Goal: Task Accomplishment & Management: Complete application form

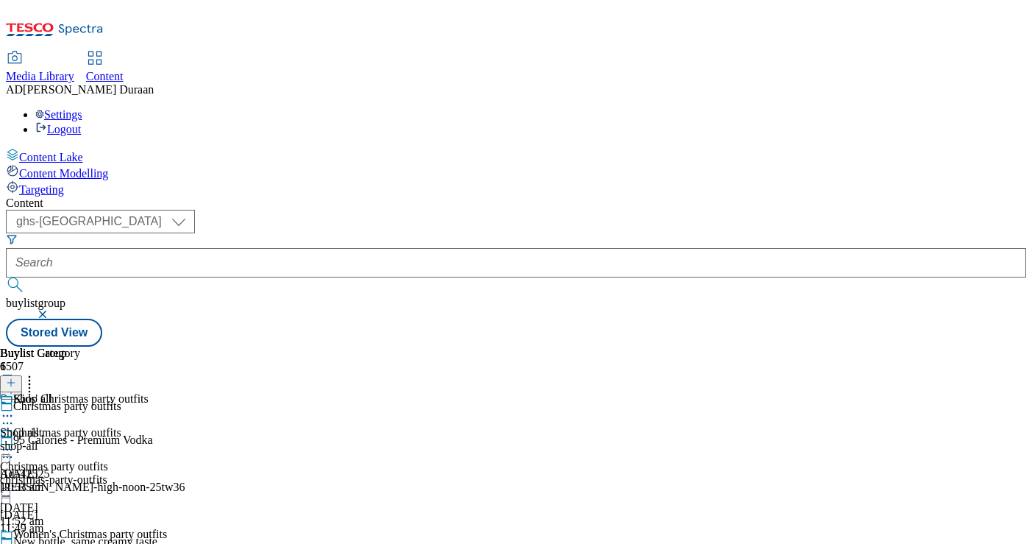
select select "ghs-uk"
click at [52, 310] on button "button" at bounding box center [44, 314] width 15 height 9
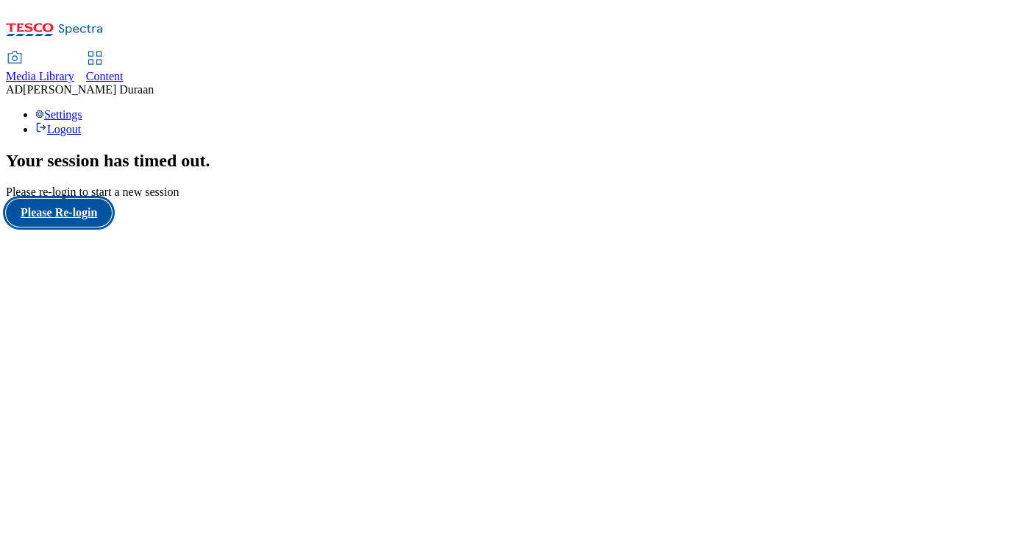
click at [85, 227] on button "Please Re-login" at bounding box center [59, 213] width 106 height 28
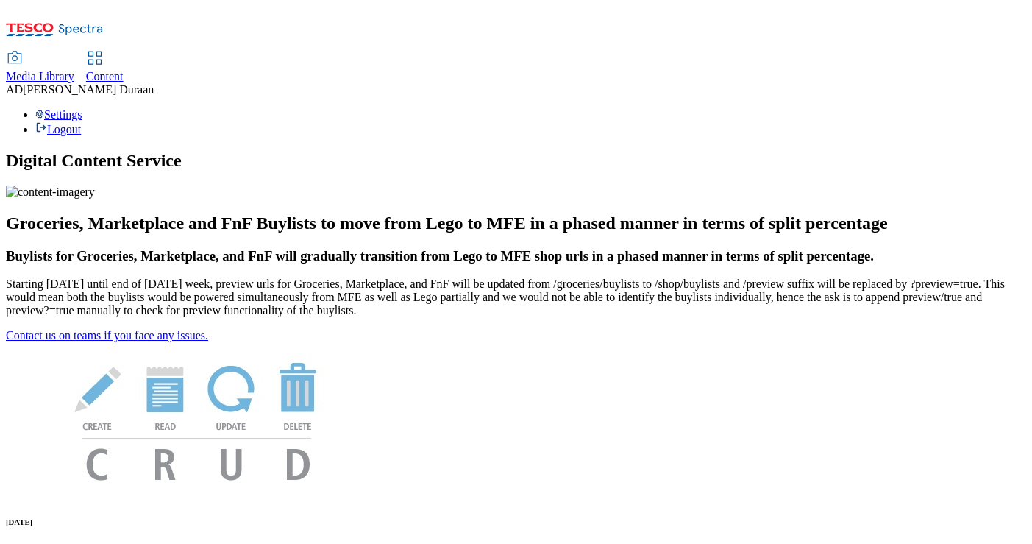
click at [124, 70] on span "Content" at bounding box center [105, 76] width 38 height 13
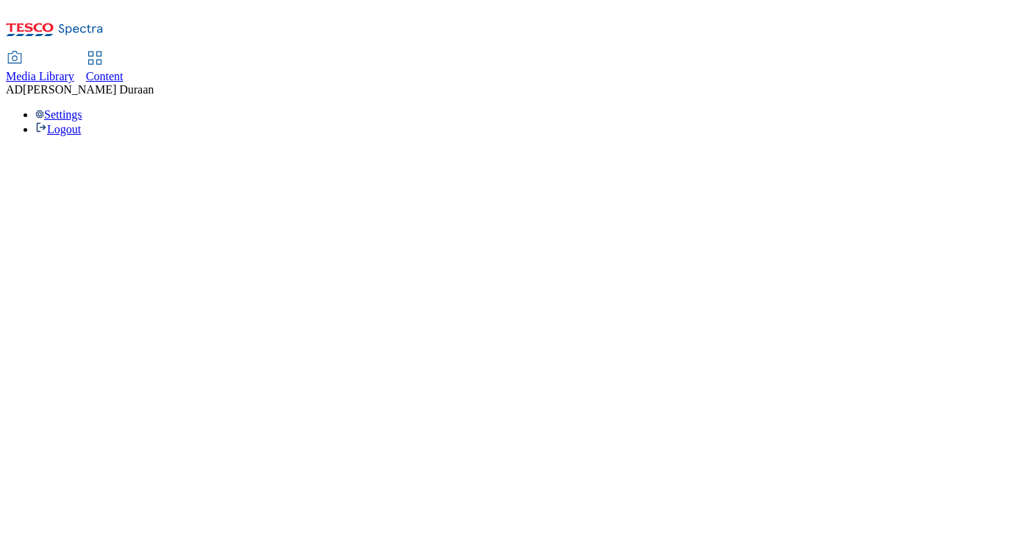
select select "ghs-[GEOGRAPHIC_DATA]"
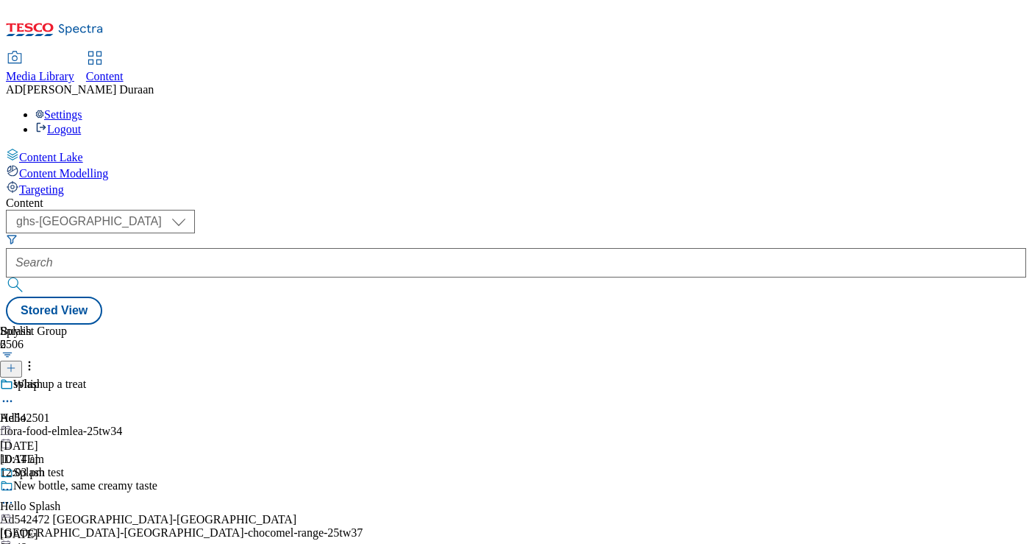
click at [16, 363] on icon at bounding box center [11, 368] width 10 height 10
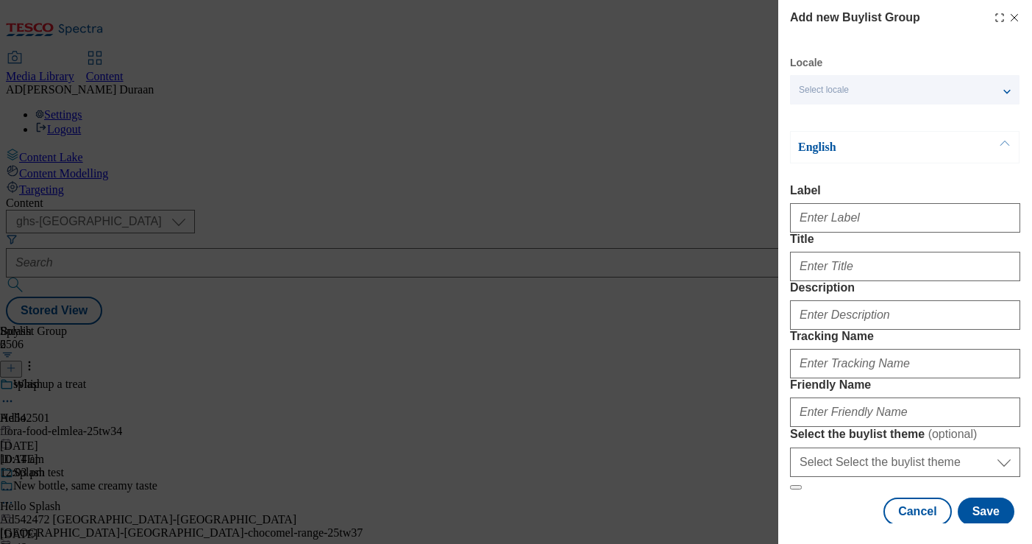
click at [820, 90] on span "Select locale" at bounding box center [824, 90] width 50 height 11
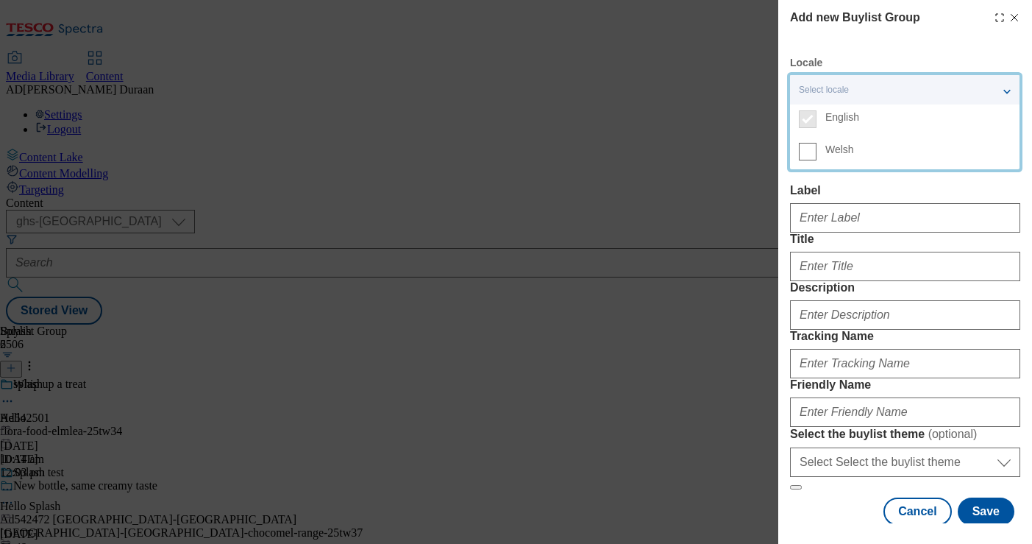
click at [845, 49] on div "Add new Buylist Group Locale Select locale English Welsh English Label Title De…" at bounding box center [905, 267] width 230 height 517
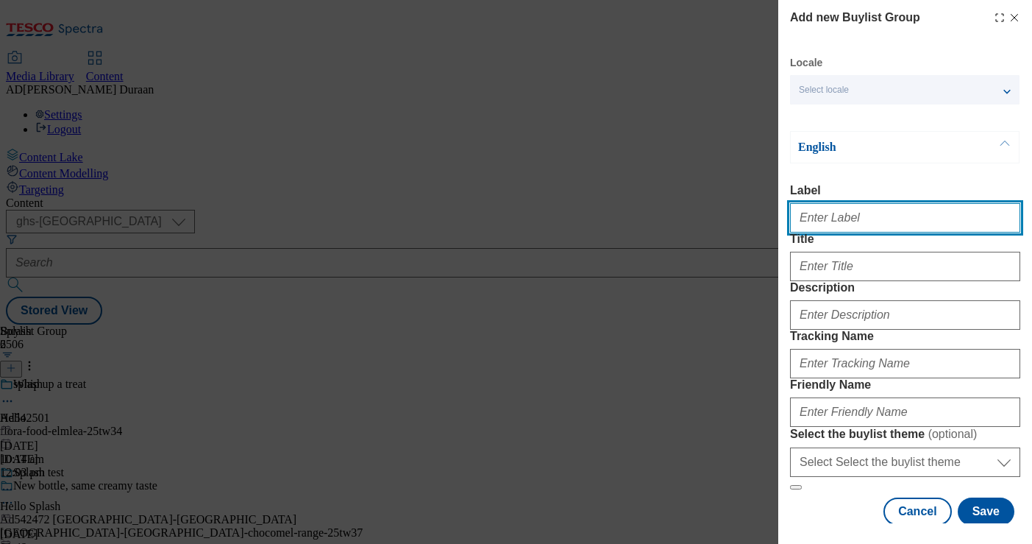
paste input "Christmas outfits"
drag, startPoint x: 868, startPoint y: 223, endPoint x: 739, endPoint y: 213, distance: 129.2
click at [739, 213] on div "Add new Buylist Group Locale Select locale English Welsh English Label Christma…" at bounding box center [516, 272] width 1032 height 544
type input "Christmas outfits"
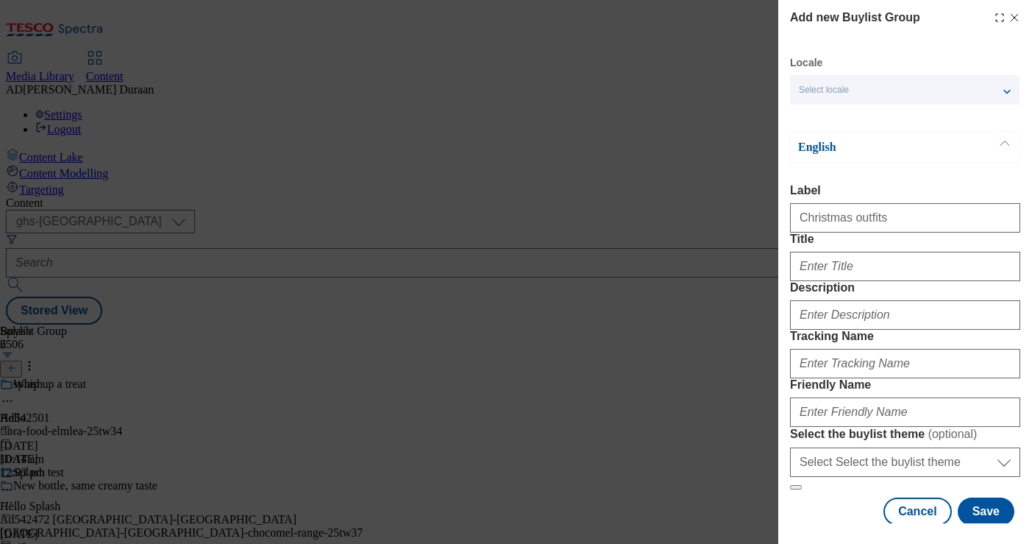
click at [867, 185] on label "Label" at bounding box center [905, 190] width 230 height 13
click at [867, 203] on input "Christmas outfits" at bounding box center [905, 217] width 230 height 29
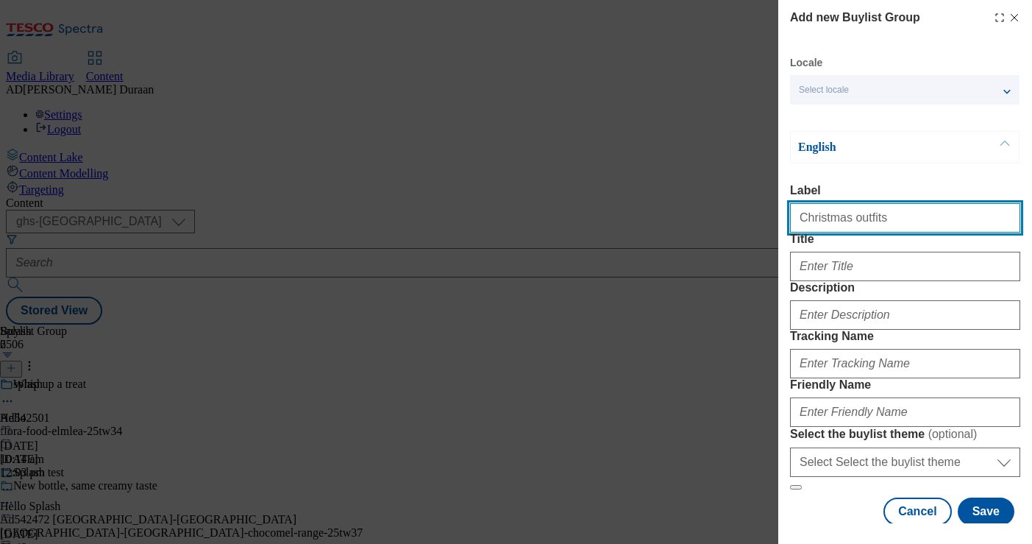
scroll to position [1, 0]
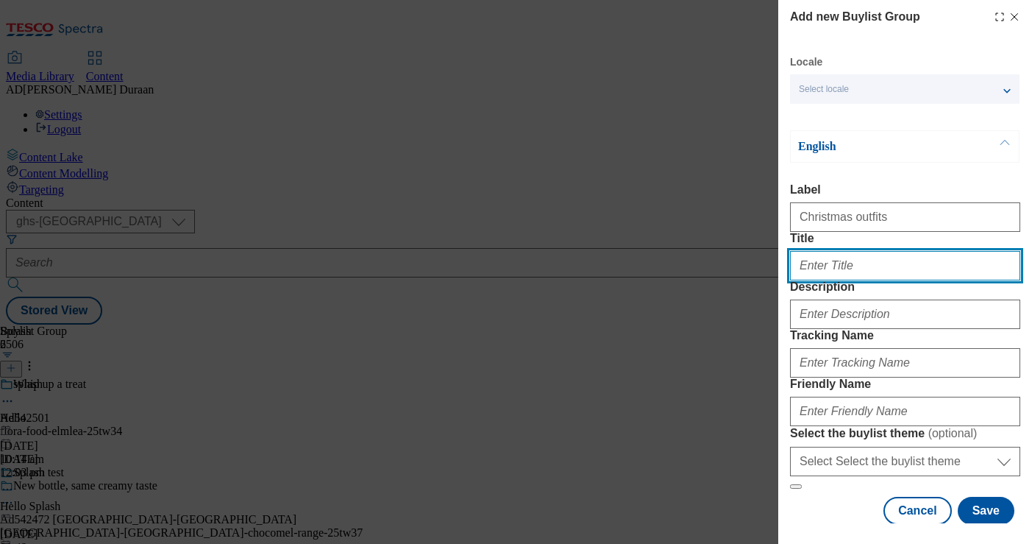
click at [812, 280] on input "Title" at bounding box center [905, 265] width 230 height 29
paste input "Christmas outfits"
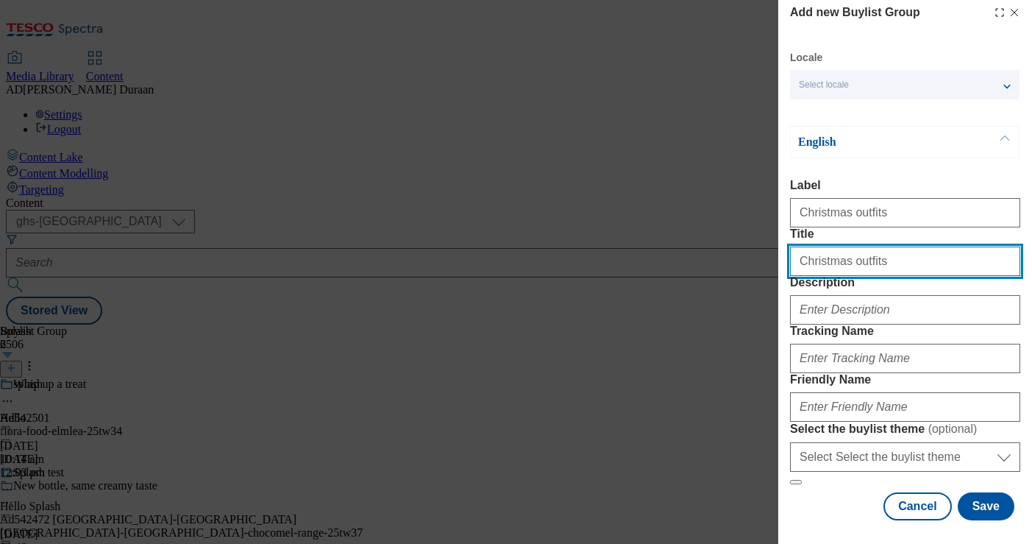
scroll to position [143, 0]
type input "Christmas outfits"
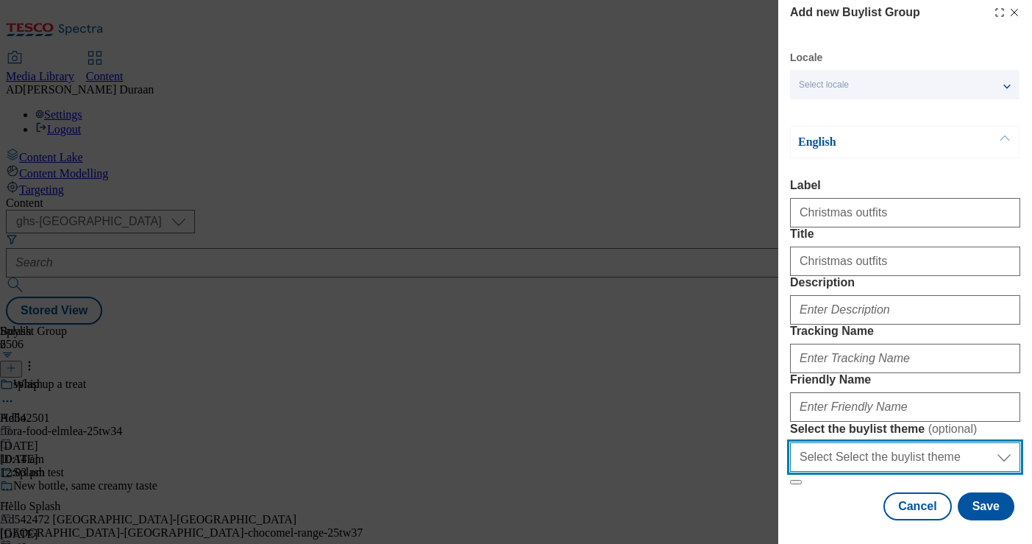
click at [848, 450] on select "Select Select the buylist theme default fandf" at bounding box center [905, 456] width 230 height 29
select select "fandf"
click at [790, 442] on select "Select Select the buylist theme default fandf" at bounding box center [905, 456] width 230 height 29
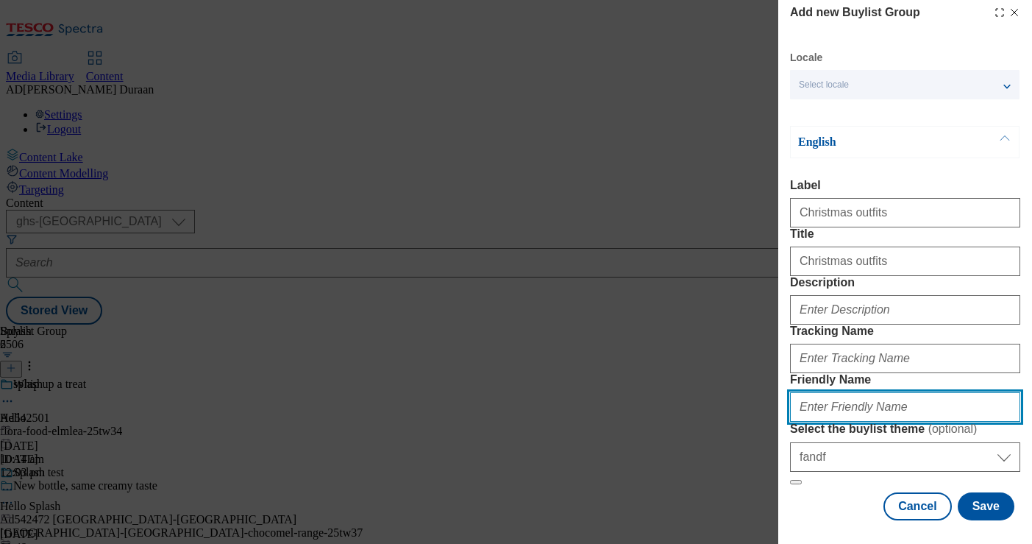
paste input "Christmas outfits"
click at [802, 392] on input "Christmas outfits" at bounding box center [905, 406] width 230 height 29
type input "fnf-christmas-outfits"
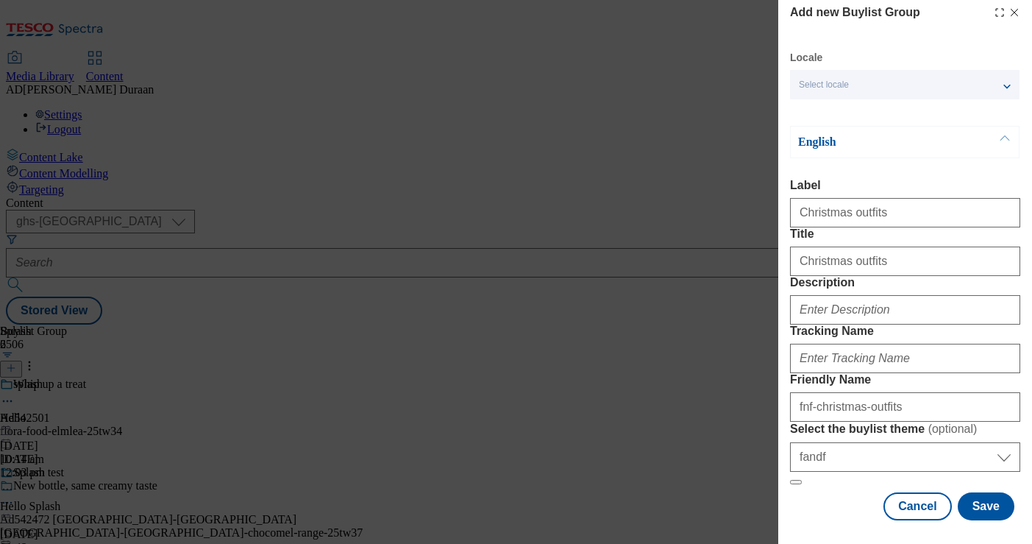
click at [926, 188] on form "Label Christmas outfits Title Christmas outfits Description Tracking Name Frien…" at bounding box center [905, 332] width 230 height 306
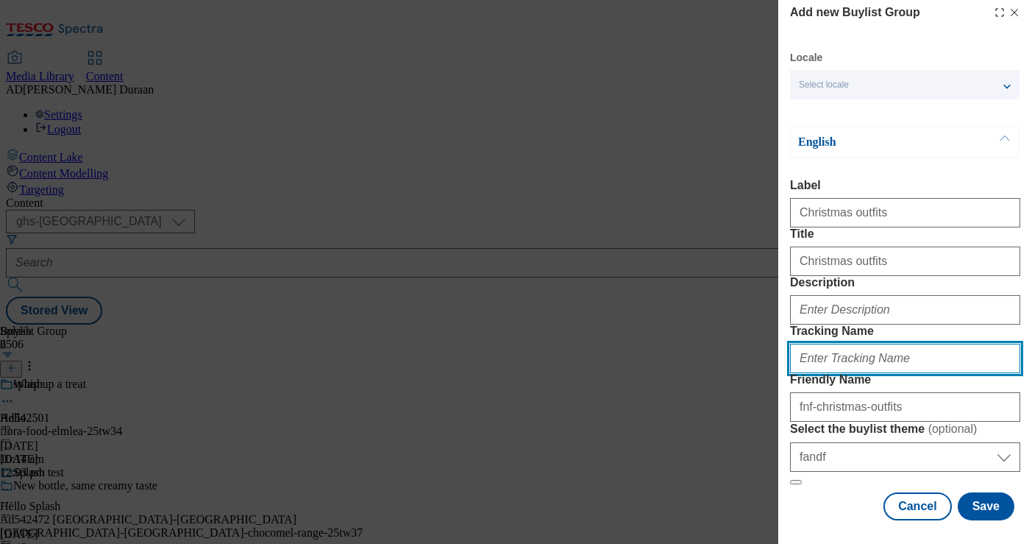
paste input "fnf_hub_christmas_outfits"
type input "fnf_hub_christmas_outfits"
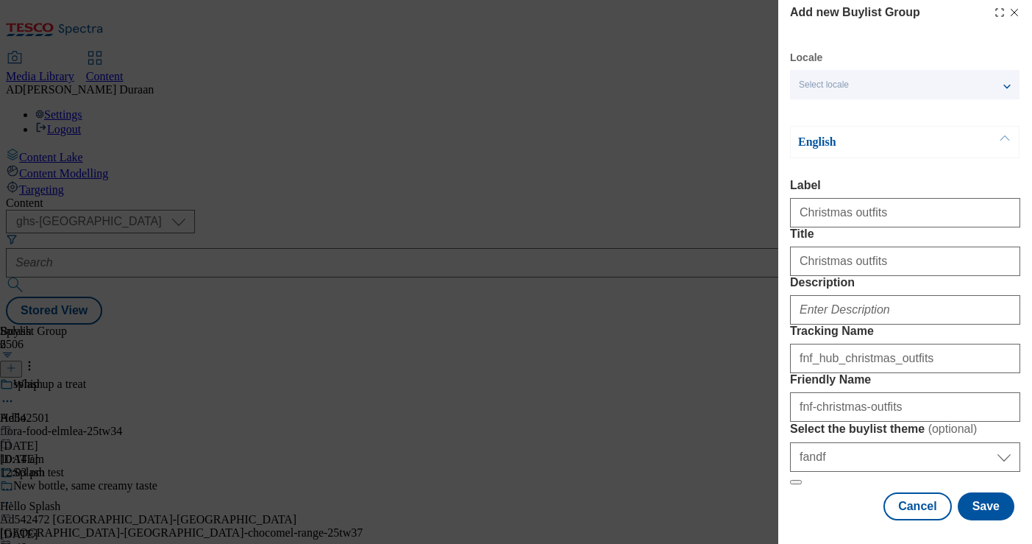
drag, startPoint x: 903, startPoint y: 256, endPoint x: 604, endPoint y: 122, distance: 327.4
click at [902, 256] on form "Label Christmas outfits Title Christmas outfits Description Tracking Name fnf_h…" at bounding box center [905, 332] width 230 height 306
paste input "Browse our amazing range of Christmas outfits, including festive outfit ideas f…"
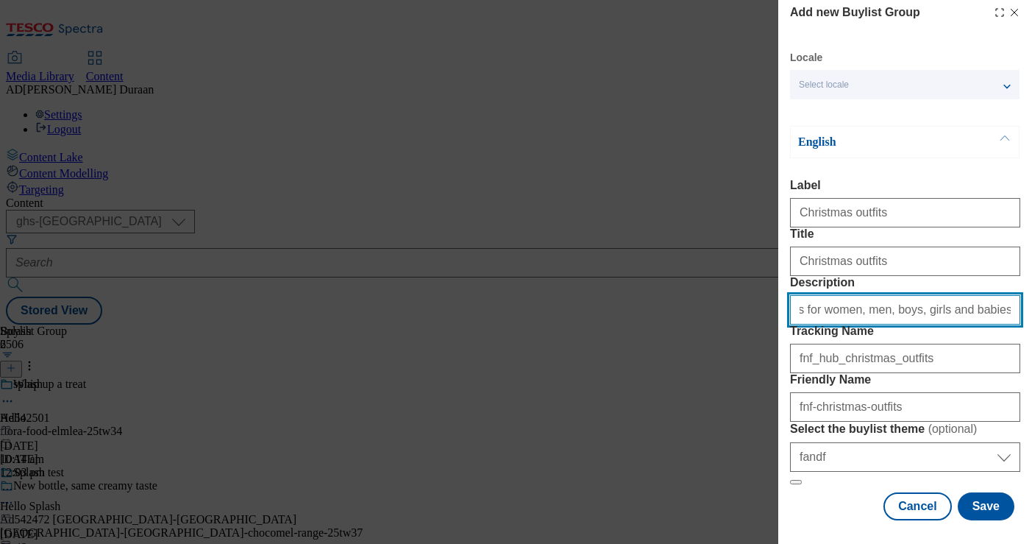
scroll to position [0, 377]
type input "Browse our amazing range of Christmas outfits, including festive outfit ideas f…"
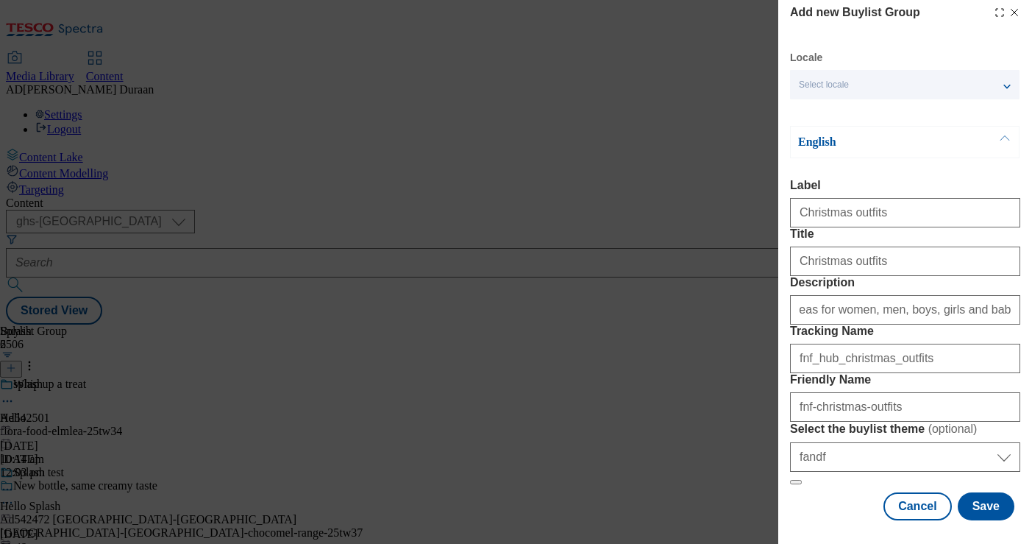
scroll to position [0, 0]
click at [957, 276] on label "Description" at bounding box center [905, 282] width 230 height 13
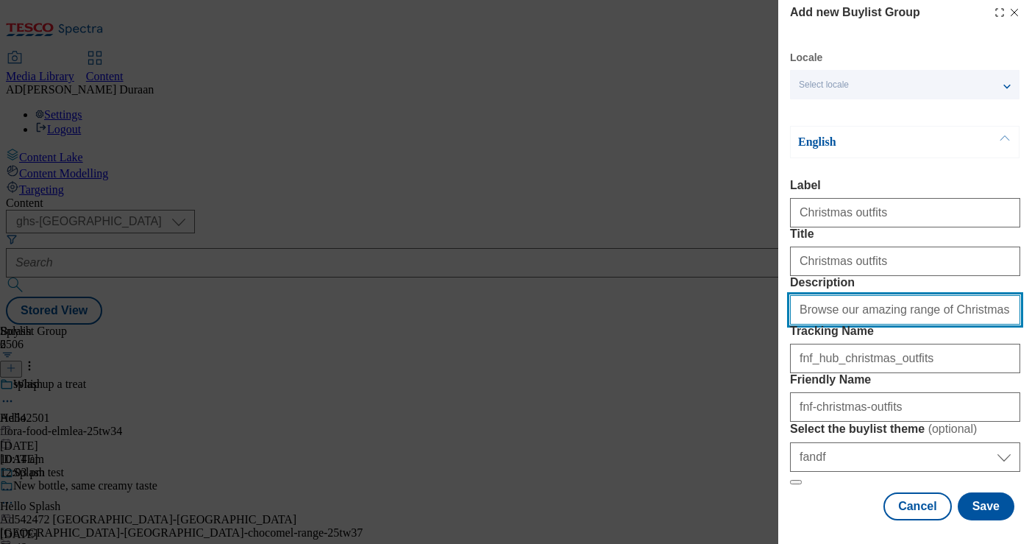
click at [957, 295] on input "Browse our amazing range of Christmas outfits, including festive outfit ideas f…" at bounding box center [905, 309] width 230 height 29
click at [834, 504] on div "Cancel Save" at bounding box center [905, 506] width 230 height 28
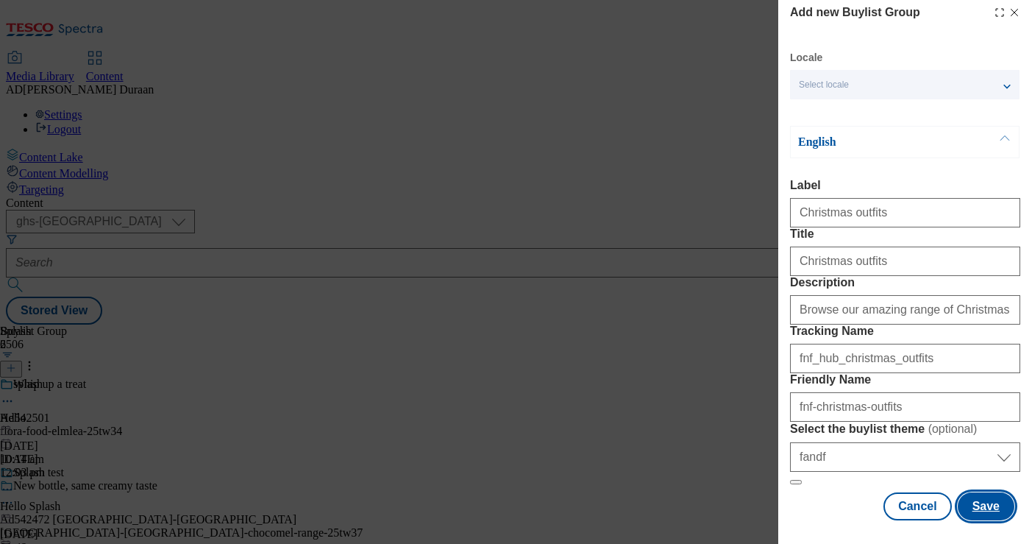
click at [988, 510] on button "Save" at bounding box center [986, 506] width 57 height 28
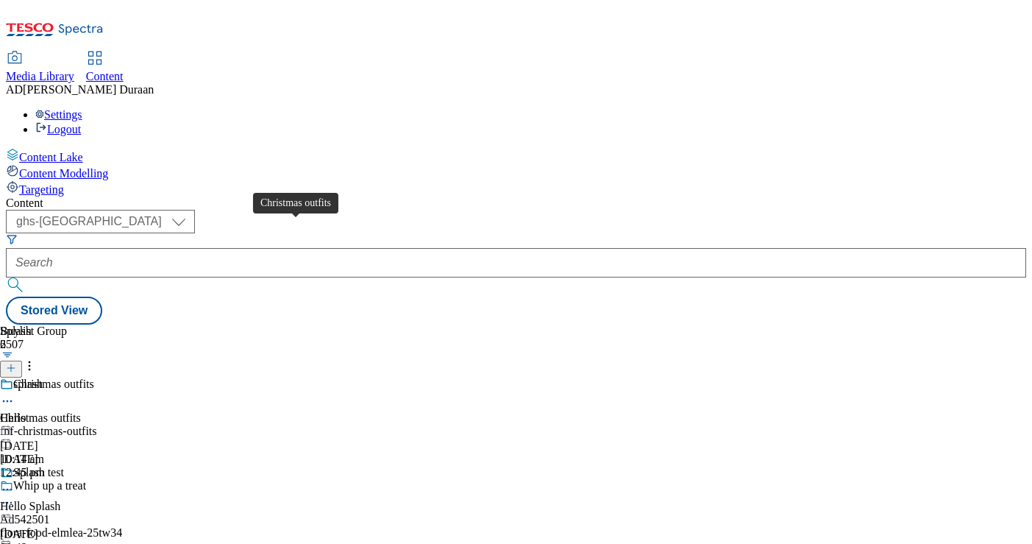
click at [94, 377] on span "Christmas outfits" at bounding box center [53, 385] width 81 height 16
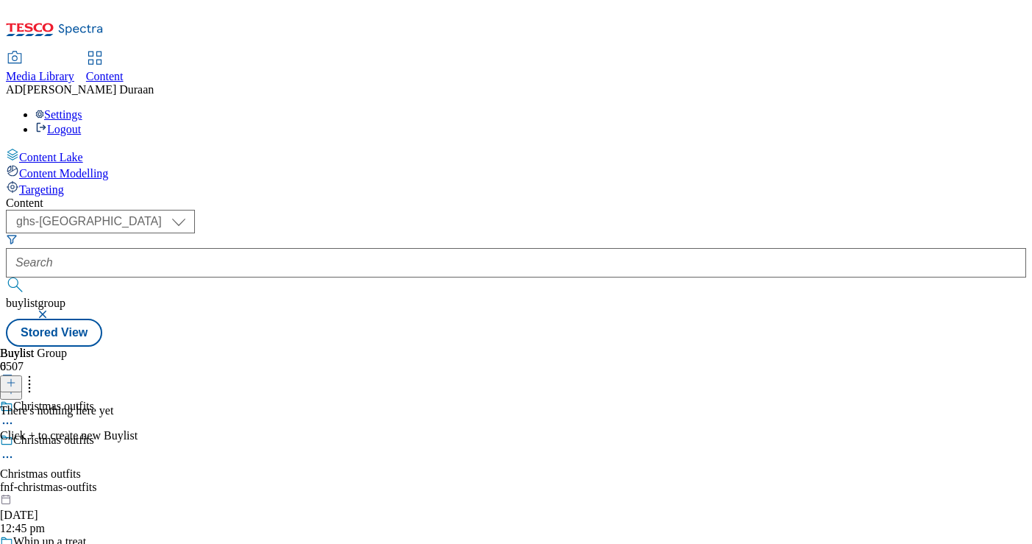
click at [16, 377] on icon at bounding box center [11, 382] width 10 height 10
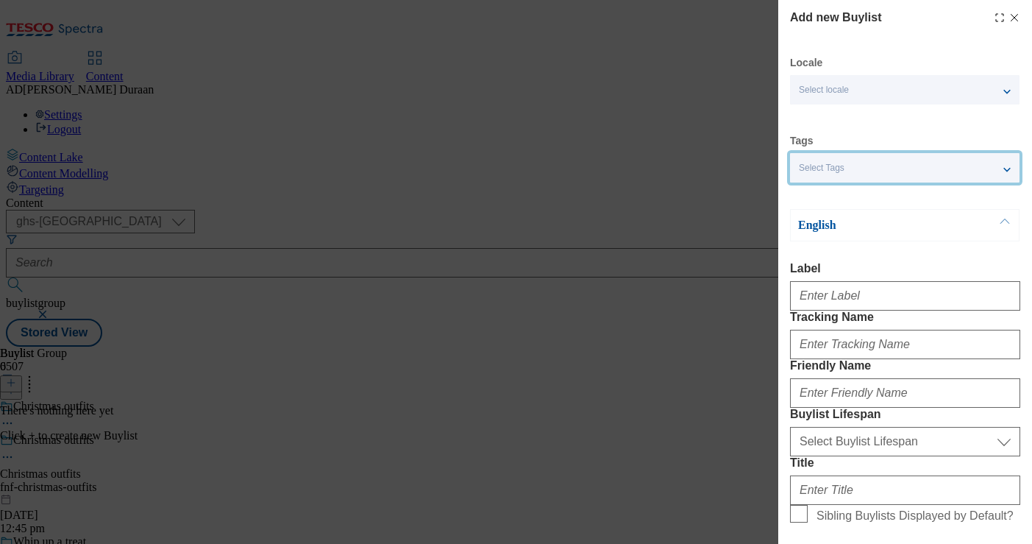
click at [865, 173] on div "Select Tags" at bounding box center [905, 167] width 230 height 29
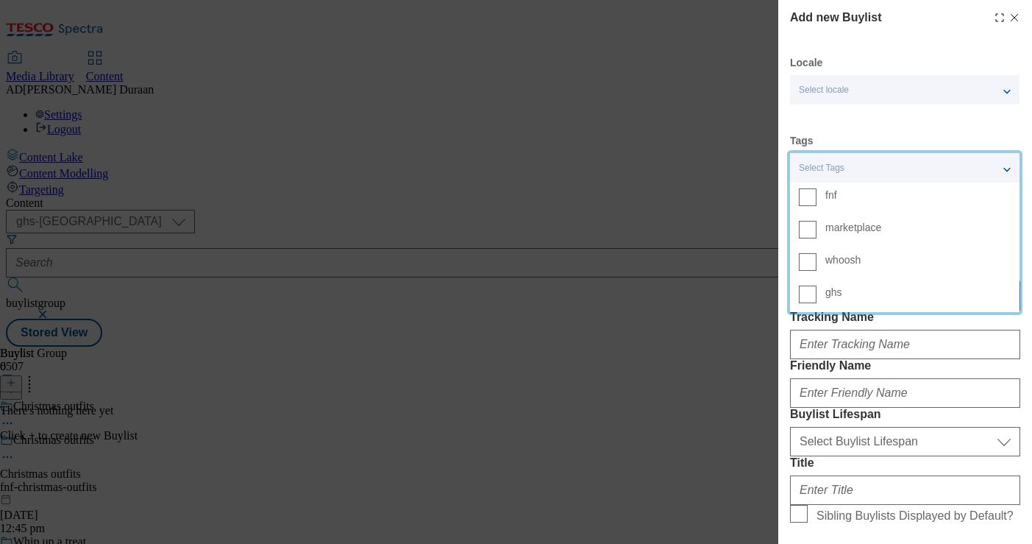
click at [857, 199] on span "fnf" at bounding box center [918, 194] width 185 height 13
click at [817, 199] on input "fnf" at bounding box center [808, 197] width 18 height 18
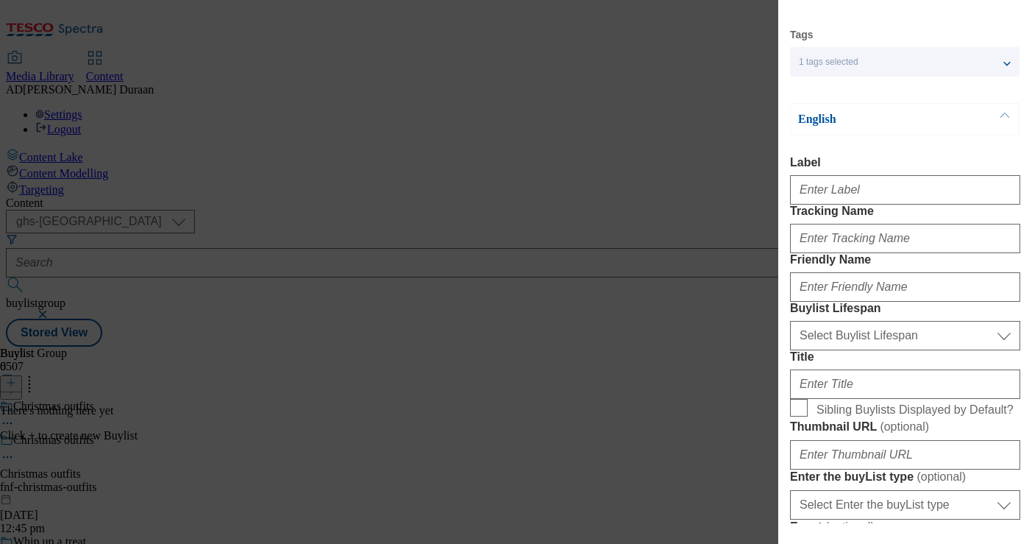
scroll to position [110, 0]
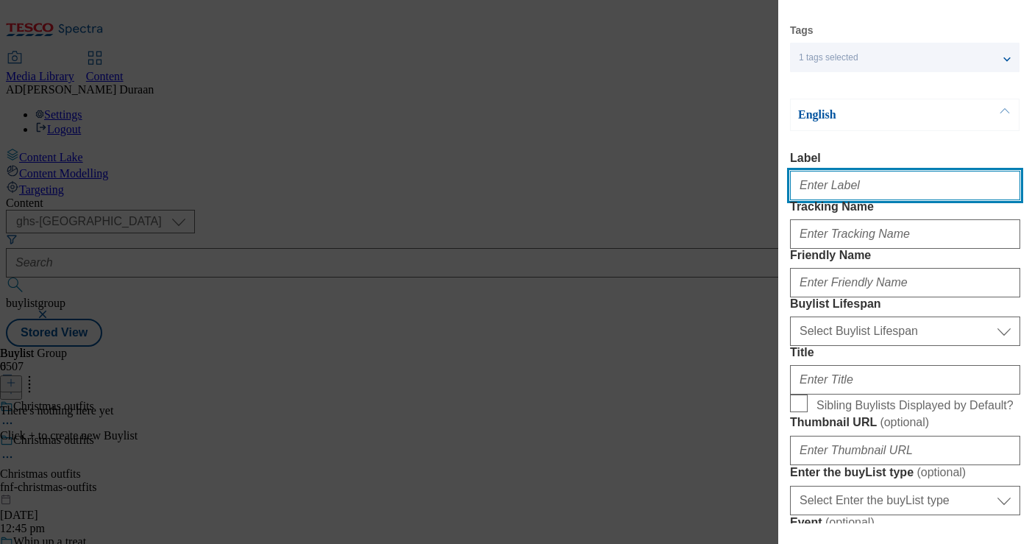
paste input "Christmas outfits"
drag, startPoint x: 876, startPoint y: 190, endPoint x: 782, endPoint y: 188, distance: 93.5
click at [702, 178] on div "Add new Buylist Locale Select locale English Welsh Tags 1 tags selected fnf mar…" at bounding box center [516, 272] width 1032 height 544
type input "Christmas outfits"
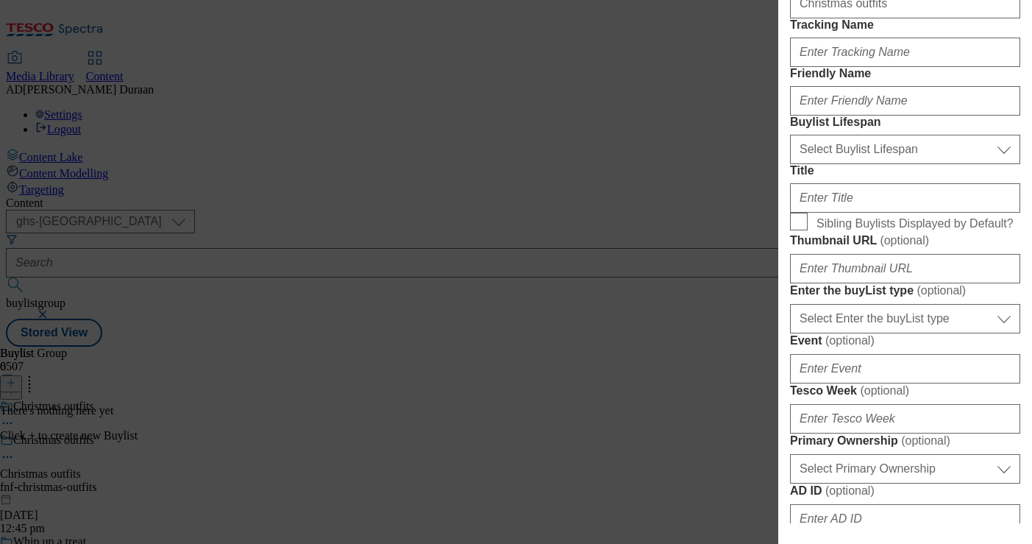
scroll to position [293, 0]
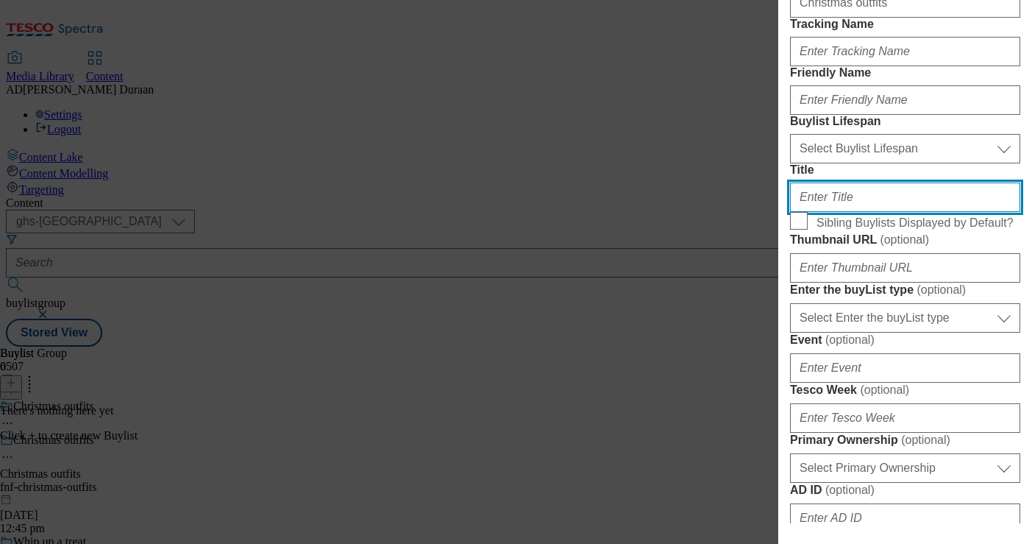
paste input "Christmas outfits"
type input "Christmas outfits"
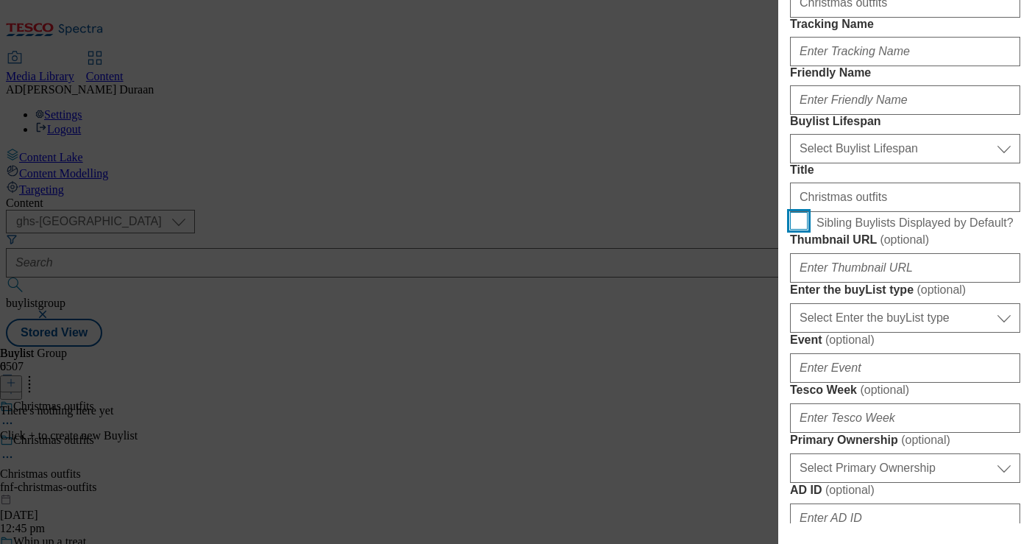
click at [798, 230] on input "Sibling Buylists Displayed by Default?" at bounding box center [799, 221] width 18 height 18
checkbox input "true"
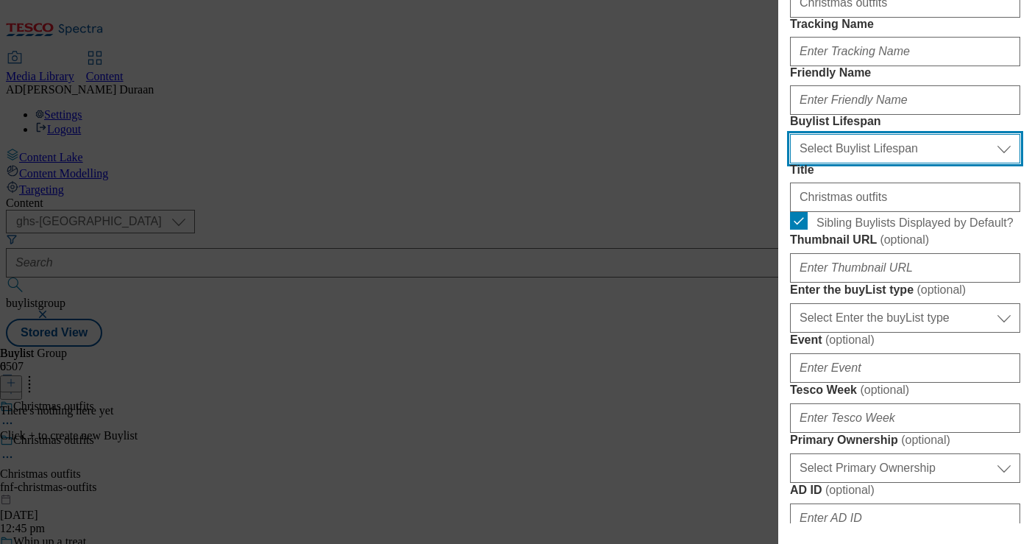
click at [845, 163] on select "Select Buylist Lifespan evergreen seasonal tactical" at bounding box center [905, 148] width 230 height 29
select select "seasonal"
click at [790, 163] on select "Select Buylist Lifespan evergreen seasonal tactical" at bounding box center [905, 148] width 230 height 29
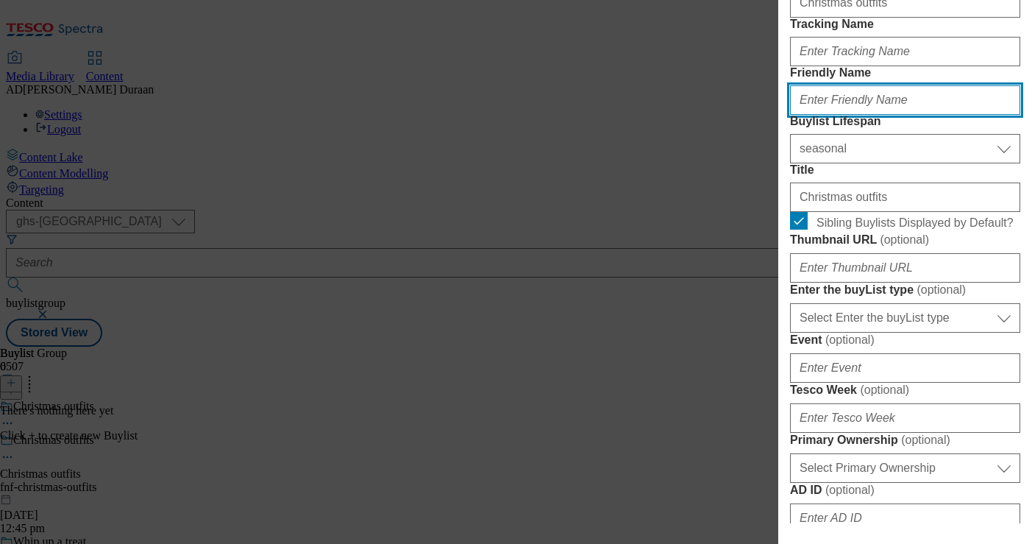
paste input "Christmas outfits"
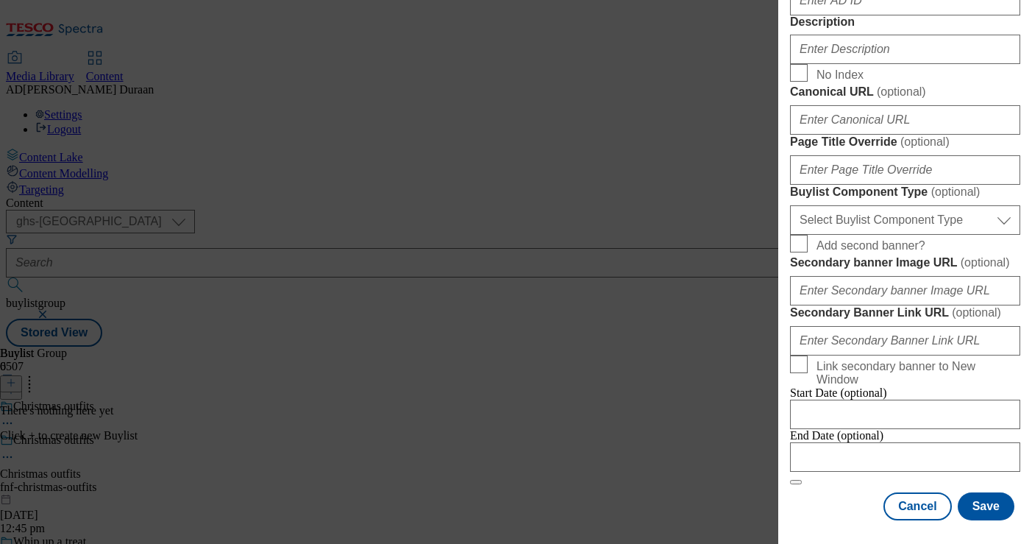
scroll to position [1324, 0]
type input "Christmas outfits"
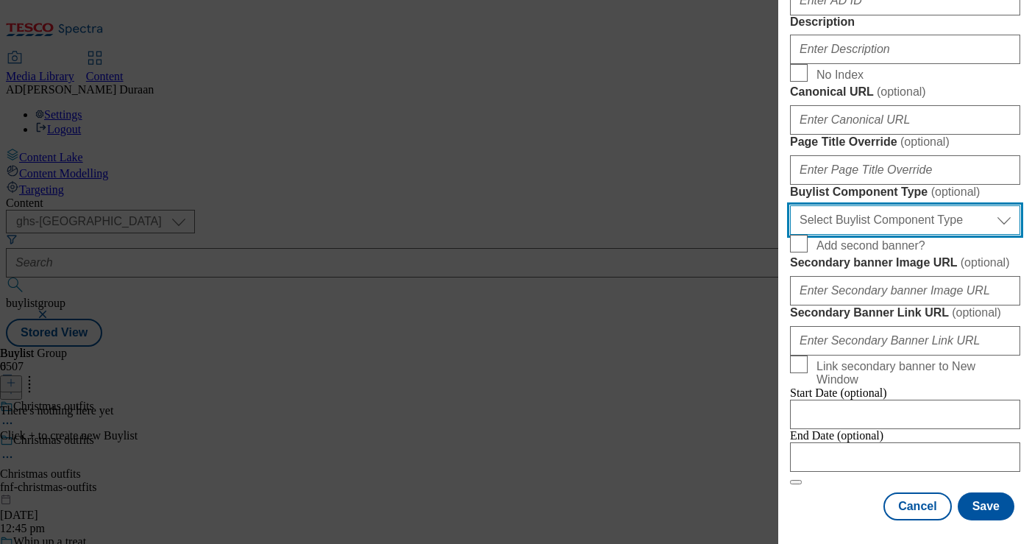
click at [863, 205] on select "Select Buylist Component Type Banner Competition Header Meal" at bounding box center [905, 219] width 230 height 29
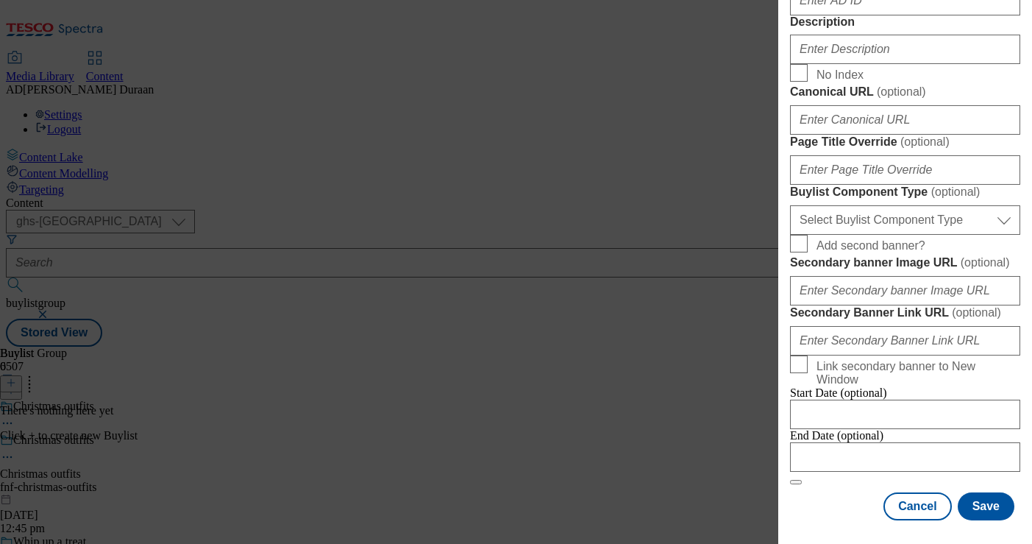
select select "Banner"
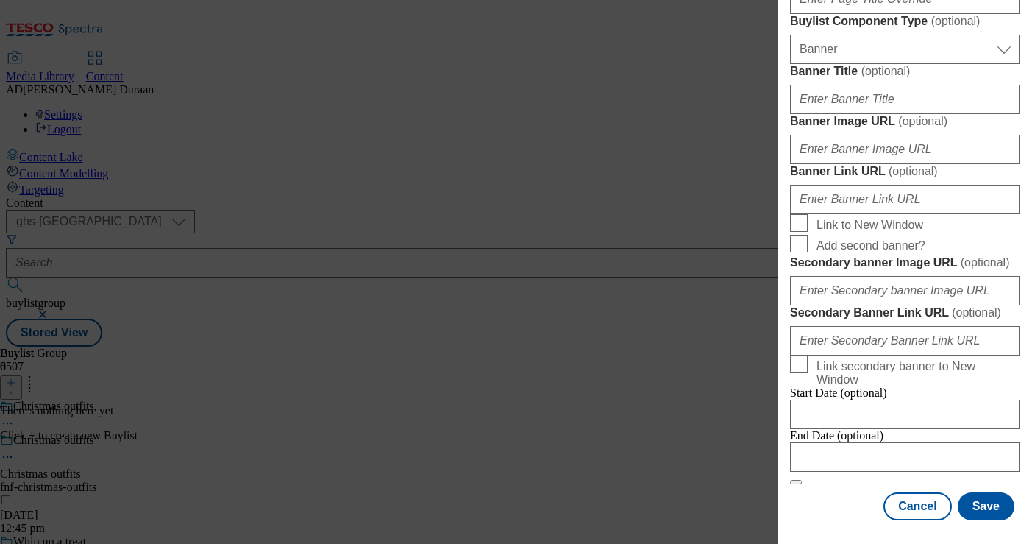
scroll to position [40, 0]
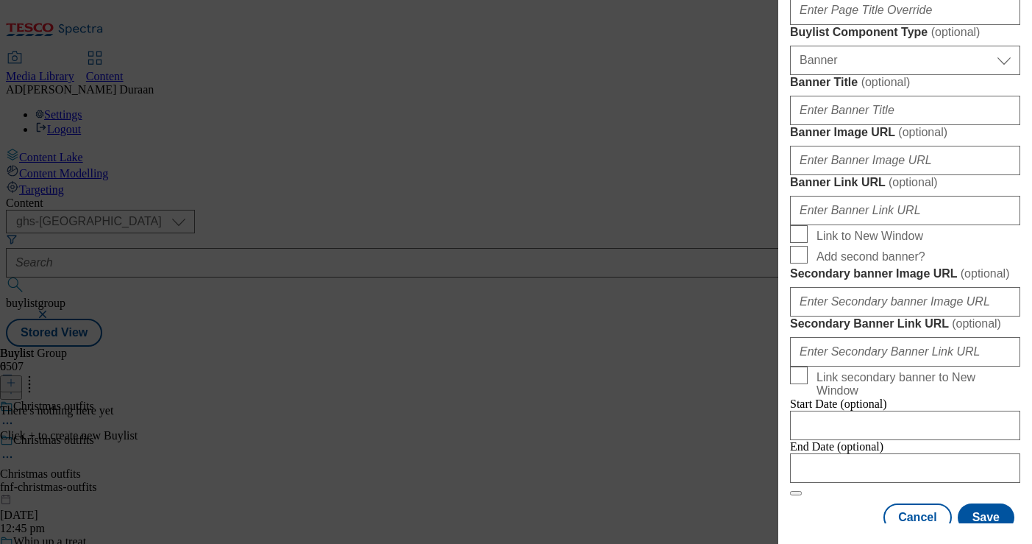
scroll to position [971, 0]
paste input "Browse our amazing range of Christmas outfits, including festive outfit ideas f…"
type input "Browse our amazing range of Christmas outfits, including festive outfit ideas f…"
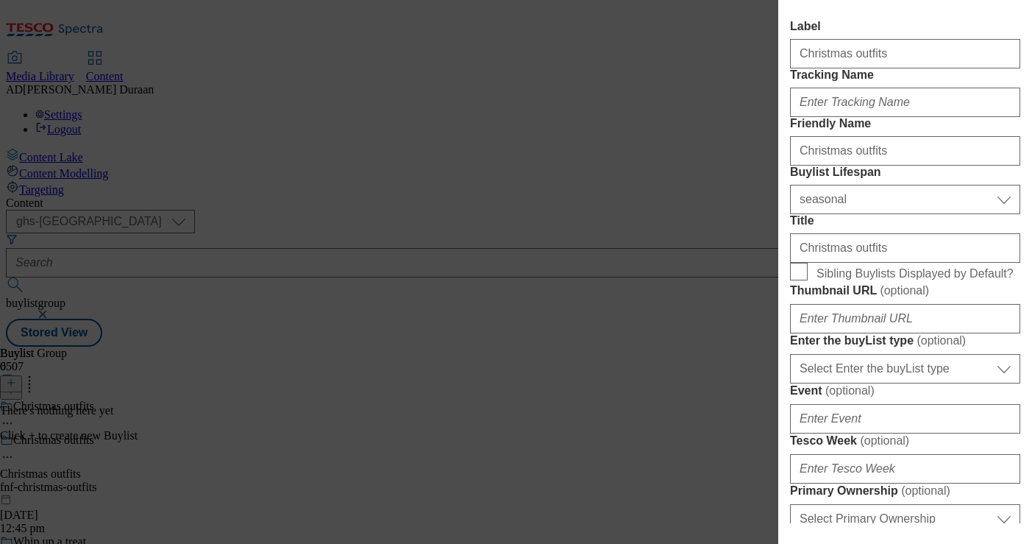
scroll to position [249, 0]
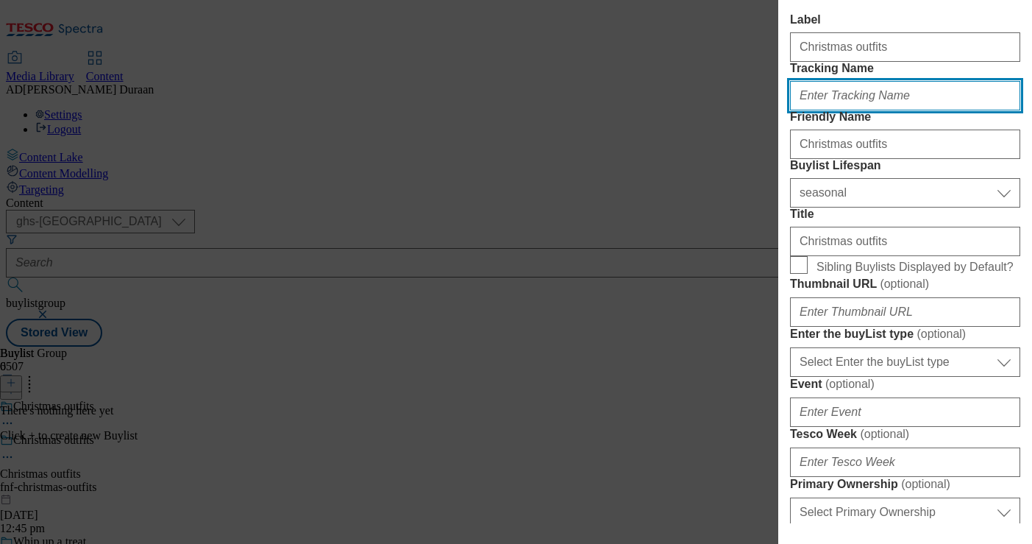
paste input "fnf_hub_christmas_outfits"
type input "fnf_hub_christmas_outfits"
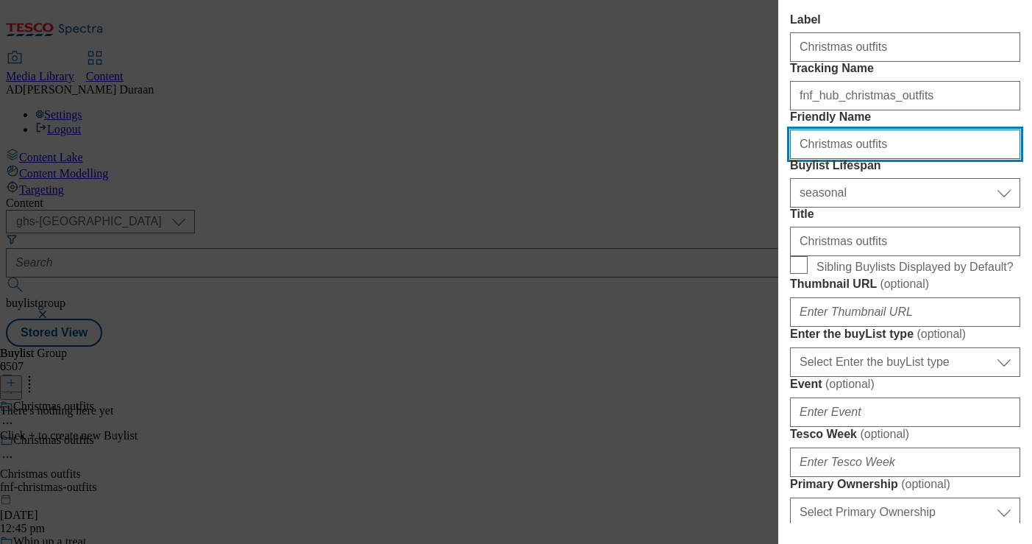
drag, startPoint x: 804, startPoint y: 196, endPoint x: 780, endPoint y: 195, distance: 23.6
click at [780, 195] on div "Add new Buylist Locale Select locale English Welsh Tags 1 tags selected fnf mar…" at bounding box center [905, 261] width 254 height 523
type input "christmas-outfits"
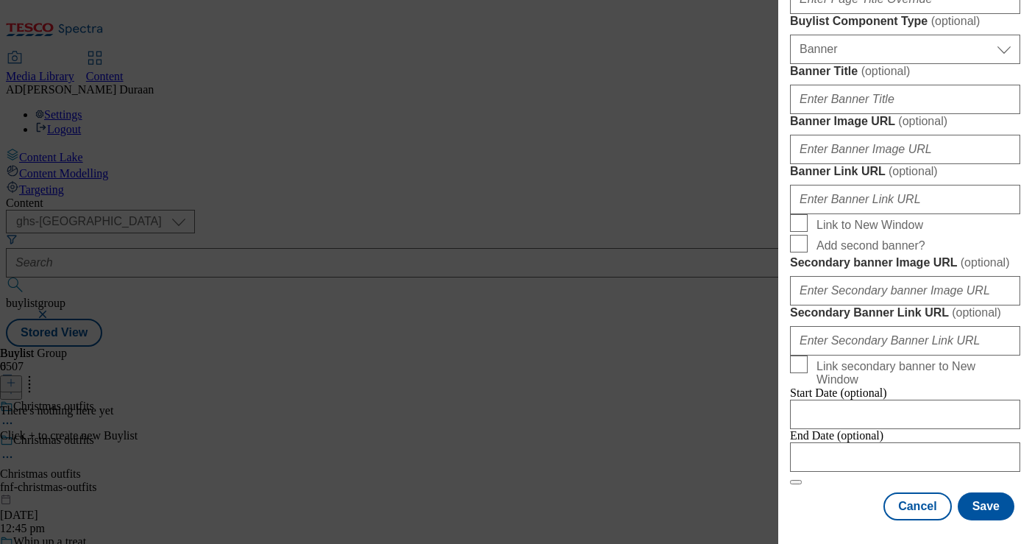
scroll to position [1503, 0]
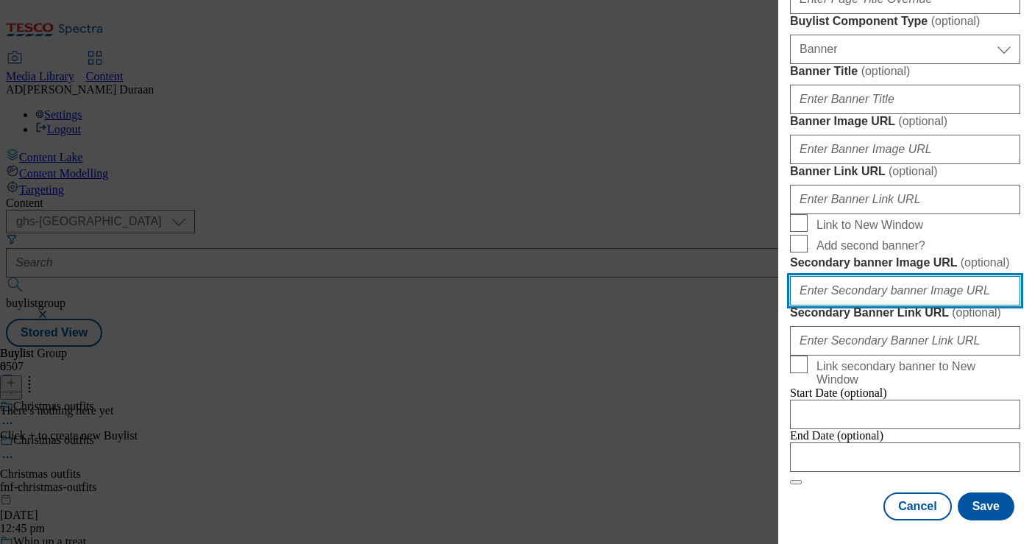
paste input "https://digitalcontent.api.tesco.com/v2/media/ghs-mktg/7d3eb62f-fda0-452f-94b5-…"
type input "https://digitalcontent.api.tesco.com/v2/media/ghs-mktg/7d3eb62f-fda0-452f-94b5-…"
click at [916, 293] on input "https://digitalcontent.api.tesco.com/v2/media/ghs-mktg/7d3eb62f-fda0-452f-94b5-…" at bounding box center [905, 290] width 230 height 29
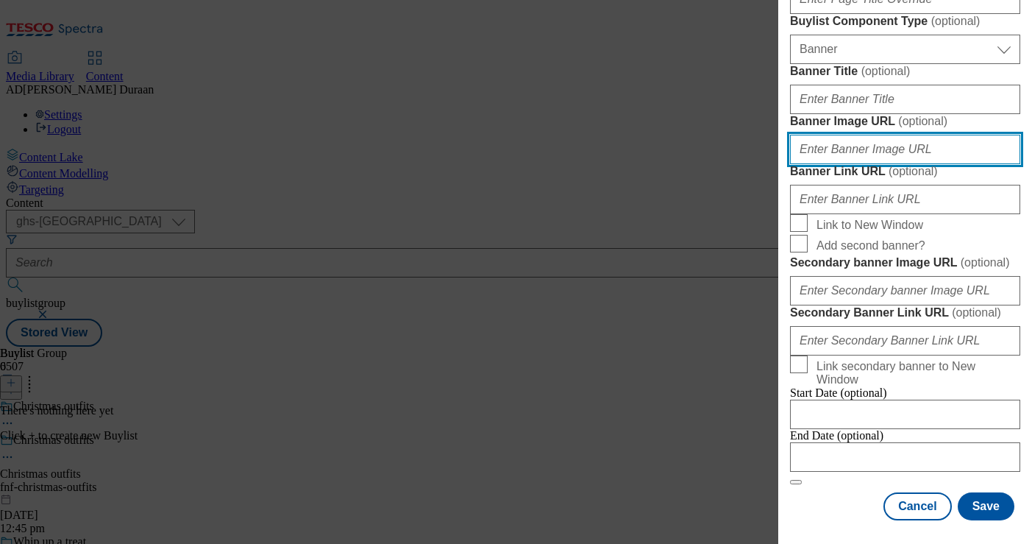
paste input "https://digitalcontent.api.tesco.com/v2/media/ghs-mktg/7d3eb62f-fda0-452f-94b5-…"
type input "https://digitalcontent.api.tesco.com/v2/media/ghs-mktg/7d3eb62f-fda0-452f-94b5-…"
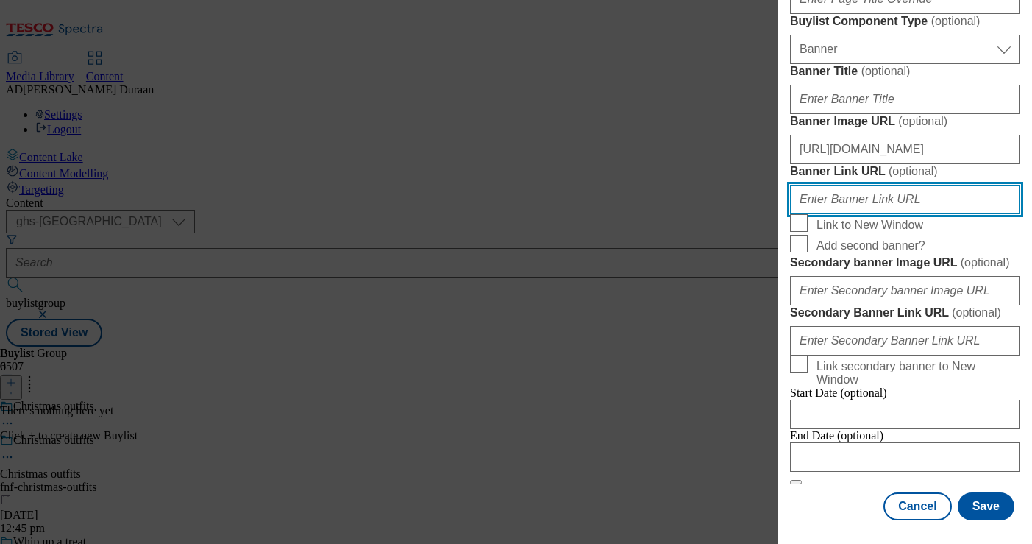
paste input "https://www.tesco.com/shop/en-GB/landing/f-f"
paste input "fnf_hub_christmas_outfits"
type input "https://www.tesco.com/shop/en-GB/landing/f-f?icid=fnf_hub_christmas_outfits"
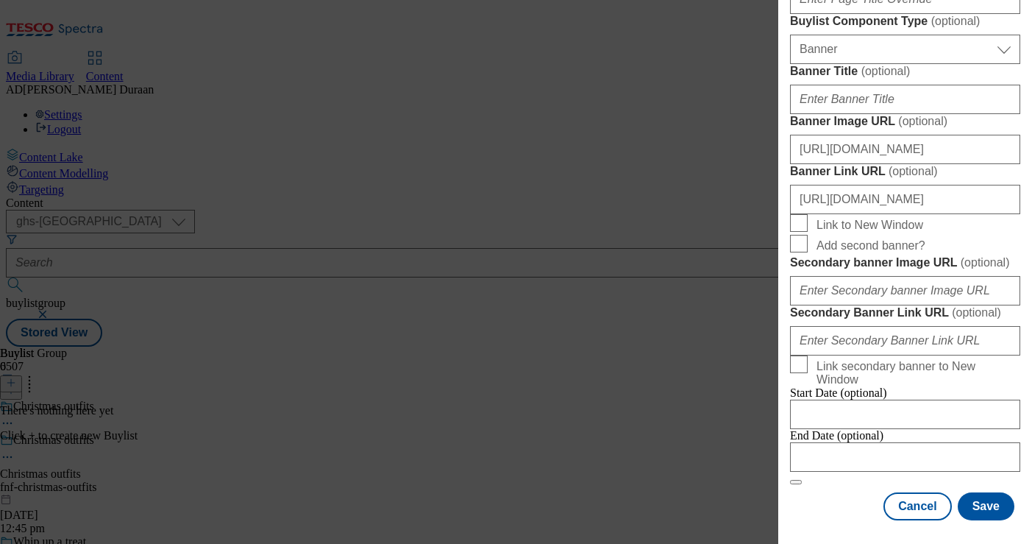
scroll to position [0, 0]
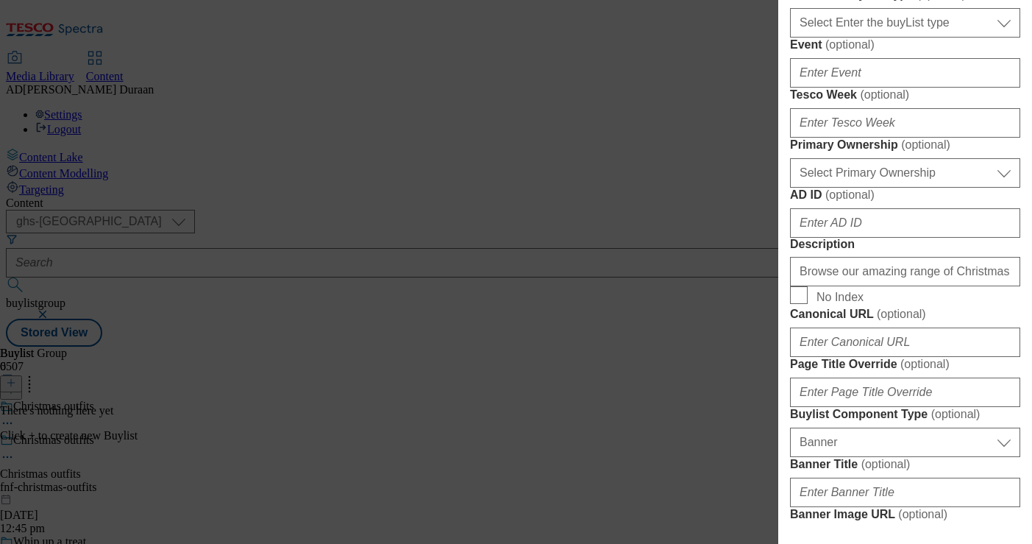
scroll to position [587, 0]
paste input "https://digitalcontent.api.tesco.com/v2/media/ghs-mktg/9db2eac3-b9f1-4d11-8769-…"
type input "https://digitalcontent.api.tesco.com/v2/media/ghs-mktg/9db2eac3-b9f1-4d11-8769-…"
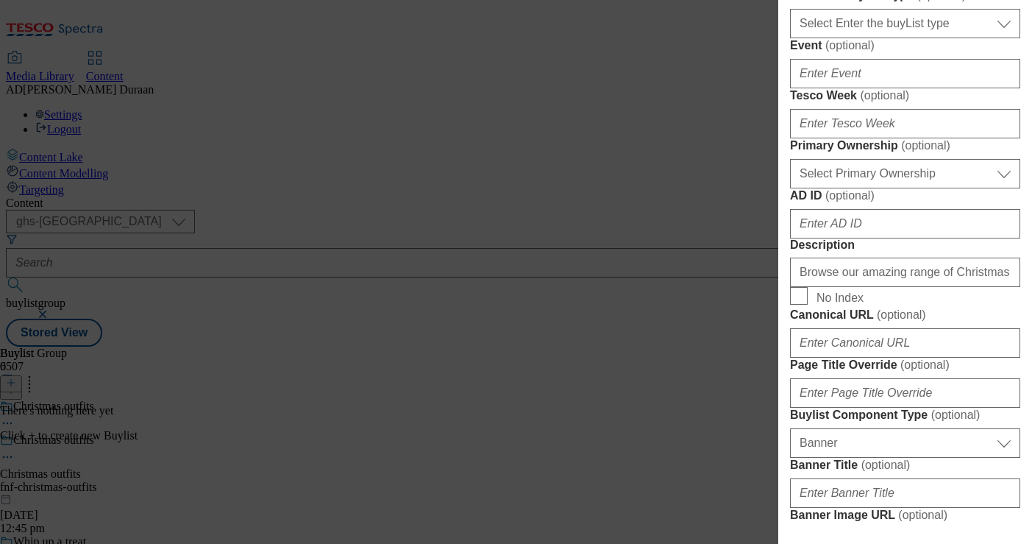
click at [980, 223] on form "Label Christmas outfits Tracking Name fnf_hub_christmas_outfits Friendly Name c…" at bounding box center [905, 277] width 230 height 1204
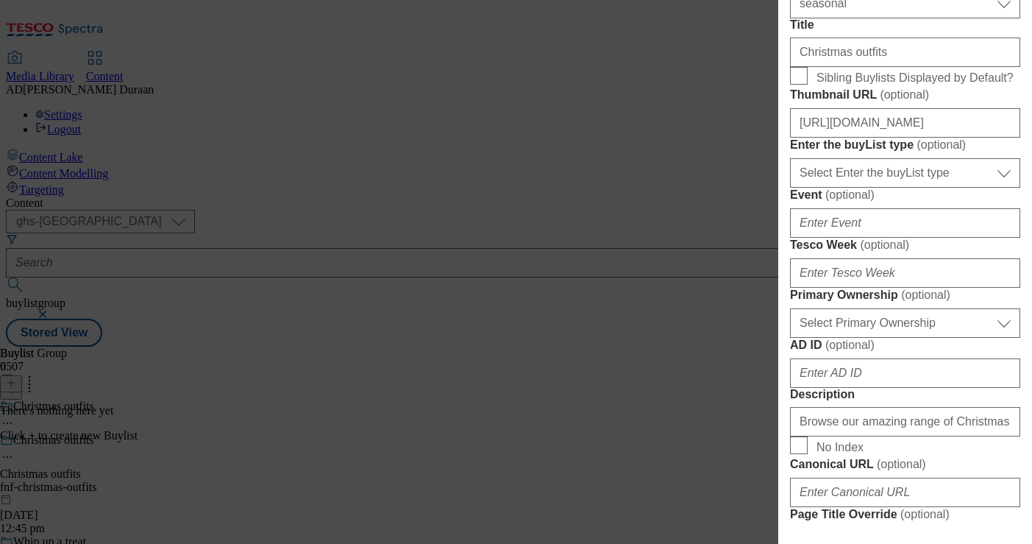
scroll to position [455, 0]
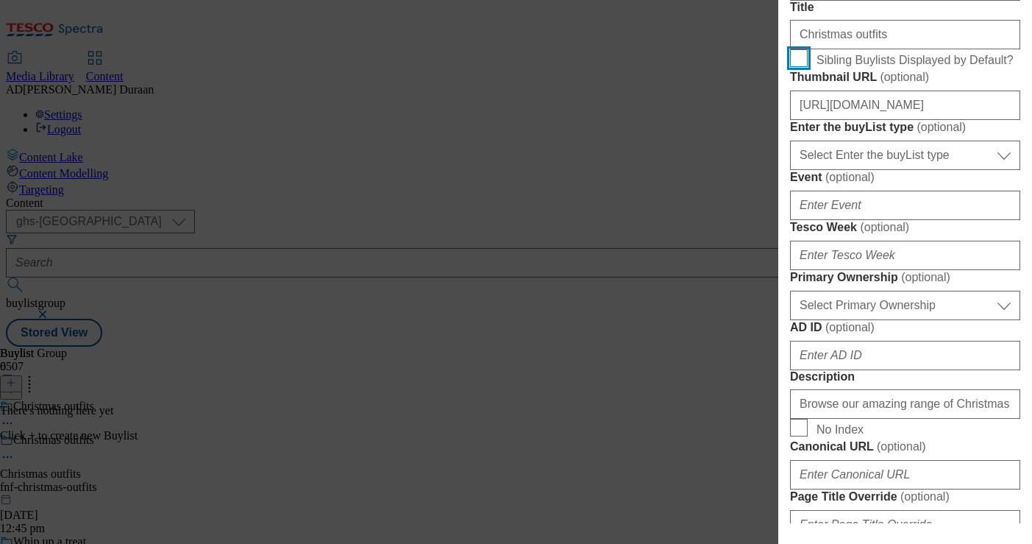
click at [801, 67] on input "Sibling Buylists Displayed by Default?" at bounding box center [799, 58] width 18 height 18
checkbox input "true"
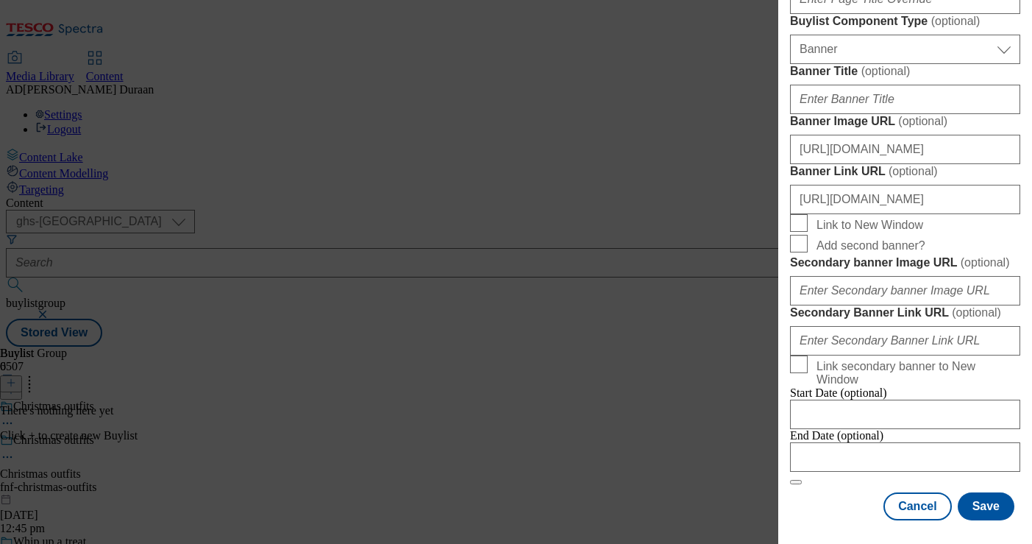
scroll to position [1600, 0]
click at [998, 511] on button "Save" at bounding box center [986, 506] width 57 height 28
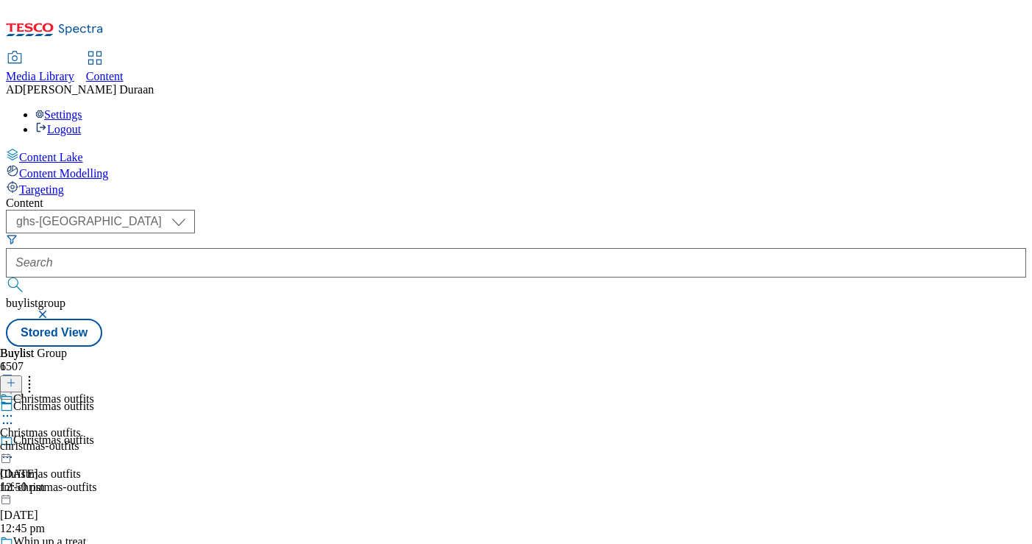
click at [94, 439] on div "christmas-outfits" at bounding box center [47, 445] width 94 height 13
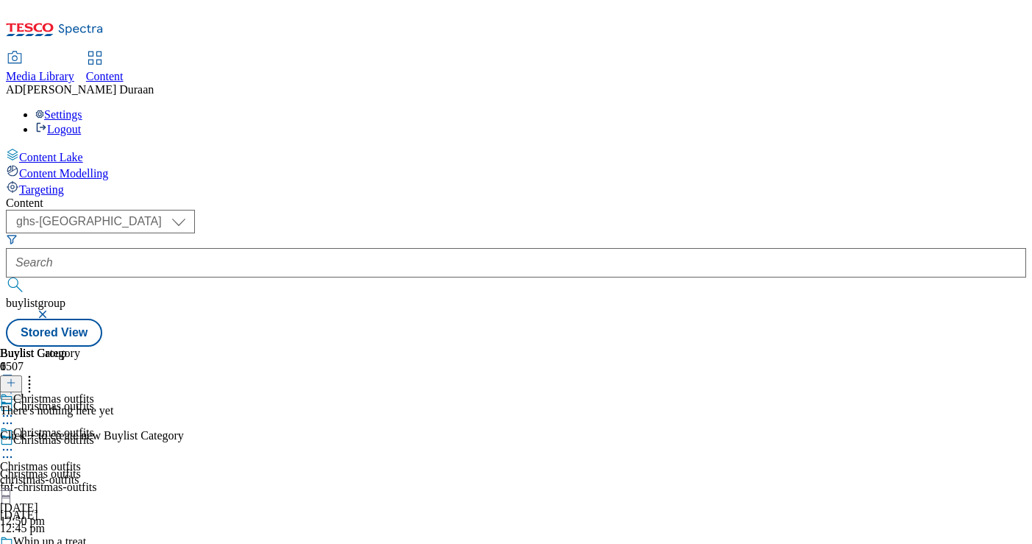
click at [22, 375] on button at bounding box center [11, 383] width 22 height 17
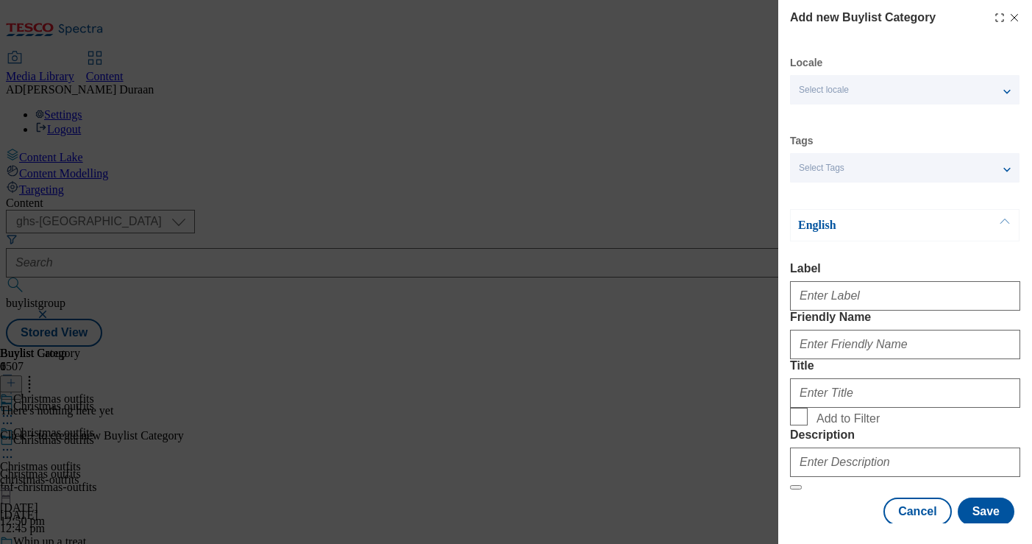
click at [928, 174] on div "Select Tags" at bounding box center [905, 167] width 230 height 29
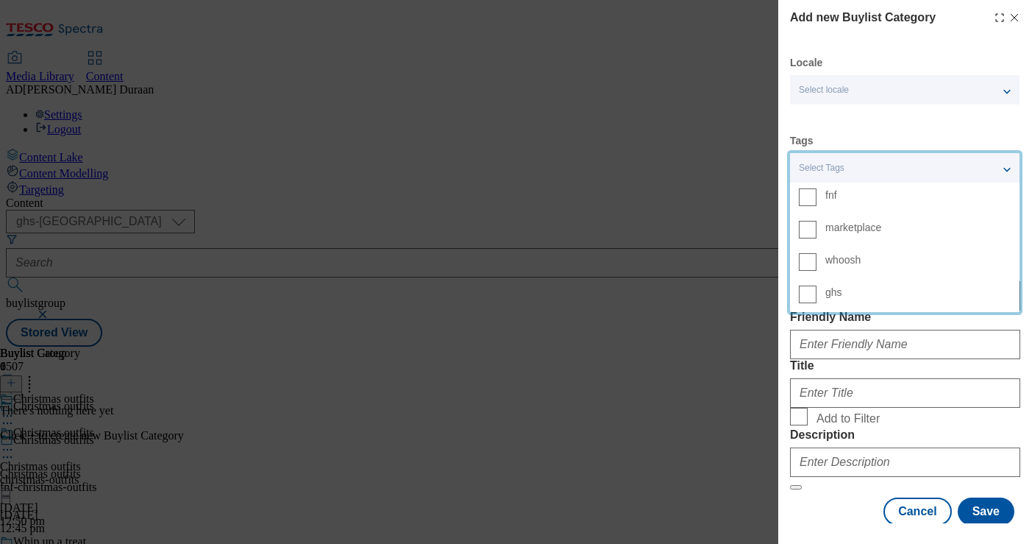
click at [873, 197] on span "fnf" at bounding box center [918, 194] width 185 height 13
click at [817, 197] on input "fnf" at bounding box center [808, 197] width 18 height 18
click at [890, 127] on div "Locale Select locale English Welsh Tags 1 tags selected fnf marketplace whoosh …" at bounding box center [905, 290] width 230 height 469
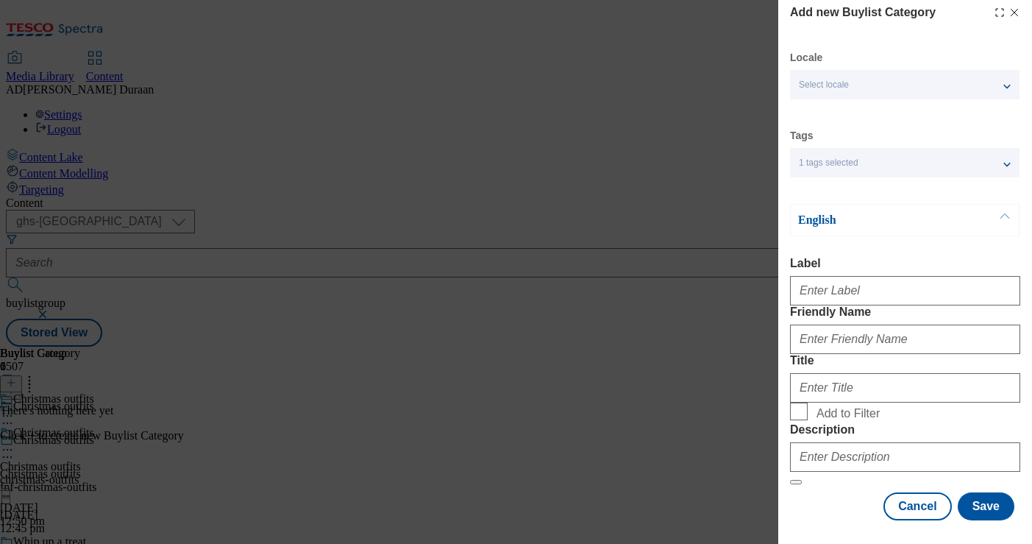
scroll to position [116, 0]
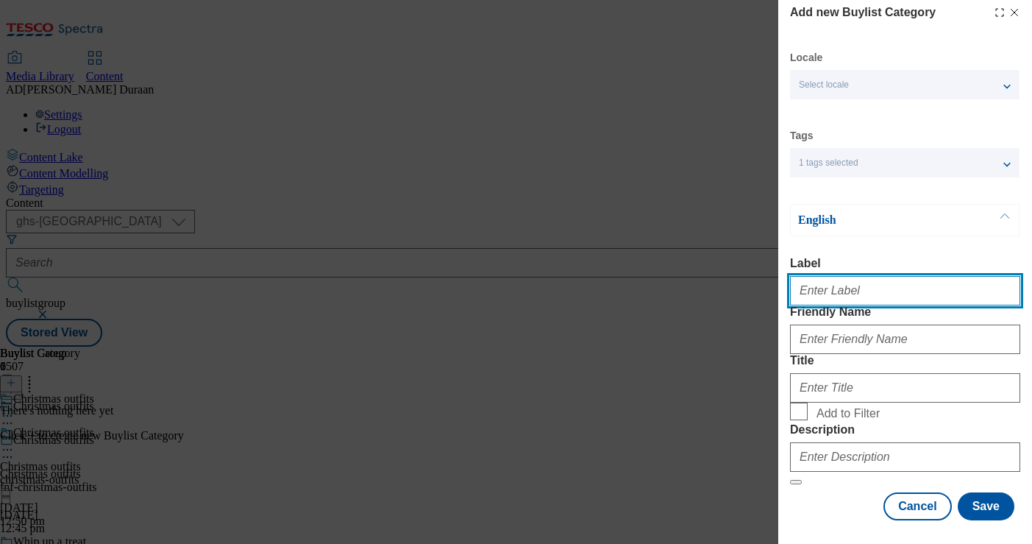
paste input "All"
type input "All"
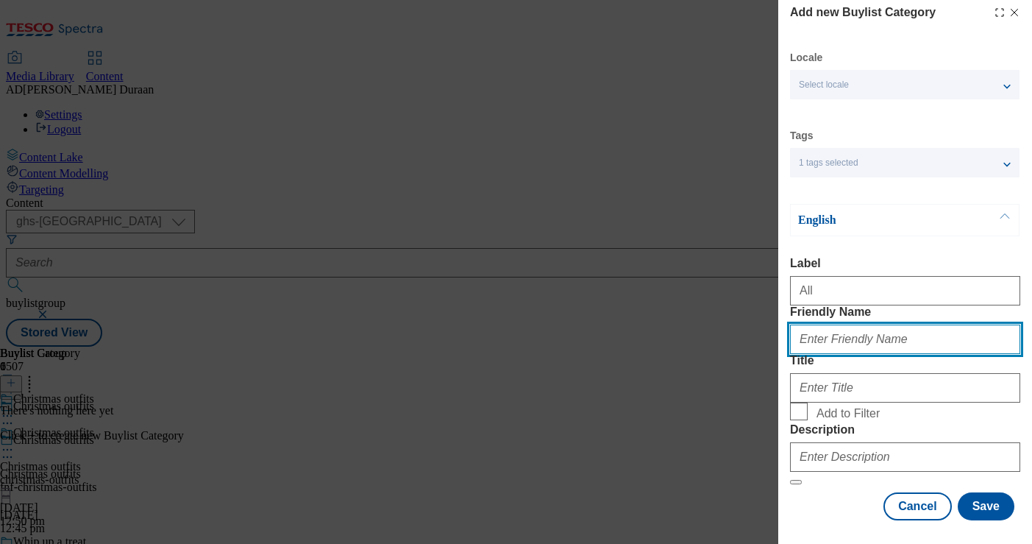
paste input "All"
type input "All"
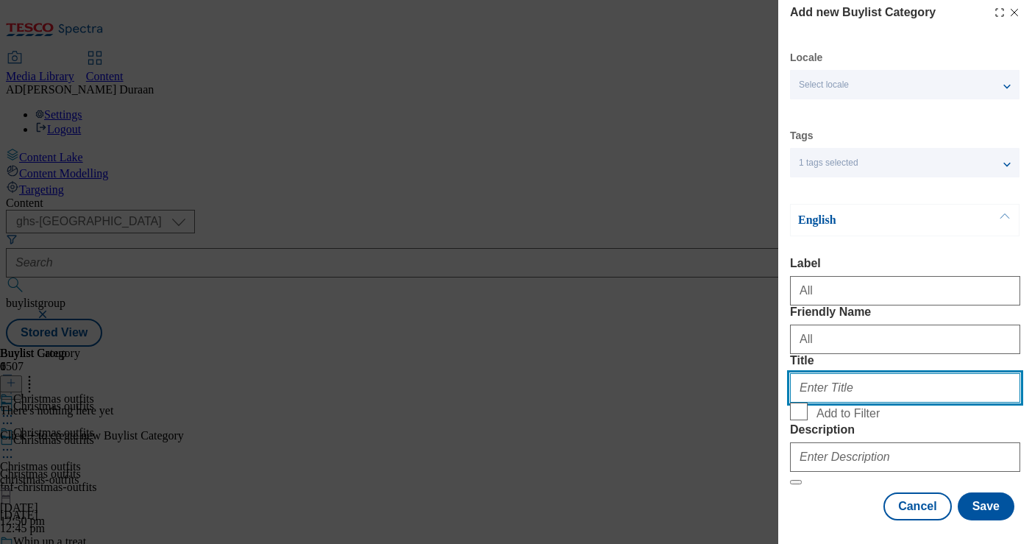
paste input "All"
type input "All"
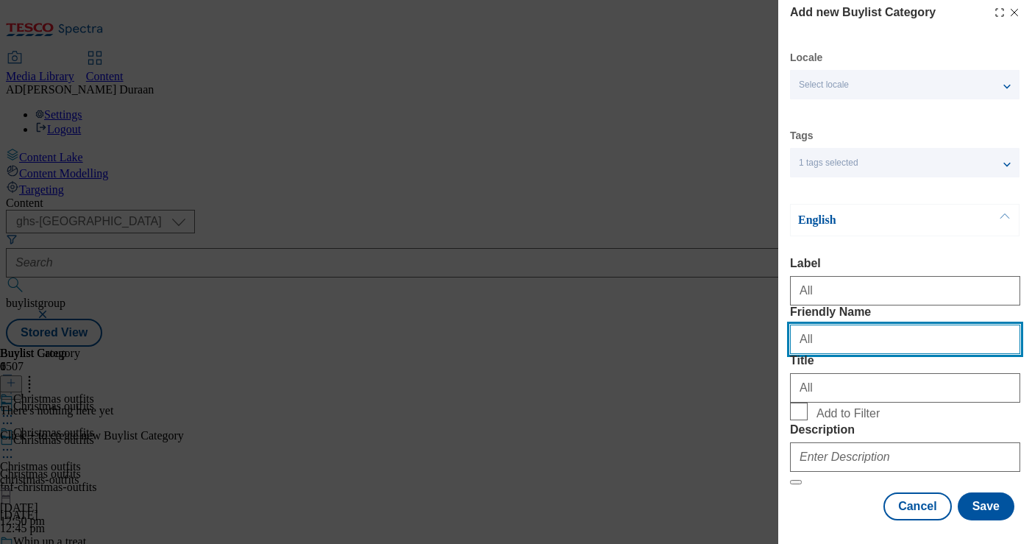
drag, startPoint x: 803, startPoint y: 259, endPoint x: 711, endPoint y: 249, distance: 92.6
click at [711, 249] on div "Add new Buylist Category Locale Select locale English Welsh Tags 1 tags selecte…" at bounding box center [516, 272] width 1032 height 544
type input "all"
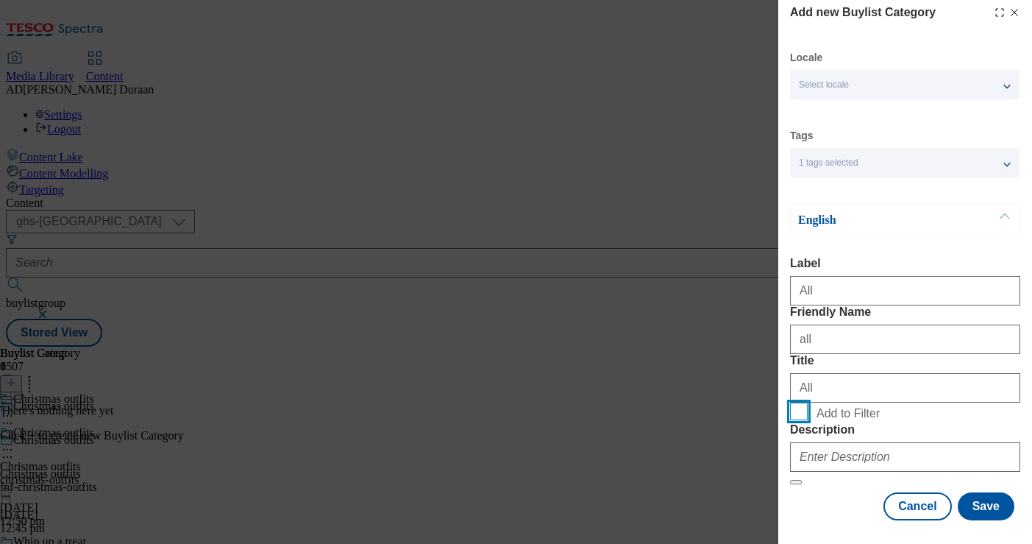
drag, startPoint x: 800, startPoint y: 380, endPoint x: 784, endPoint y: 371, distance: 17.8
click at [799, 402] on input "Add to Filter" at bounding box center [799, 411] width 18 height 18
checkbox input "true"
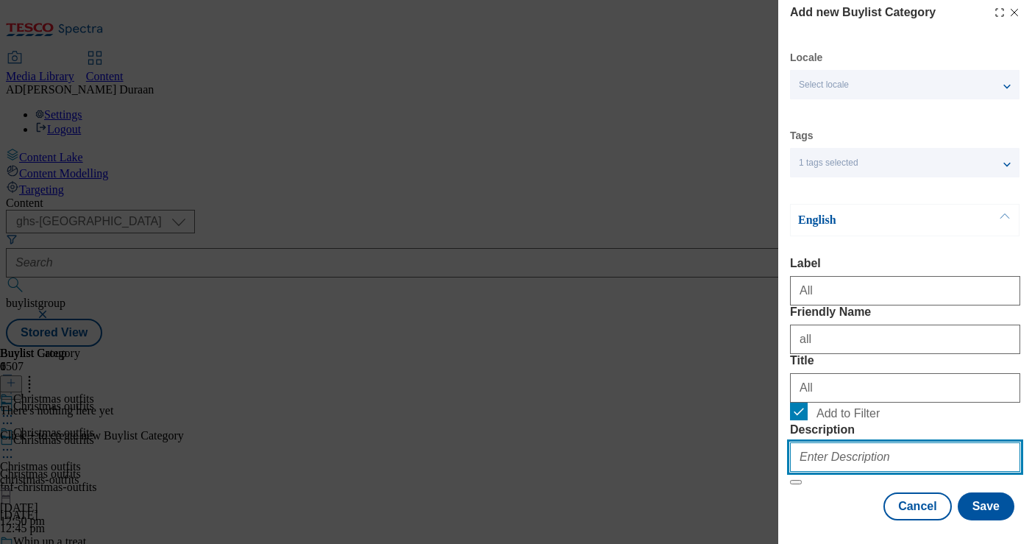
paste input "Browse our amazing range of Christmas outfits, including festive outfit ideas f…"
click at [812, 445] on input "Browse our amazing range of Christmas outfits, including festive outfit ideas f…" at bounding box center [905, 456] width 230 height 29
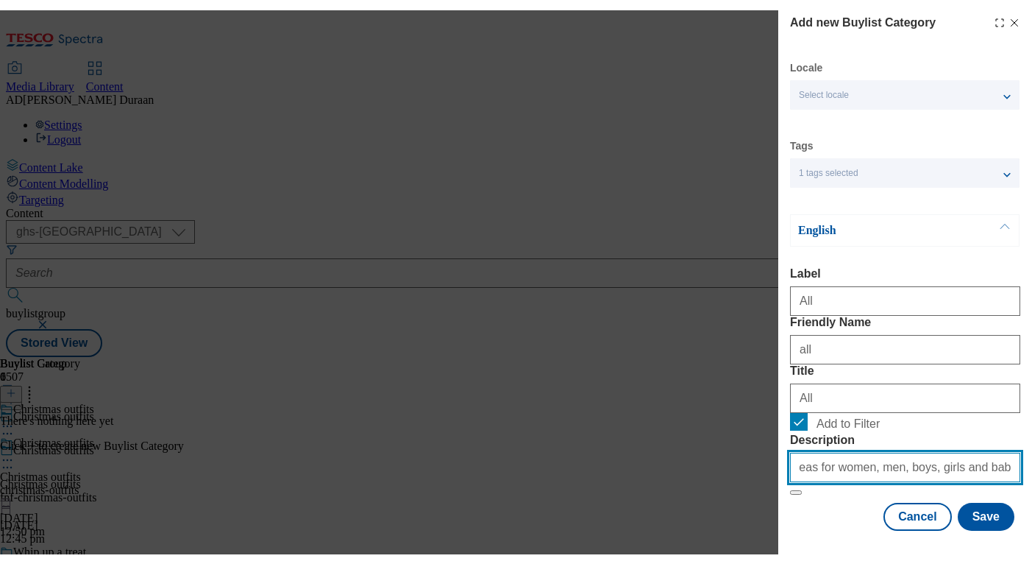
scroll to position [0, 0]
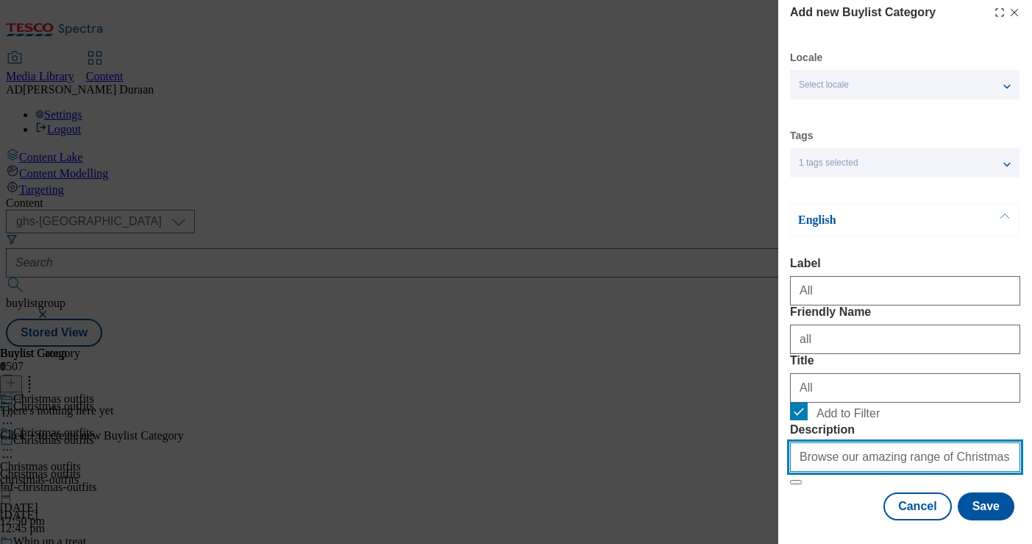
type input "Browse our amazing range of Christmas outfits, including festive outfit ideas f…"
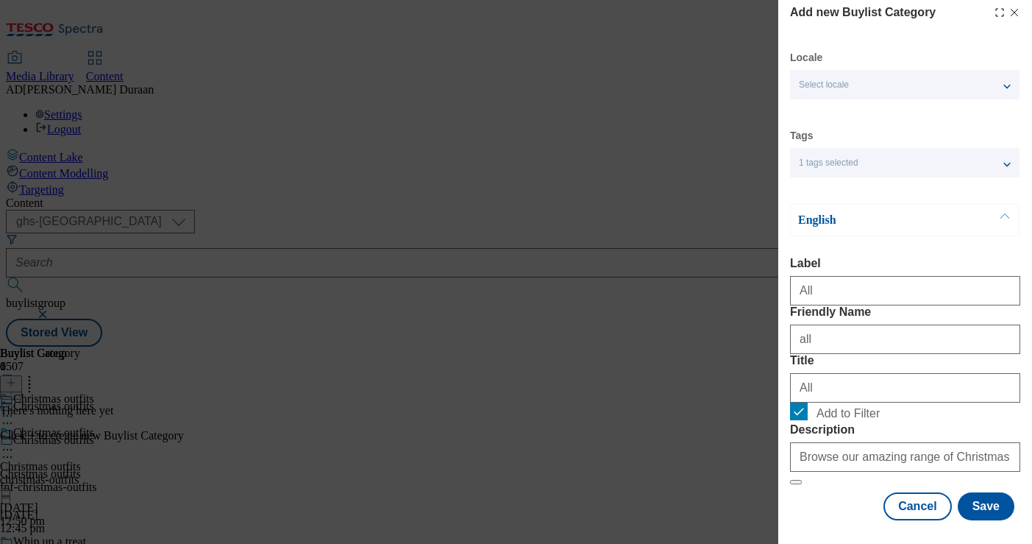
click at [822, 518] on div "Cancel Save" at bounding box center [905, 506] width 230 height 28
click at [1001, 506] on button "Save" at bounding box center [986, 506] width 57 height 28
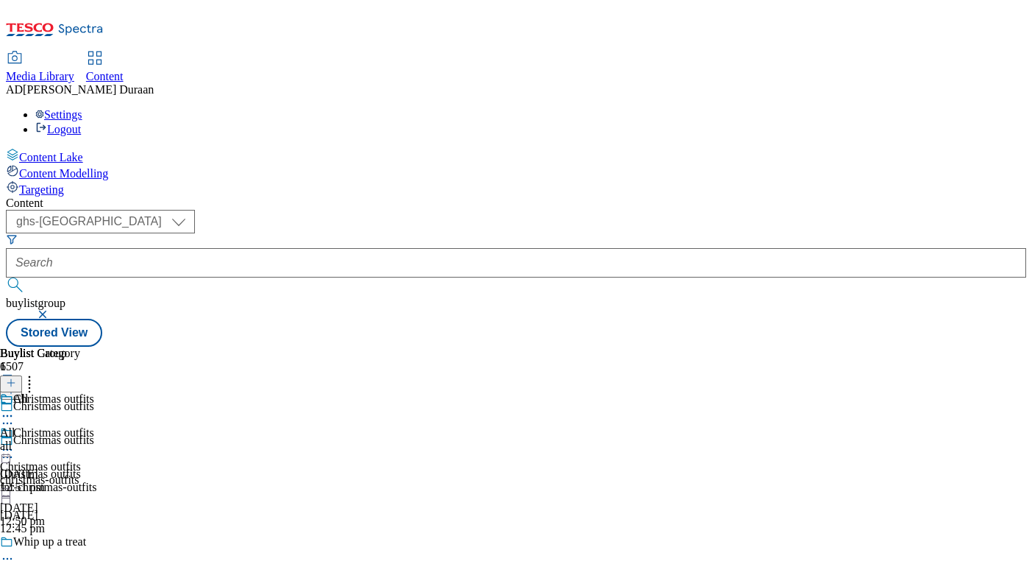
click at [15, 442] on icon at bounding box center [7, 449] width 15 height 15
click at [68, 492] on span "Copy" at bounding box center [57, 497] width 23 height 11
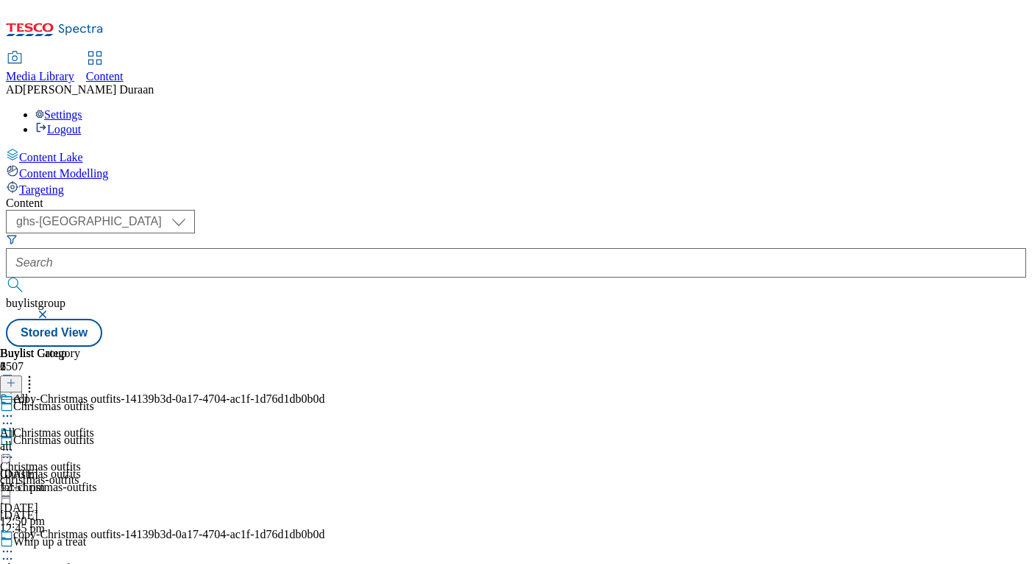
click at [15, 543] on icon at bounding box center [7, 551] width 15 height 15
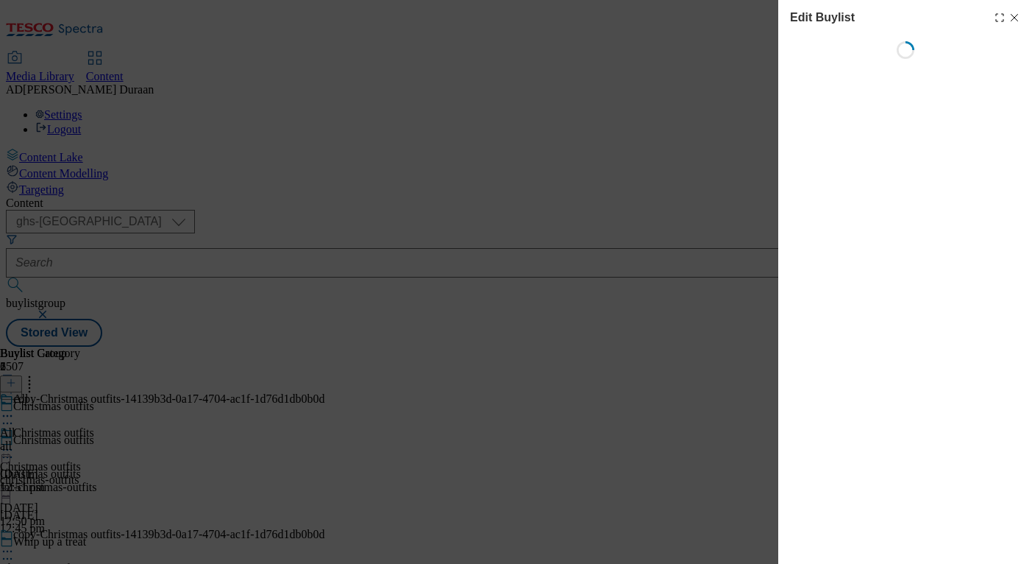
select select "seasonal"
select select "Banner"
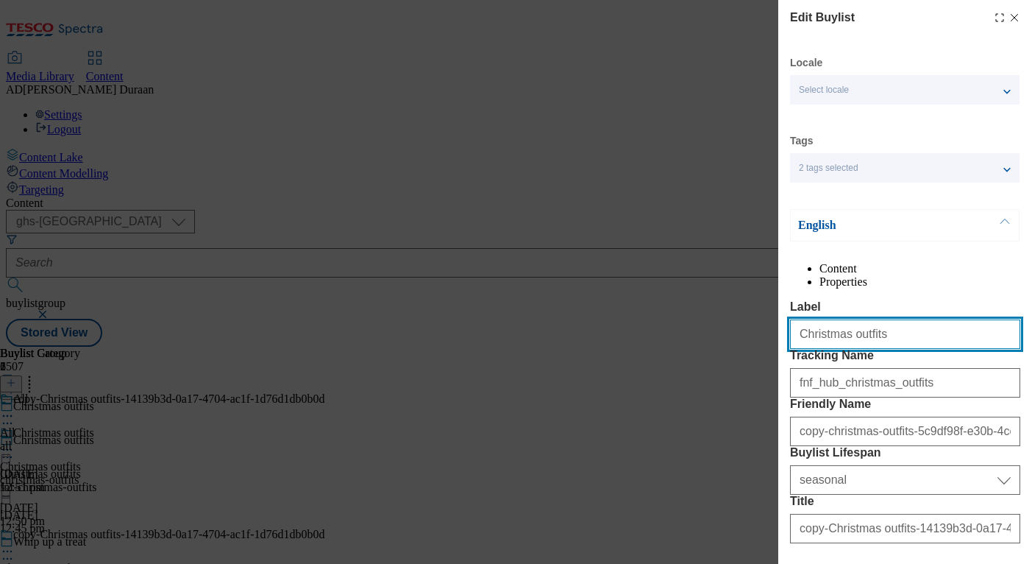
drag, startPoint x: 875, startPoint y: 372, endPoint x: 748, endPoint y: 363, distance: 127.6
click at [731, 364] on div "Edit Buylist Locale Select locale English Welsh Tags 2 tags selected fnf market…" at bounding box center [516, 282] width 1032 height 564
paste input "Women's Christmas outfits"
drag, startPoint x: 909, startPoint y: 364, endPoint x: 801, endPoint y: 365, distance: 107.4
click at [756, 360] on div "Edit Buylist Locale Select locale English Welsh Tags 2 tags selected fnf market…" at bounding box center [516, 282] width 1032 height 564
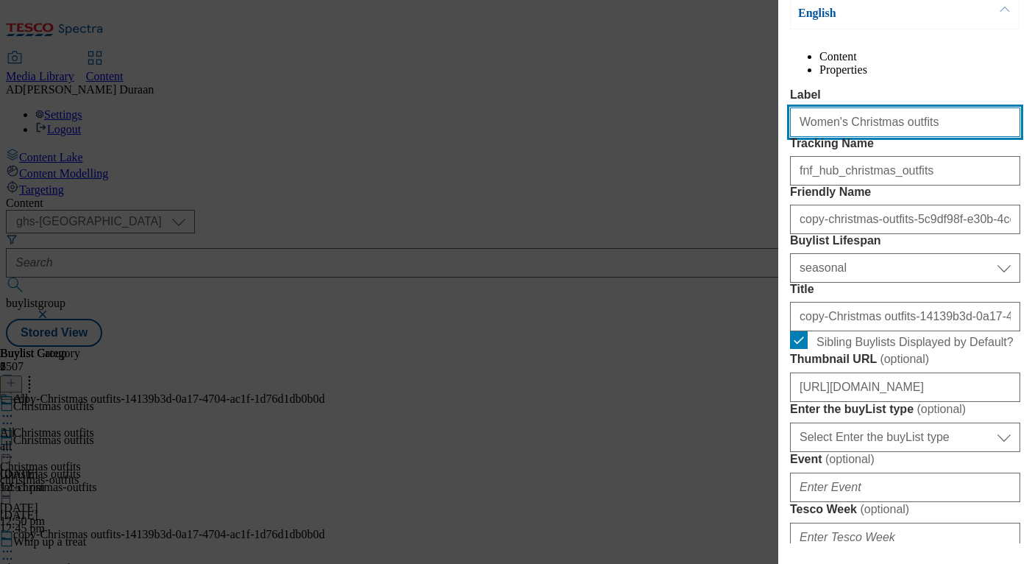
scroll to position [252, 0]
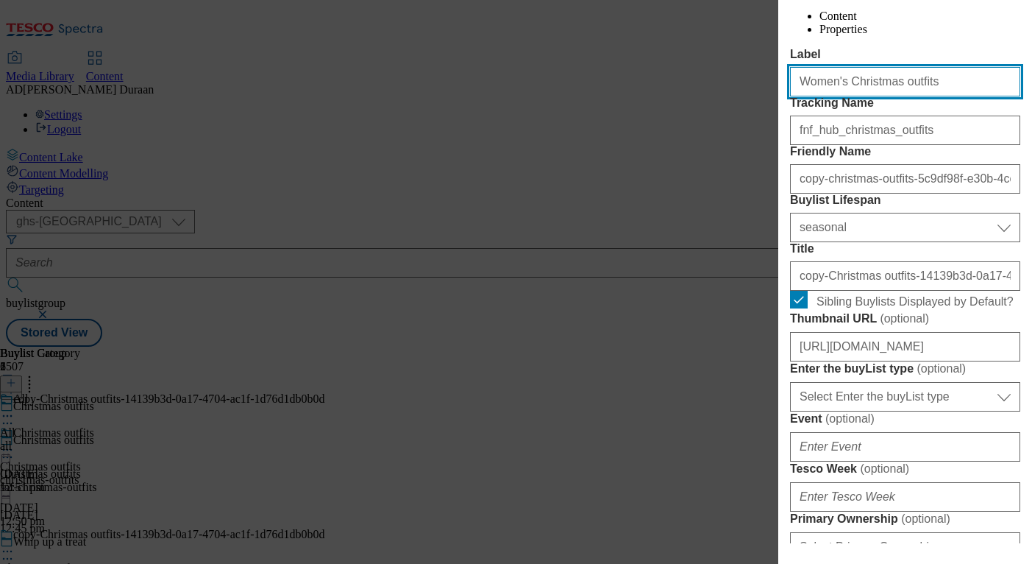
type input "Women's Christmas outfits"
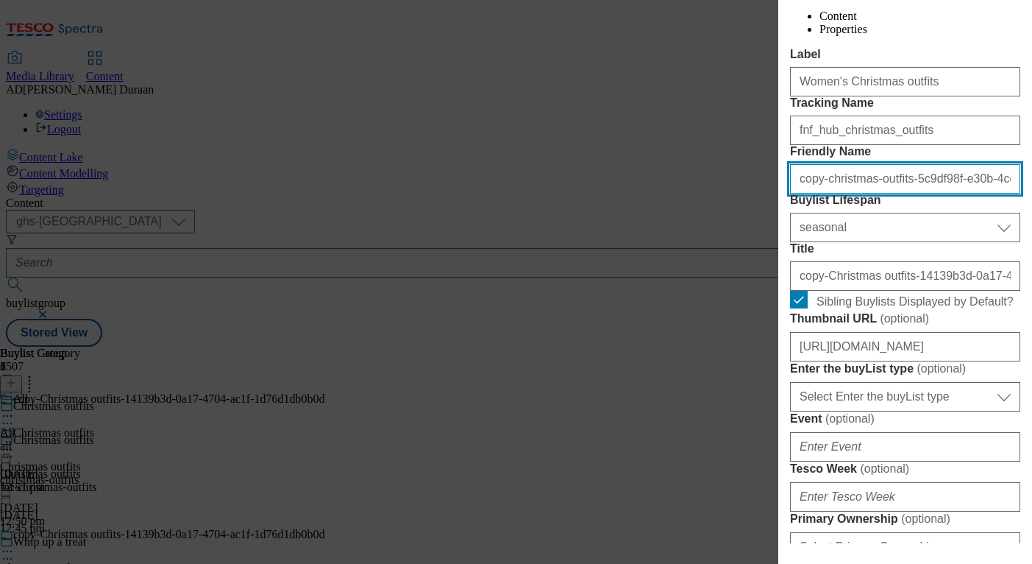
click at [845, 194] on input "copy-christmas-outfits-5c9df98f-e30b-4cc0-b096-ab86f955bab8" at bounding box center [905, 178] width 230 height 29
paste input "Women's Christmas outfits"
type input "Women's Christmas outfits"
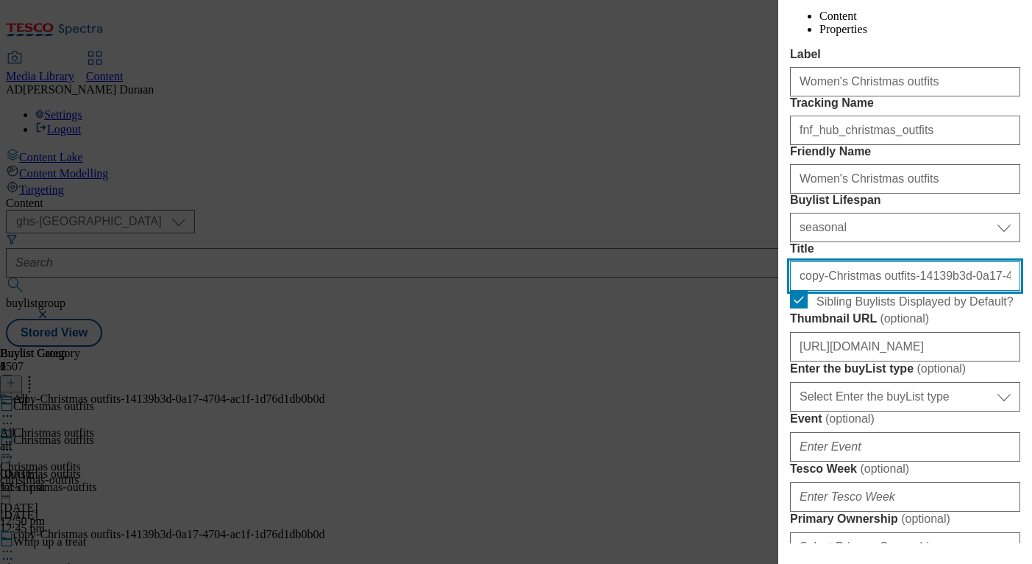
click at [838, 291] on input "copy-Christmas outfits-14139b3d-0a17-4704-ac1f-1d76d1db0b0d" at bounding box center [905, 275] width 230 height 29
paste input "Women's Christmas outfits"
type input "Women's Christmas outfits"
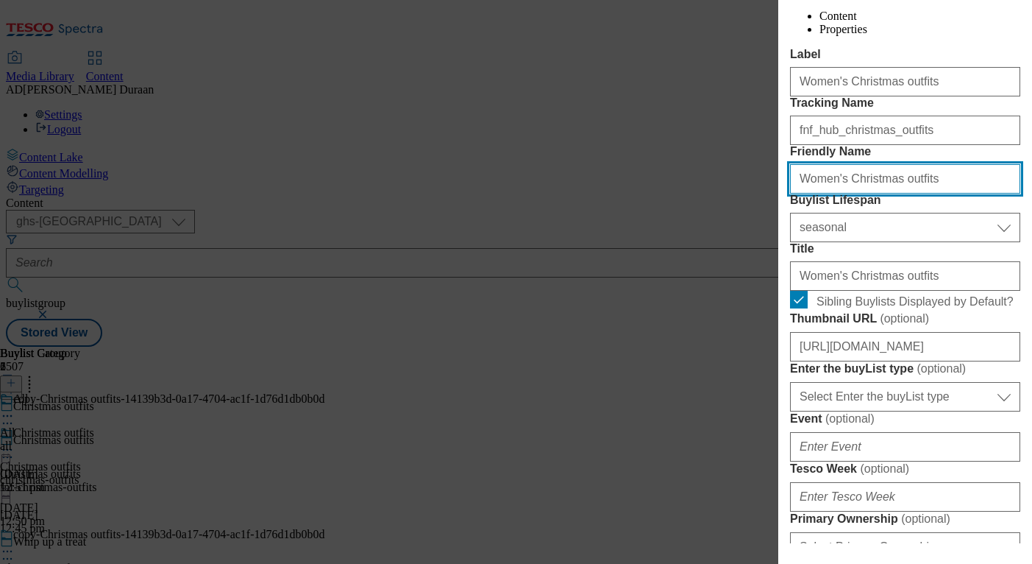
drag, startPoint x: 806, startPoint y: 260, endPoint x: 773, endPoint y: 258, distance: 33.2
click at [773, 258] on div "Edit Buylist Locale Select locale English Welsh Tags 2 tags selected fnf market…" at bounding box center [516, 282] width 1032 height 564
type input "womens-christmas-outfits"
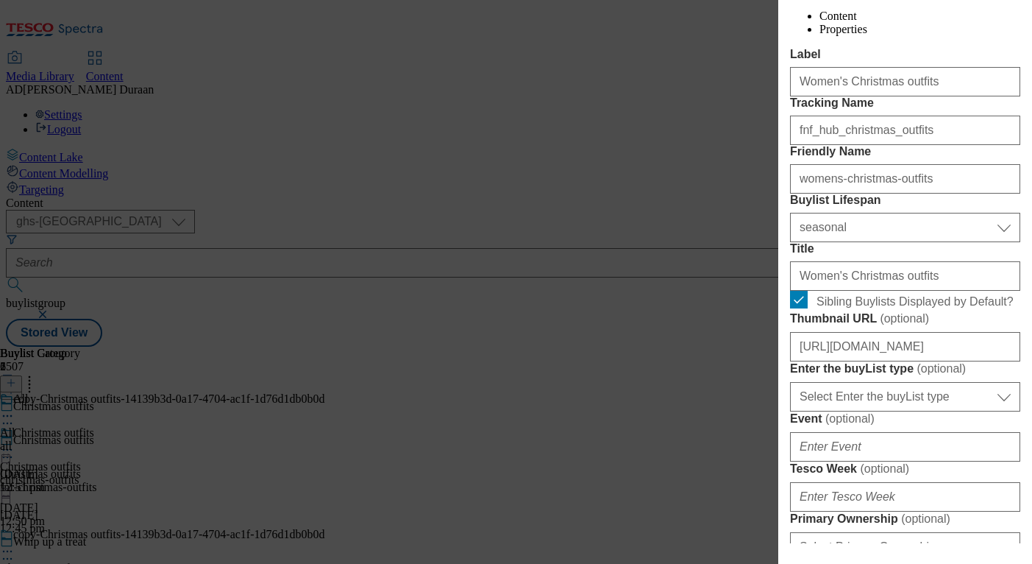
drag, startPoint x: 926, startPoint y: 152, endPoint x: 933, endPoint y: 181, distance: 30.3
click at [926, 110] on label "Tracking Name" at bounding box center [905, 102] width 230 height 13
click at [926, 145] on input "fnf_hub_christmas_outfits" at bounding box center [905, 130] width 230 height 29
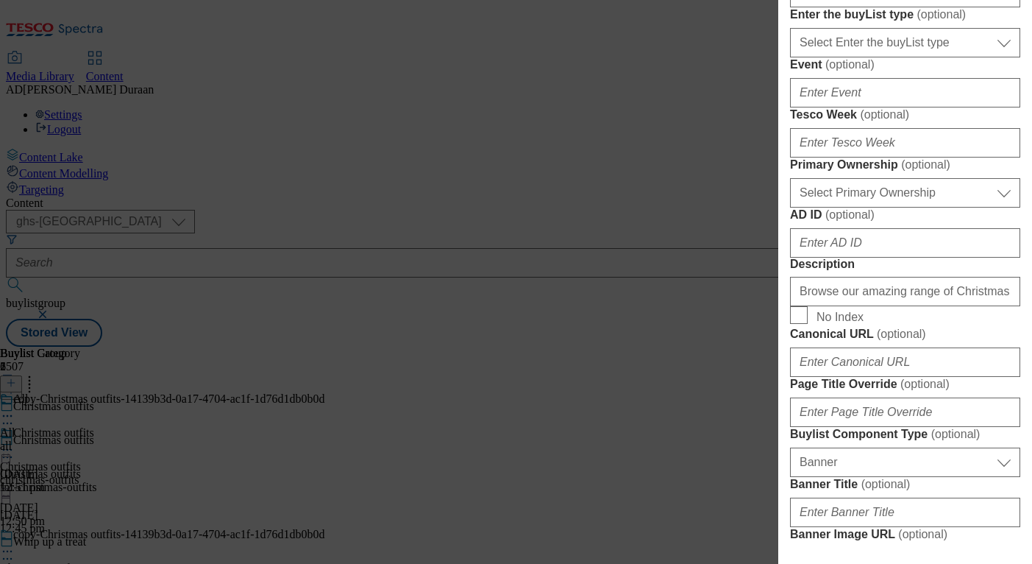
scroll to position [609, 0]
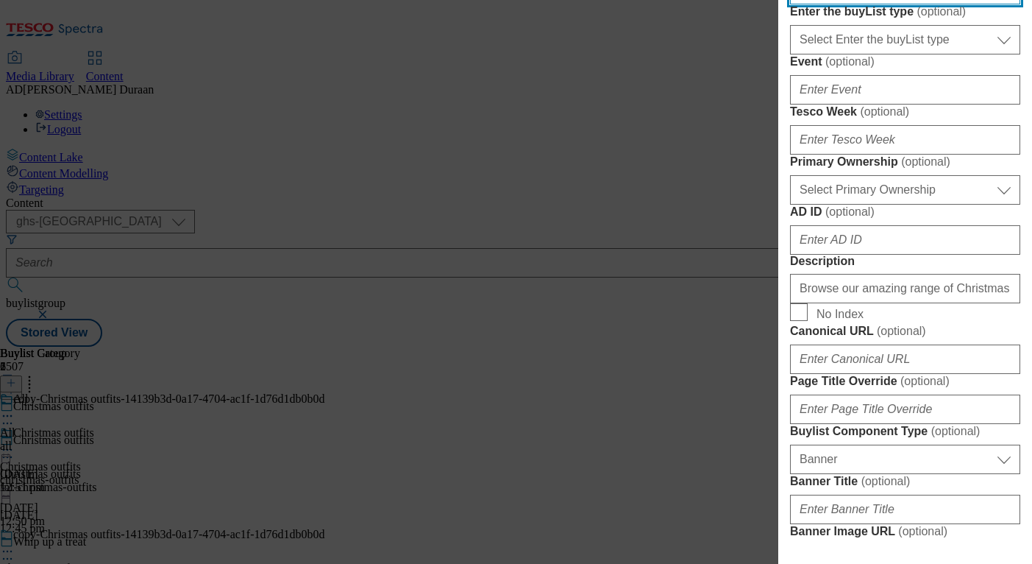
paste input "https://digitalcontent.api.tesco.com/v2/media/ghs-mktg/6621a52a-c8c1-44f3-ad08-…"
type input "https://digitalcontent.api.tesco.com/v2/media/ghs-mktg/6621a52a-c8c1-44f3-ad08-…"
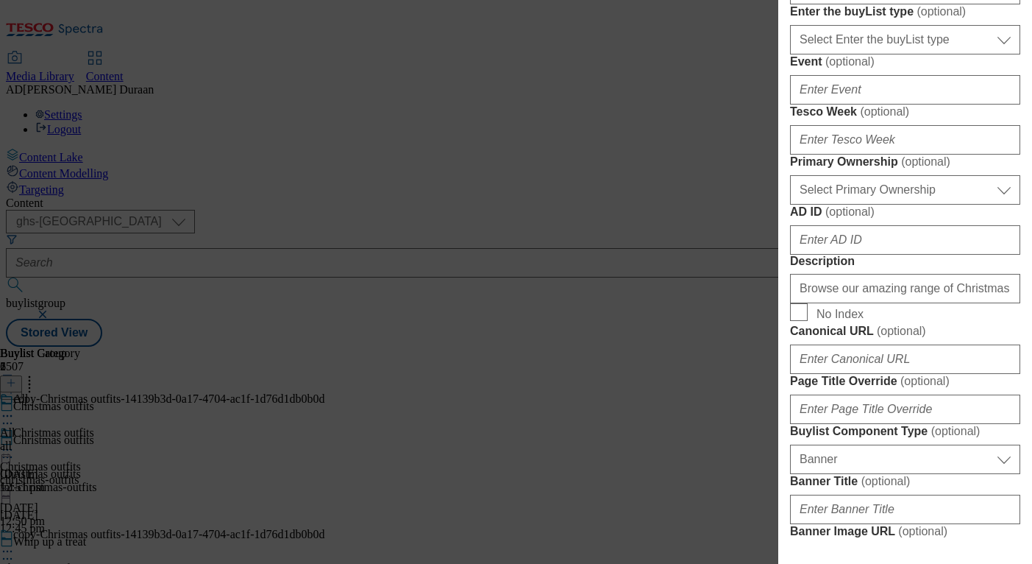
click at [1007, 112] on form "Label Women's Christmas outfits Tracking Name fnf_hub_christmas_outfits Friendl…" at bounding box center [905, 293] width 230 height 1204
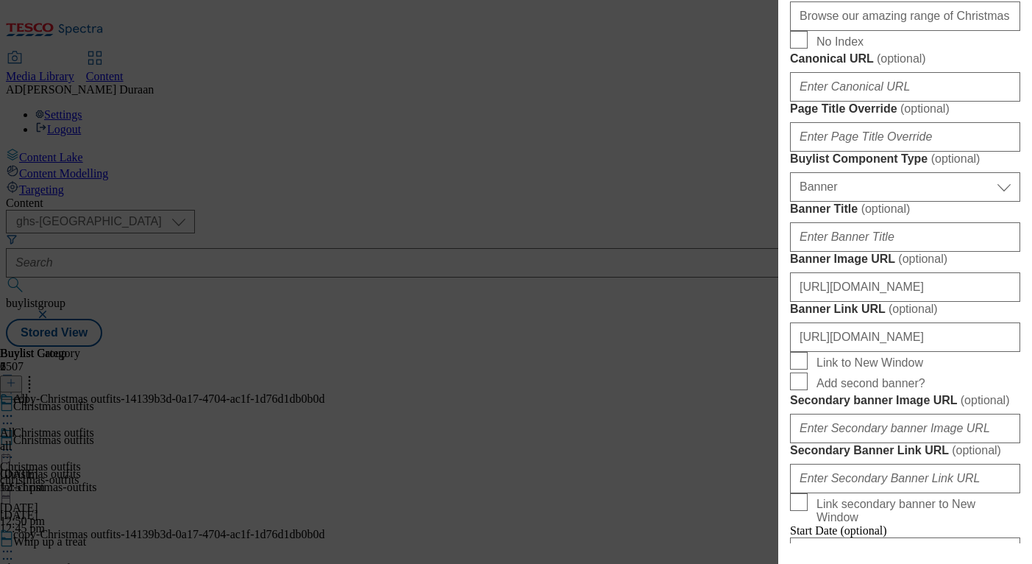
scroll to position [882, 0]
click at [871, 30] on input "Browse our amazing range of Christmas outfits, including festive outfit ideas f…" at bounding box center [905, 15] width 230 height 29
paste input "Explore women's Christmas outfits to find your festive look. Browse our range o…"
type input "Explore women's Christmas outfits to find your festive look. Browse our range o…"
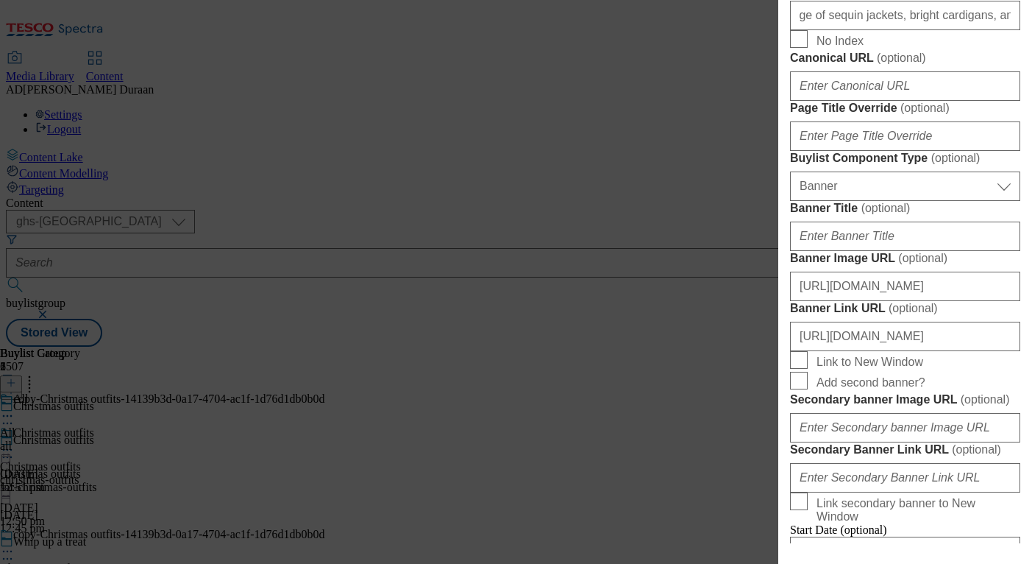
scroll to position [0, 0]
click at [790, 291] on form "Label Women's Christmas outfits Tracking Name fnf_hub_christmas_outfits Friendl…" at bounding box center [905, 20] width 230 height 1204
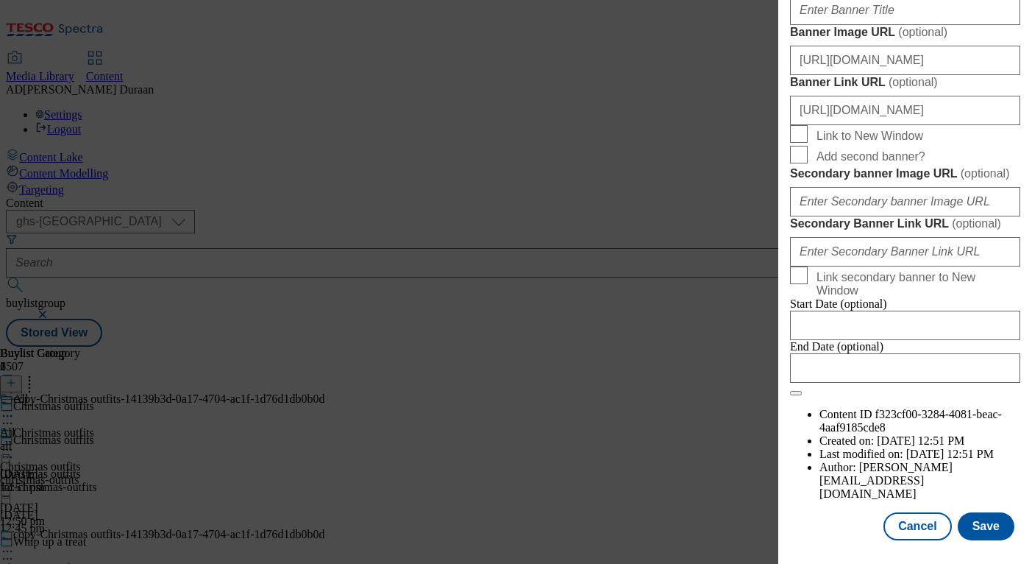
scroll to position [1645, 0]
click at [996, 525] on button "Save" at bounding box center [986, 526] width 57 height 28
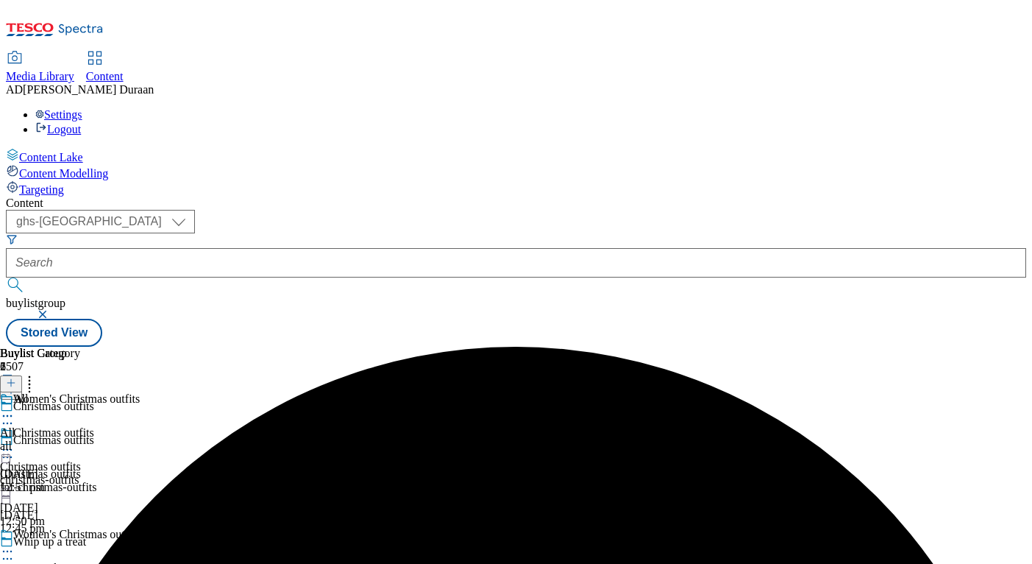
scroll to position [124, 0]
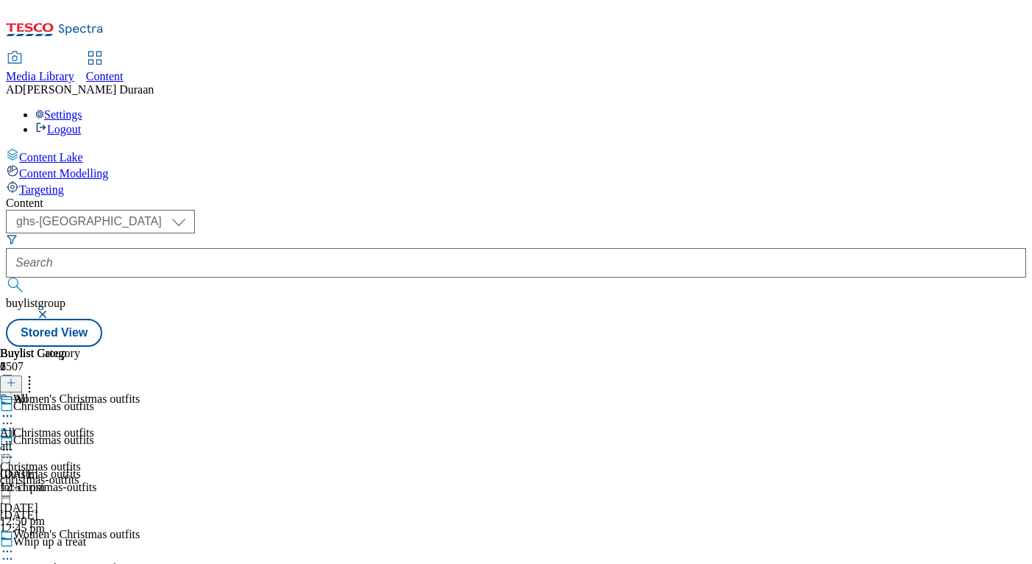
click at [9, 543] on circle at bounding box center [8, 551] width 2 height 2
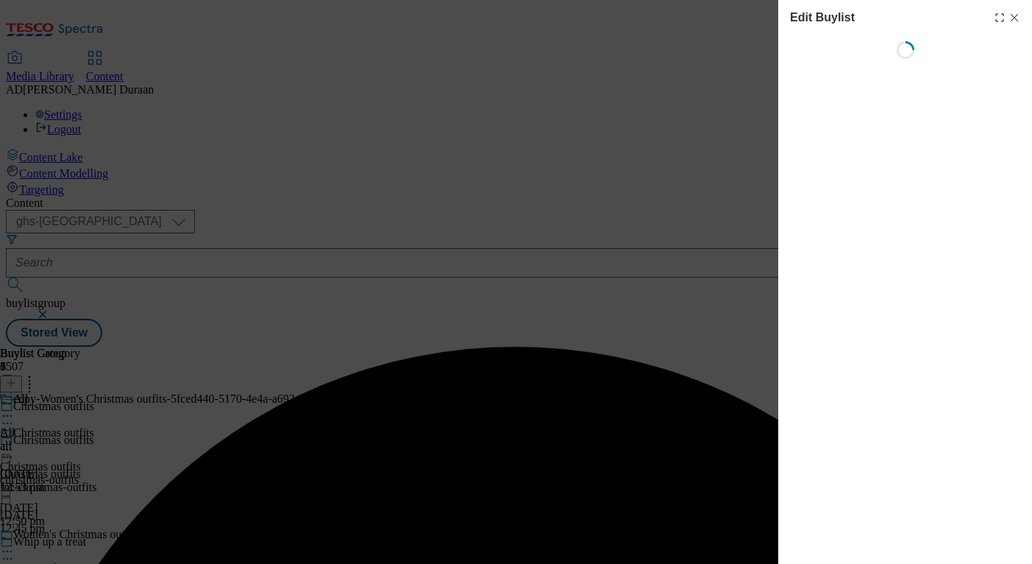
select select "seasonal"
select select "Banner"
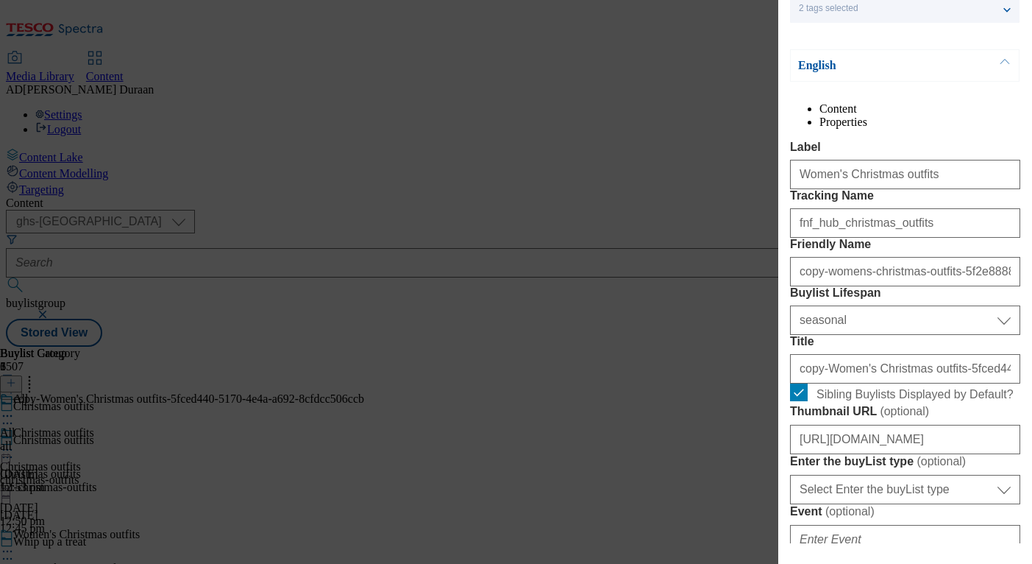
scroll to position [169, 0]
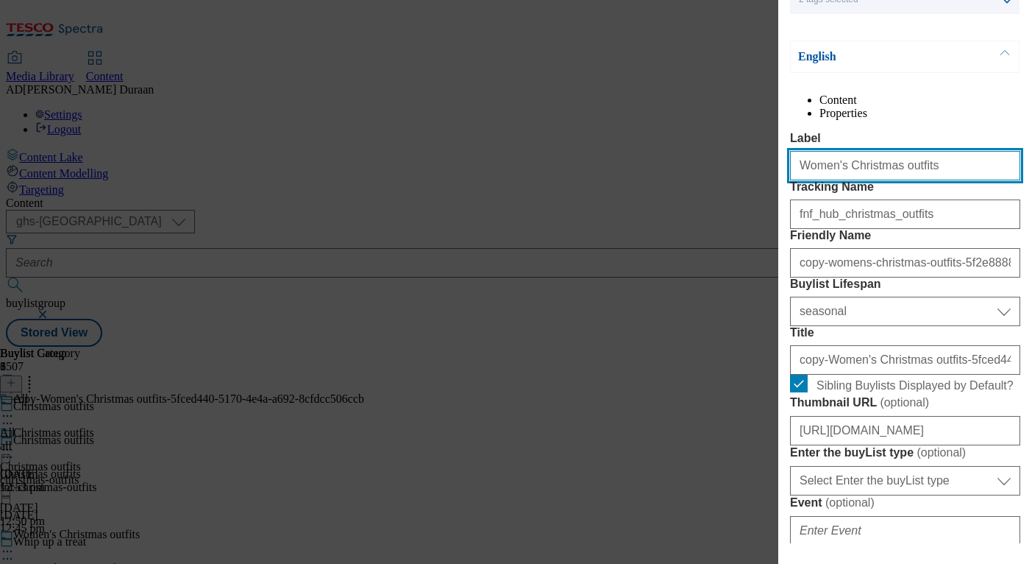
drag, startPoint x: 818, startPoint y: 194, endPoint x: 719, endPoint y: 182, distance: 99.9
click at [720, 182] on div "Edit Buylist Locale Select locale English Welsh Tags 2 tags selected fnf market…" at bounding box center [516, 282] width 1032 height 564
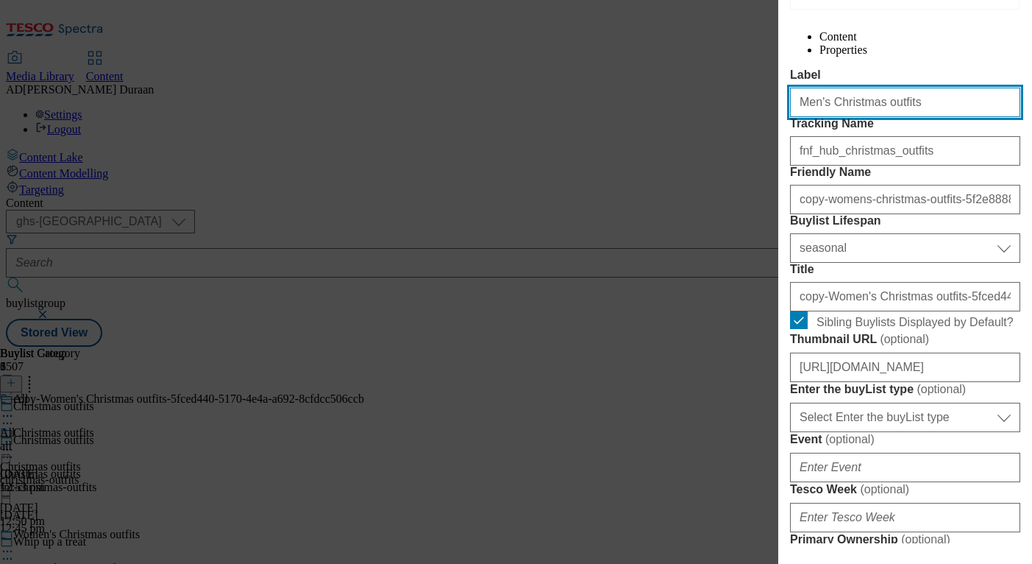
type input "Men's Christmas outfits"
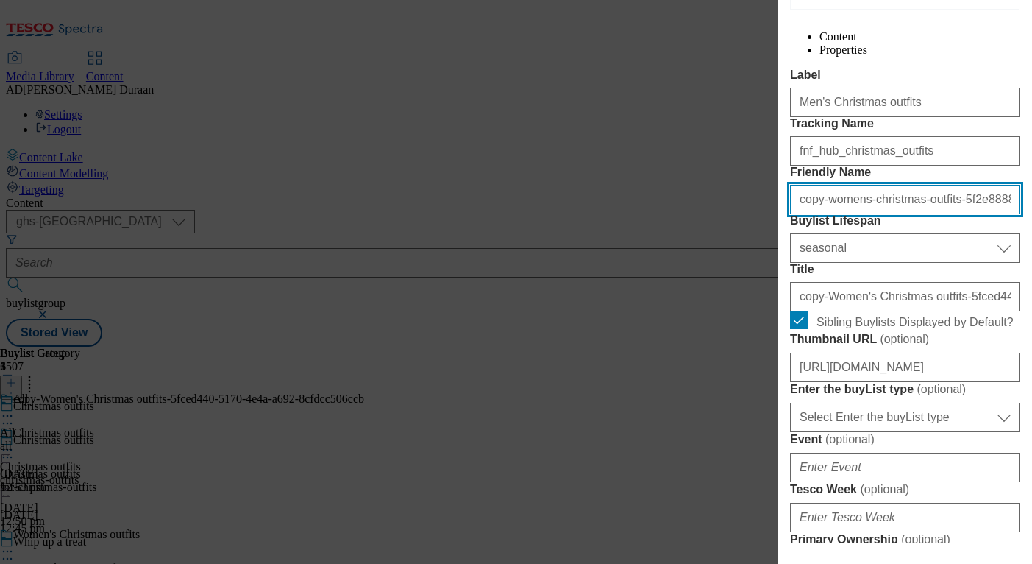
click at [875, 214] on input "copy-womens-christmas-outfits-5f2e8888-0148-4636-ad8f-f574b26b3ca8" at bounding box center [905, 199] width 230 height 29
paste input "Shop men's Christmas outfits and get ready for the holidays. Find knitted jumpe…"
type input "Shop men's Christmas outfits and get ready for the holidays. Find knitted jumpe…"
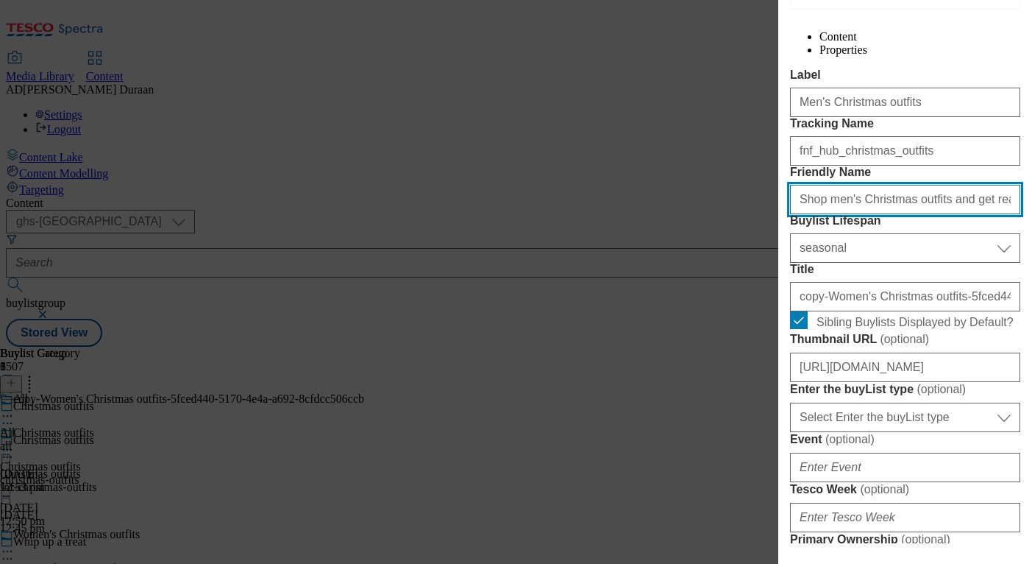
drag, startPoint x: 1015, startPoint y: 280, endPoint x: 741, endPoint y: 262, distance: 275.0
click at [670, 259] on div "Edit Buylist Locale Select locale English Welsh Tags 2 tags selected fnf market…" at bounding box center [516, 282] width 1032 height 564
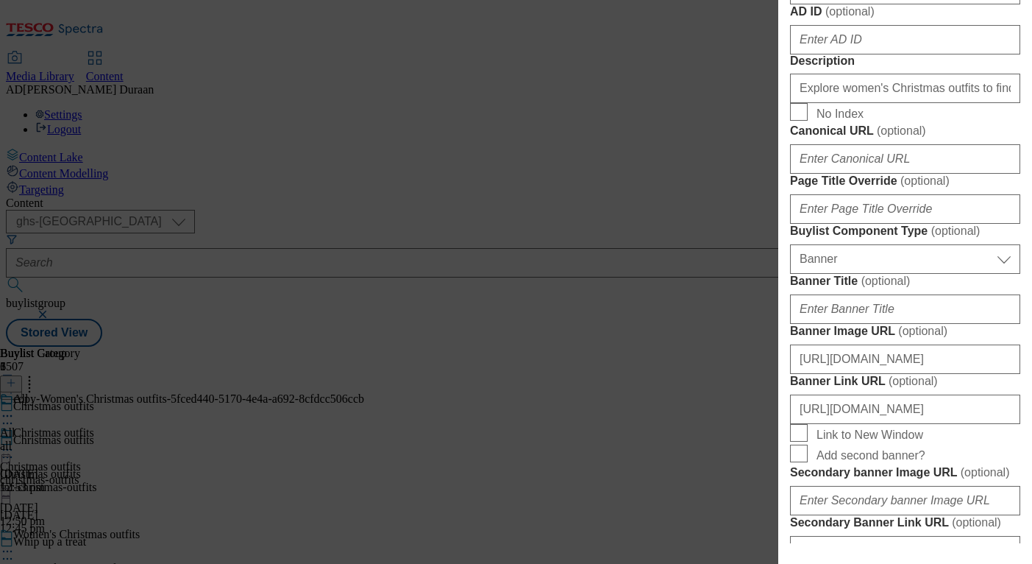
scroll to position [813, 0]
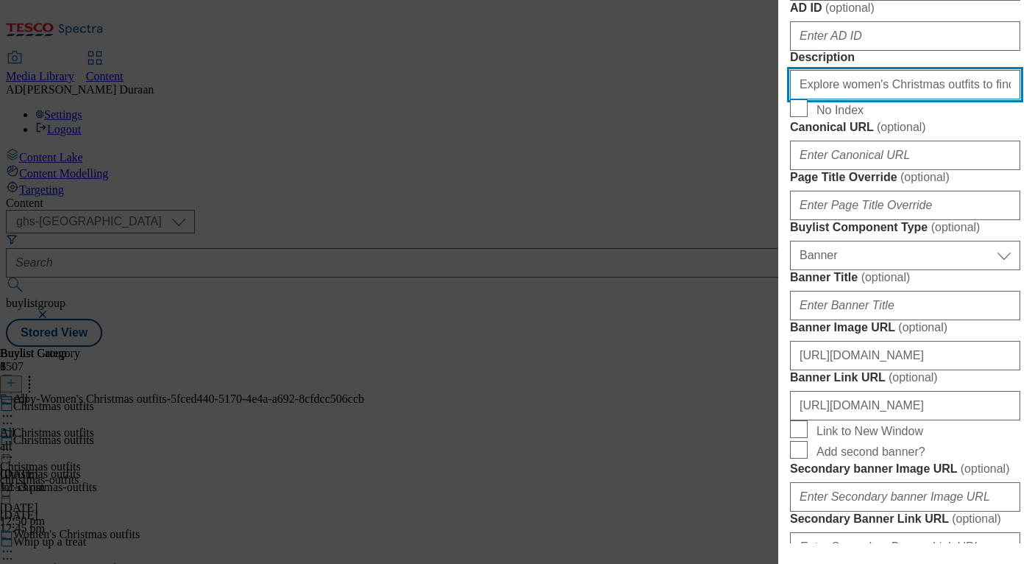
click at [907, 99] on input "Explore women's Christmas outfits to find your festive look. Browse our range o…" at bounding box center [905, 84] width 230 height 29
paste input "Shop men's Christmas outfits and get ready for the holidays. Find knitted jumpe…"
type input "Shop men's Christmas outfits and get ready for the holidays. Find knitted jumpe…"
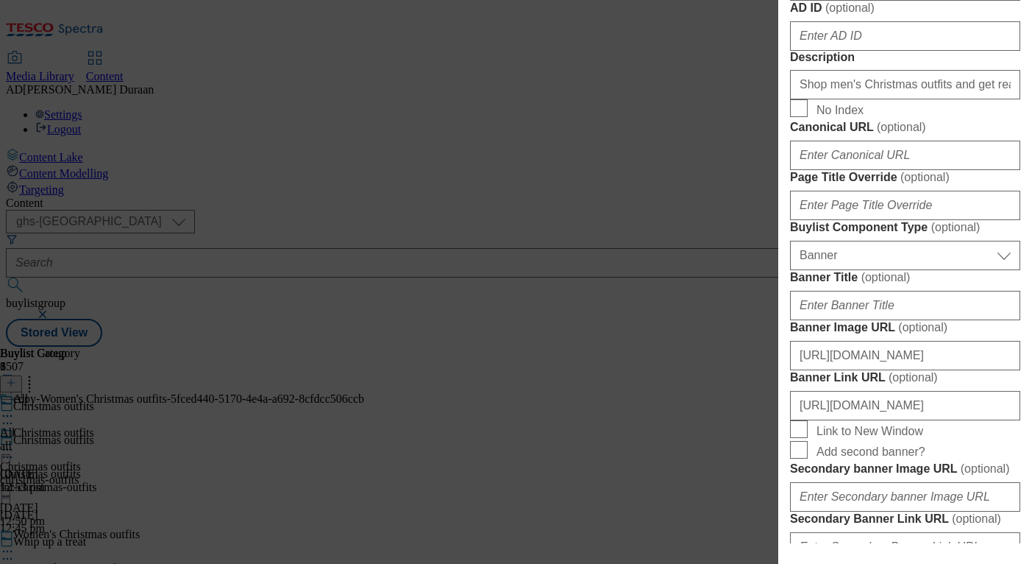
click at [982, 211] on form "Label Men's Christmas outfits Tracking Name fnf_hub_christmas_outfits Friendly …" at bounding box center [905, 89] width 230 height 1204
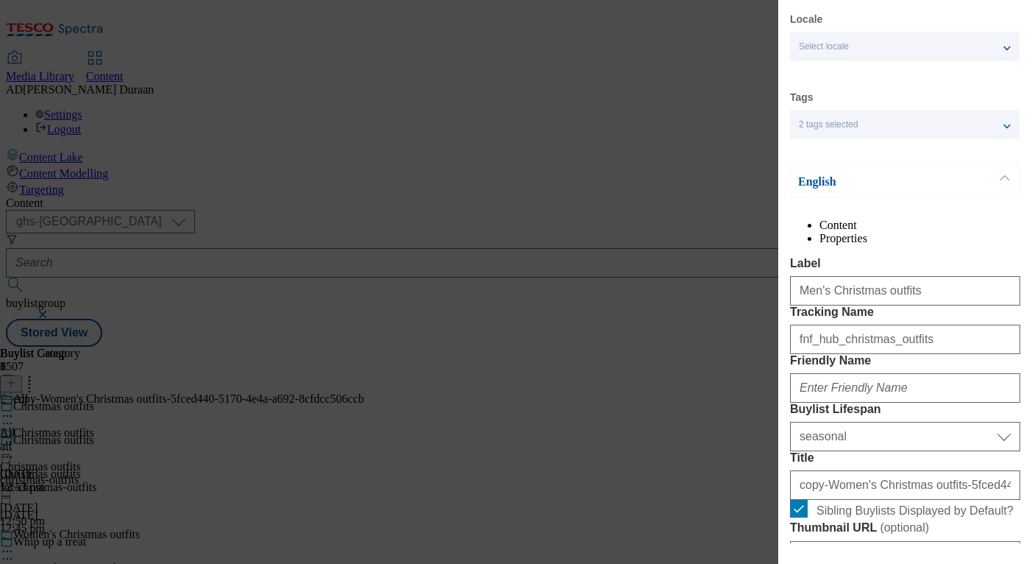
scroll to position [29, 0]
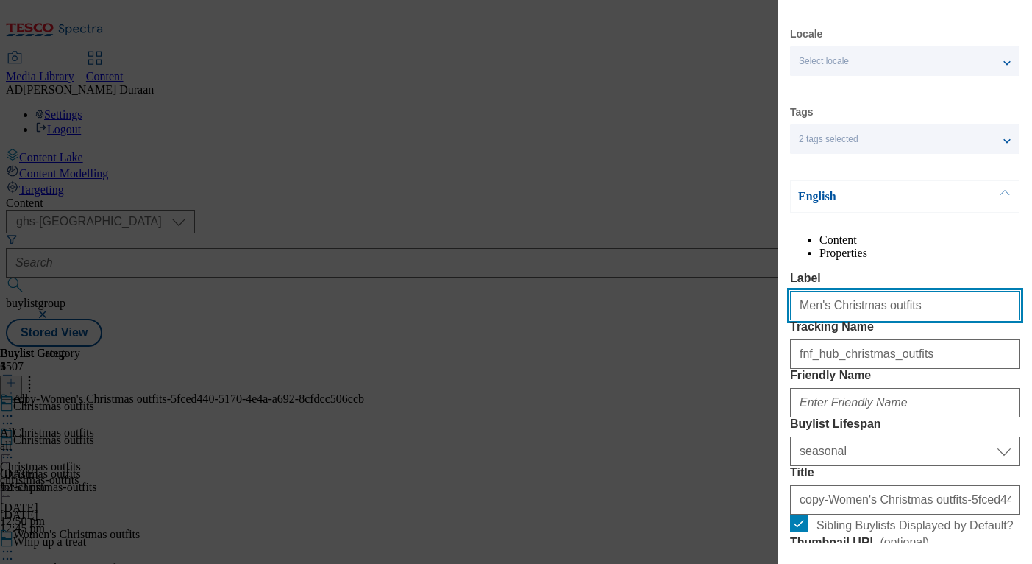
drag, startPoint x: 918, startPoint y: 337, endPoint x: 717, endPoint y: 317, distance: 202.6
click at [705, 316] on div "Edit Buylist Locale Select locale English Welsh Tags 2 tags selected fnf market…" at bounding box center [516, 282] width 1032 height 564
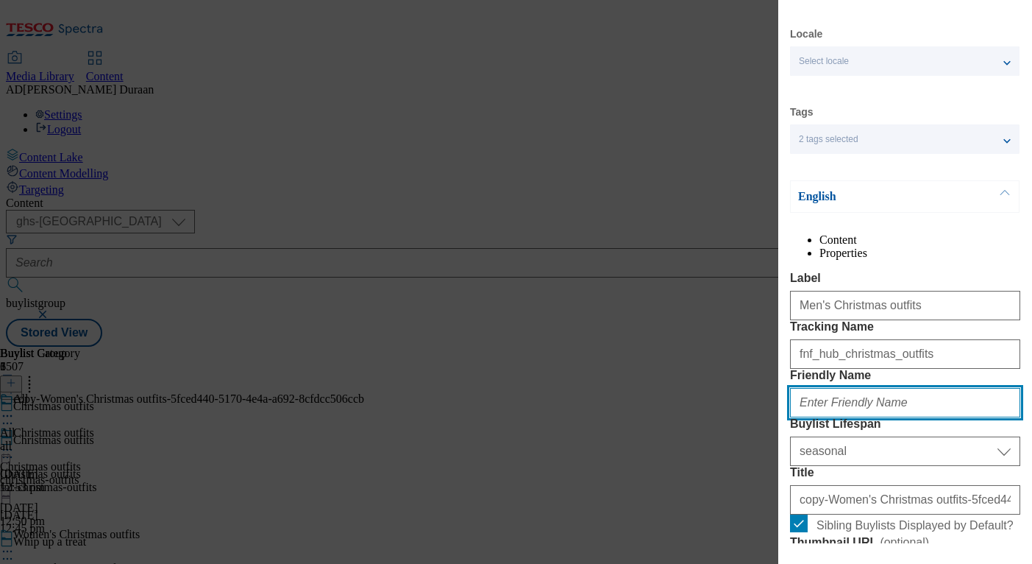
paste input "Men's Christmas outfits"
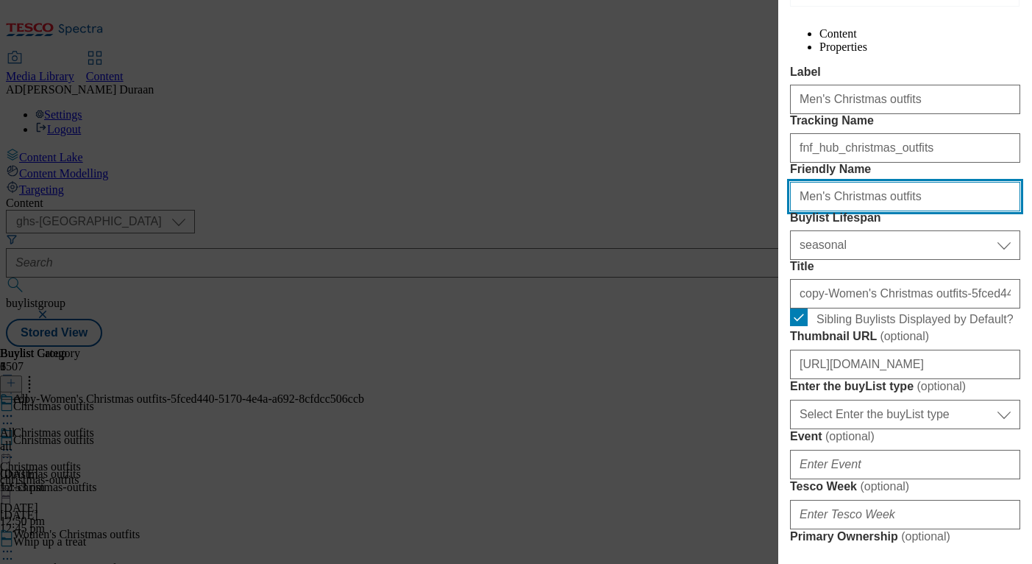
scroll to position [242, 0]
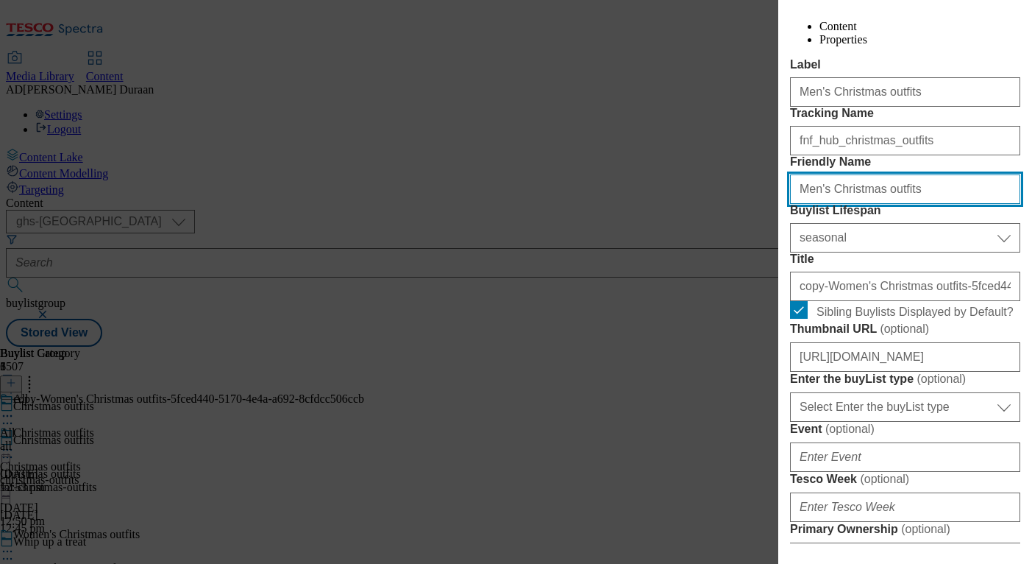
type input "Men's Christmas outfits"
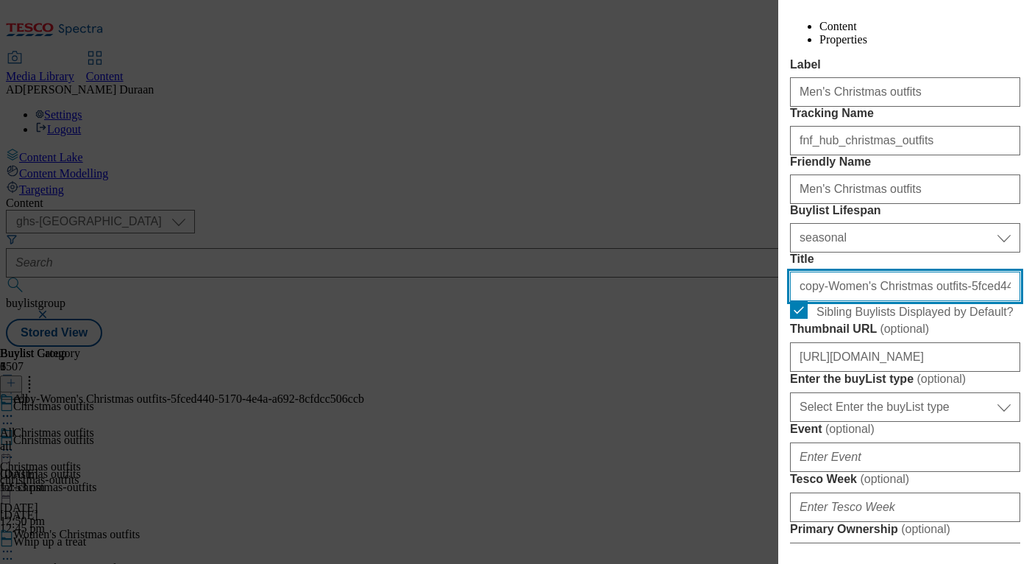
click at [849, 301] on input "copy-Women's Christmas outfits-5fced440-5170-4e4a-a692-8cfdcc506ccb" at bounding box center [905, 286] width 230 height 29
paste input "Men's Christmas outfits"
type input "Men's Christmas outfits"
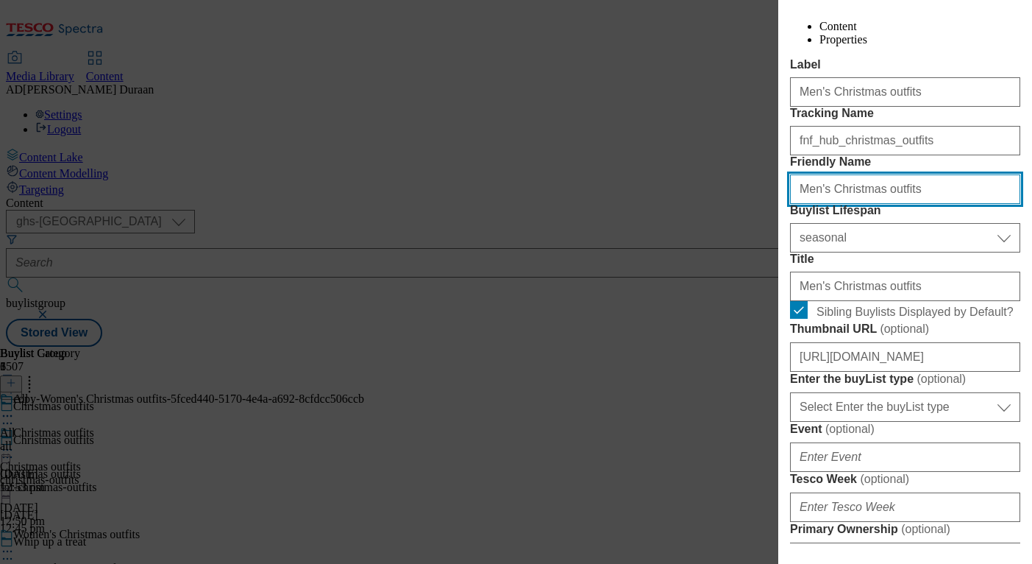
drag, startPoint x: 805, startPoint y: 266, endPoint x: 791, endPoint y: 261, distance: 14.9
click at [791, 204] on input "Men's Christmas outfits" at bounding box center [905, 188] width 230 height 29
type input "mens-christmas-outfits"
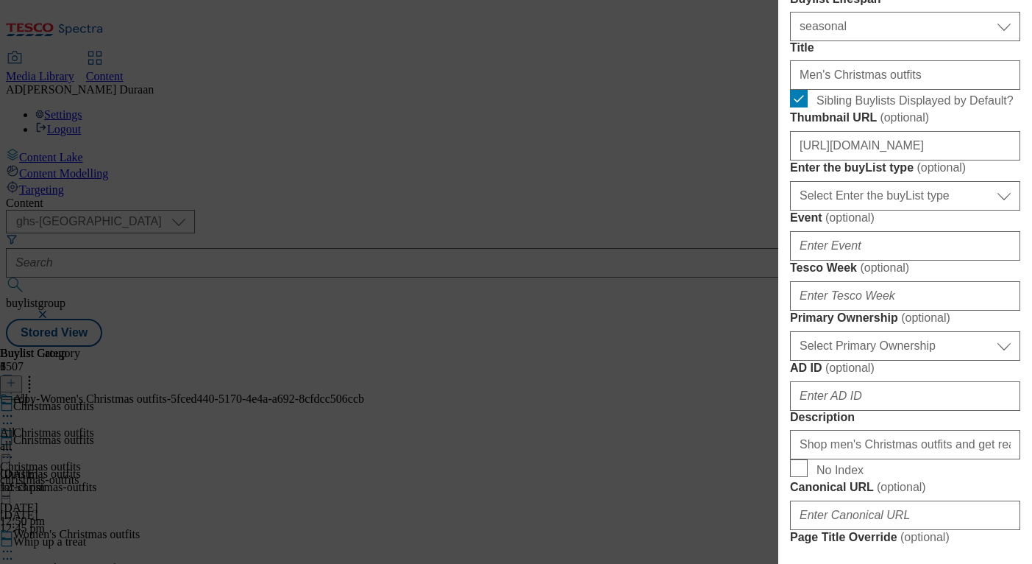
scroll to position [486, 0]
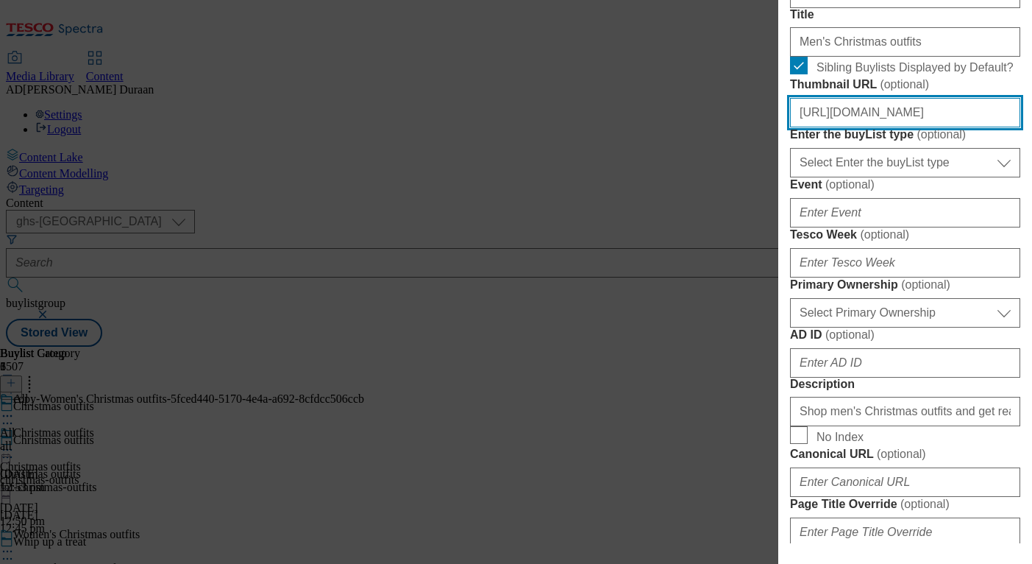
click at [868, 127] on input "https://digitalcontent.api.tesco.com/v2/media/ghs-mktg/6621a52a-c8c1-44f3-ad08-…" at bounding box center [905, 112] width 230 height 29
paste input "https://digitalcontent.api.tesco.com/v2/media/ghs-mktg/e86cb35d-e788-4592-8943-…"
type input "https://digitalcontent.api.tesco.com/v2/media/ghs-mktg/e86cb35d-e788-4592-8943-…"
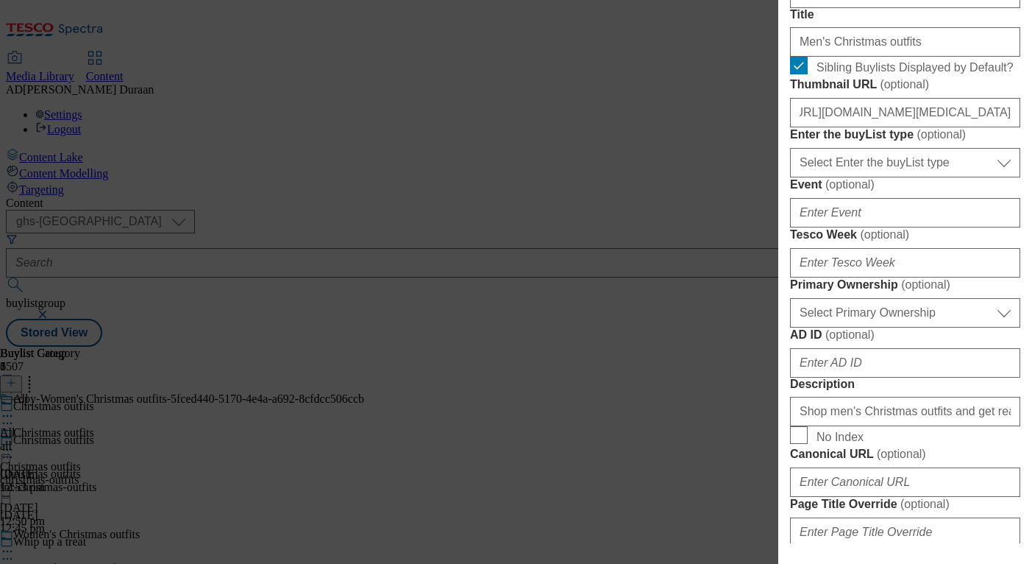
click at [880, 91] on span "( optional )" at bounding box center [904, 84] width 49 height 13
click at [873, 127] on input "https://digitalcontent.api.tesco.com/v2/media/ghs-mktg/e86cb35d-e788-4592-8943-…" at bounding box center [905, 112] width 230 height 29
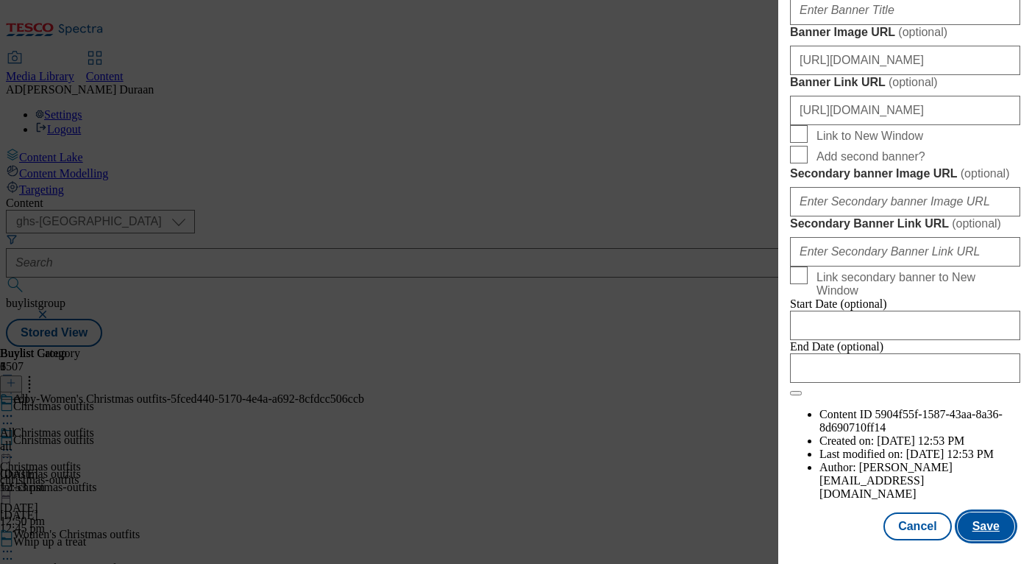
scroll to position [0, 0]
click at [990, 528] on button "Save" at bounding box center [986, 526] width 57 height 28
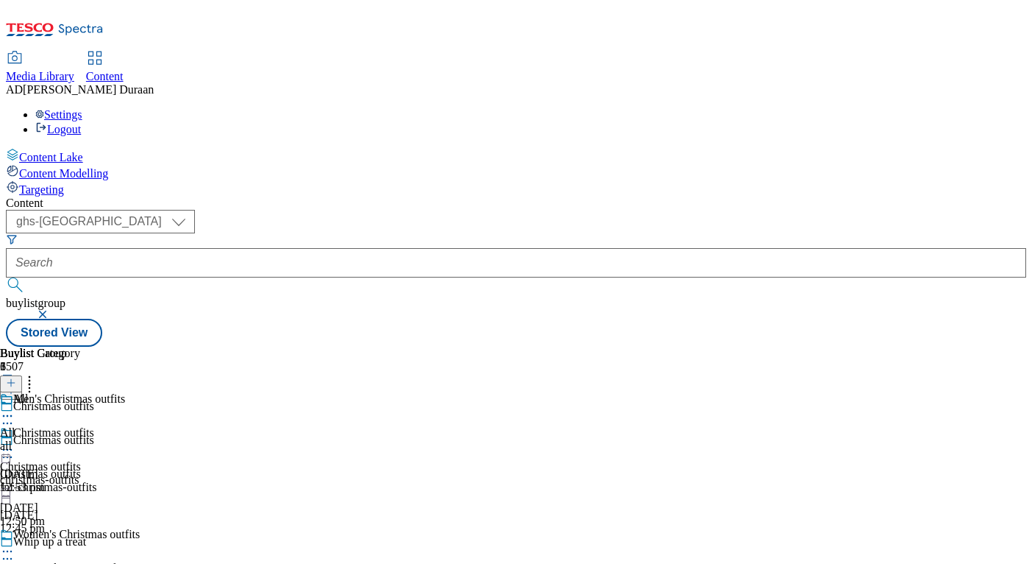
scroll to position [124, 0]
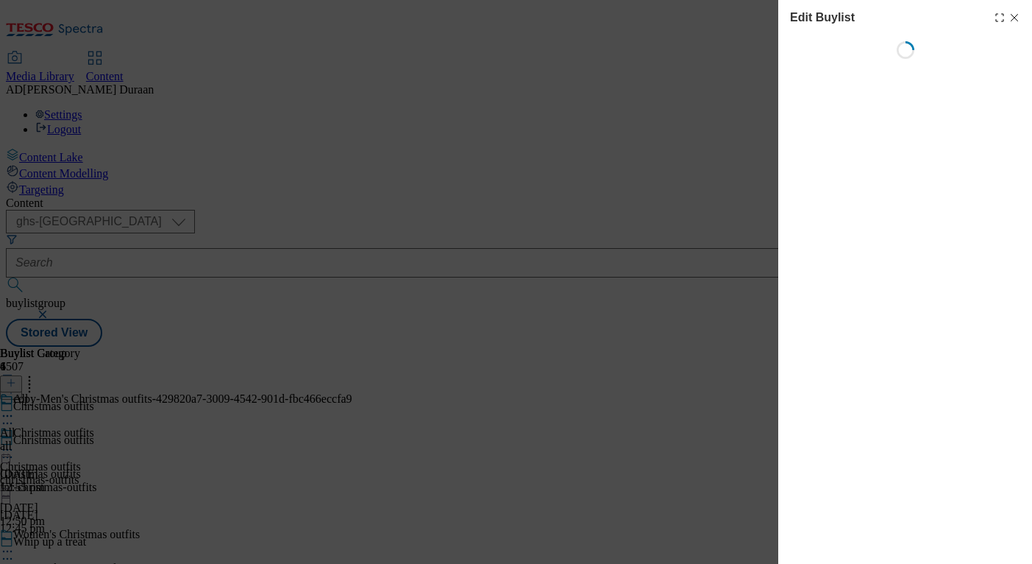
select select "seasonal"
select select "Banner"
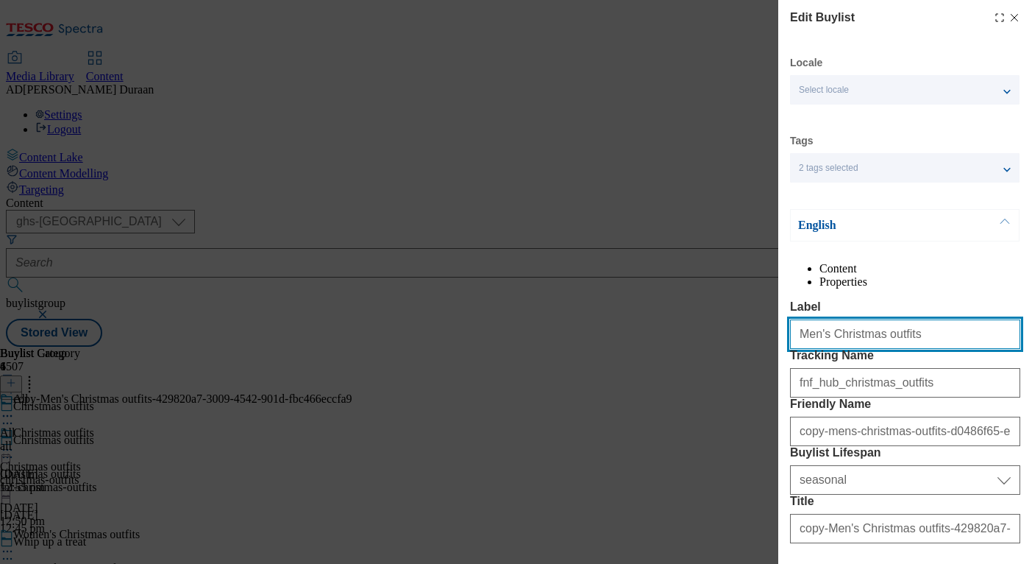
drag, startPoint x: 899, startPoint y: 366, endPoint x: 824, endPoint y: 365, distance: 75.1
click at [690, 354] on div "Edit Buylist Locale Select locale English Welsh Tags 2 tags selected fnf market…" at bounding box center [516, 282] width 1032 height 564
paste input "Kids' Christmas outfits"
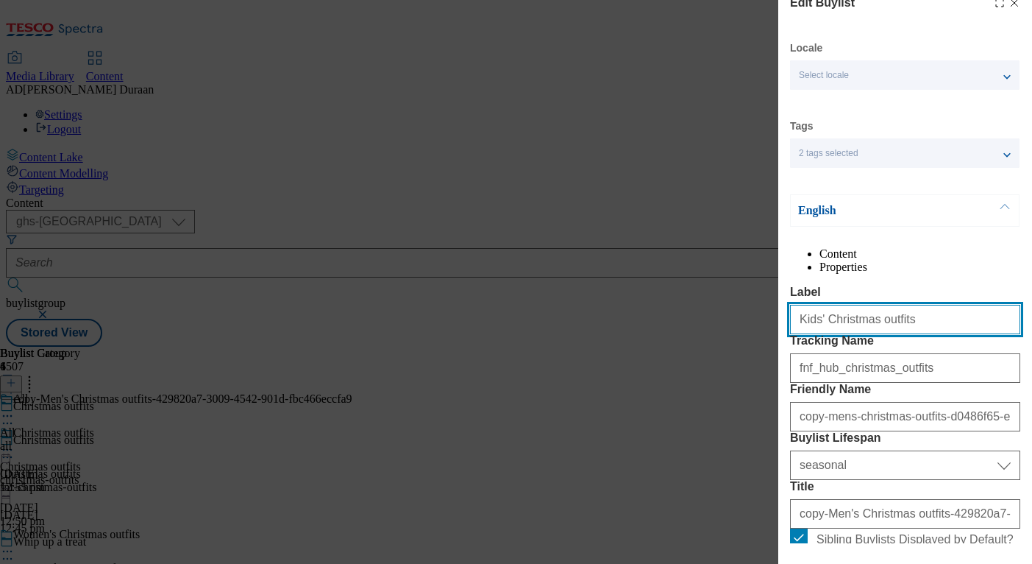
scroll to position [37, 0]
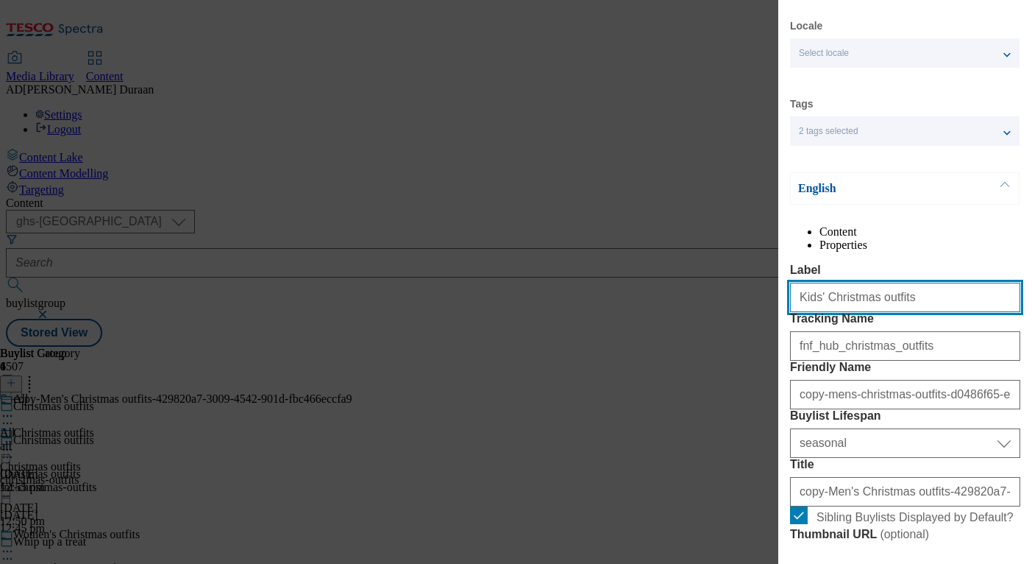
drag, startPoint x: 893, startPoint y: 328, endPoint x: 770, endPoint y: 323, distance: 123.0
click at [770, 323] on div "Edit Buylist Locale Select locale English Welsh Tags 2 tags selected fnf market…" at bounding box center [516, 282] width 1032 height 564
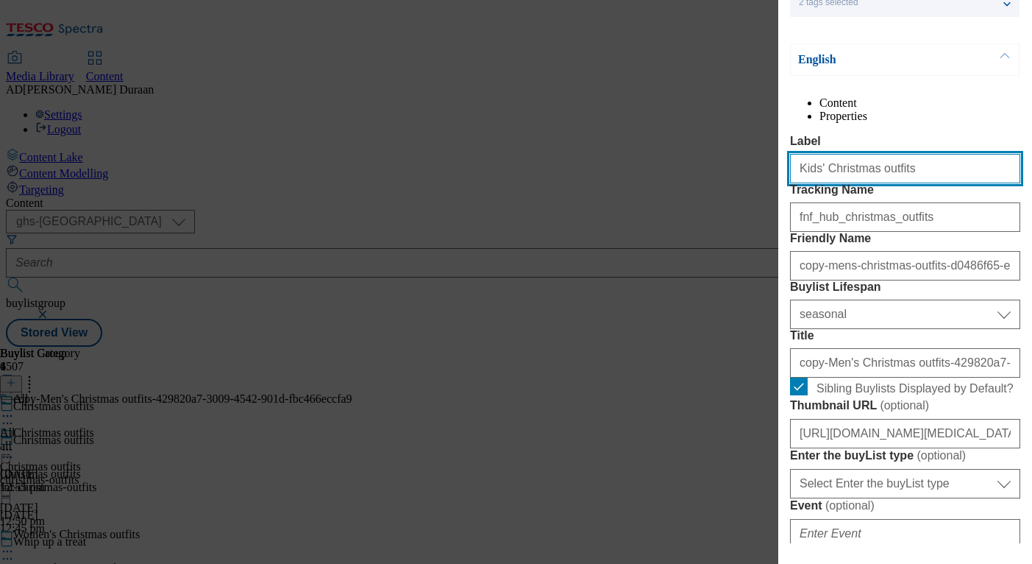
scroll to position [174, 0]
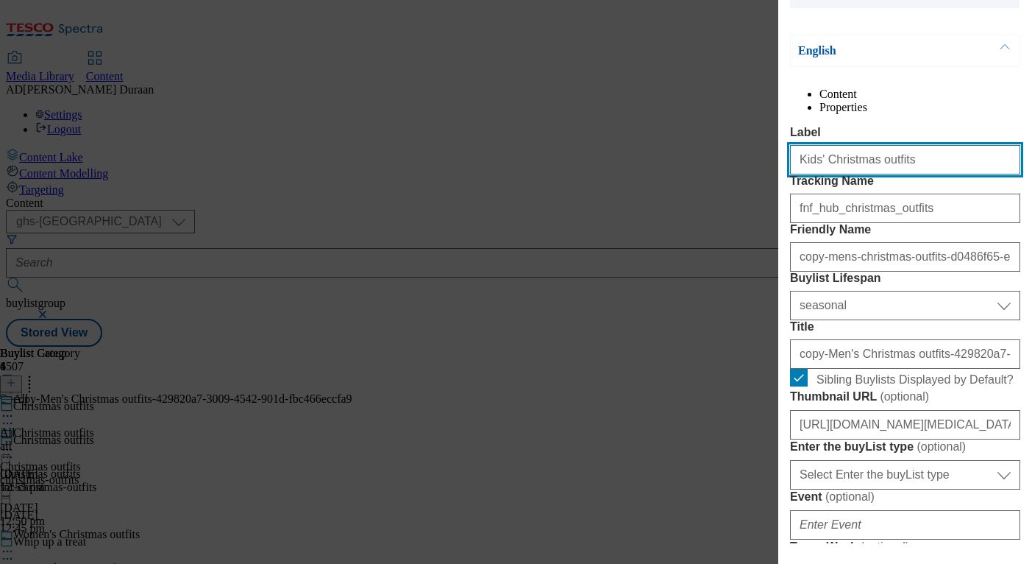
type input "Kids' Christmas outfits"
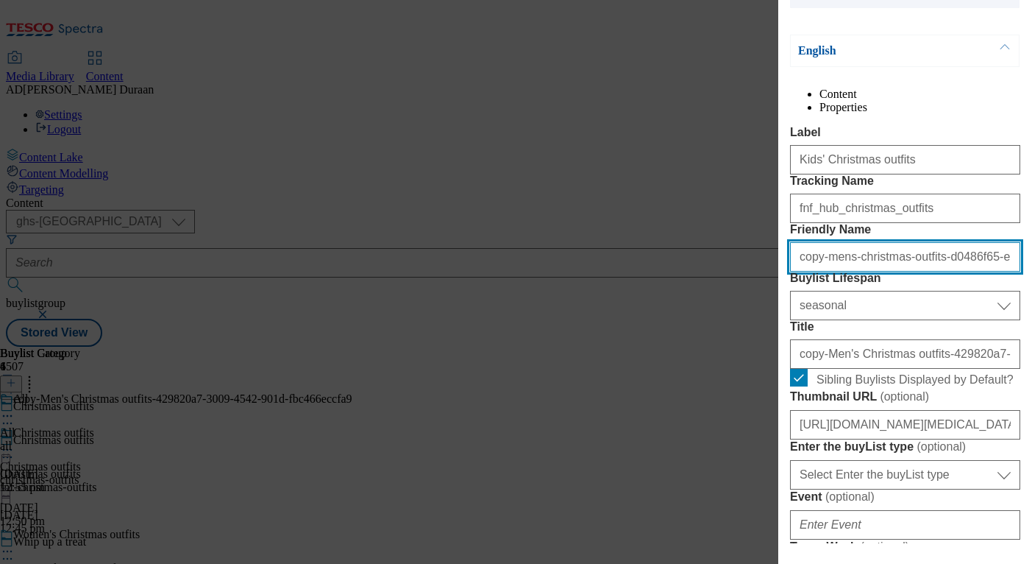
click at [882, 272] on input "copy-mens-christmas-outfits-d0486f65-e25d-4fb3-821b-498cbc99cb42" at bounding box center [905, 256] width 230 height 29
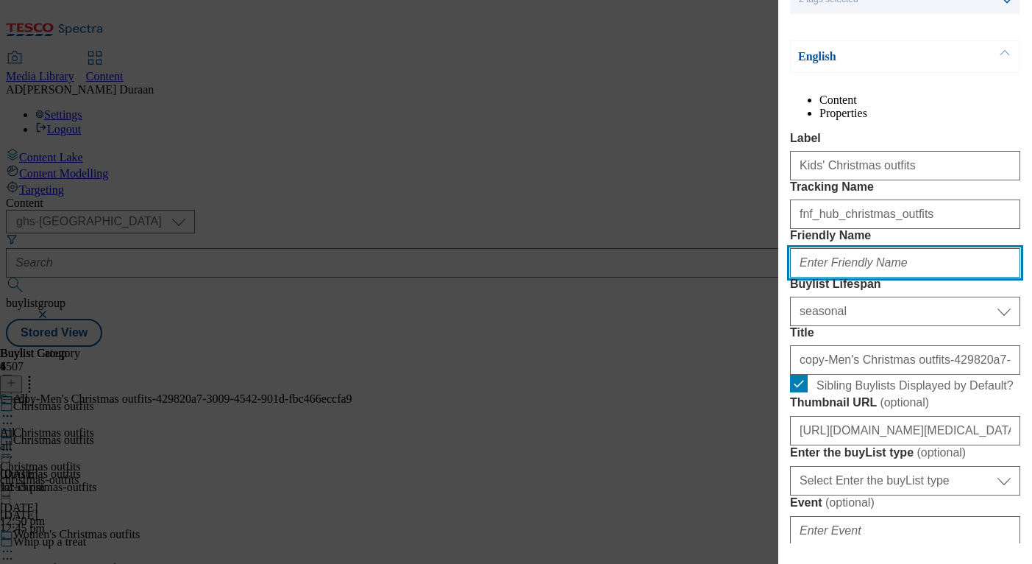
paste input "Kids' Christmas outfits"
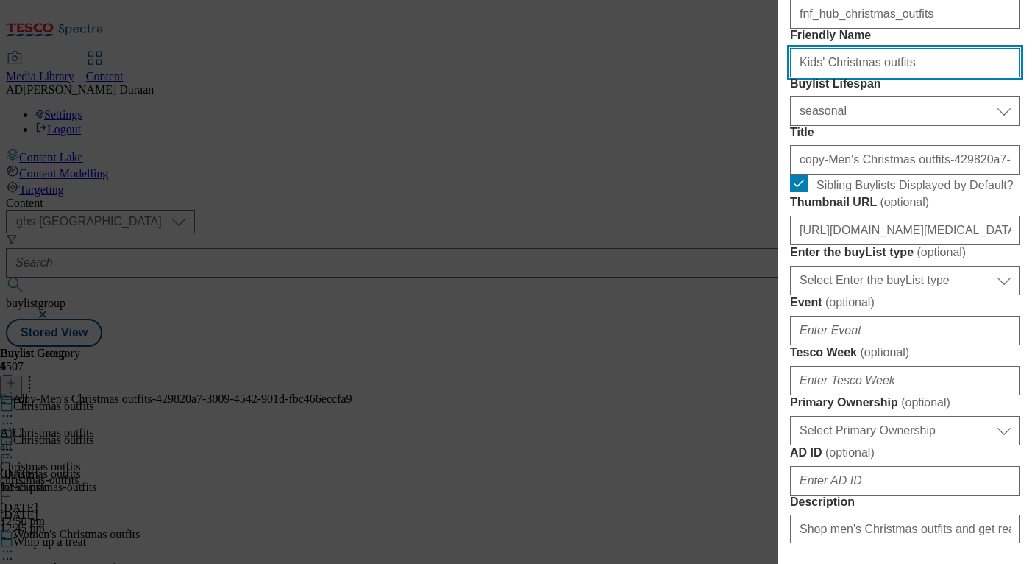
scroll to position [400, 0]
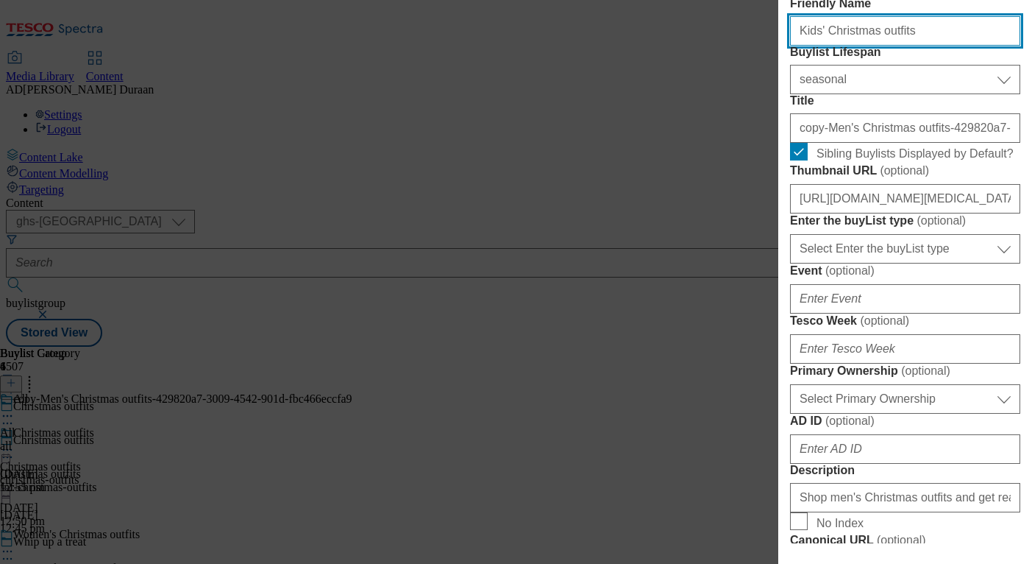
type input "Kids' Christmas outfits"
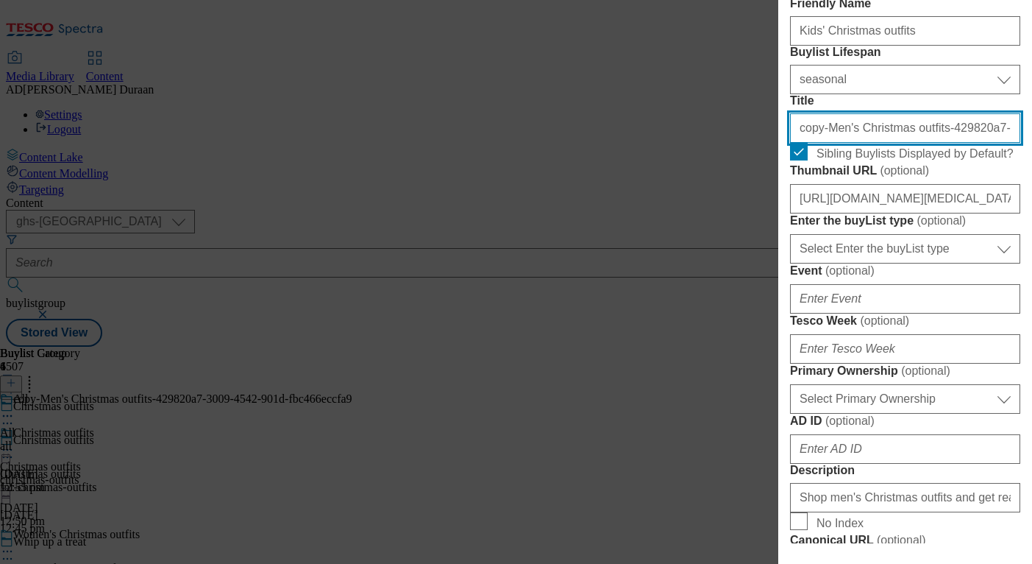
click at [879, 143] on input "copy-Men's Christmas outfits-429820a7-3009-4542-901d-fbc466eccfa9" at bounding box center [905, 127] width 230 height 29
paste input "Kids' Christmas outfits"
type input "Kids' Christmas outfits"
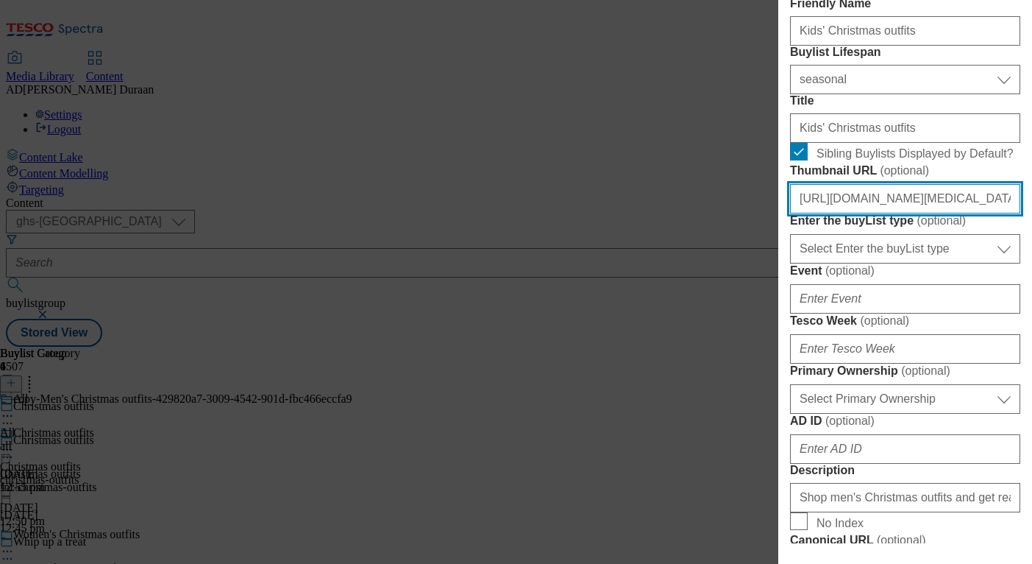
click at [909, 213] on input "https://digitalcontent.api.tesco.com/v2/media/ghs-mktg/e86cb35d-e788-4592-8943-…" at bounding box center [905, 198] width 230 height 29
paste input "https://digitalcontent.api.tesco.com/v2/media/ghs-mktg/bc8eee56-b7bf-4e9f-aea4-…"
type input "https://digitalcontent.api.tesco.com/v2/media/ghs-mktg/bc8eee56-b7bf-4e9f-aea4-…"
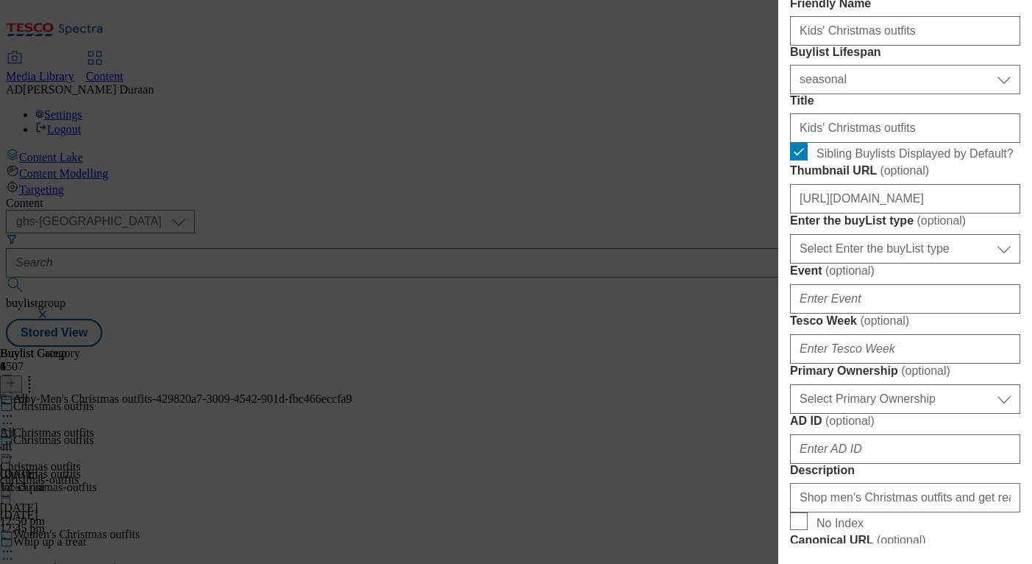
scroll to position [0, 0]
click at [1012, 324] on form "Label Kids' Christmas outfits Tracking Name fnf_hub_christmas_outfits Friendly …" at bounding box center [905, 502] width 230 height 1204
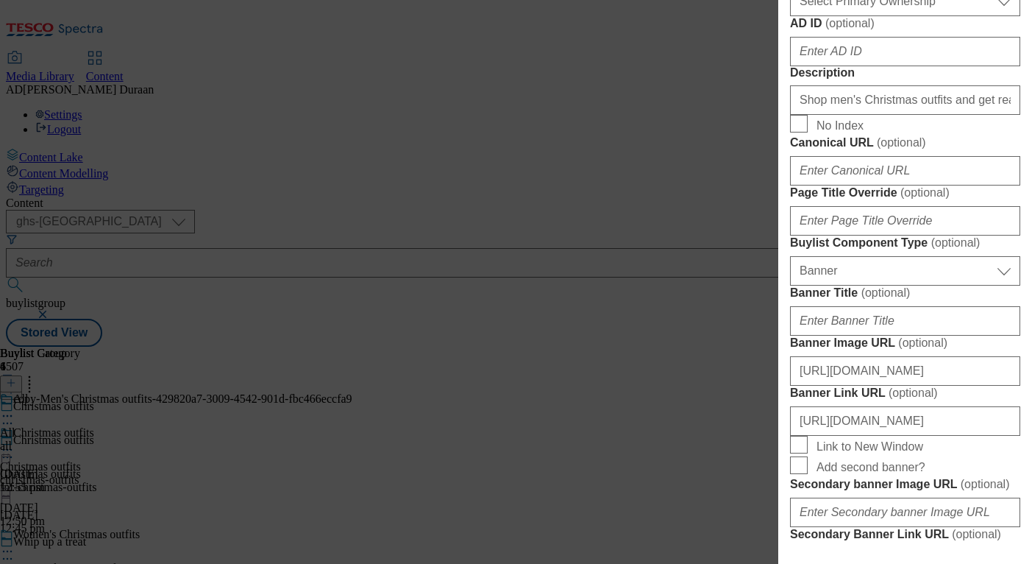
scroll to position [809, 0]
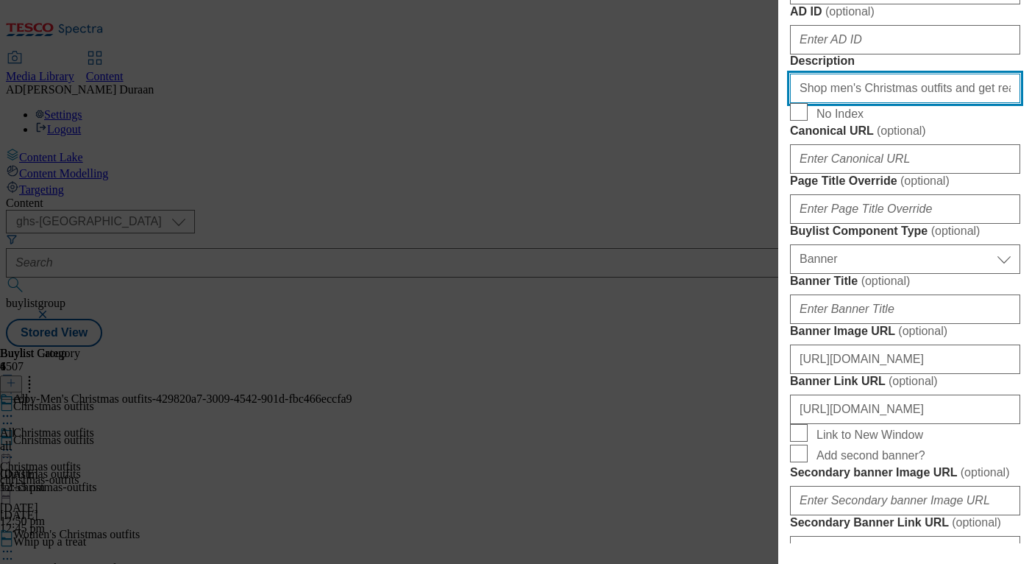
click at [909, 103] on input "Shop men's Christmas outfits and get ready for the holidays. Find knitted jumpe…" at bounding box center [905, 88] width 230 height 29
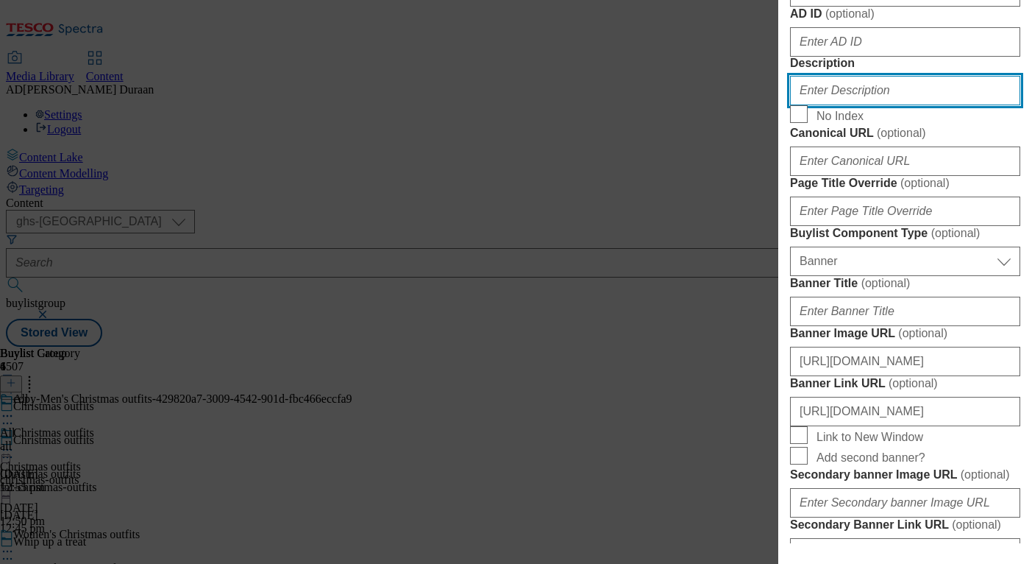
paste input "Browse our range of kids’ Christmas outfits for perfect holiday styles. Discove…"
click at [906, 105] on input "Browse our range of kids’ Christmas outfits for perfect holiday styles. Discove…" at bounding box center [905, 90] width 230 height 29
type input "Browse our range of kids’ Christmas outfits for perfect holiday styles. Discove…"
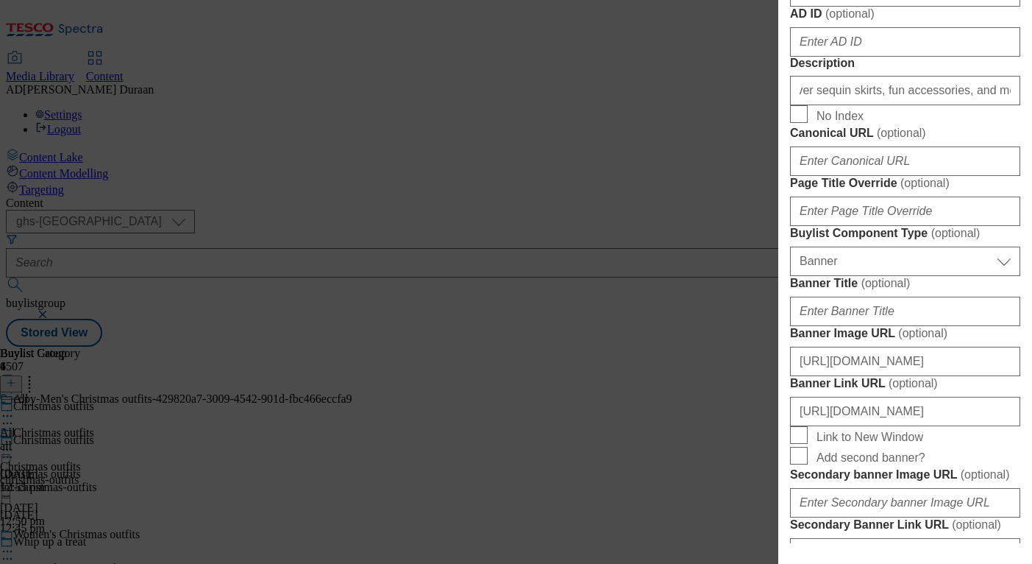
scroll to position [0, 0]
click at [973, 21] on label "AD ID ( optional )" at bounding box center [905, 14] width 230 height 15
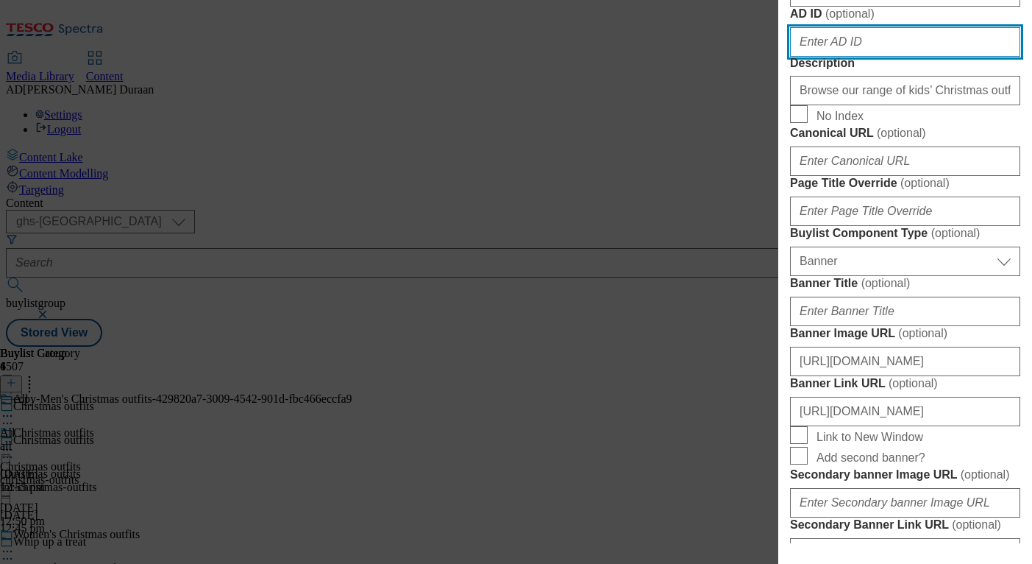
click at [973, 57] on input "AD ID ( optional )" at bounding box center [905, 41] width 230 height 29
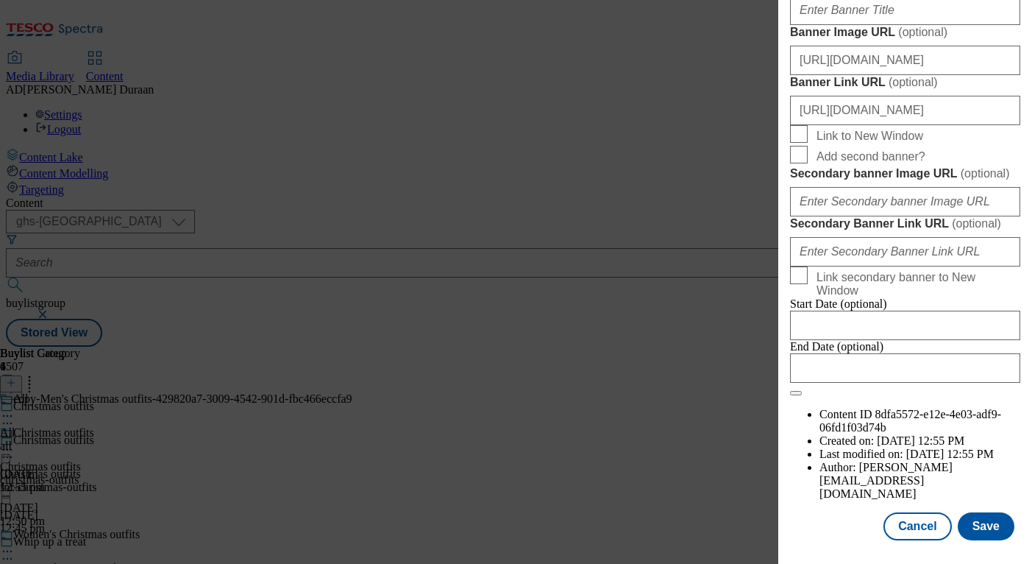
scroll to position [1645, 0]
click at [1004, 531] on button "Save" at bounding box center [986, 526] width 57 height 28
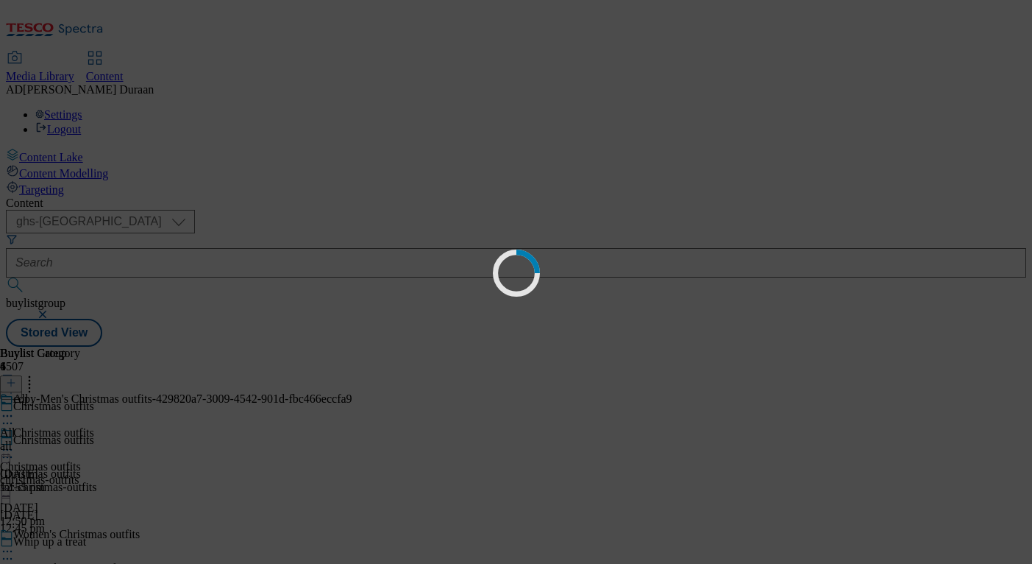
select select "seasonal"
select select "Banner"
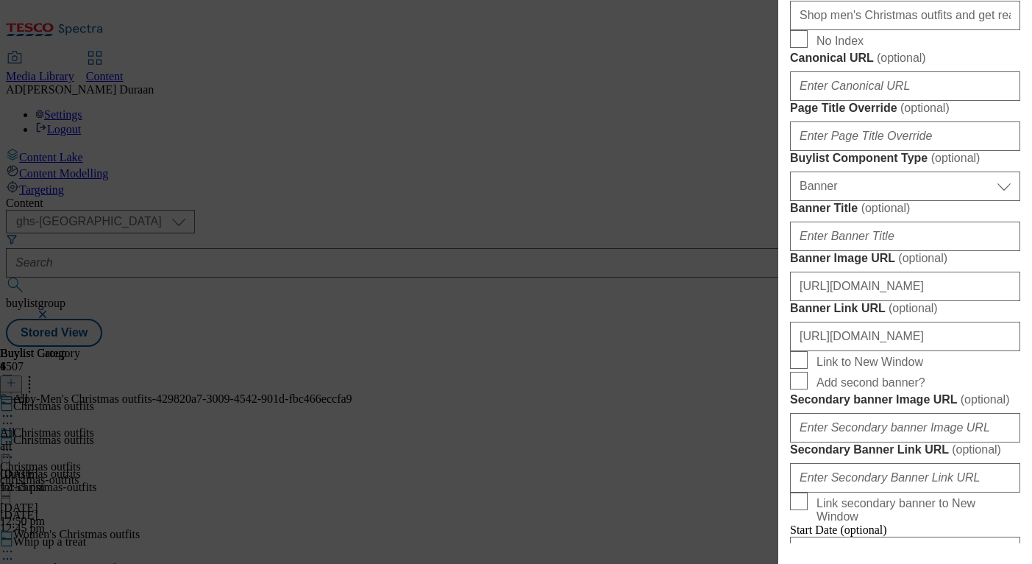
scroll to position [889, 0]
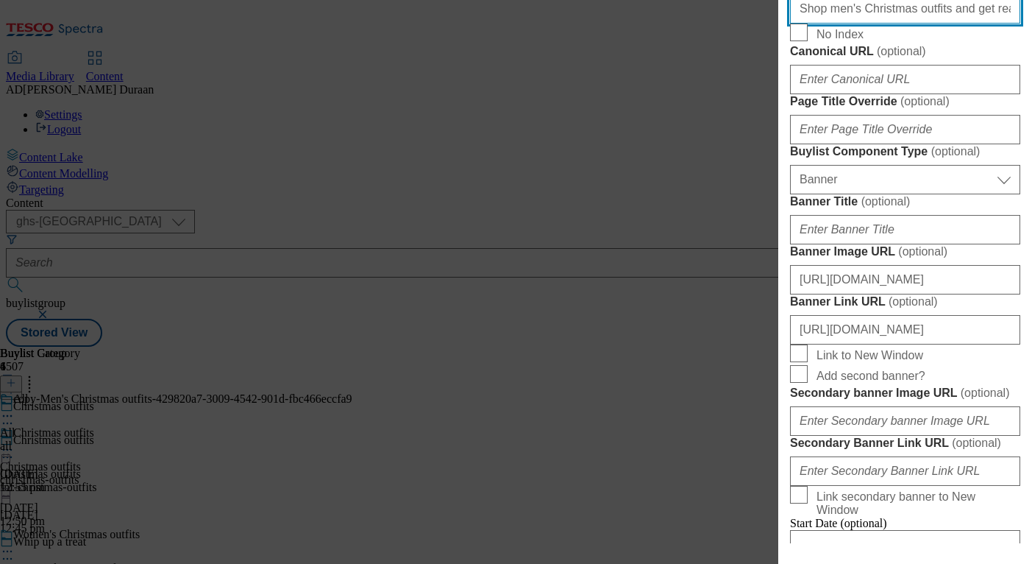
click at [917, 24] on input "Shop men's Christmas outfits and get ready for the holidays. Find knitted jumpe…" at bounding box center [905, 8] width 230 height 29
paste input "Browse our range of kids’ Christmas outfits for perfect holiday styles. Discove…"
type input "Browse our range of kids’ Christmas outfits for perfect holiday styles. Discove…"
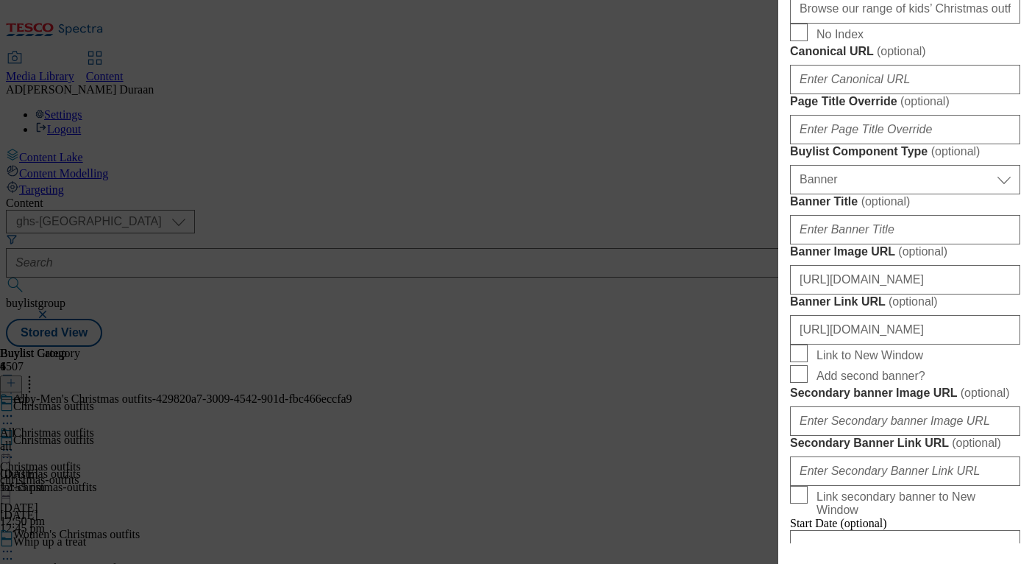
click at [997, 24] on input "Browse our range of kids’ Christmas outfits for perfect holiday styles. Discove…" at bounding box center [905, 8] width 230 height 29
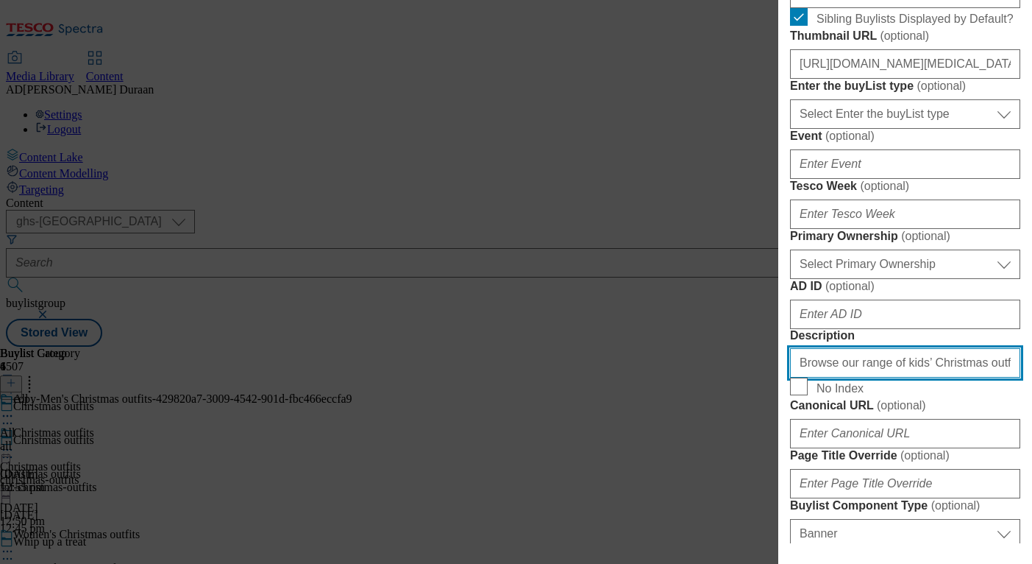
scroll to position [533, 0]
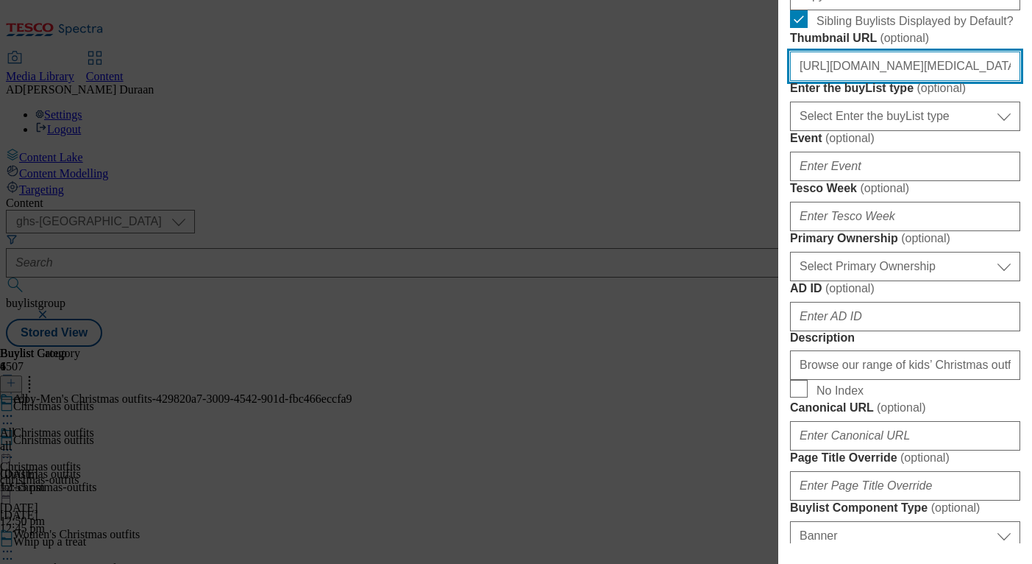
click at [902, 81] on input "https://digitalcontent.api.tesco.com/v2/media/ghs-mktg/e86cb35d-e788-4592-8943-…" at bounding box center [905, 66] width 230 height 29
paste input "https://digitalcontent.api.tesco.com/v2/media/ghs-mktg/bc8eee56-b7bf-4e9f-aea4-…"
type input "https://digitalcontent.api.tesco.com/v2/media/ghs-mktg/bc8eee56-b7bf-4e9f-aea4-…"
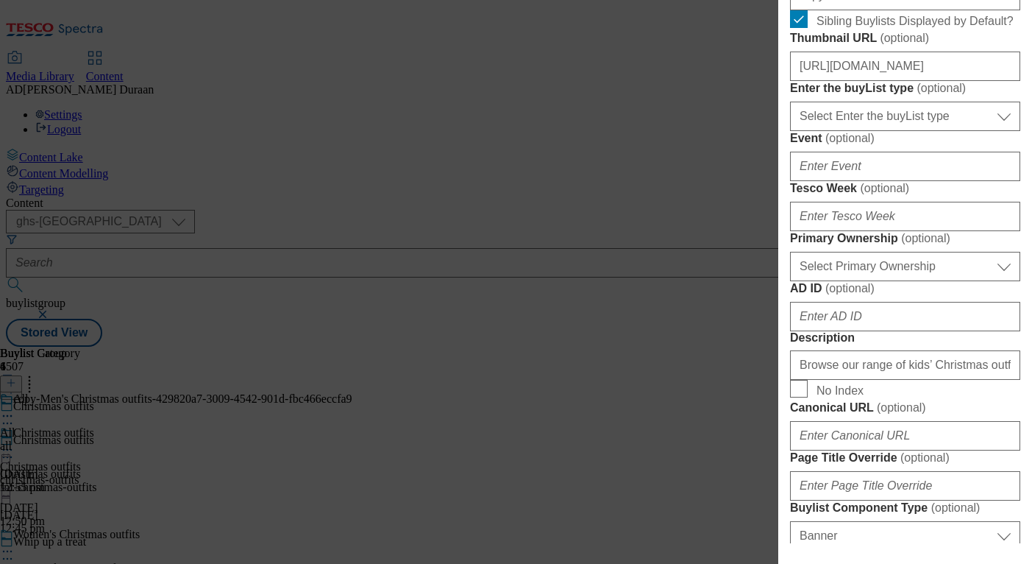
scroll to position [0, 0]
click at [1005, 194] on form "Label Men's Christmas outfits Tracking Name fnf_hub_christmas_outfits Friendly …" at bounding box center [905, 369] width 230 height 1204
paste input "Kids' Christmas outfits"
type input "Kids' Christmas outfits"
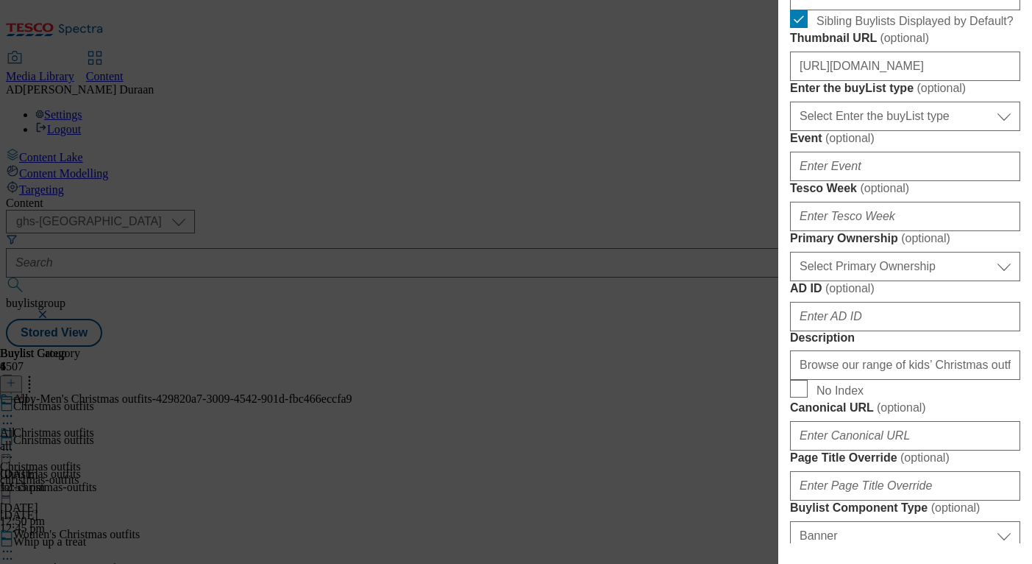
click at [1021, 151] on div "Edit Buylist Locale Select locale English Welsh Tags 2 tags selected fnf market…" at bounding box center [905, 271] width 254 height 543
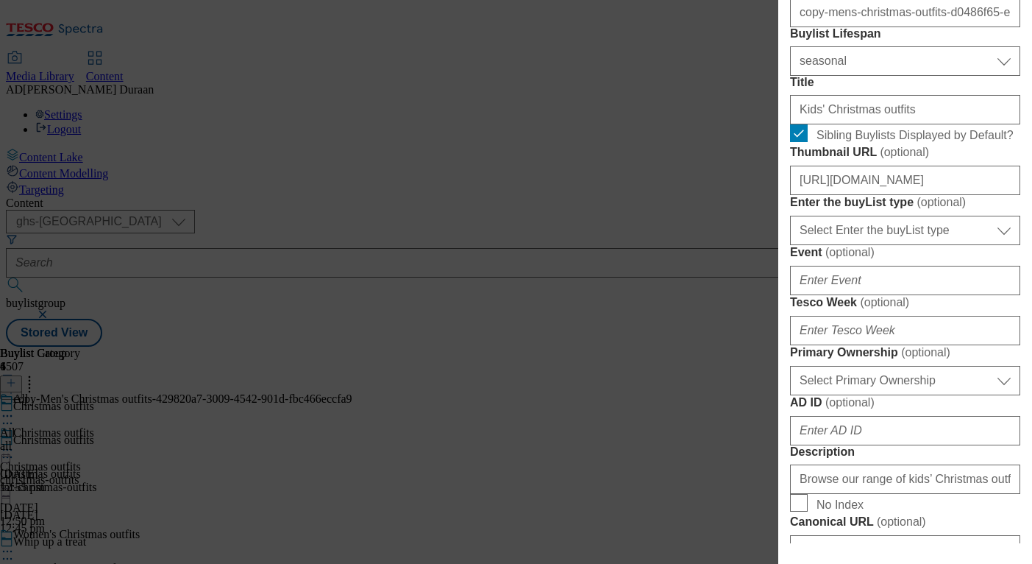
scroll to position [418, 0]
click at [864, 28] on input "copy-mens-christmas-outfits-d0486f65-e25d-4fb3-821b-498cbc99cb42" at bounding box center [905, 13] width 230 height 29
paste input "Kids' Christmas outfits"
drag, startPoint x: 896, startPoint y: 94, endPoint x: 757, endPoint y: 88, distance: 139.2
click at [754, 88] on div "Edit Buylist Locale Select locale English Welsh Tags 2 tags selected fnf market…" at bounding box center [516, 282] width 1032 height 564
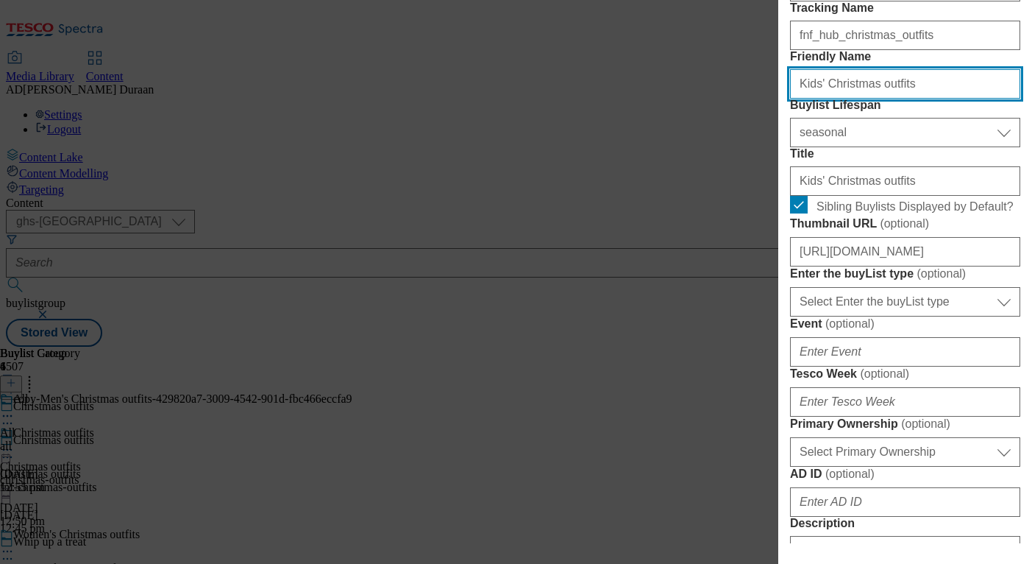
scroll to position [336, 0]
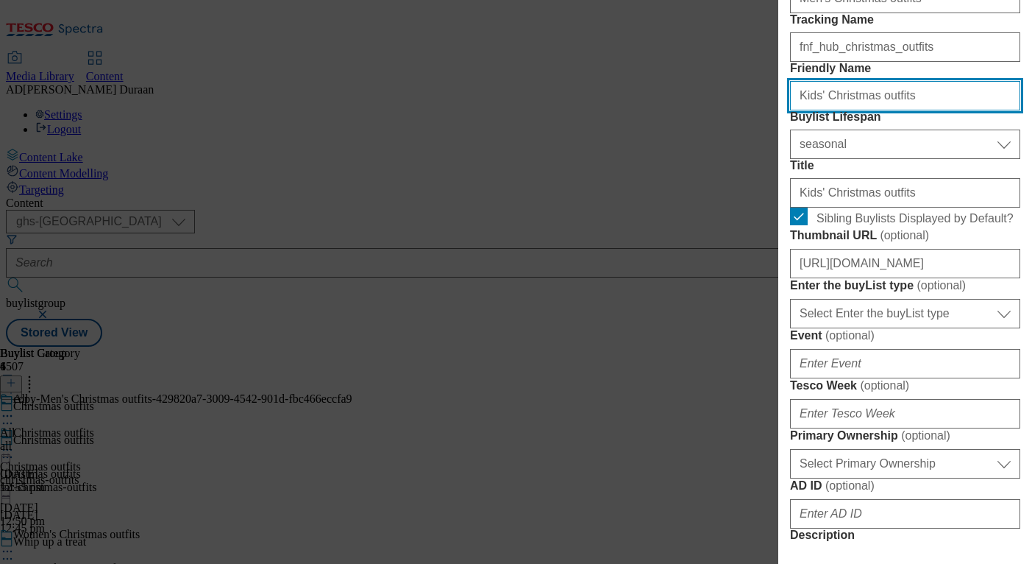
type input "Kids' Christmas outfits"
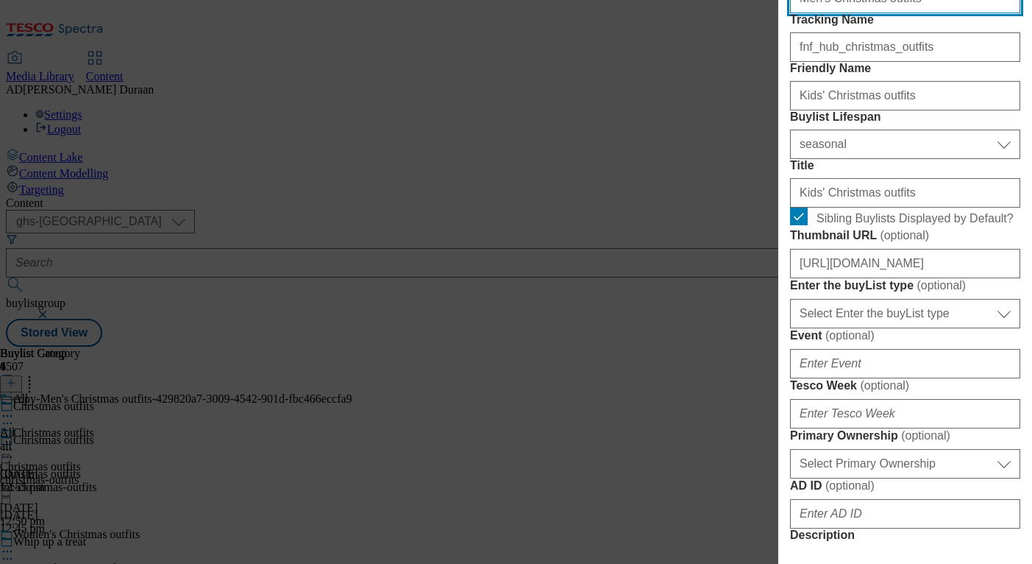
drag, startPoint x: 908, startPoint y: 28, endPoint x: 829, endPoint y: 26, distance: 79.5
click at [752, 22] on div "Edit Buylist Locale Select locale English Welsh Tags 2 tags selected fnf market…" at bounding box center [516, 282] width 1032 height 564
paste input "Kids'"
type input "Kids' Christmas outfits"
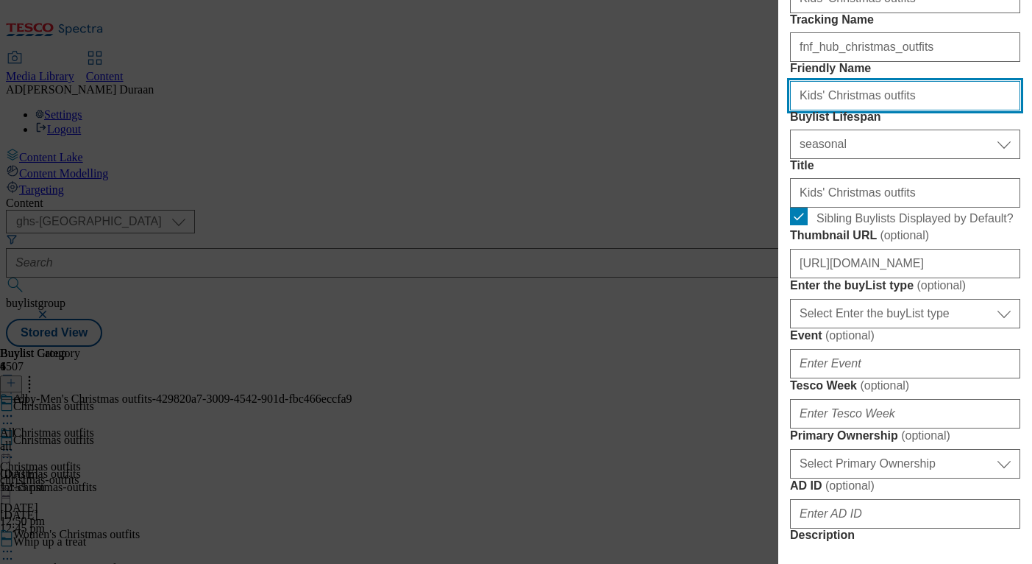
drag, startPoint x: 803, startPoint y: 176, endPoint x: 791, endPoint y: 175, distance: 11.8
click at [791, 110] on input "Kids' Christmas outfits" at bounding box center [905, 95] width 230 height 29
type input "kids-christmas-outfits"
click at [914, 124] on form "Label Kids' Christmas outfits Tracking Name fnf_hub_christmas_outfits Friendly …" at bounding box center [905, 567] width 230 height 1204
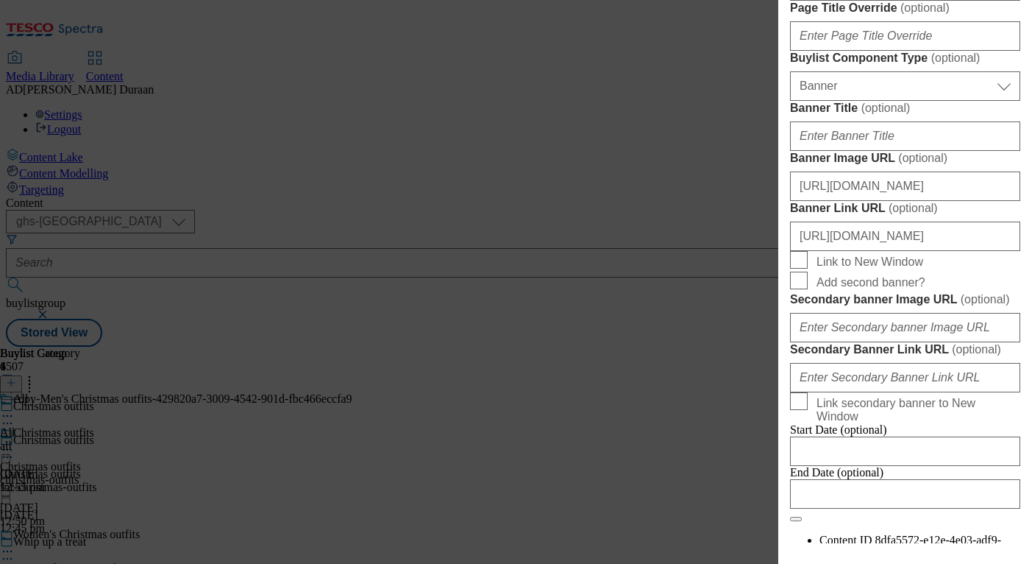
scroll to position [1003, 0]
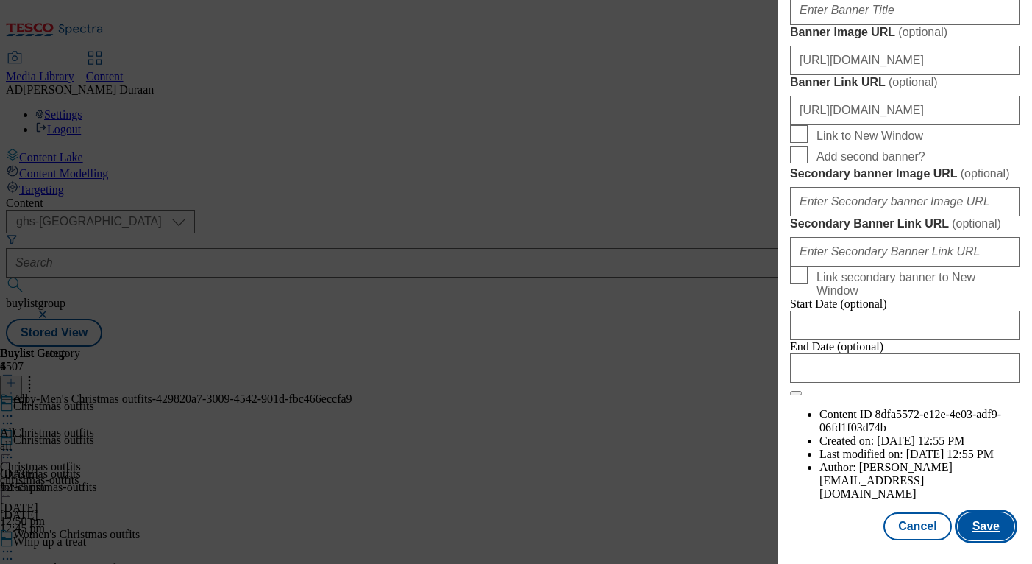
click at [983, 526] on button "Save" at bounding box center [986, 526] width 57 height 28
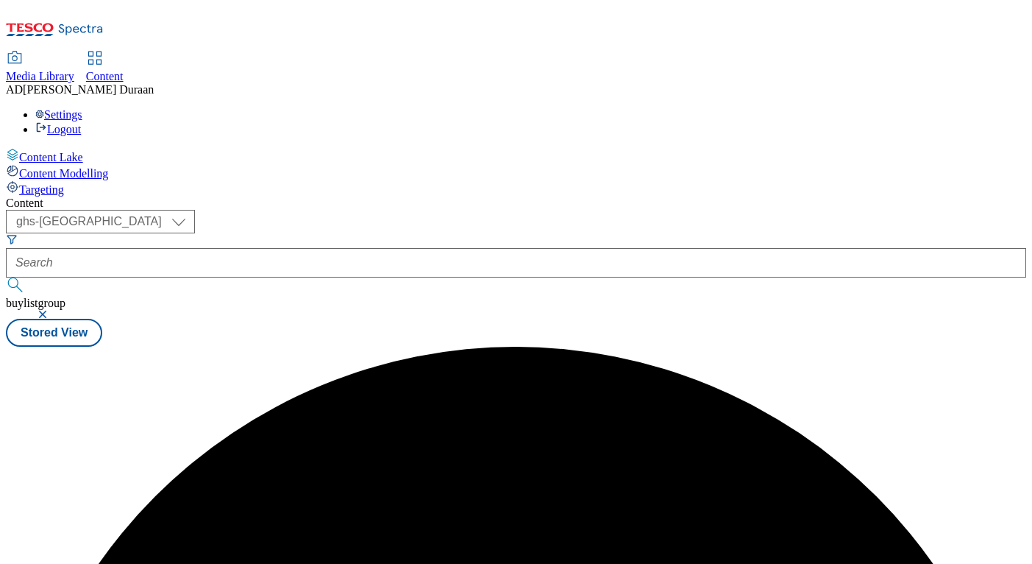
scroll to position [0, 0]
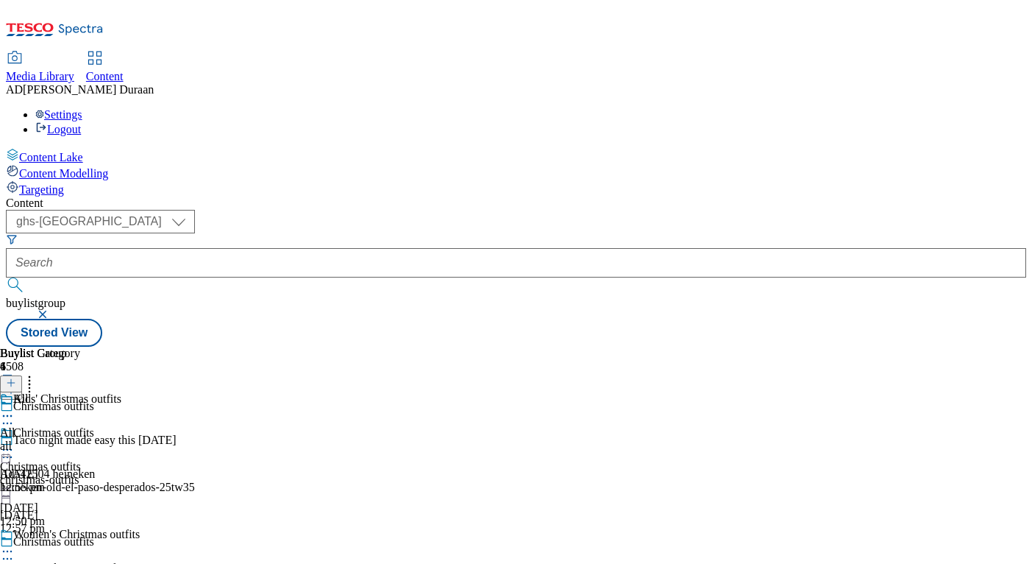
click at [80, 439] on div "all" at bounding box center [40, 445] width 80 height 13
drag, startPoint x: 953, startPoint y: 230, endPoint x: 914, endPoint y: 238, distance: 39.7
click at [15, 442] on icon at bounding box center [7, 449] width 15 height 15
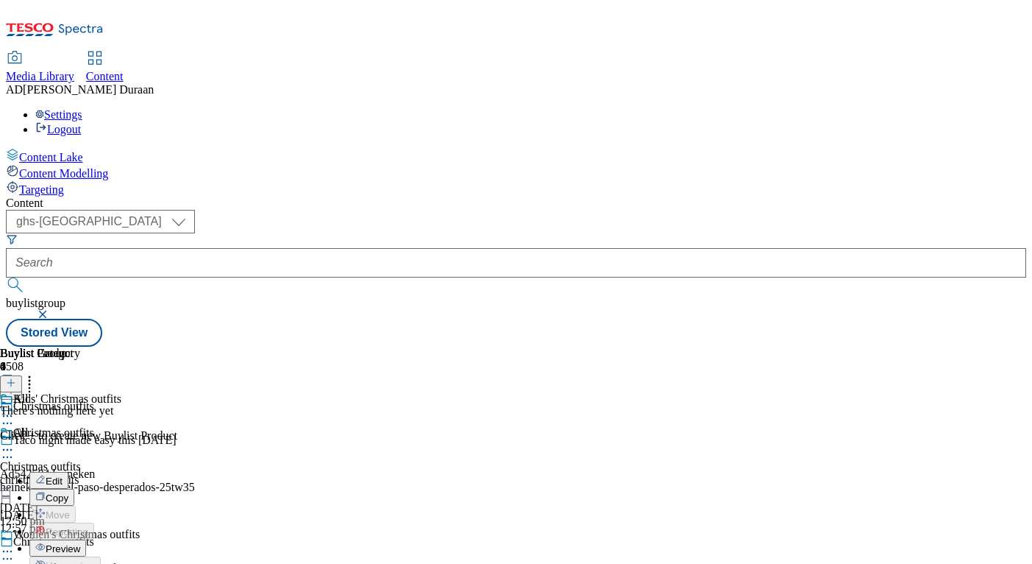
click at [63, 475] on span "Edit" at bounding box center [54, 480] width 17 height 11
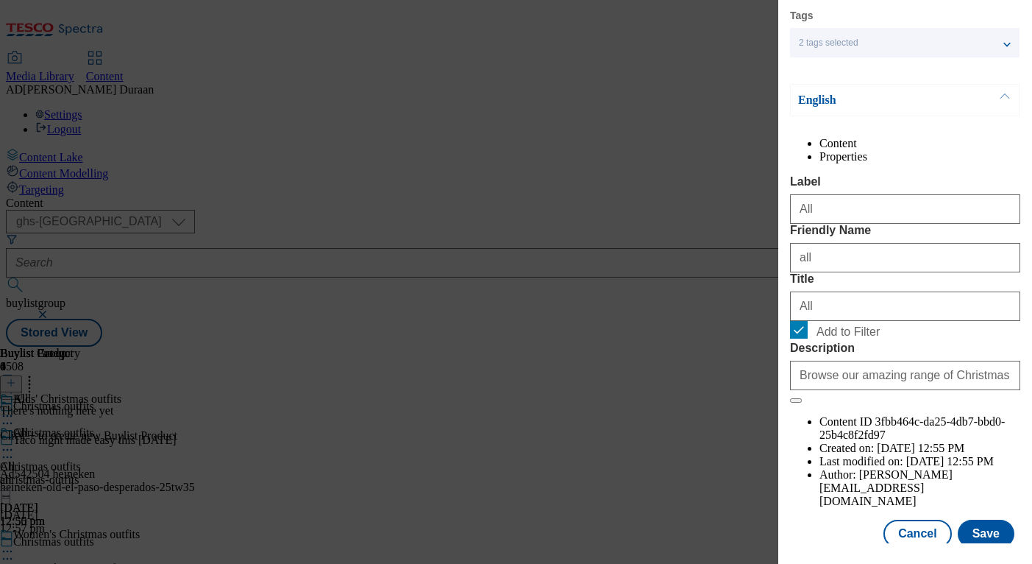
scroll to position [160, 0]
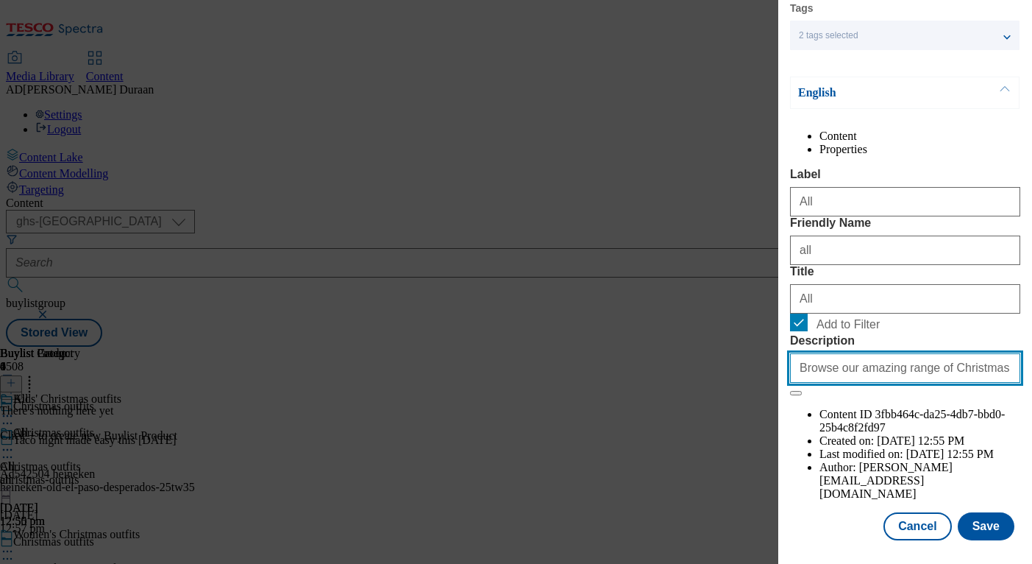
click at [909, 383] on input "Browse our amazing range of Christmas outfits, including festive outfit ideas f…" at bounding box center [905, 367] width 230 height 29
paste input "Browse our range of kids’ Christmas outfits for perfect holiday styles. Discove…"
type input "Browse our range of kids’ Christmas outfits for perfect holiday styles. Discove…"
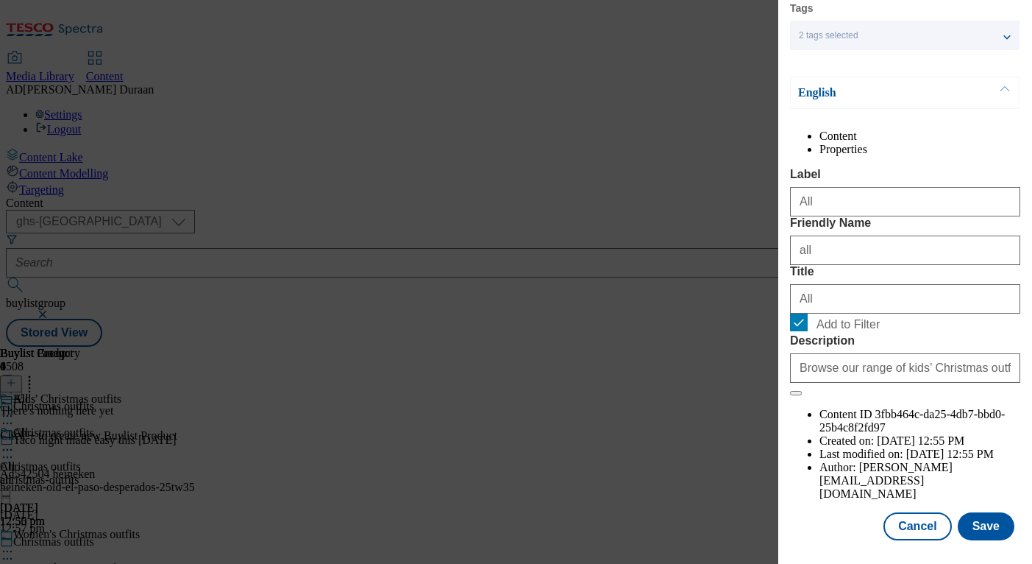
click at [850, 527] on div "Cancel Save" at bounding box center [905, 526] width 230 height 28
click at [993, 525] on button "Save" at bounding box center [986, 526] width 57 height 28
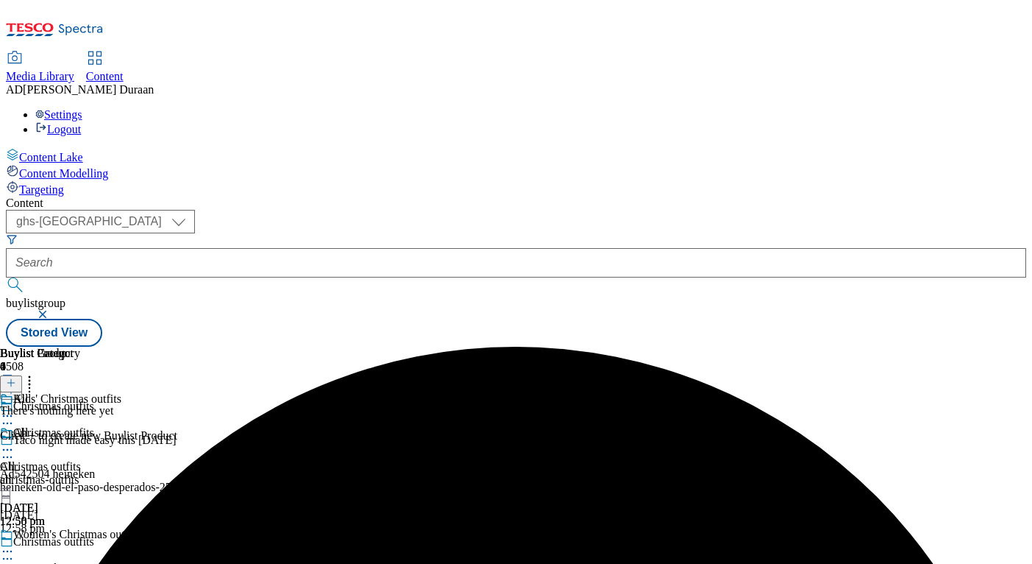
scroll to position [124, 0]
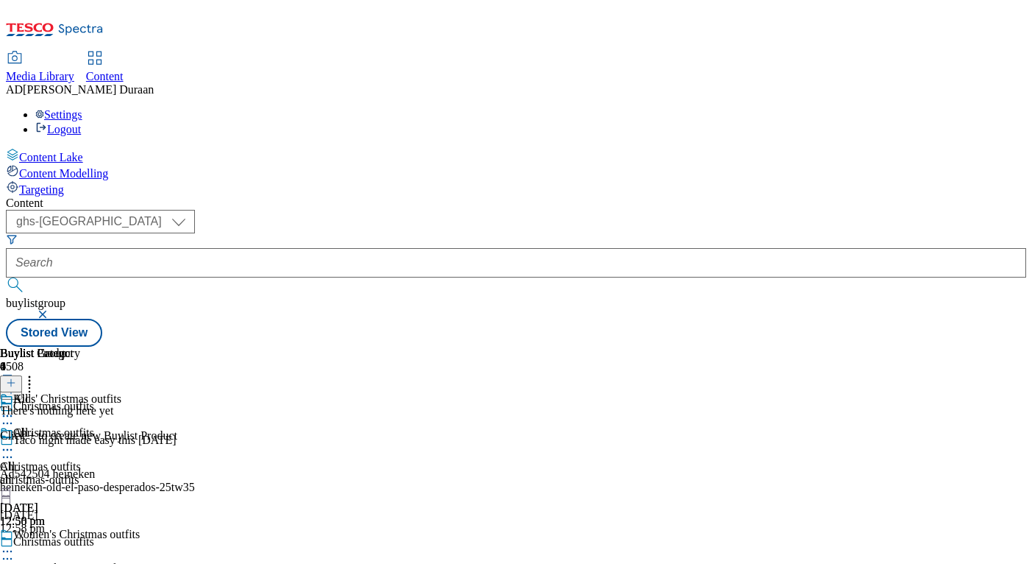
select select "seasonal"
select select "Banner"
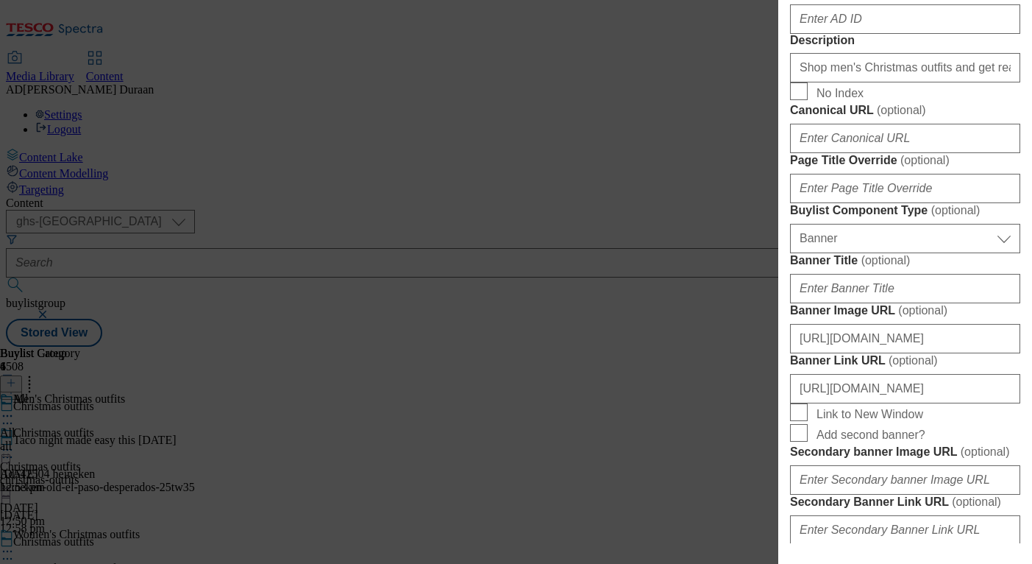
scroll to position [831, 0]
click at [905, 82] on input "Shop men's Christmas outfits and get ready for the holidays. Find knitted jumpe…" at bounding box center [905, 66] width 230 height 29
click at [805, 33] on input "AD ID ( optional )" at bounding box center [905, 18] width 230 height 29
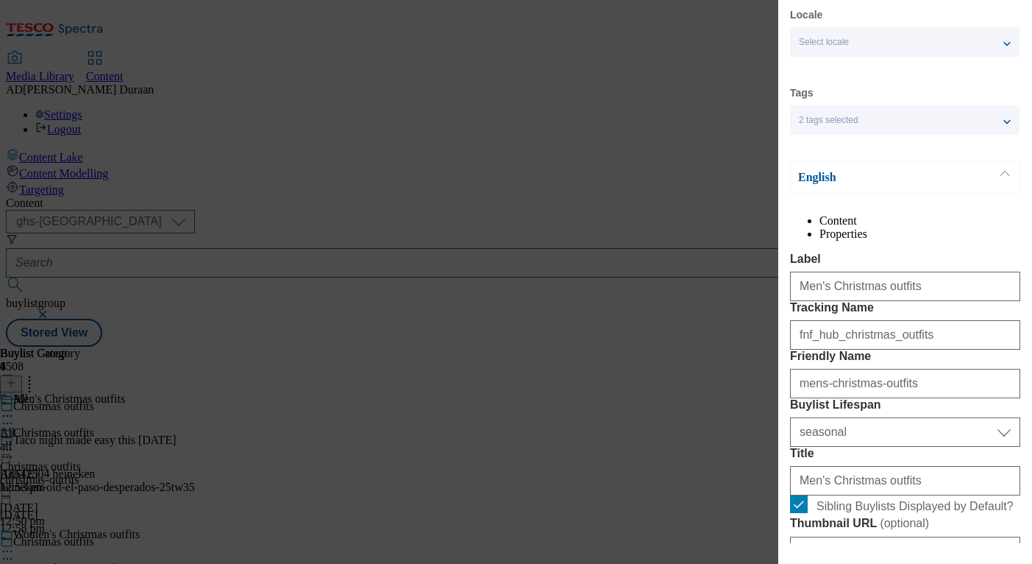
scroll to position [0, 0]
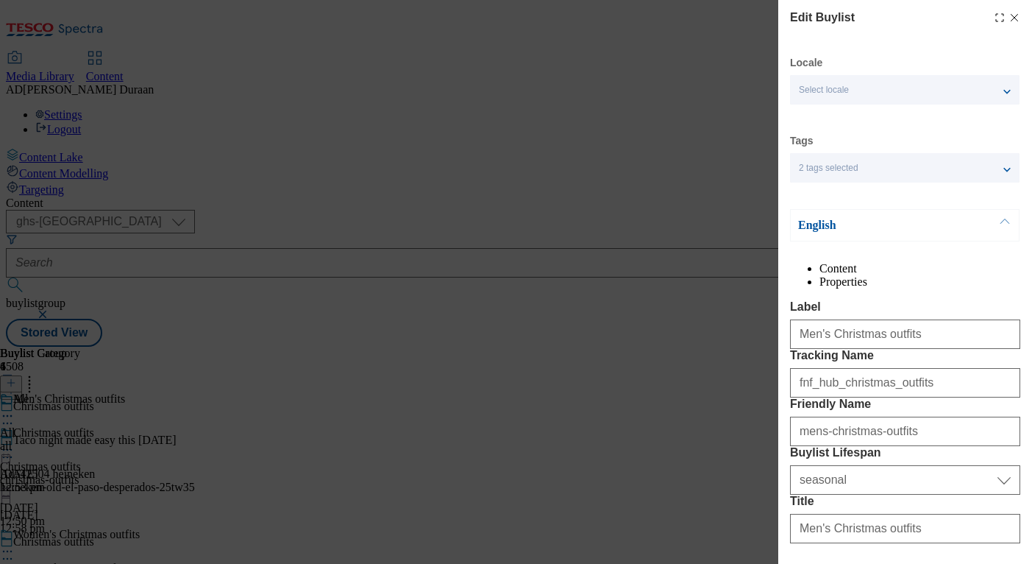
click at [1018, 17] on icon "Modal" at bounding box center [1015, 18] width 12 height 12
select select "seasonal"
select select "Banner"
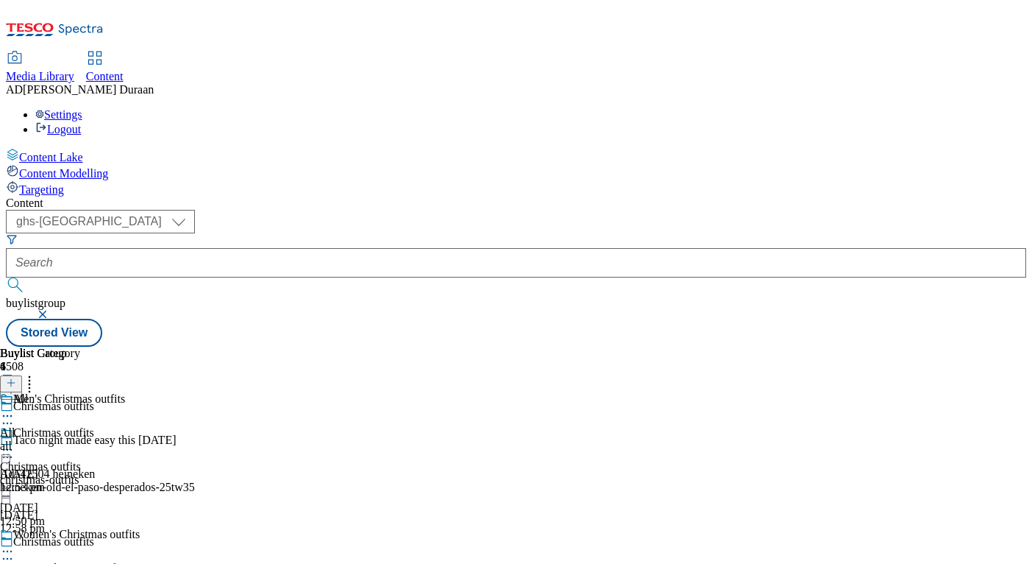
click at [80, 439] on div "all" at bounding box center [40, 445] width 80 height 13
click at [15, 442] on icon at bounding box center [7, 449] width 15 height 15
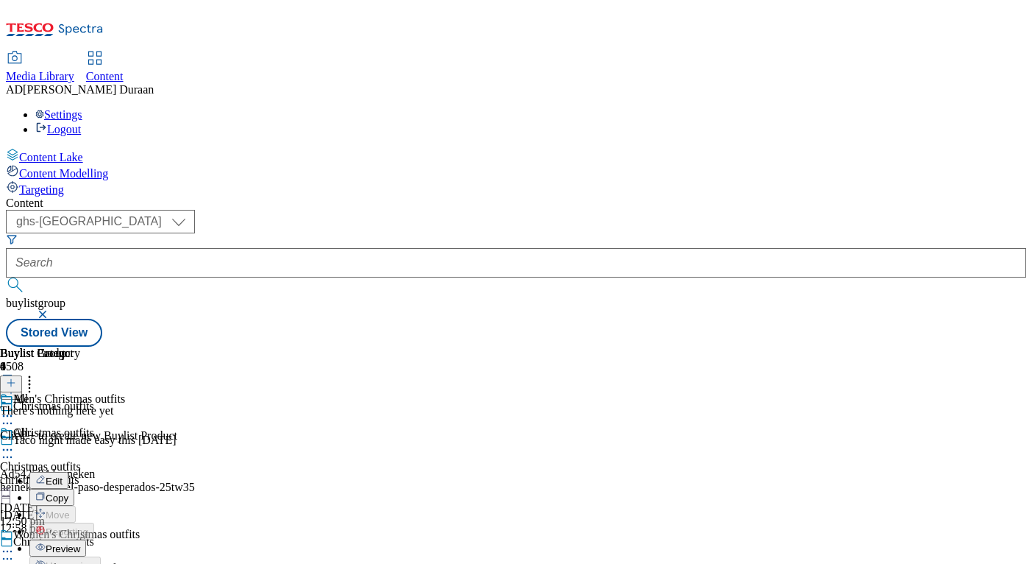
click at [63, 475] on span "Edit" at bounding box center [54, 480] width 17 height 11
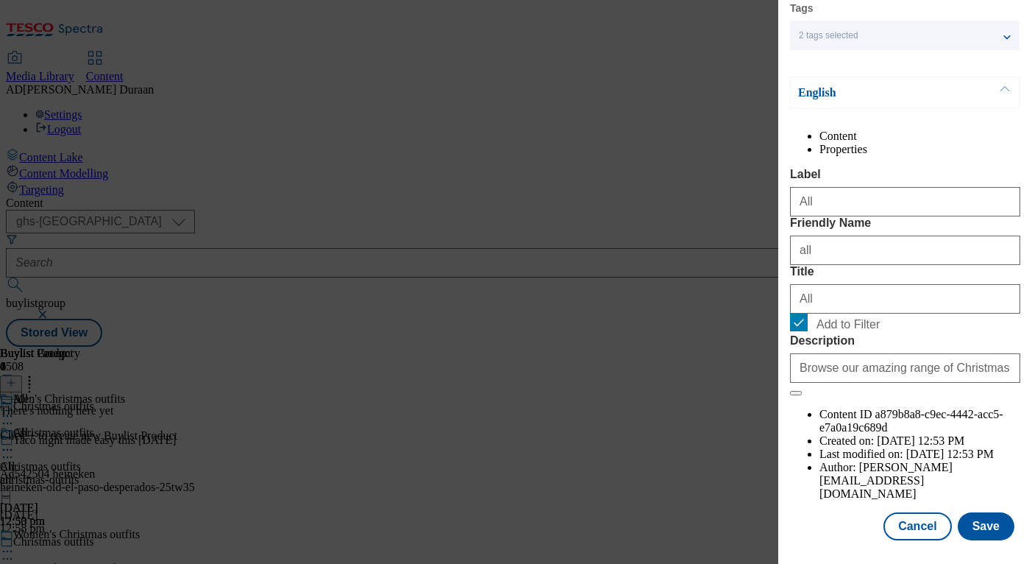
scroll to position [160, 0]
click at [912, 383] on input "Browse our amazing range of Christmas outfits, including festive outfit ideas f…" at bounding box center [905, 367] width 230 height 29
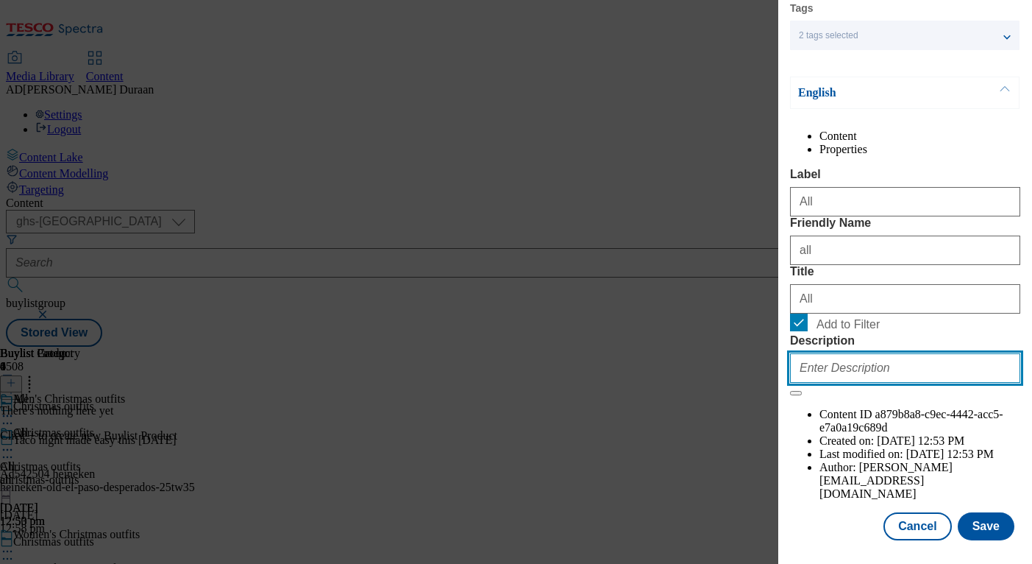
paste input "Shop men's Christmas outfits and get ready for the holidays. Find knitted jumpe…"
type input "Shop men's Christmas outfits and get ready for the holidays. Find knitted jumpe…"
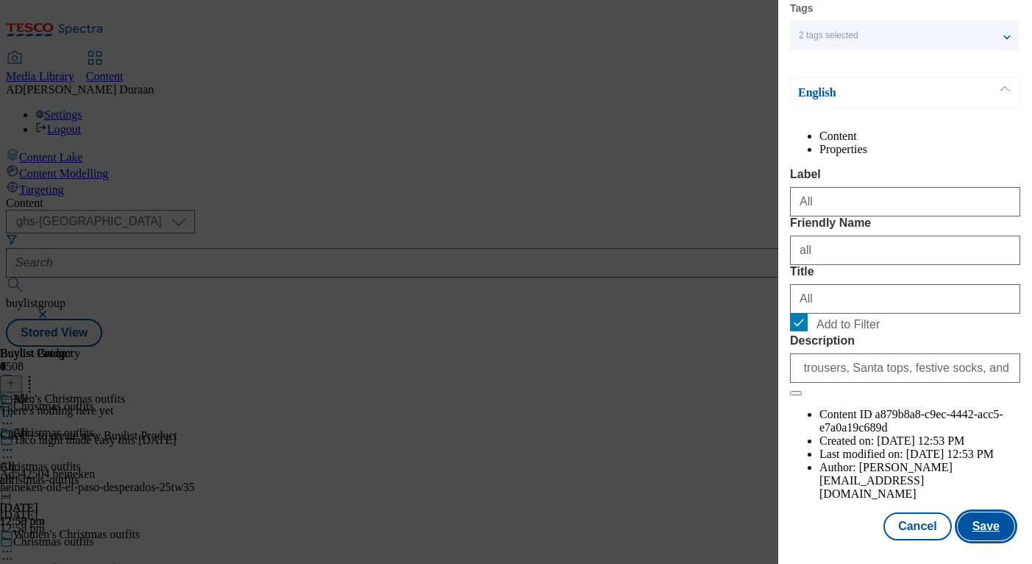
scroll to position [0, 0]
click at [992, 528] on button "Save" at bounding box center [986, 526] width 57 height 28
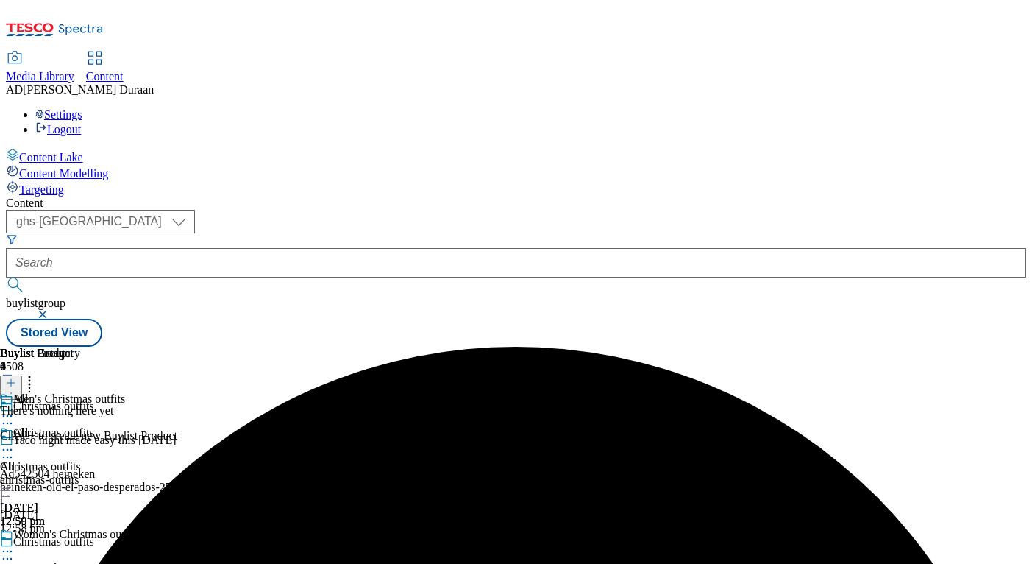
click at [15, 543] on icon at bounding box center [7, 551] width 15 height 15
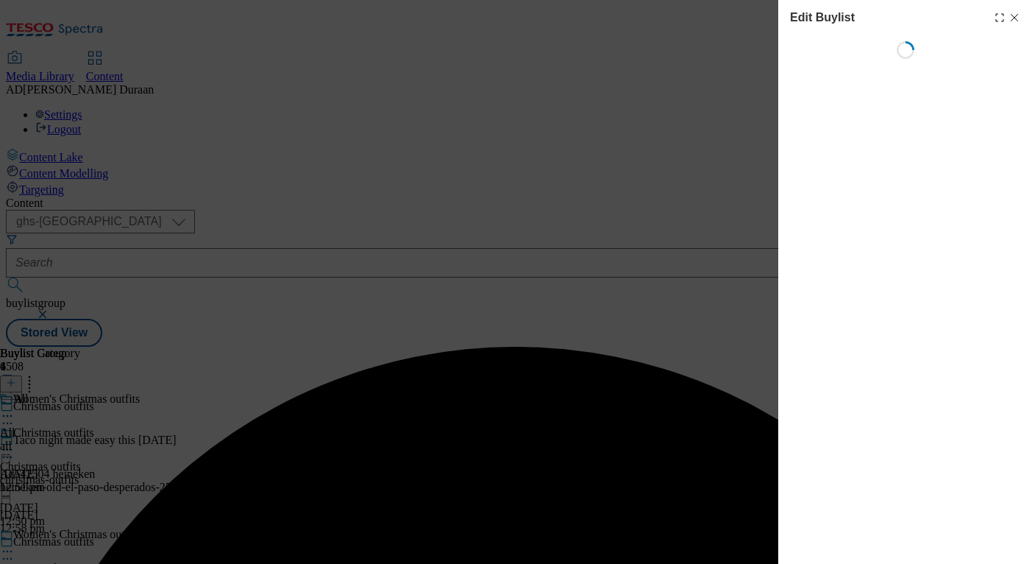
select select "seasonal"
select select "Banner"
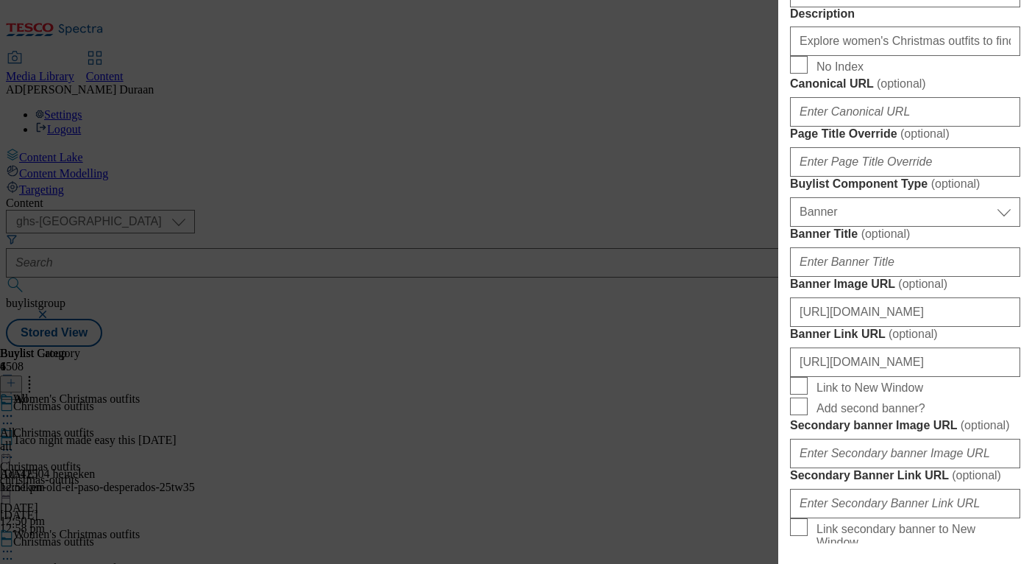
scroll to position [862, 0]
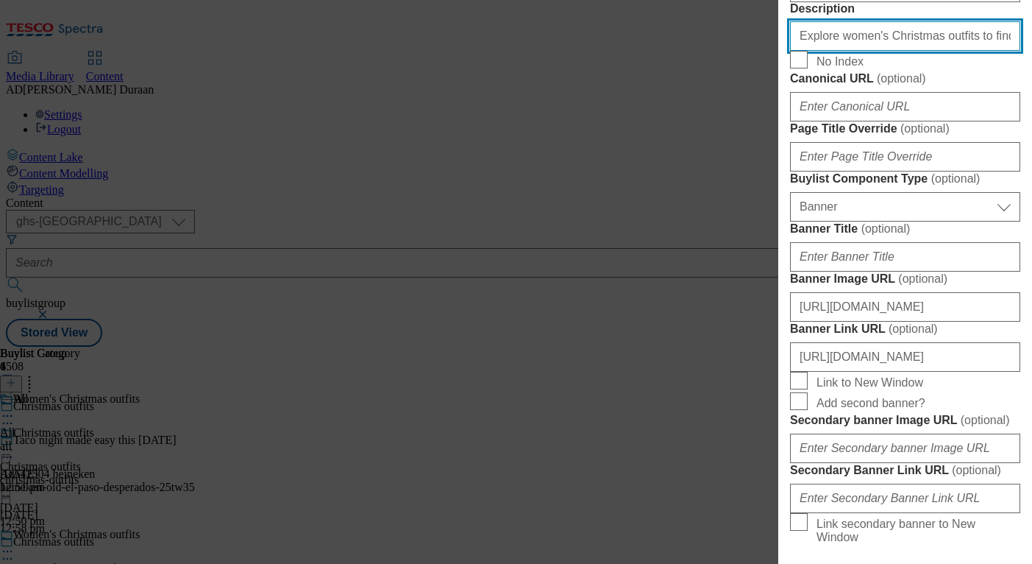
click at [919, 51] on input "Explore women's Christmas outfits to find your festive look. Browse our range o…" at bounding box center [905, 35] width 230 height 29
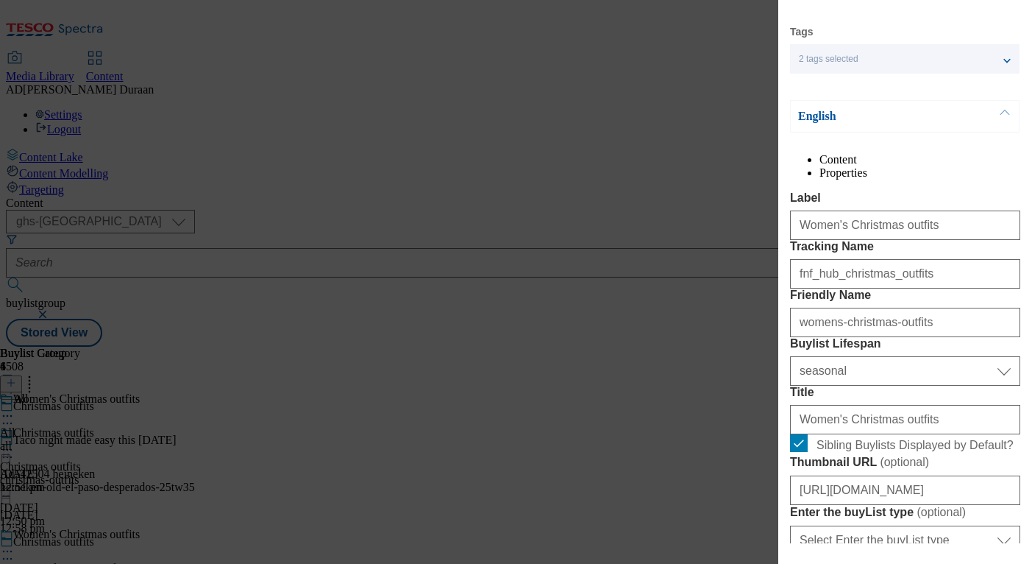
scroll to position [0, 0]
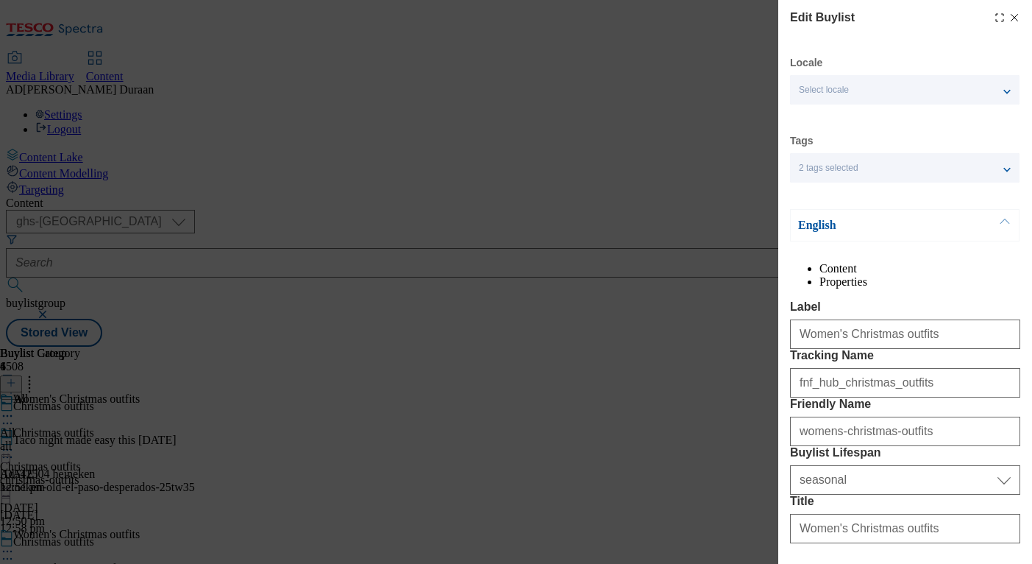
click at [1014, 14] on icon "Modal" at bounding box center [1015, 18] width 12 height 12
select select "seasonal"
select select "Banner"
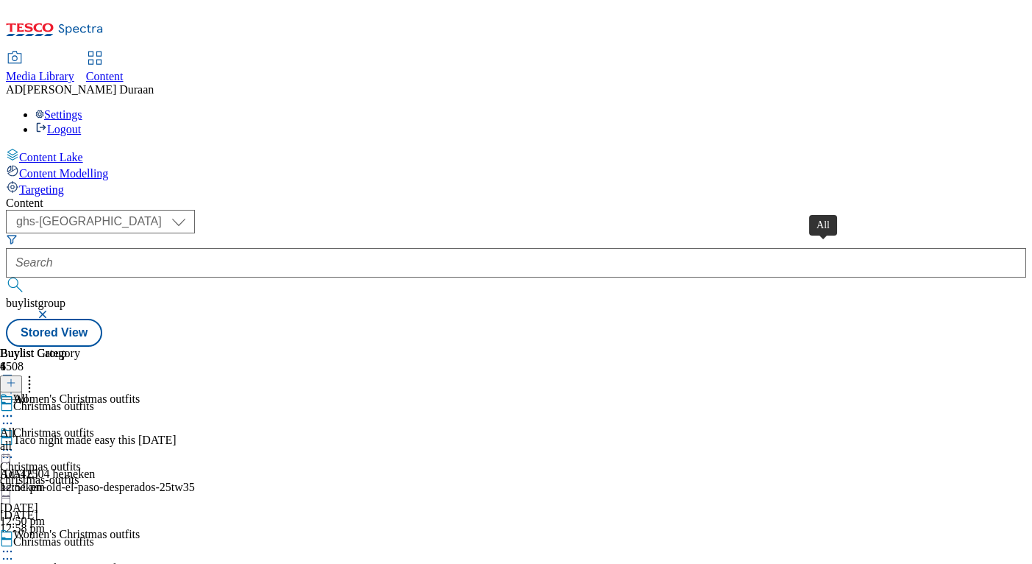
click at [15, 426] on div "All" at bounding box center [7, 432] width 15 height 13
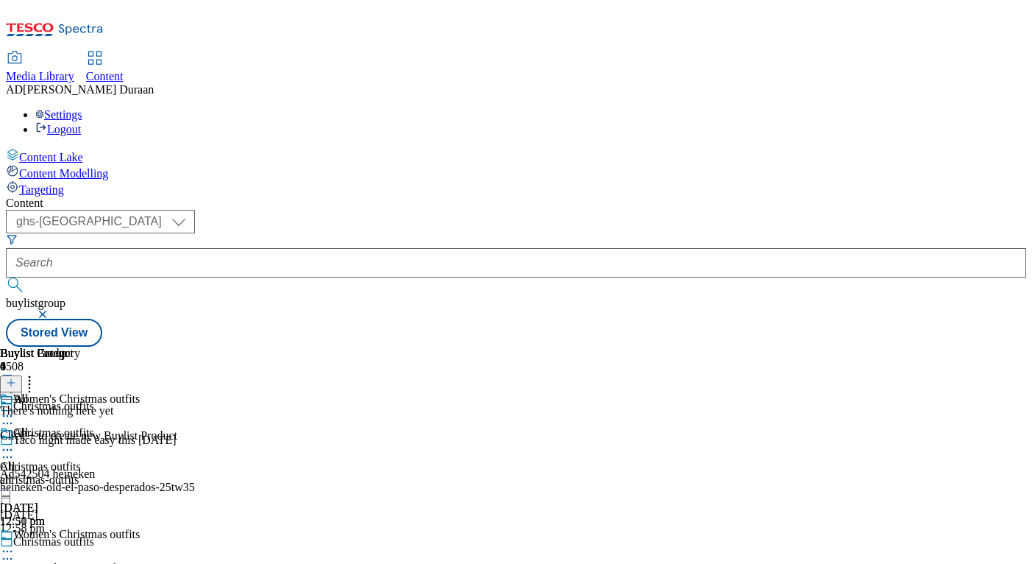
click at [13, 449] on circle at bounding box center [11, 450] width 2 height 2
click at [63, 475] on span "Edit" at bounding box center [54, 480] width 17 height 11
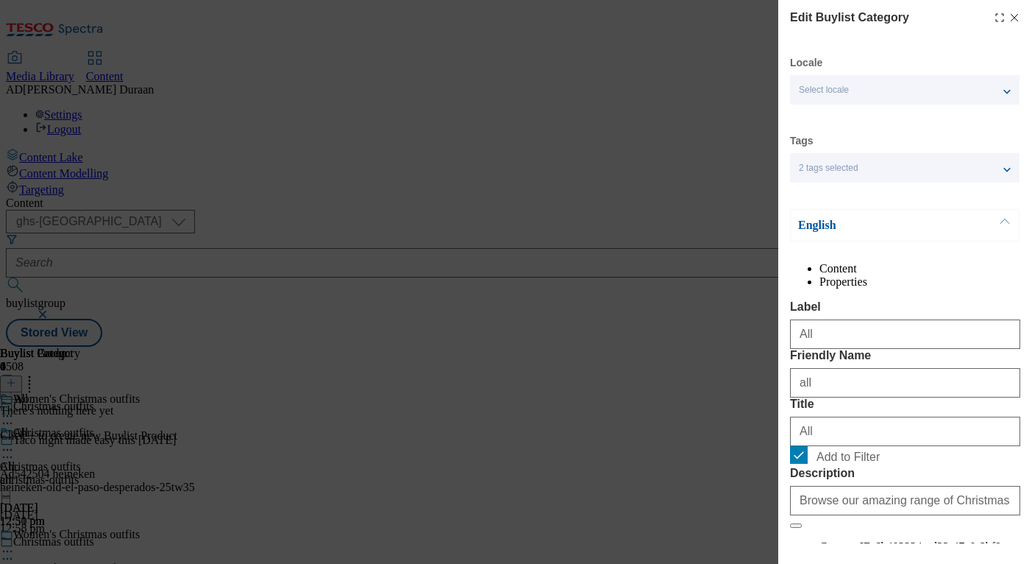
scroll to position [160, 0]
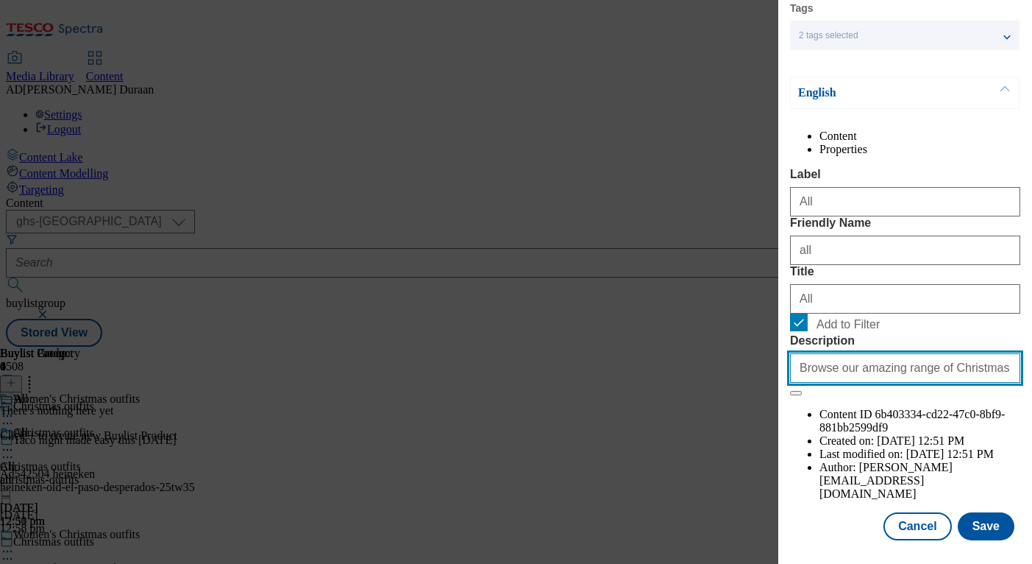
click at [903, 383] on input "Browse our amazing range of Christmas outfits, including festive outfit ideas f…" at bounding box center [905, 367] width 230 height 29
paste input "Explore women's Christmas outfits to find your festive look. Browse our range o…"
type input "Explore women's Christmas outfits to find your festive look. Browse our range o…"
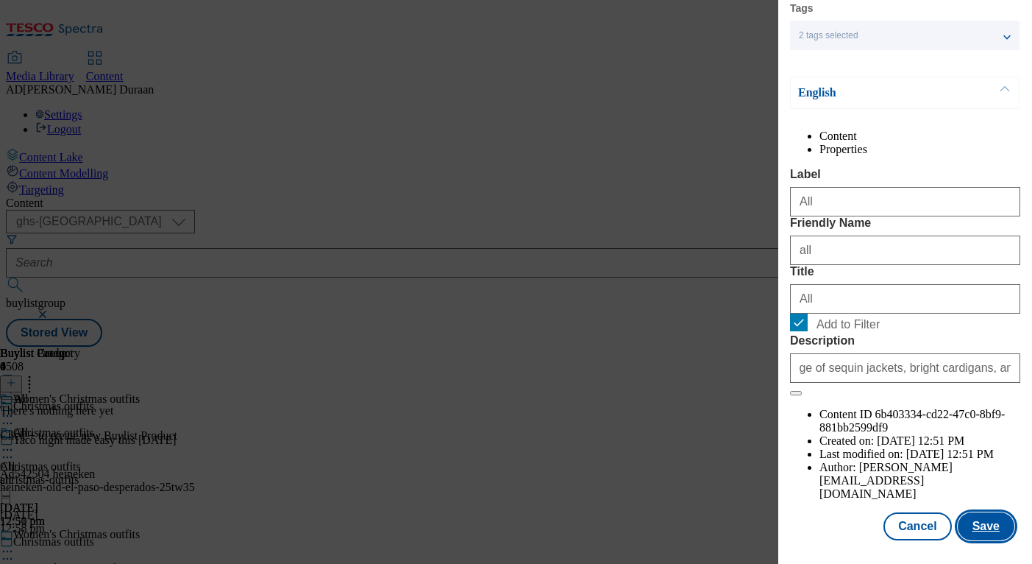
drag, startPoint x: 833, startPoint y: 519, endPoint x: 968, endPoint y: 533, distance: 135.5
click at [834, 519] on div "Cancel Save" at bounding box center [905, 526] width 230 height 28
click at [979, 526] on button "Save" at bounding box center [986, 526] width 57 height 28
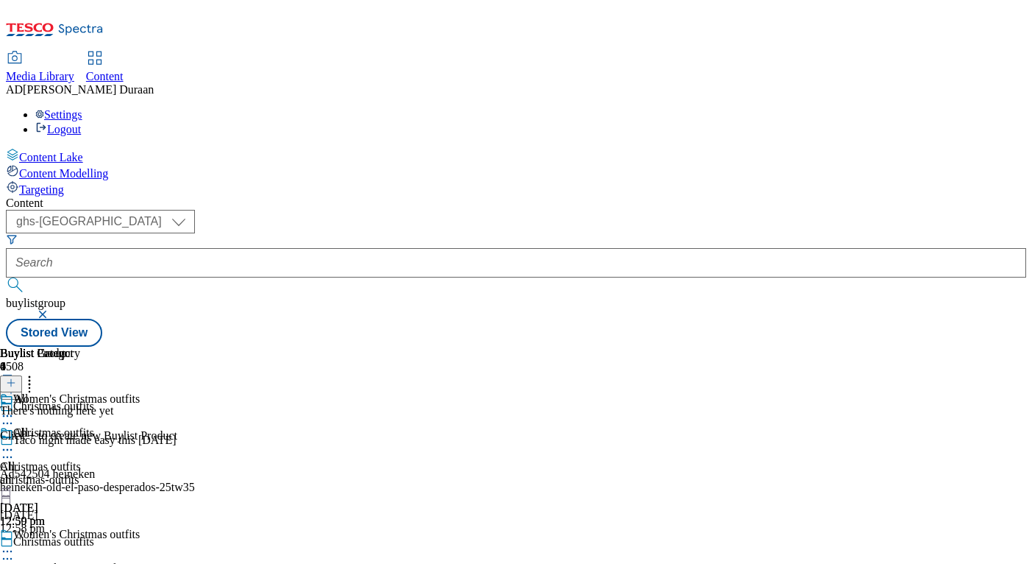
scroll to position [124, 0]
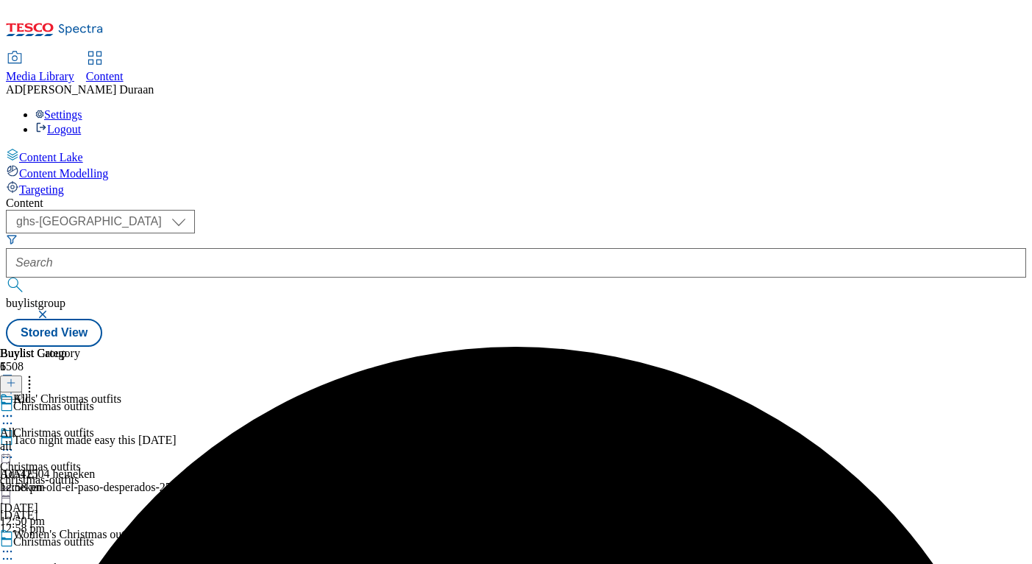
scroll to position [124, 0]
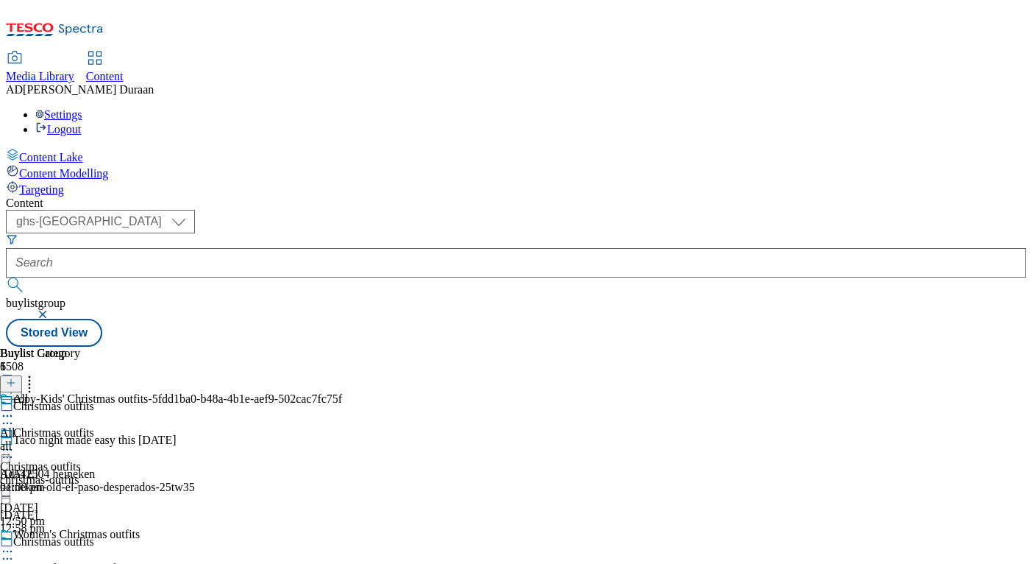
select select "seasonal"
select select "Banner"
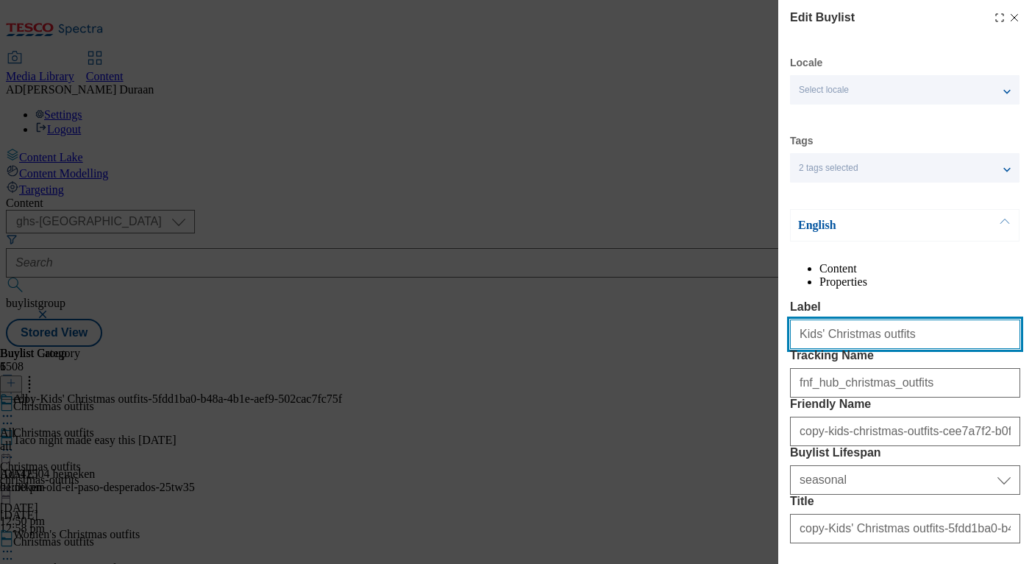
drag, startPoint x: 902, startPoint y: 366, endPoint x: 767, endPoint y: 355, distance: 135.9
click at [734, 352] on div "Edit Buylist Locale Select locale English Welsh Tags 2 tags selected fnf market…" at bounding box center [516, 282] width 1032 height 564
paste input "Baby Christmas outfits"
drag, startPoint x: 893, startPoint y: 366, endPoint x: 828, endPoint y: 367, distance: 65.5
click at [748, 357] on div "Edit Buylist Locale Select locale English Welsh Tags 2 tags selected fnf market…" at bounding box center [516, 282] width 1032 height 564
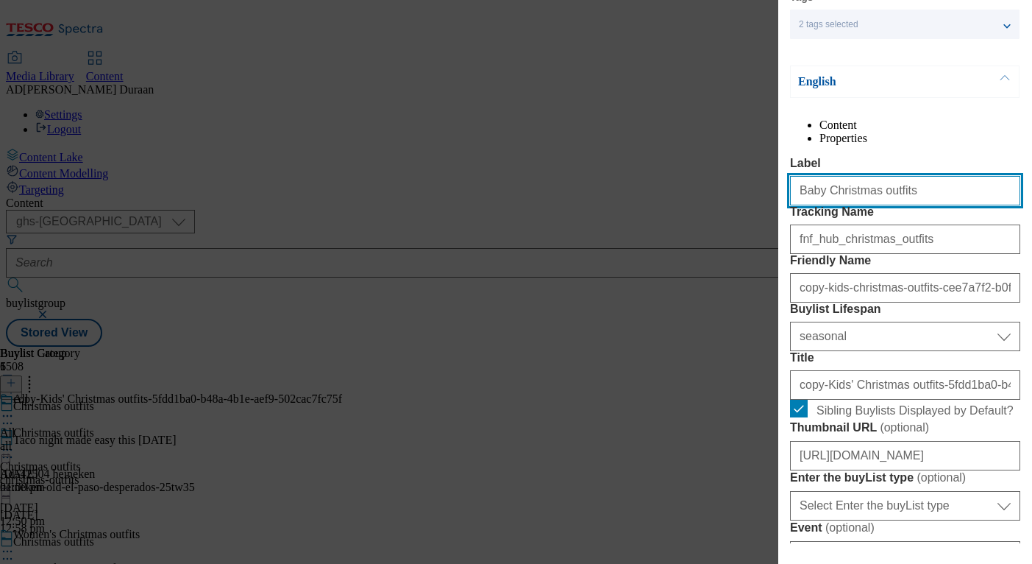
scroll to position [155, 0]
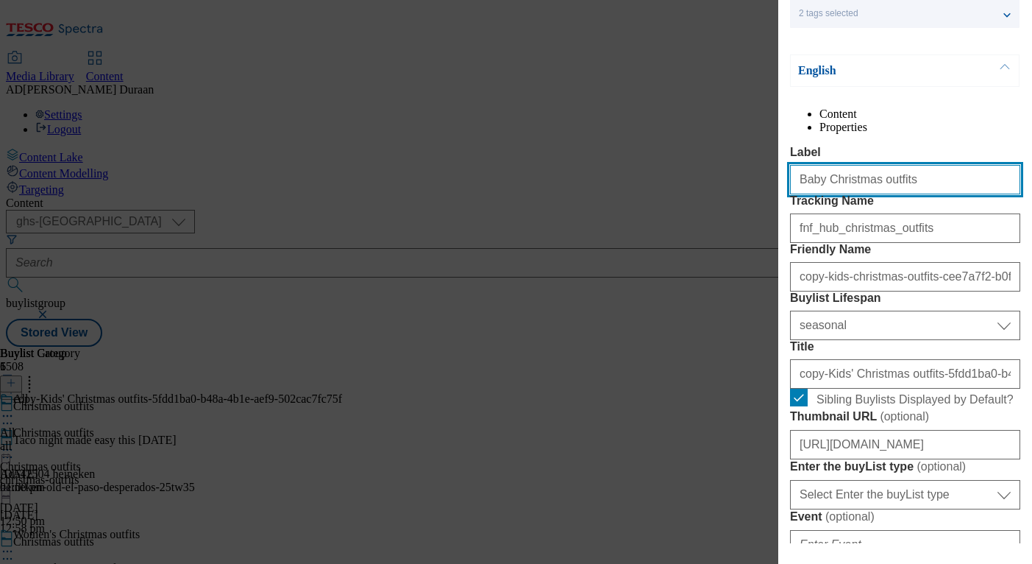
type input "Baby Christmas outfits"
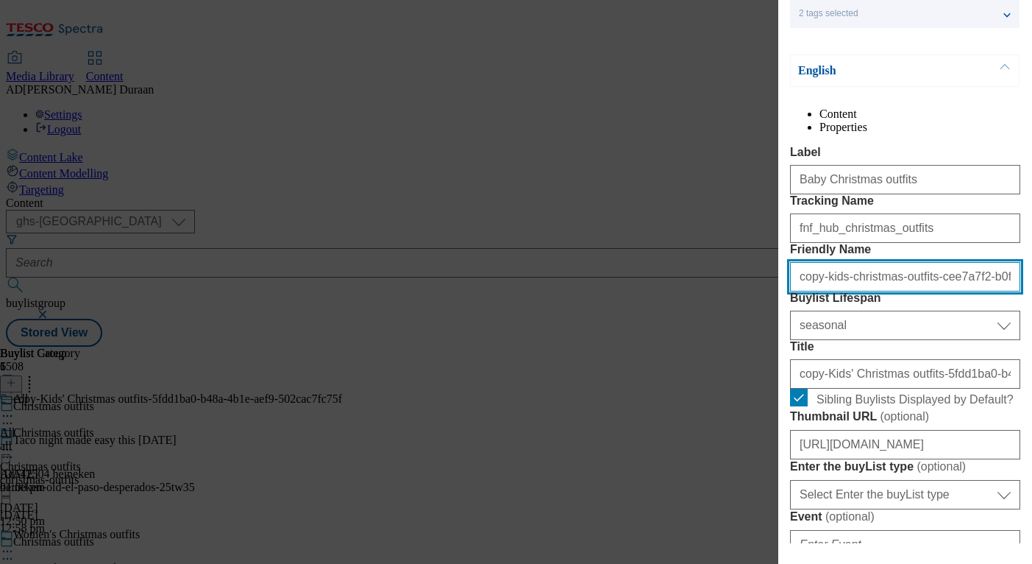
click at [848, 291] on input "copy-kids-christmas-outfits-cee7a7f2-b0fc-4b81-9f14-833ad0a89634" at bounding box center [905, 276] width 230 height 29
paste input "Baby Christmas outfits"
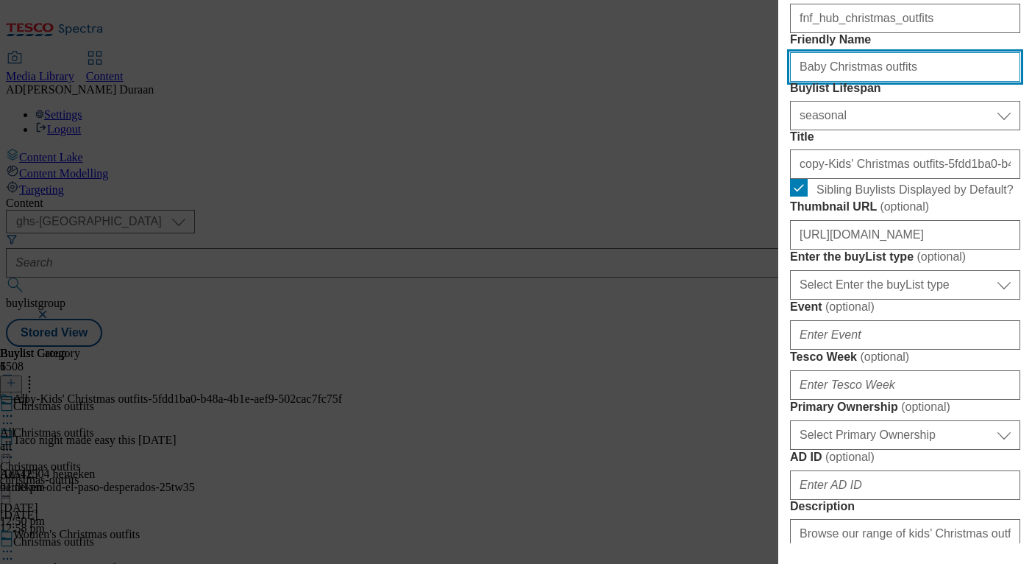
scroll to position [418, 0]
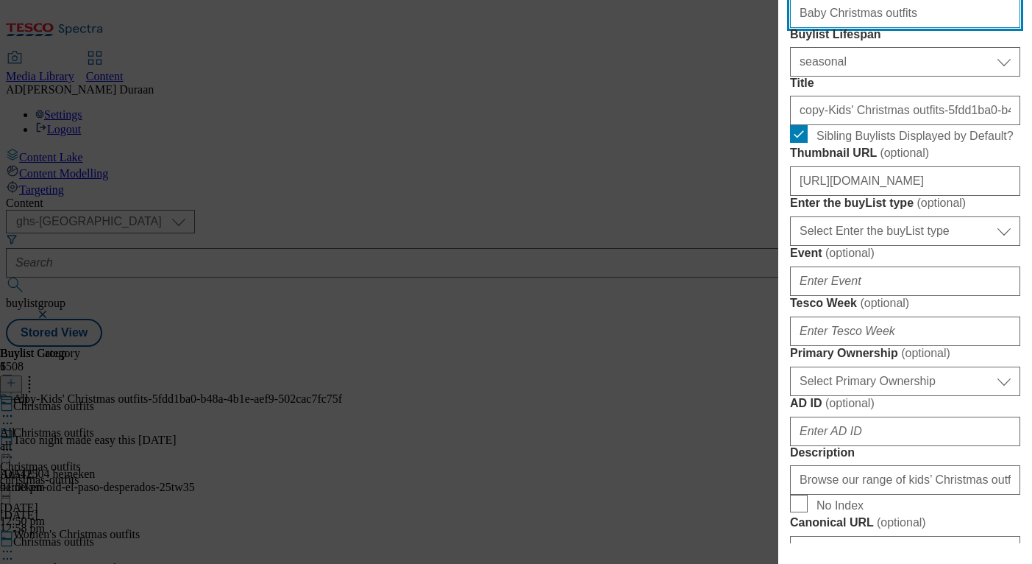
type input "Baby Christmas outfits"
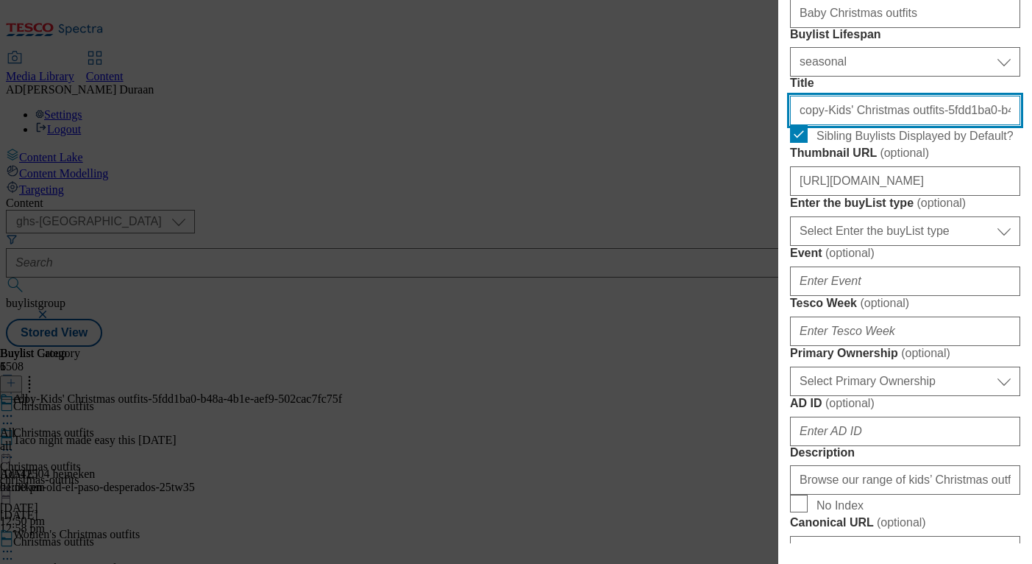
click at [877, 125] on input "copy-Kids' Christmas outfits-5fdd1ba0-b48a-4b1e-aef9-502cac7fc75f" at bounding box center [905, 110] width 230 height 29
paste input "Baby Christmas outfits"
type input "Baby Christmas outfits"
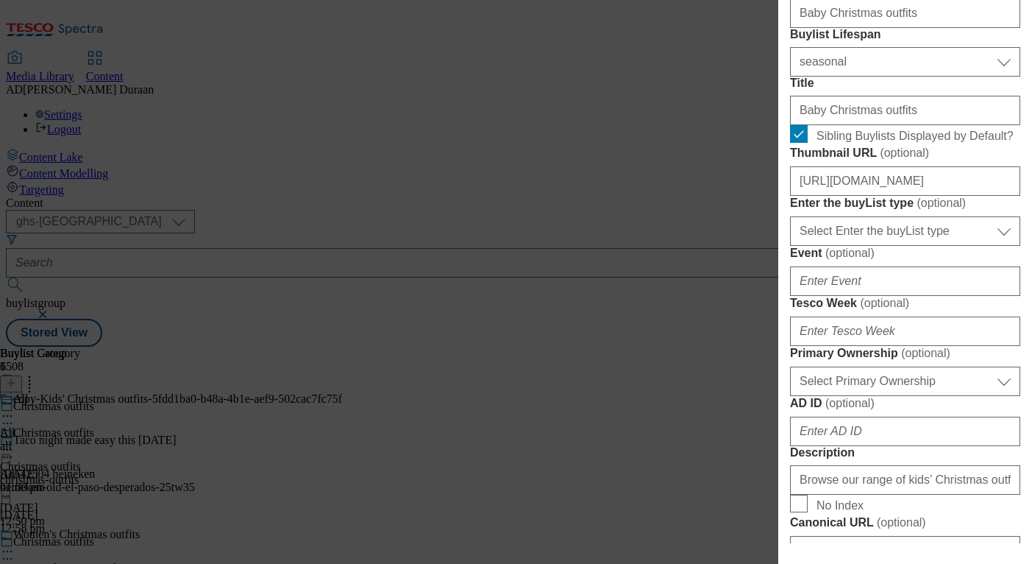
click at [912, 196] on form "Label Baby Christmas outfits Tracking Name fnf_hub_christmas_outfits Friendly N…" at bounding box center [905, 484] width 230 height 1204
drag, startPoint x: 804, startPoint y: 96, endPoint x: 784, endPoint y: 92, distance: 19.5
click at [784, 92] on div "Edit Buylist Locale Select locale English Welsh Tags 2 tags selected fnf market…" at bounding box center [905, 271] width 254 height 543
type input "baby-christmas-outfits"
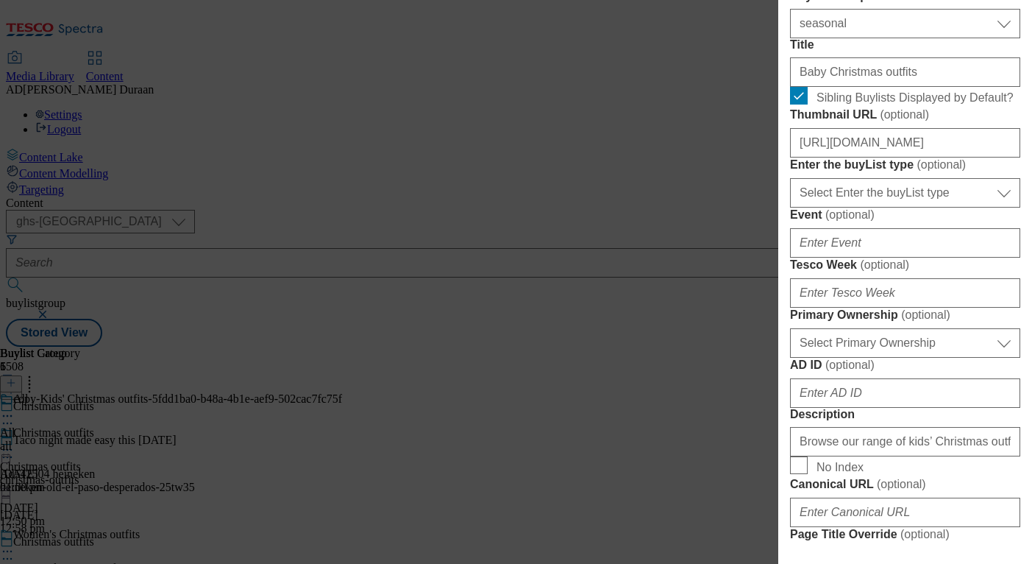
scroll to position [475, 0]
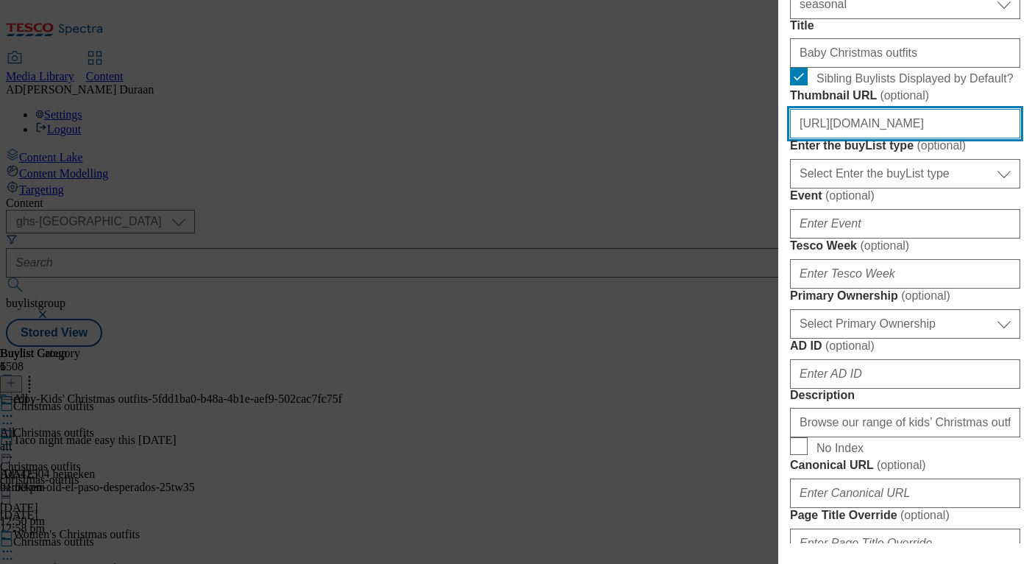
click at [921, 138] on input "https://digitalcontent.api.tesco.com/v2/media/ghs-mktg/bc8eee56-b7bf-4e9f-aea4-…" at bounding box center [905, 123] width 230 height 29
paste input "https://digitalcontent.api.tesco.com/v2/media/ghs-mktg/99be83ea-fd70-498a-aa1a-…"
type input "https://digitalcontent.api.tesco.com/v2/media/ghs-mktg/99be83ea-fd70-498a-aa1a-…"
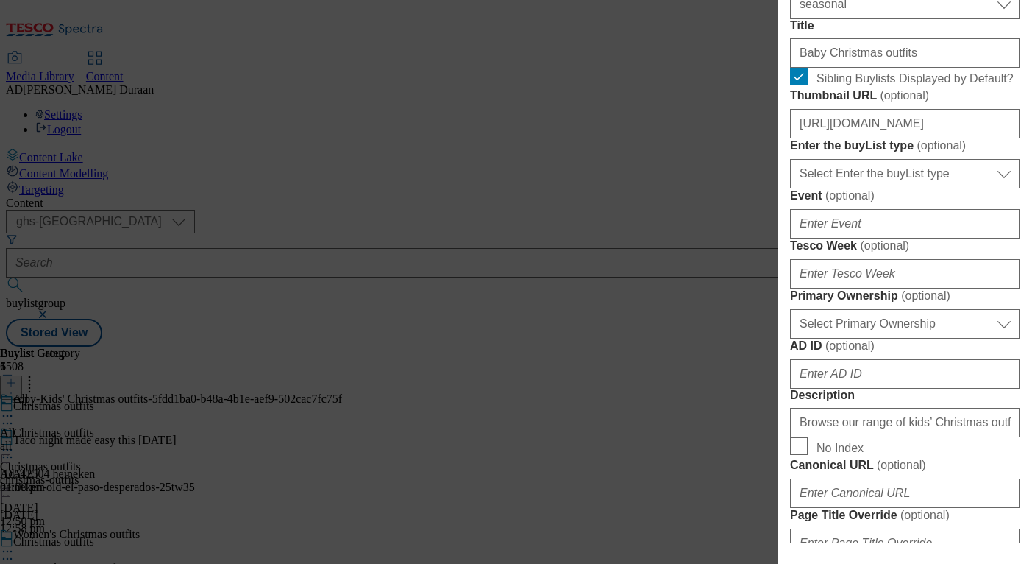
scroll to position [0, 0]
click at [969, 255] on form "Label Baby Christmas outfits Tracking Name fnf_hub_christmas_outfits Friendly N…" at bounding box center [905, 427] width 230 height 1204
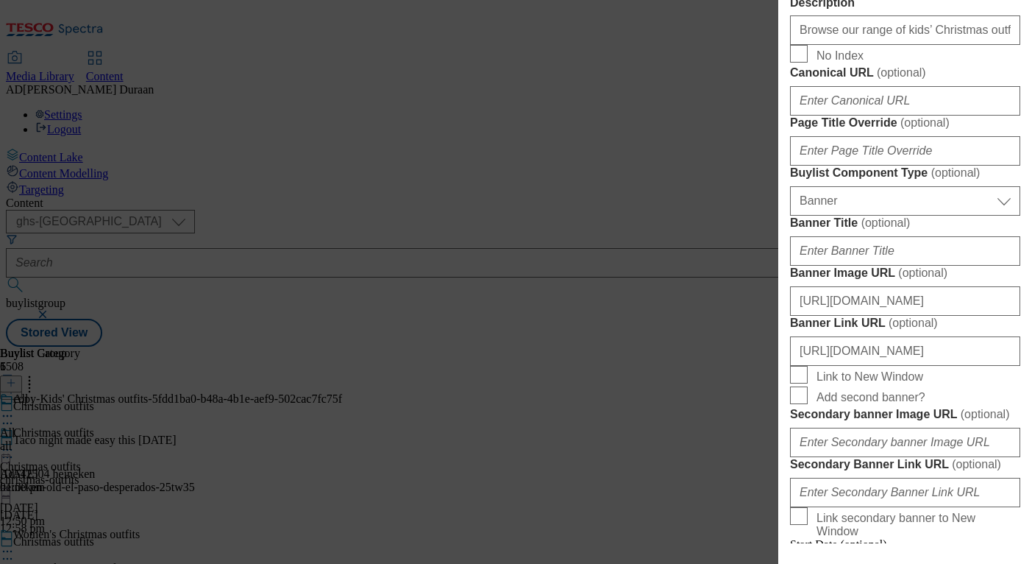
scroll to position [869, 0]
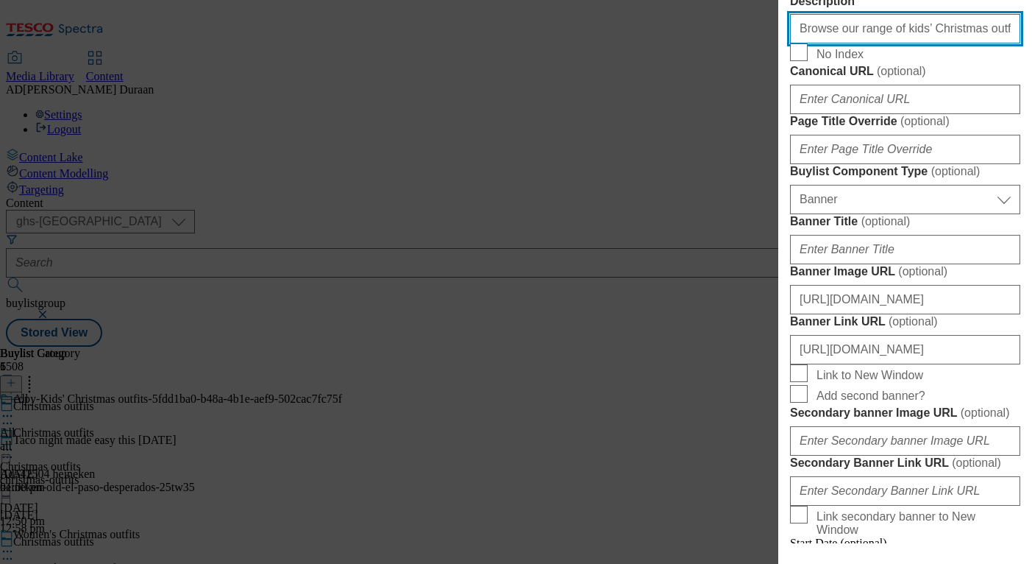
click at [890, 43] on input "Browse our range of kids’ Christmas outfits for perfect holiday styles. Discove…" at bounding box center [905, 28] width 230 height 29
paste input "Browse our range of baby Christmas outfits. Discover Christmas sleepsuits, char…"
click at [887, 43] on input "Browse our range of baby Christmas outfits. Discover Christmas sleepsuits, char…" at bounding box center [905, 28] width 230 height 29
type input "Browse our range of baby Christmas outfits. Discover Christmas sleepsuits, char…"
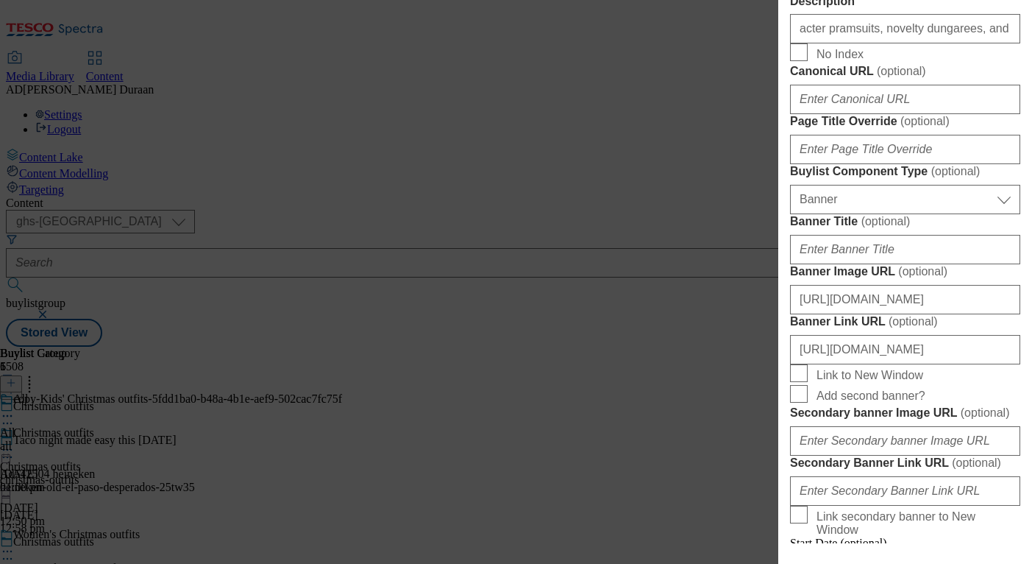
click at [970, 307] on form "Label Baby Christmas outfits Tracking Name fnf_hub_christmas_outfits Friendly N…" at bounding box center [905, 33] width 230 height 1204
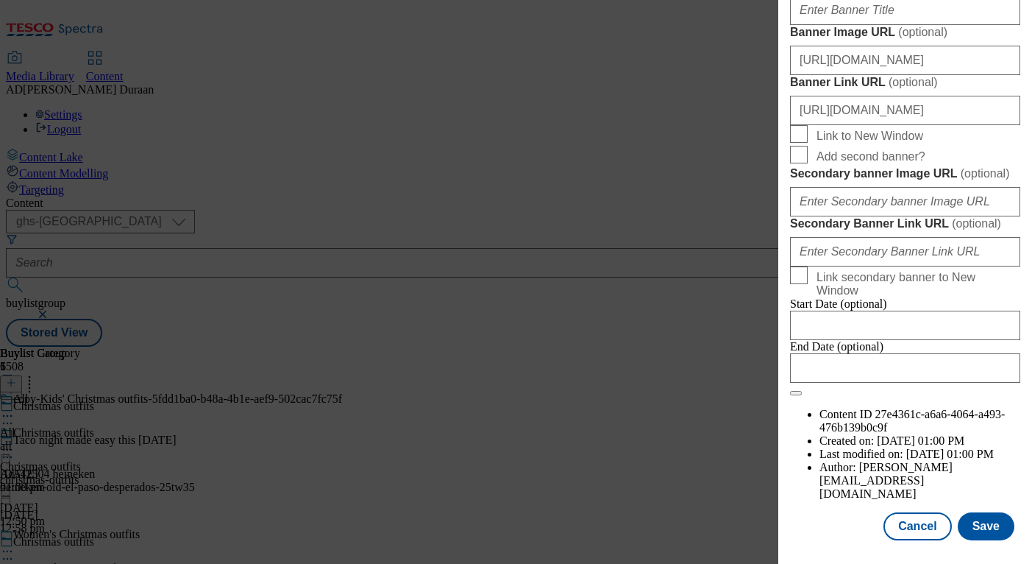
scroll to position [1645, 0]
click at [991, 531] on button "Save" at bounding box center [986, 526] width 57 height 28
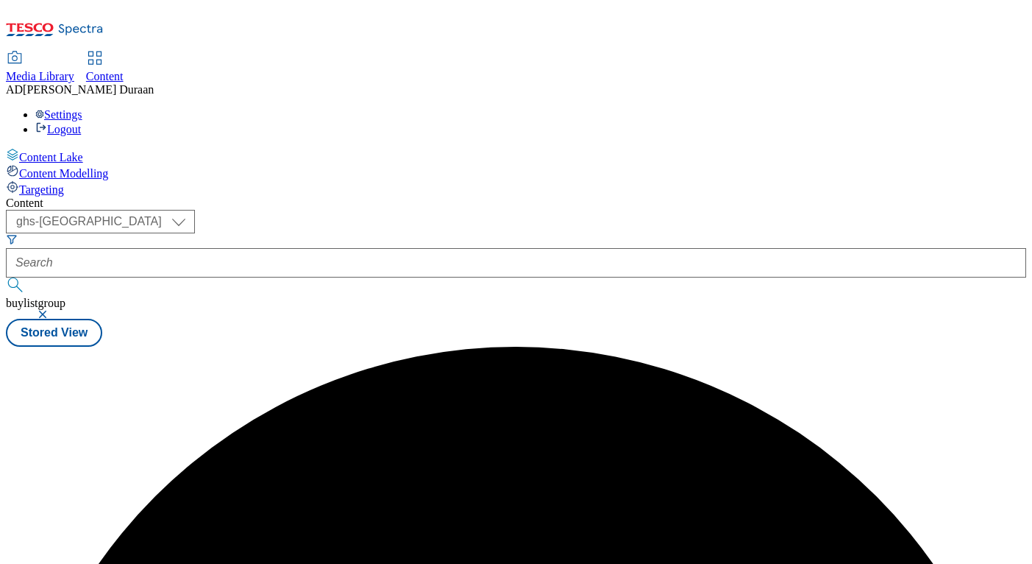
scroll to position [0, 0]
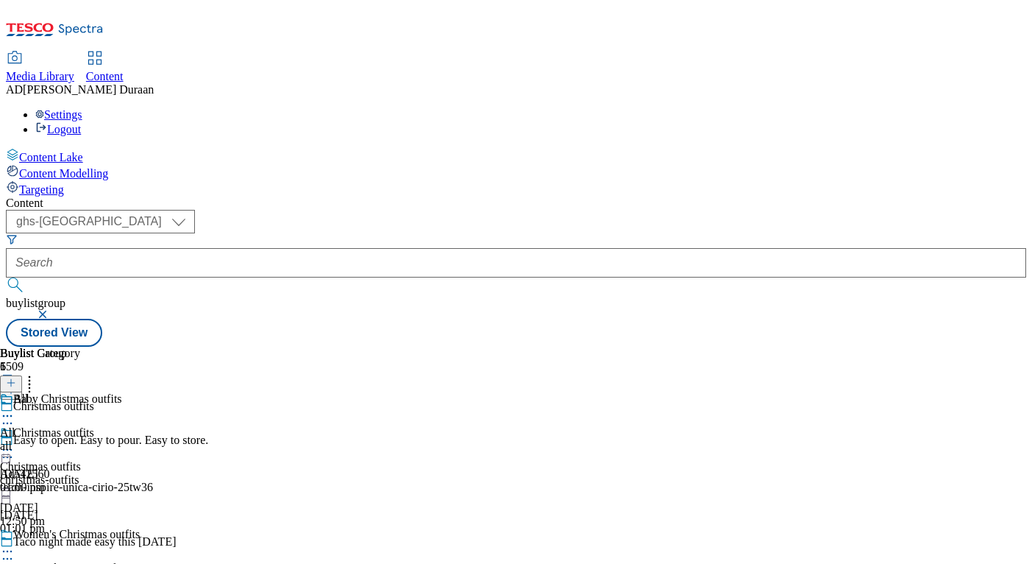
click at [80, 439] on div "all" at bounding box center [40, 445] width 80 height 13
click at [15, 442] on icon at bounding box center [7, 449] width 15 height 15
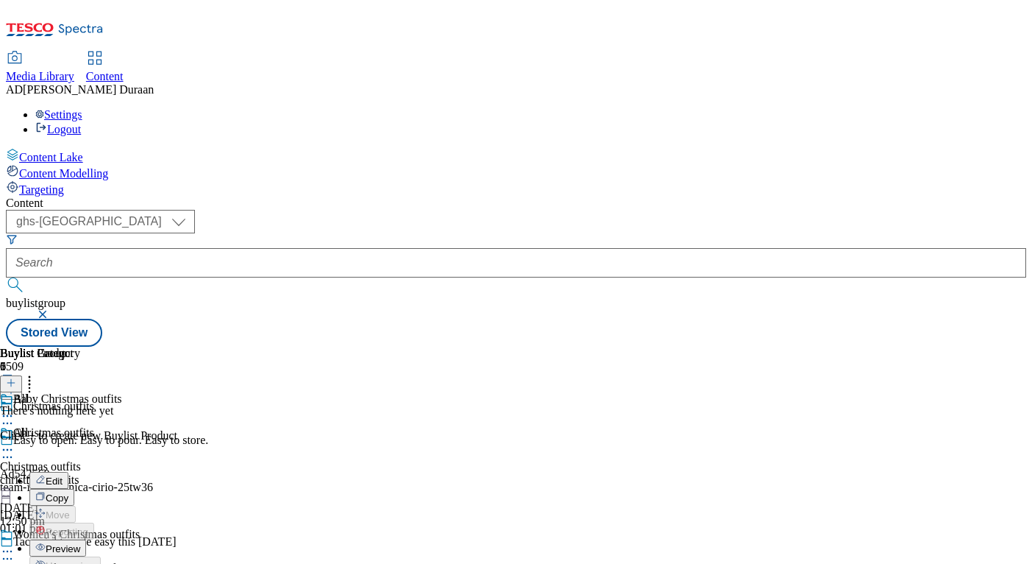
click at [63, 475] on span "Edit" at bounding box center [54, 480] width 17 height 11
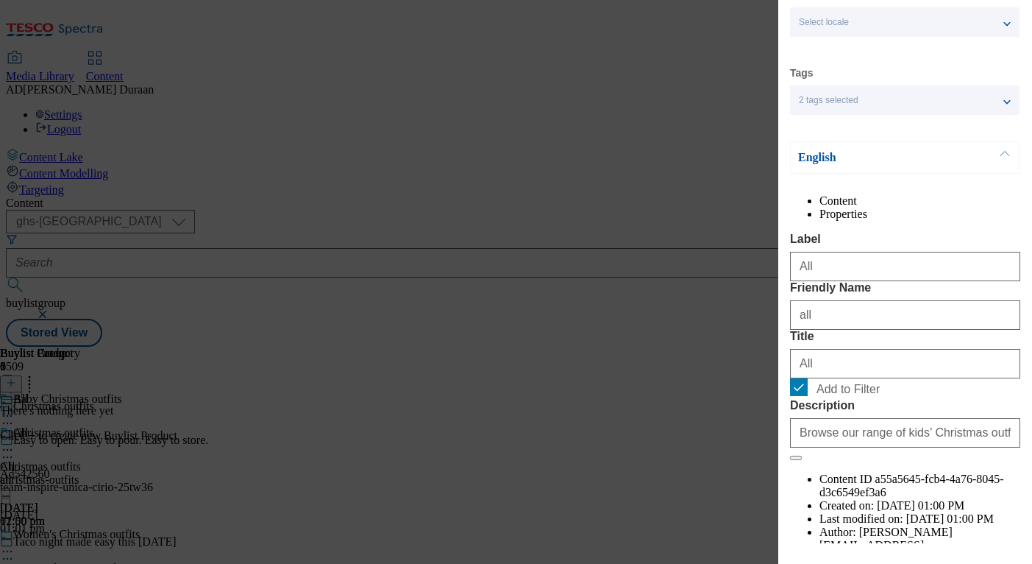
scroll to position [160, 0]
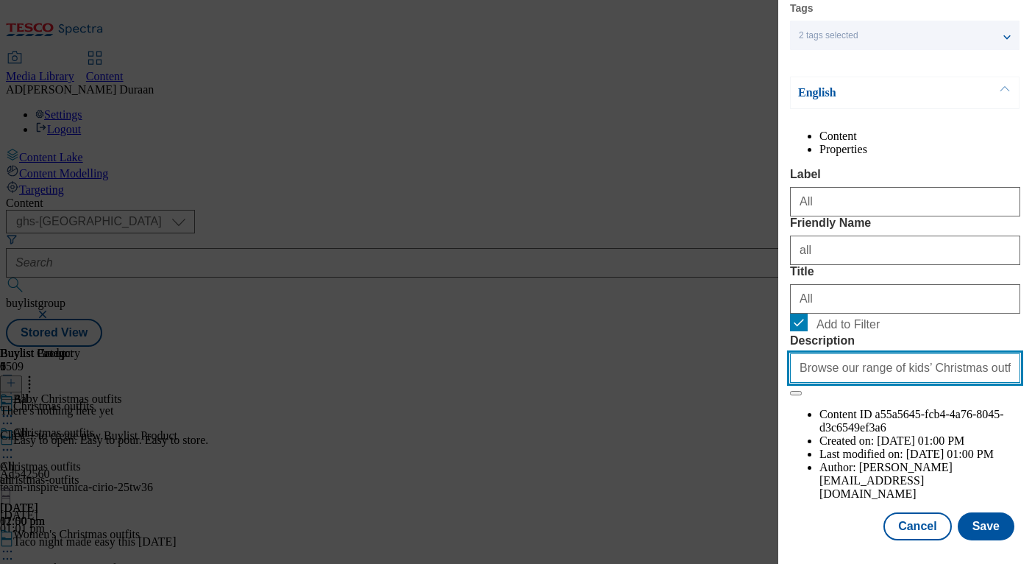
click at [894, 383] on input "Browse our range of kids’ Christmas outfits for perfect holiday styles. Discove…" at bounding box center [905, 367] width 230 height 29
paste input "Browse our range of baby Christmas outfits. Discover Christmas sleepsuits, char…"
type input "Browse our range of baby Christmas outfits. Discover Christmas sleepsuits, char…"
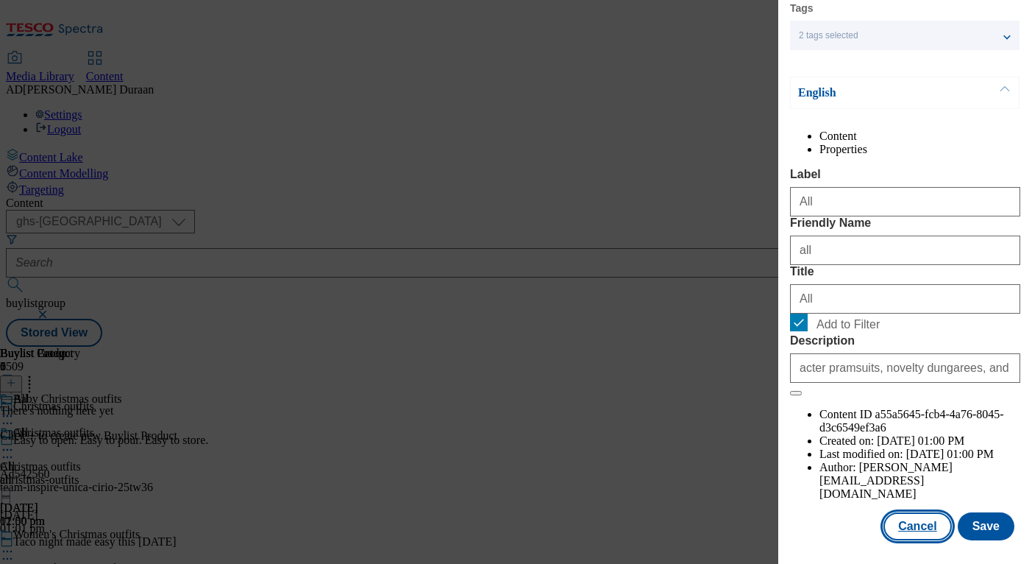
scroll to position [0, 0]
drag, startPoint x: 829, startPoint y: 523, endPoint x: 915, endPoint y: 531, distance: 85.7
click at [829, 524] on div "Cancel Save" at bounding box center [905, 526] width 230 height 28
click at [988, 523] on button "Save" at bounding box center [986, 526] width 57 height 28
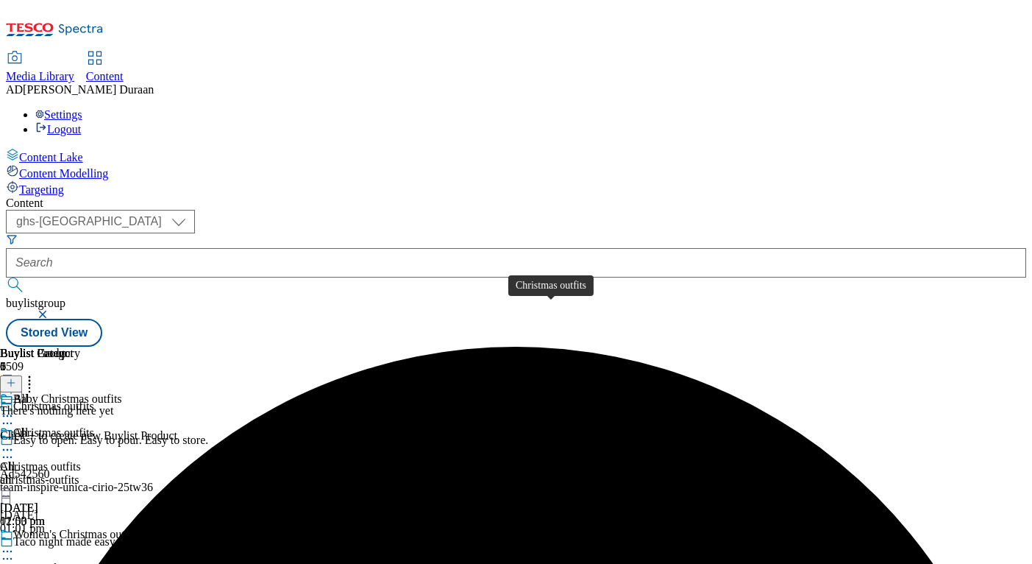
click at [81, 460] on div "Christmas outfits" at bounding box center [40, 466] width 81 height 13
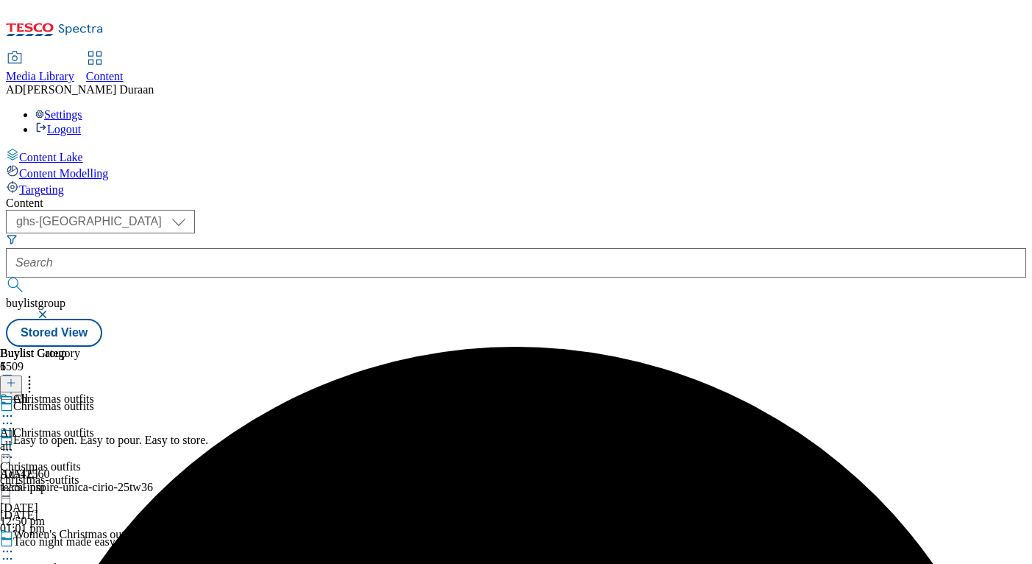
click at [80, 439] on div "all" at bounding box center [40, 445] width 80 height 13
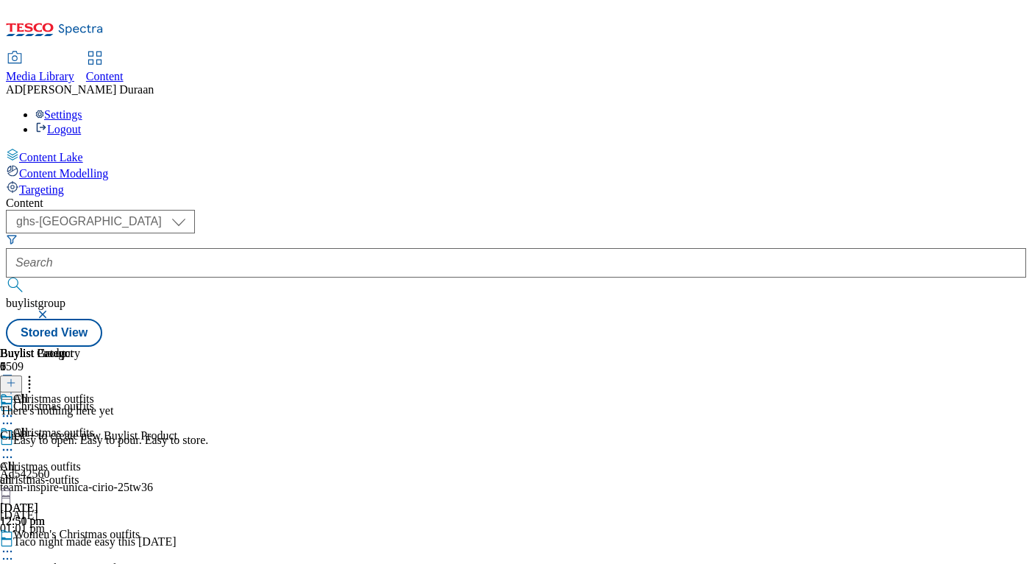
click at [15, 442] on icon at bounding box center [7, 449] width 15 height 15
click at [68, 492] on span "Copy" at bounding box center [57, 497] width 23 height 11
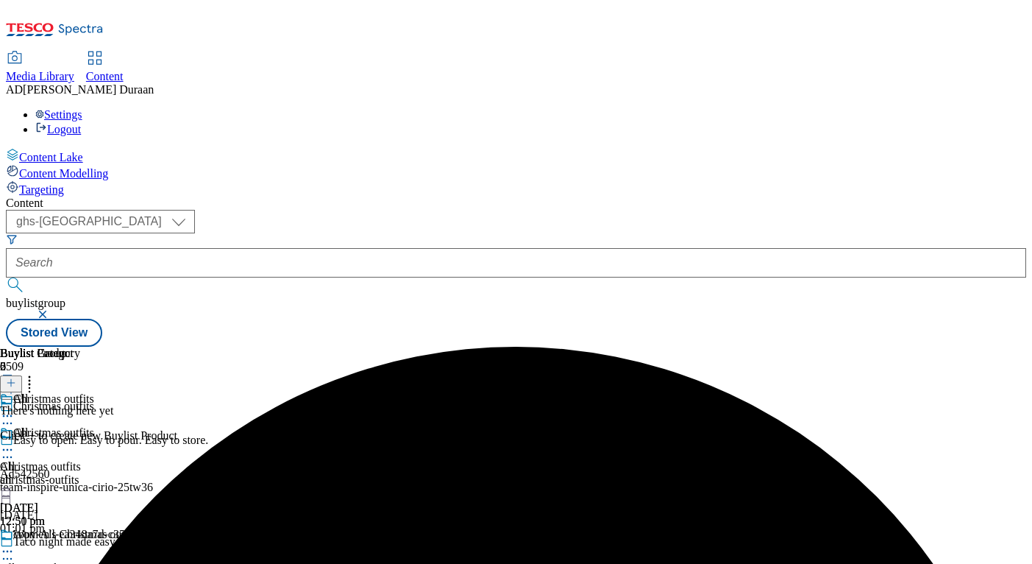
scroll to position [0, 274]
drag, startPoint x: 683, startPoint y: 384, endPoint x: 651, endPoint y: 389, distance: 31.9
click at [9, 543] on circle at bounding box center [8, 551] width 2 height 2
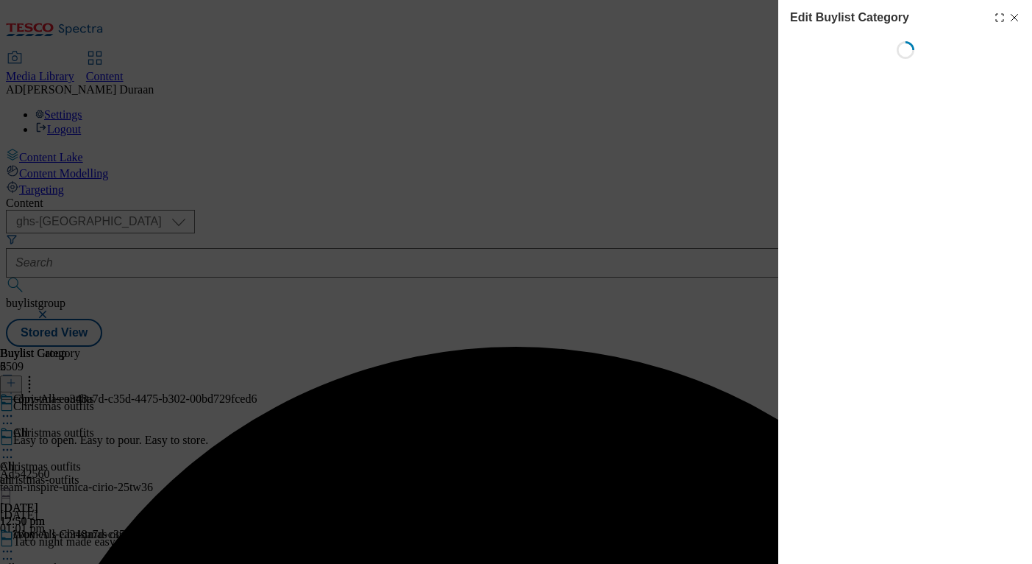
scroll to position [0, 1]
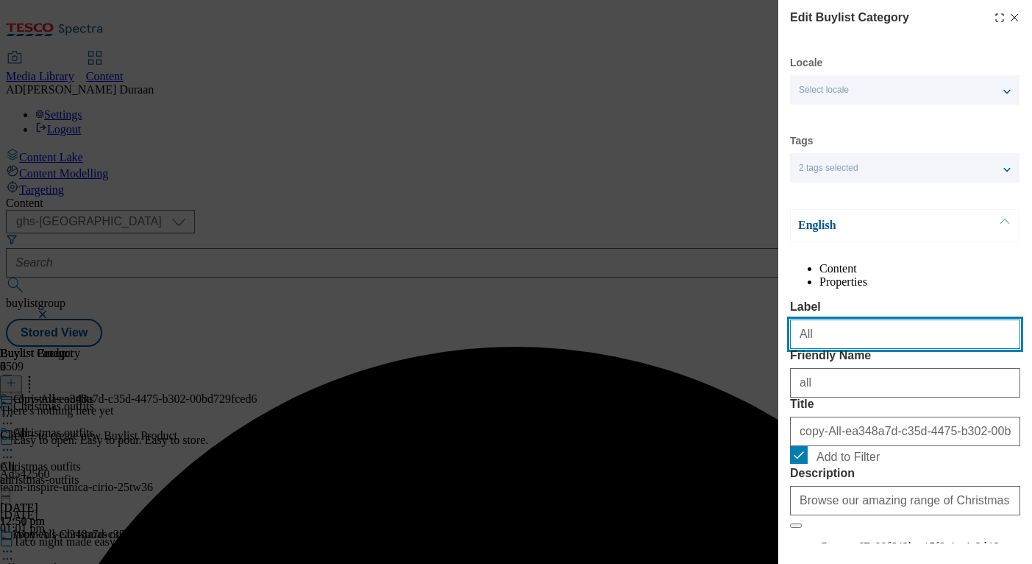
drag, startPoint x: 659, startPoint y: 352, endPoint x: 690, endPoint y: 355, distance: 31.8
click at [667, 352] on div "Edit Buylist Category Locale Select locale English Welsh Tags 2 tags selected f…" at bounding box center [516, 282] width 1032 height 564
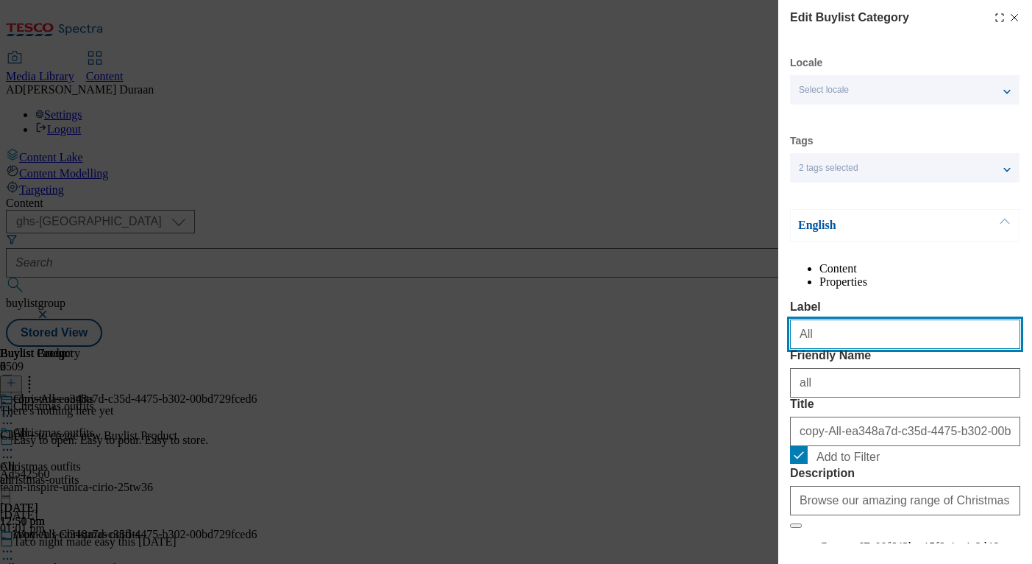
paste input "Women's"
type input "Women's"
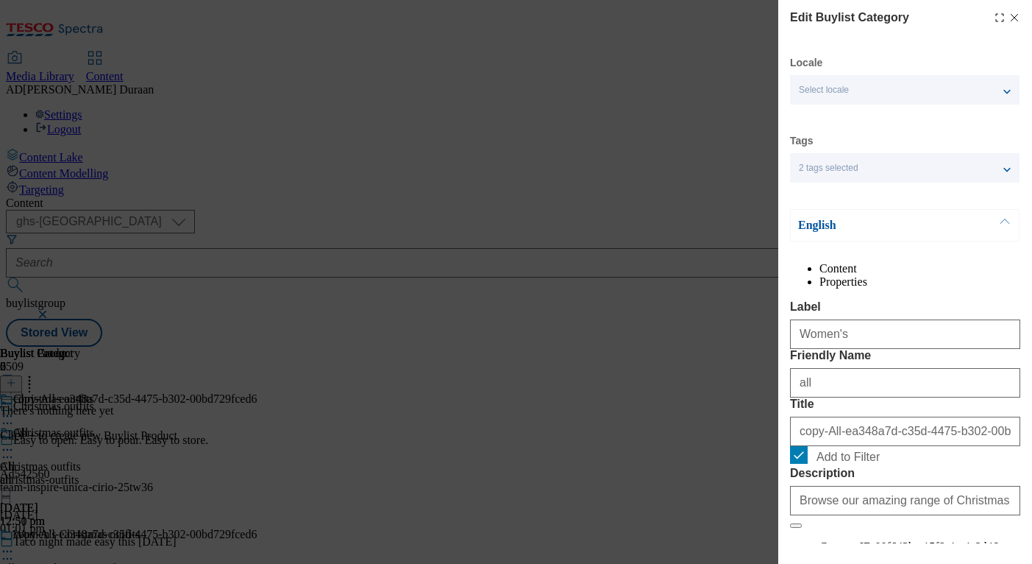
click at [853, 316] on div "Content Properties Label Women's Friendly Name all Title copy-All-ea348a7d-c35d…" at bounding box center [905, 447] width 230 height 371
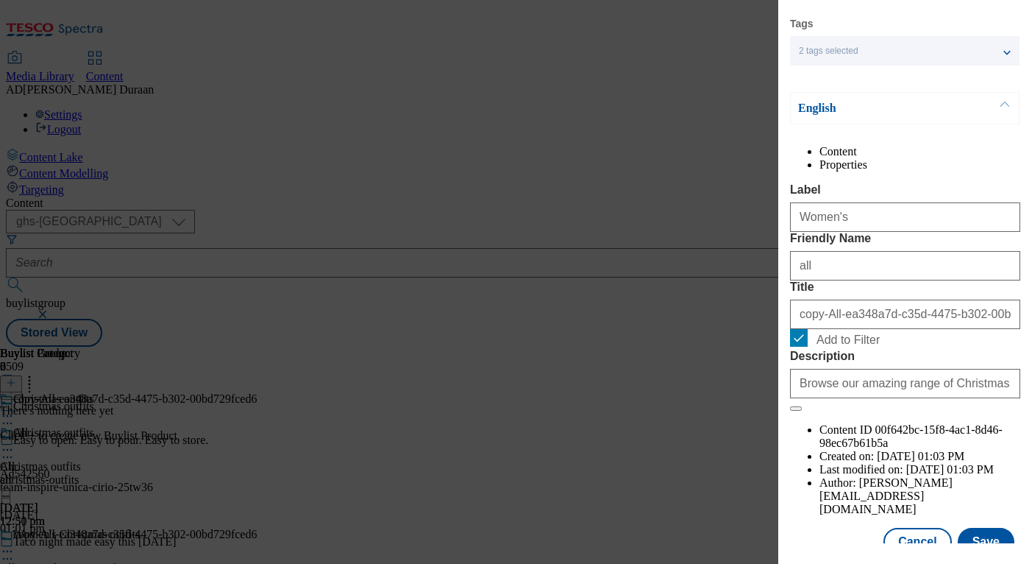
scroll to position [160, 0]
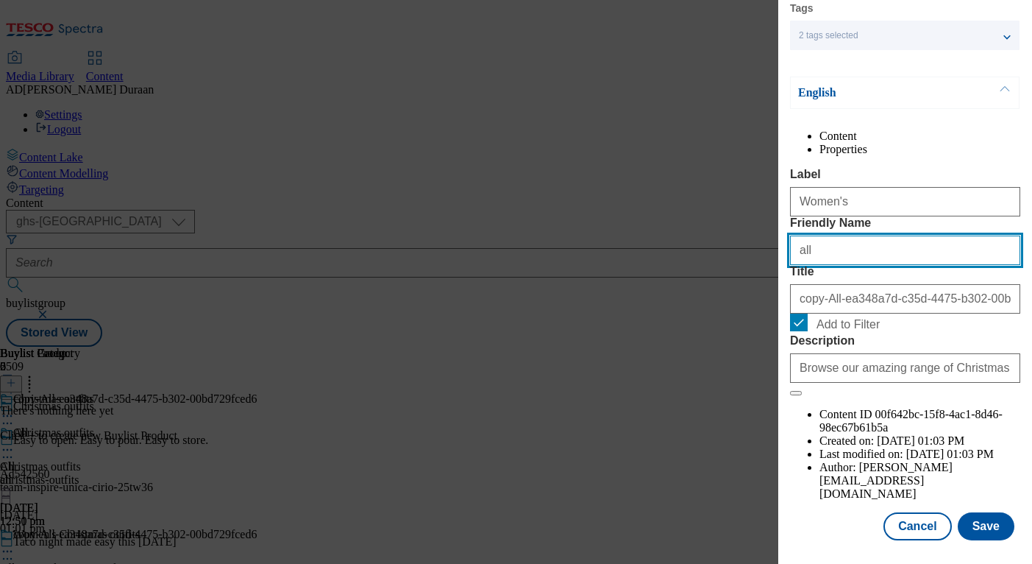
drag, startPoint x: 815, startPoint y: 283, endPoint x: 763, endPoint y: 280, distance: 51.6
click at [759, 280] on div "Edit Buylist Category Locale Select locale English Welsh Tags 2 tags selected f…" at bounding box center [516, 282] width 1032 height 564
paste input "Women's"
type input "Women's"
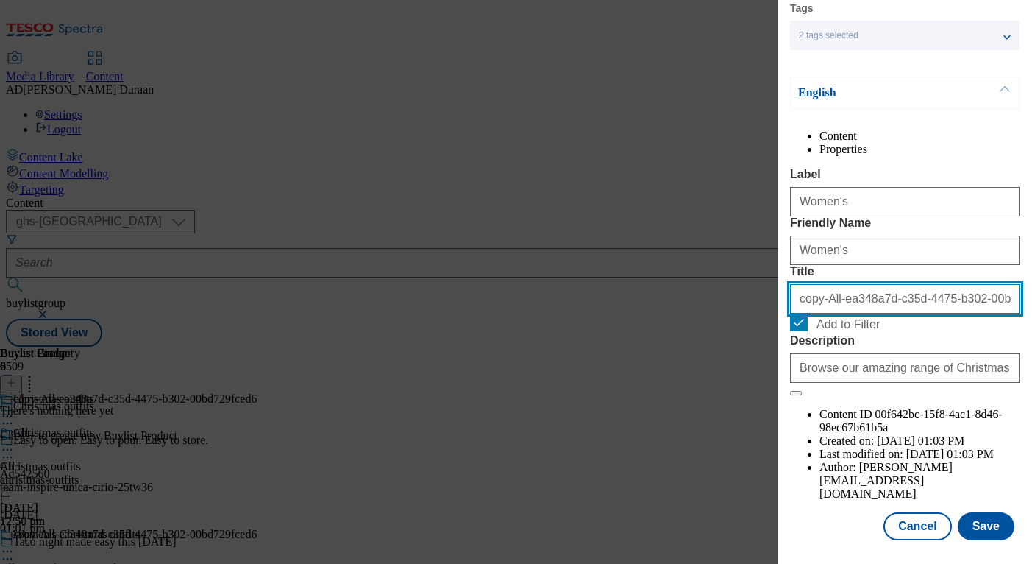
click at [817, 313] on input "copy-All-ea348a7d-c35d-4475-b302-00bd729fced6" at bounding box center [905, 298] width 230 height 29
paste input "Women's"
type input "Women's"
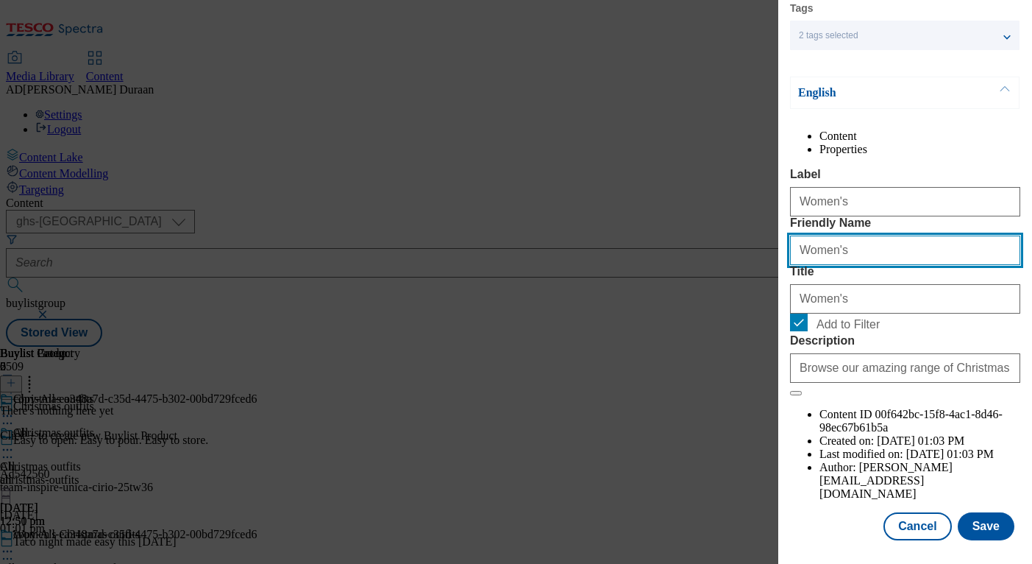
drag, startPoint x: 806, startPoint y: 280, endPoint x: 744, endPoint y: 272, distance: 63.1
click at [744, 272] on div "Edit Buylist Category Locale Select locale English Welsh Tags 2 tags selected f…" at bounding box center [516, 282] width 1032 height 564
click at [889, 265] on input "womens" at bounding box center [905, 249] width 230 height 29
type input "womens"
click at [873, 163] on div "Content Properties Label Women's Friendly Name womens Title Women's Add to Filt…" at bounding box center [905, 315] width 230 height 371
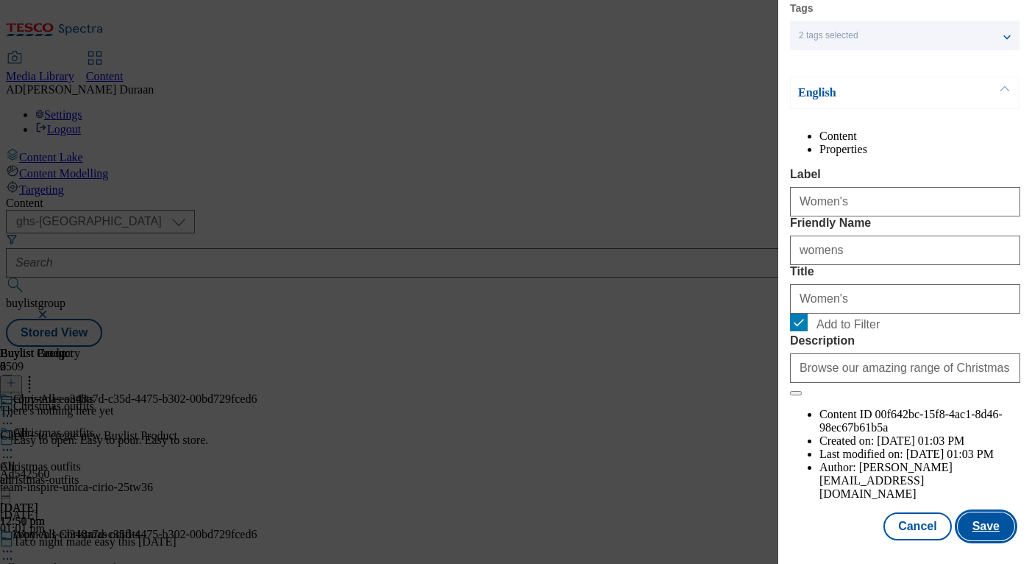
click at [988, 531] on button "Save" at bounding box center [986, 526] width 57 height 28
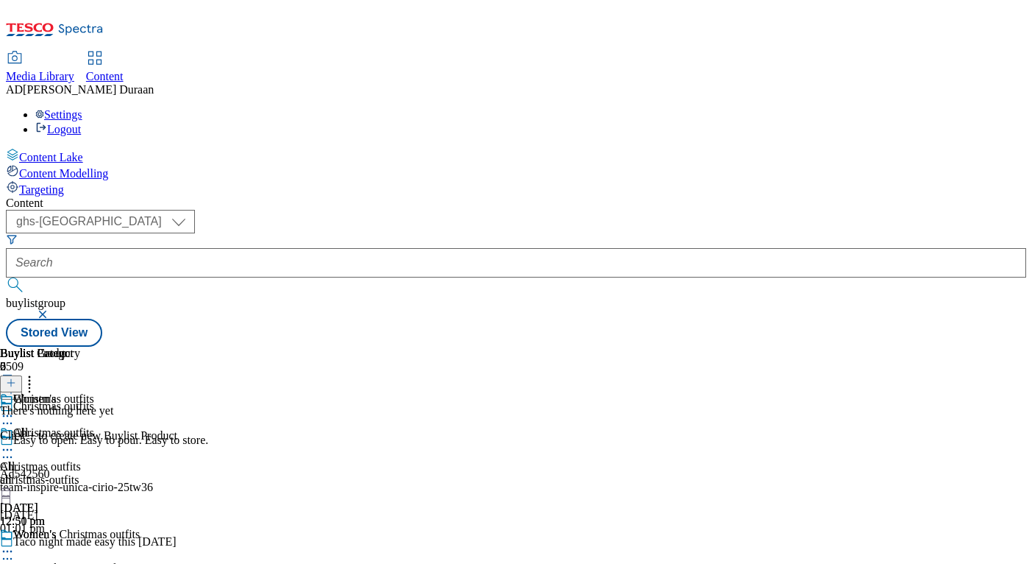
scroll to position [124, 0]
click at [15, 543] on icon at bounding box center [7, 551] width 15 height 15
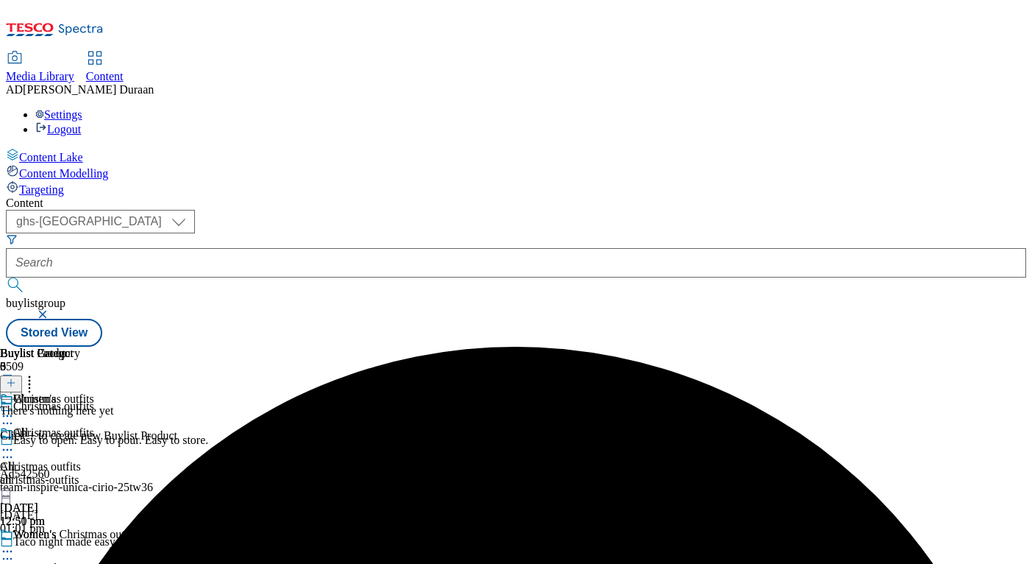
drag, startPoint x: 962, startPoint y: 413, endPoint x: 920, endPoint y: 411, distance: 42.0
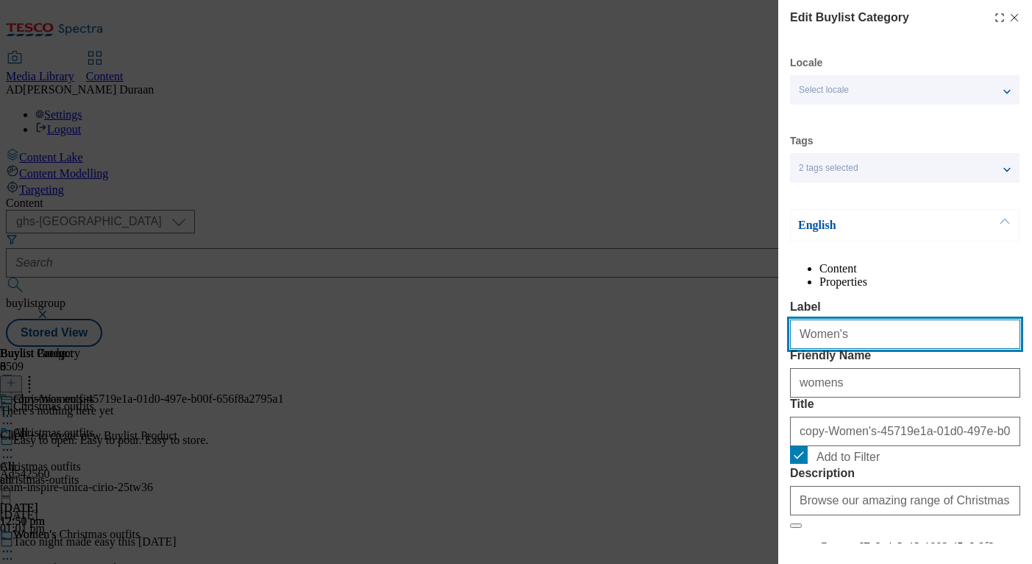
drag, startPoint x: 819, startPoint y: 363, endPoint x: 720, endPoint y: 355, distance: 98.9
click at [720, 355] on div "Edit Buylist Category Locale Select locale English Welsh Tags 2 tags selected f…" at bounding box center [516, 282] width 1032 height 564
type input "Men's"
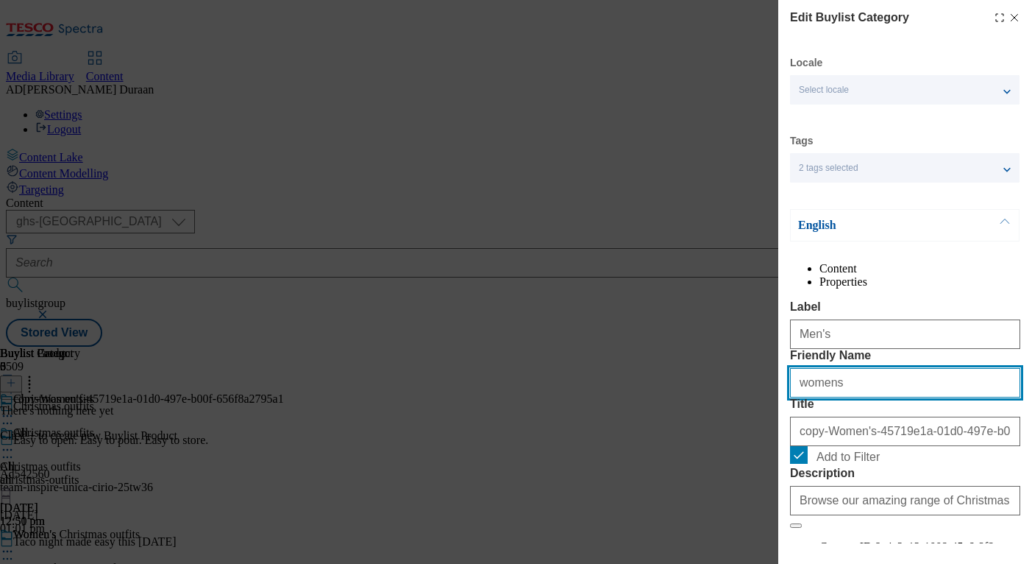
drag, startPoint x: 816, startPoint y: 443, endPoint x: 687, endPoint y: 430, distance: 129.4
click at [687, 430] on div "Edit Buylist Category Locale Select locale English Welsh Tags 2 tags selected f…" at bounding box center [516, 282] width 1032 height 564
type input "mens"
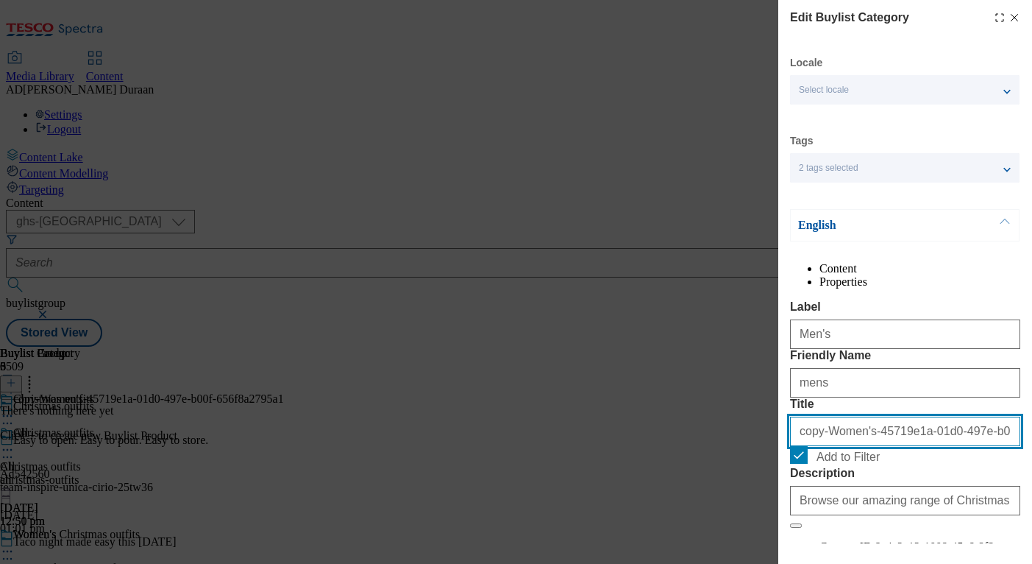
click at [829, 446] on input "copy-Women's-45719e1a-01d0-497e-b00f-656f8a2795a1" at bounding box center [905, 430] width 230 height 29
type input "Men's"
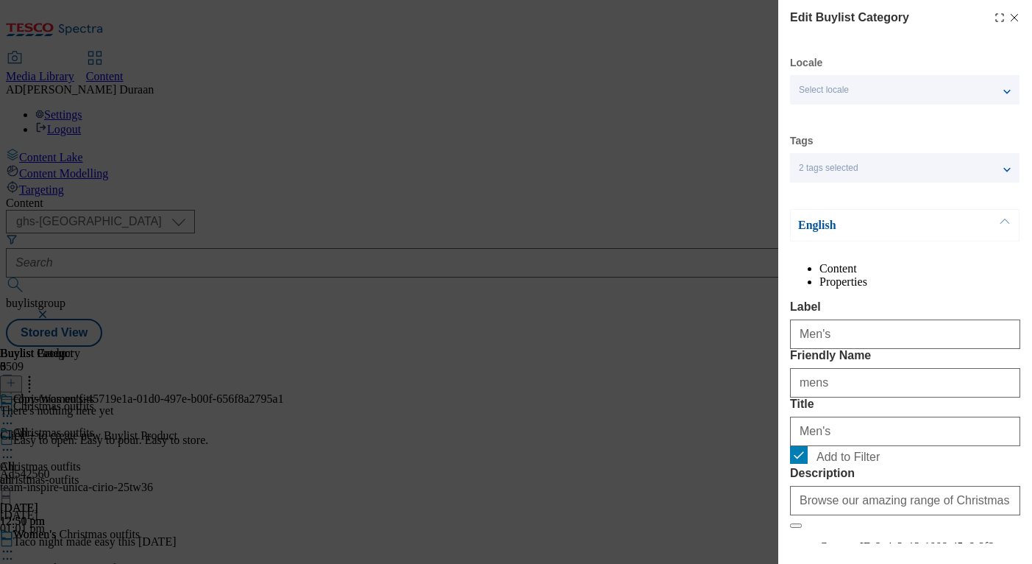
click at [809, 313] on label "Label" at bounding box center [905, 306] width 230 height 13
click at [809, 327] on input "Men's" at bounding box center [905, 333] width 230 height 29
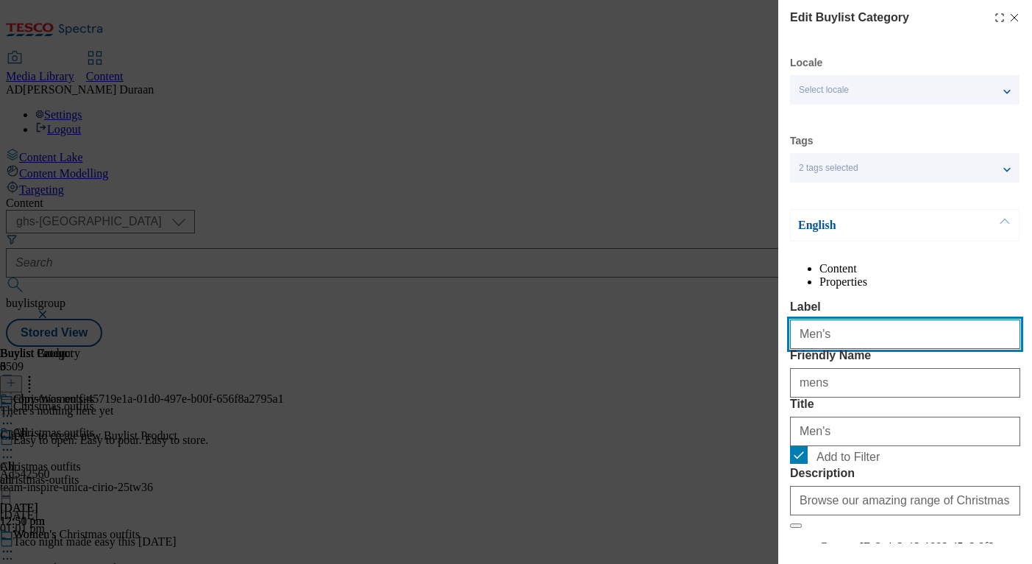
scroll to position [160, 0]
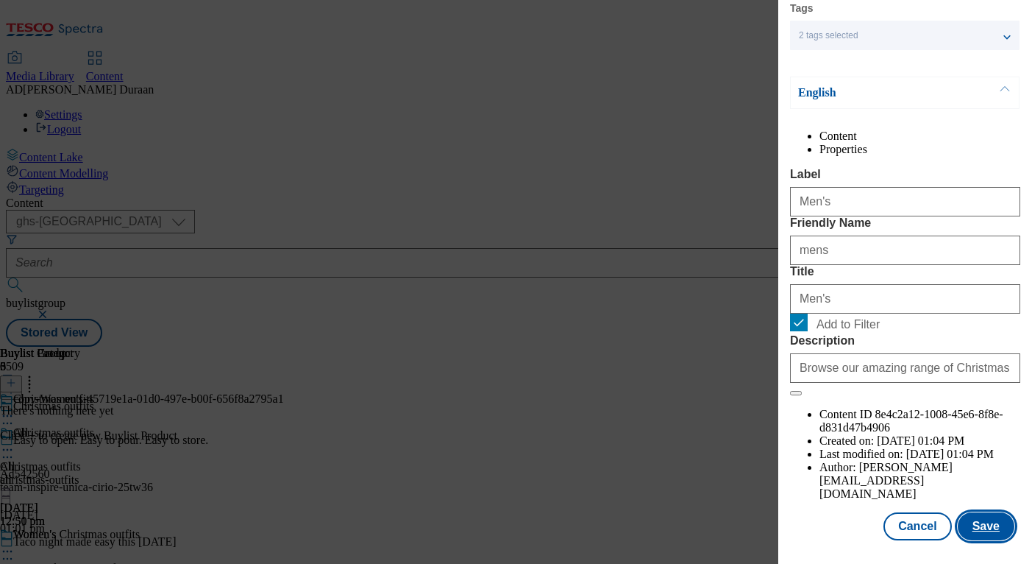
click at [997, 528] on button "Save" at bounding box center [986, 526] width 57 height 28
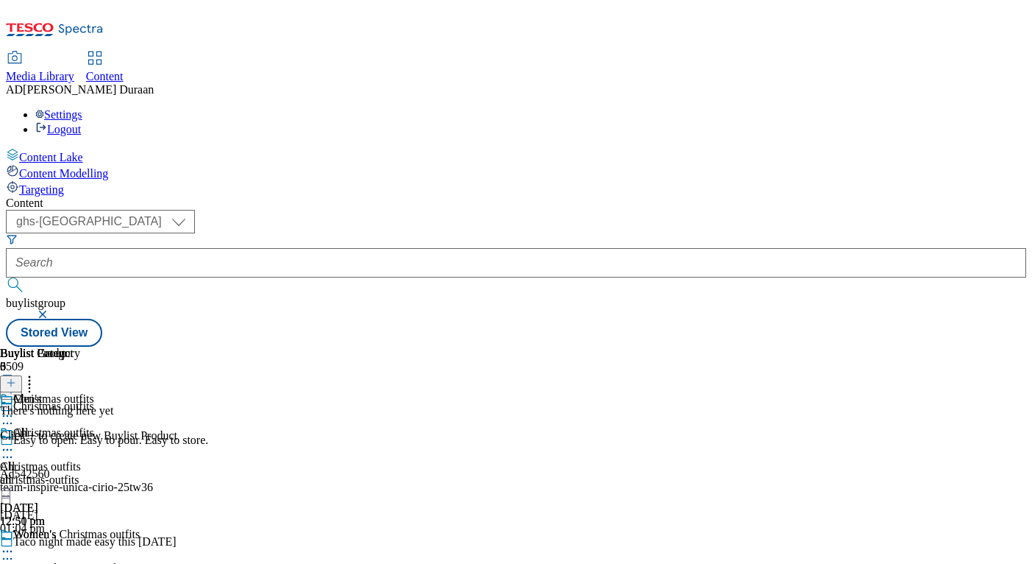
scroll to position [124, 0]
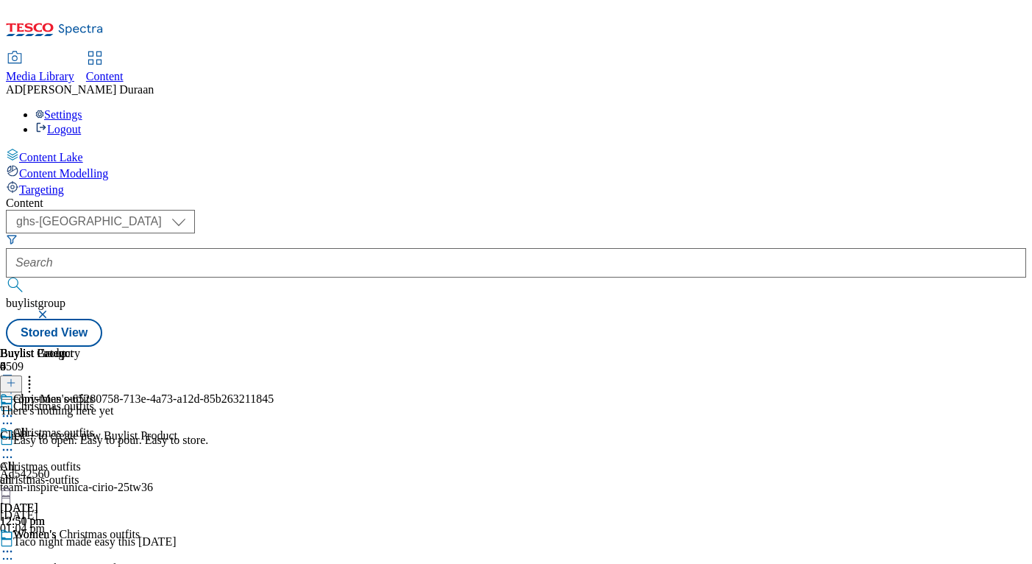
drag, startPoint x: 957, startPoint y: 419, endPoint x: 921, endPoint y: 427, distance: 36.8
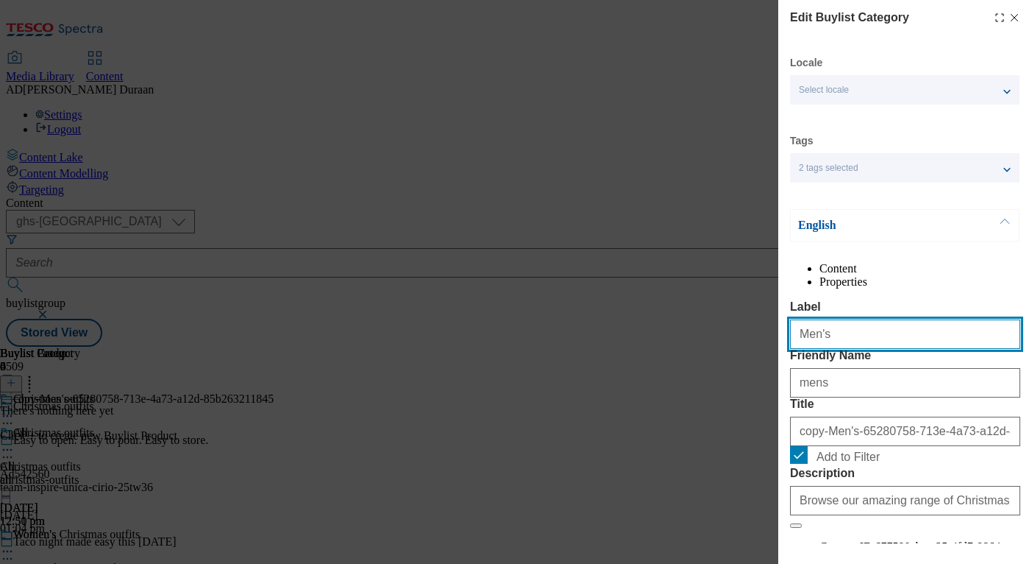
drag, startPoint x: 826, startPoint y: 367, endPoint x: 765, endPoint y: 365, distance: 61.1
click at [765, 365] on div "Edit Buylist Category Locale Select locale English Welsh Tags 2 tags selected f…" at bounding box center [516, 282] width 1032 height 564
paste input "Kids'"
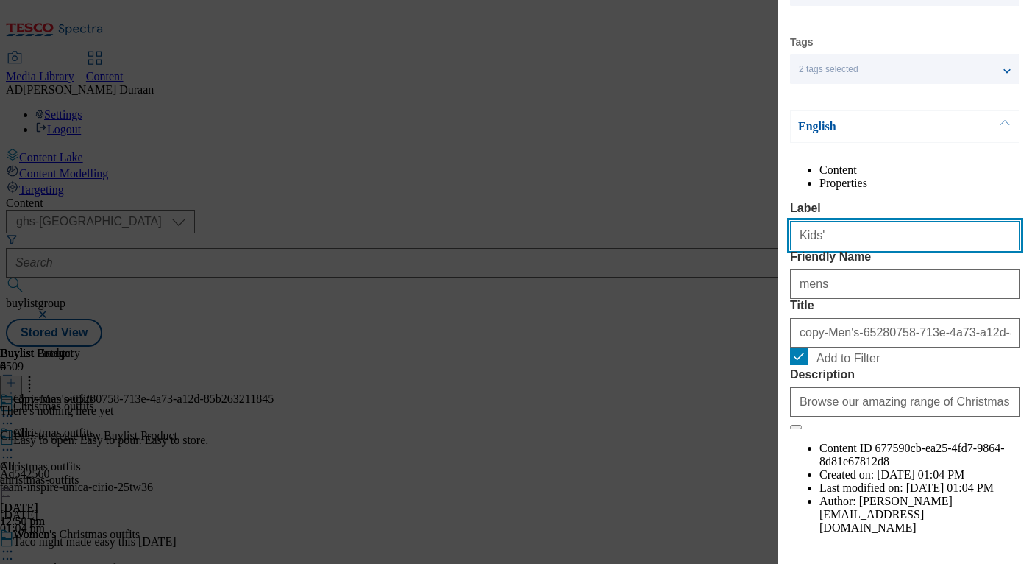
scroll to position [160, 0]
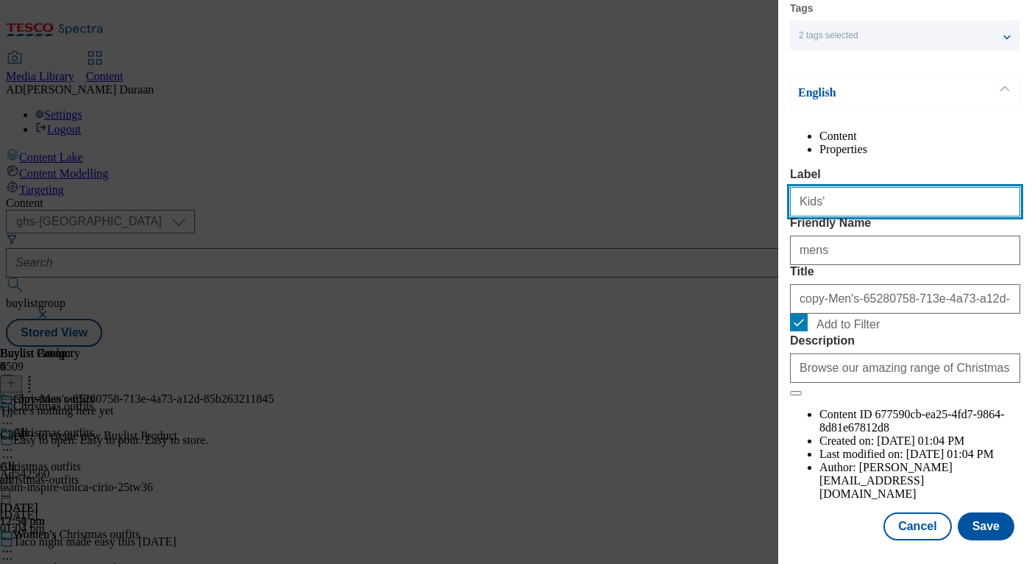
type input "Kids'"
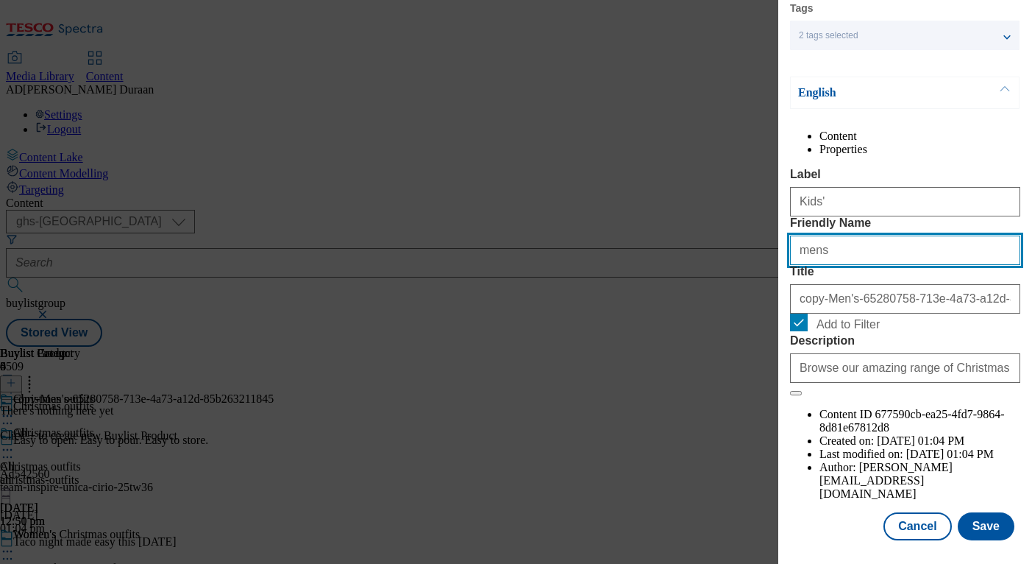
drag, startPoint x: 826, startPoint y: 280, endPoint x: 815, endPoint y: 281, distance: 11.1
click at [780, 280] on div "Edit Buylist Category Locale Select locale English Welsh Tags 2 tags selected f…" at bounding box center [905, 271] width 254 height 543
paste input "Kids'"
type input "Kids'"
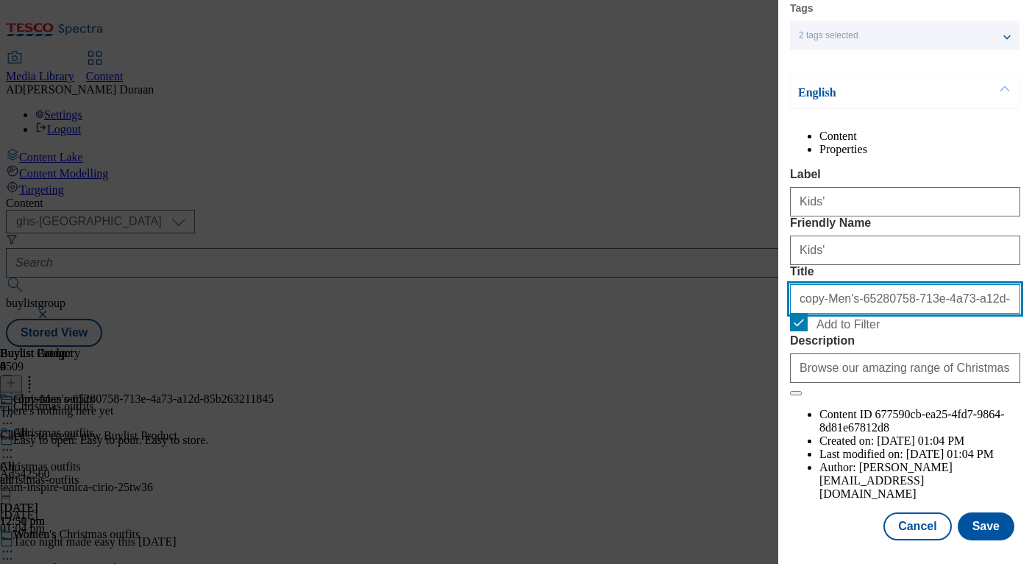
click at [832, 313] on input "copy-Men's-65280758-713e-4a73-a12d-85b263211845" at bounding box center [905, 298] width 230 height 29
paste input "Kids'"
type input "Kids'"
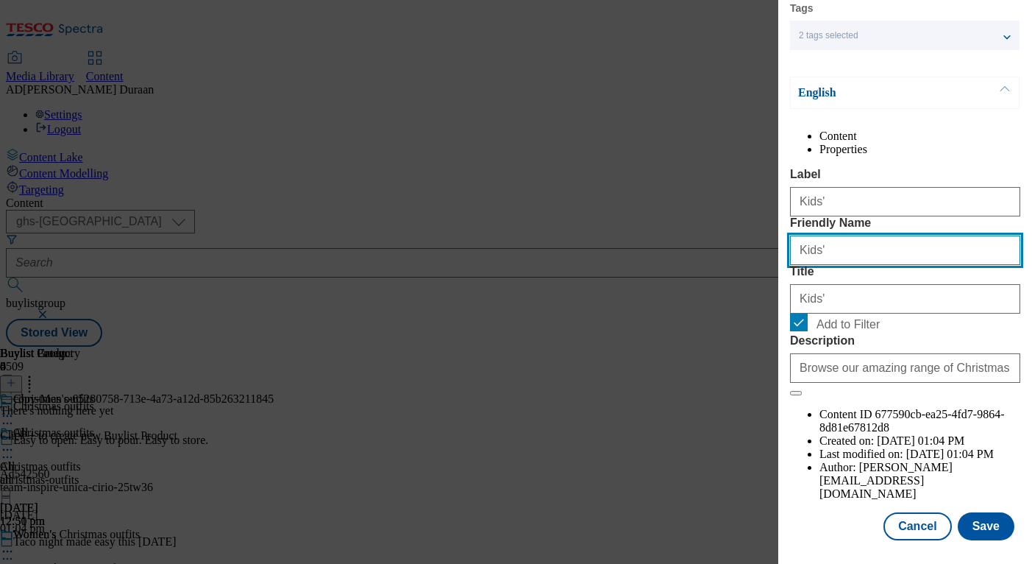
drag, startPoint x: 802, startPoint y: 277, endPoint x: 687, endPoint y: 260, distance: 116.9
click at [687, 260] on div "Edit Buylist Category Locale Select locale English Welsh Tags 2 tags selected f…" at bounding box center [516, 282] width 1032 height 564
type input "kids"
click at [897, 235] on form "Label Kids' Friendly Name kids Title Kids' Add to Filter Description Browse our…" at bounding box center [905, 282] width 230 height 228
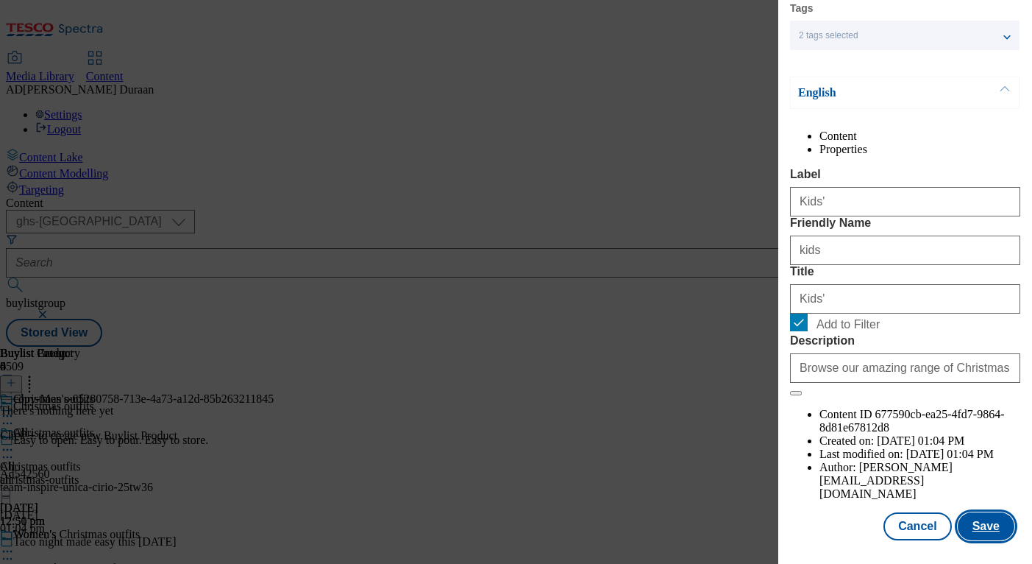
click at [999, 528] on button "Save" at bounding box center [986, 526] width 57 height 28
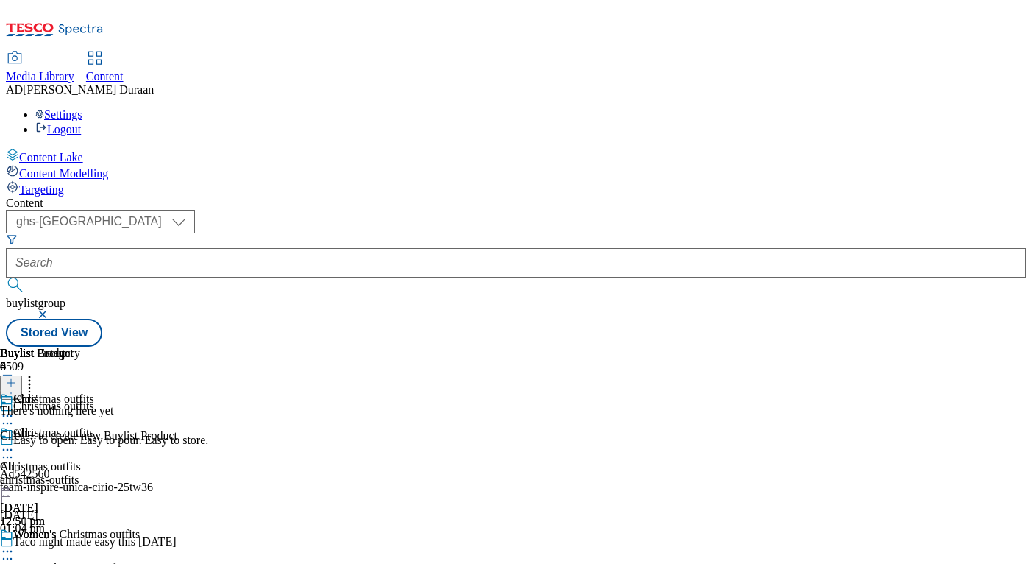
scroll to position [124, 0]
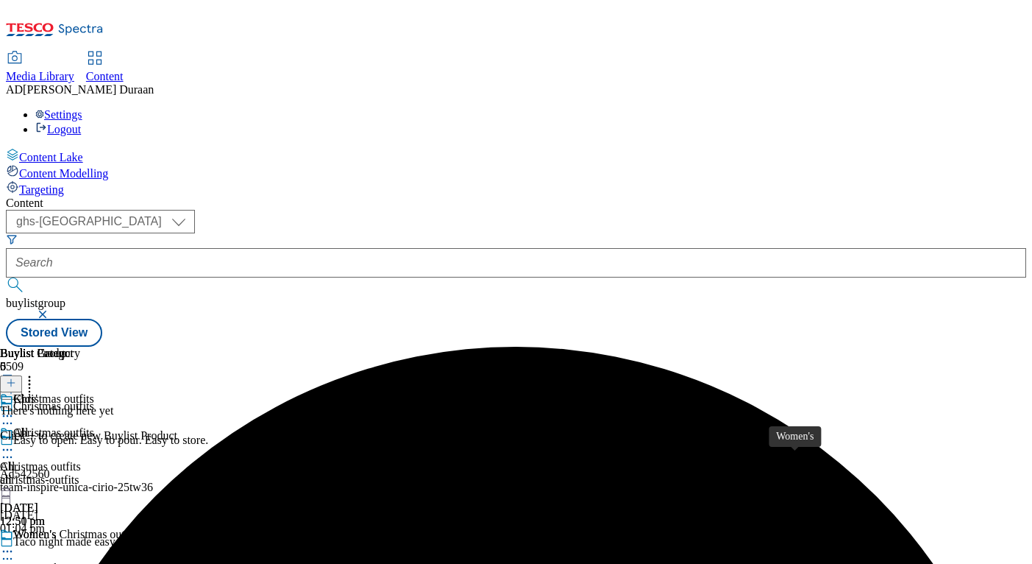
scroll to position [289, 0]
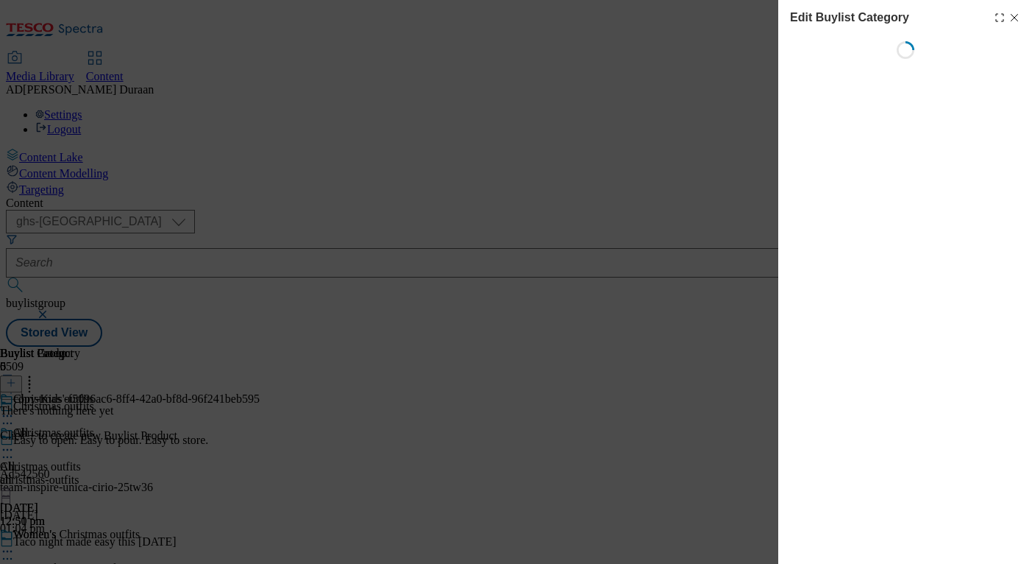
scroll to position [0, 0]
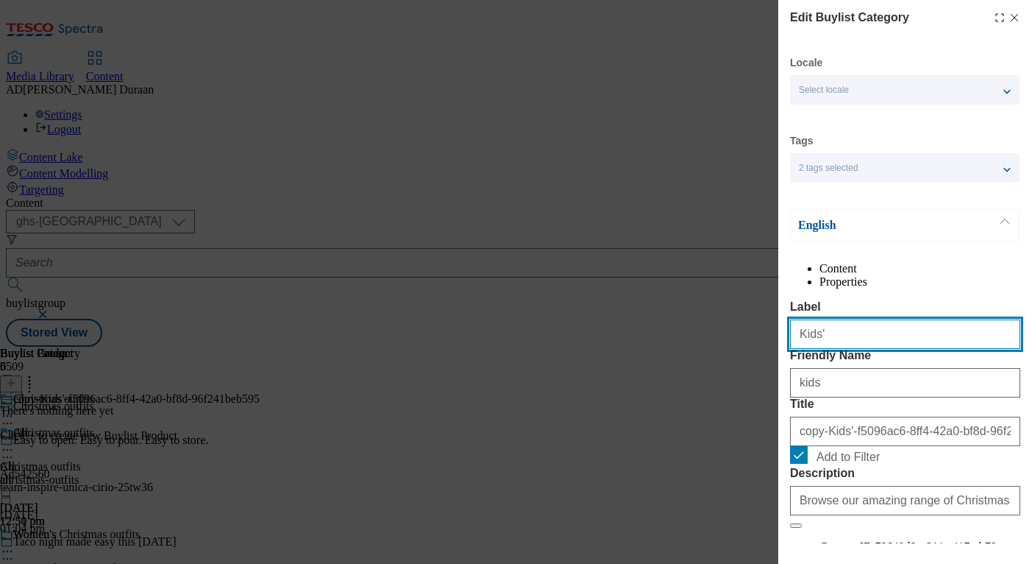
drag, startPoint x: 819, startPoint y: 368, endPoint x: 796, endPoint y: 363, distance: 23.2
click at [763, 363] on div "Edit Buylist Category Locale Select locale English Welsh Tags 2 tags selected f…" at bounding box center [516, 282] width 1032 height 564
paste input "Baby"
type input "Baby"
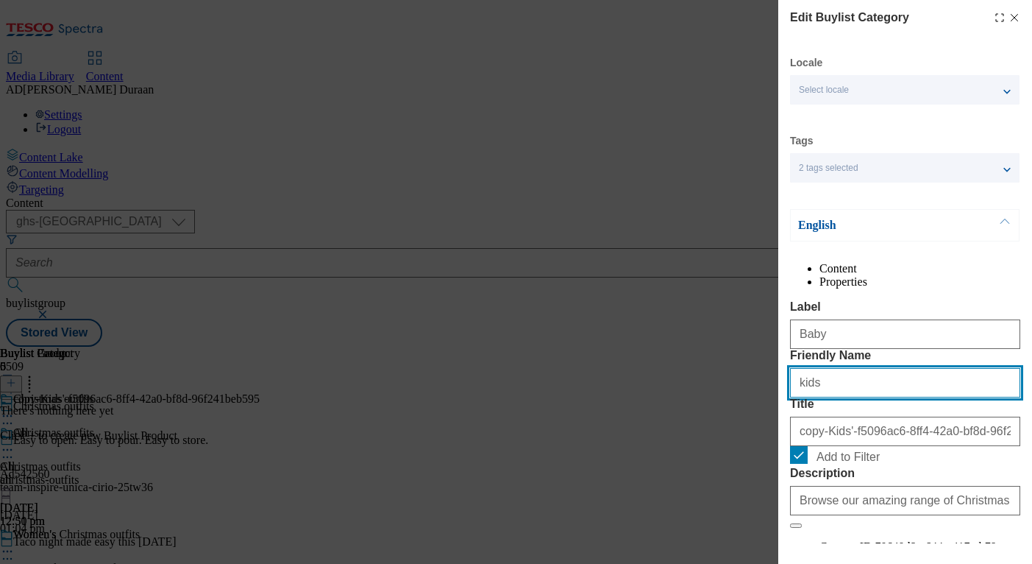
drag, startPoint x: 823, startPoint y: 441, endPoint x: 784, endPoint y: 441, distance: 39.0
click at [781, 441] on div "Edit Buylist Category Locale Select locale English Welsh Tags 2 tags selected f…" at bounding box center [905, 271] width 254 height 543
paste input "Baby"
type input "Baby"
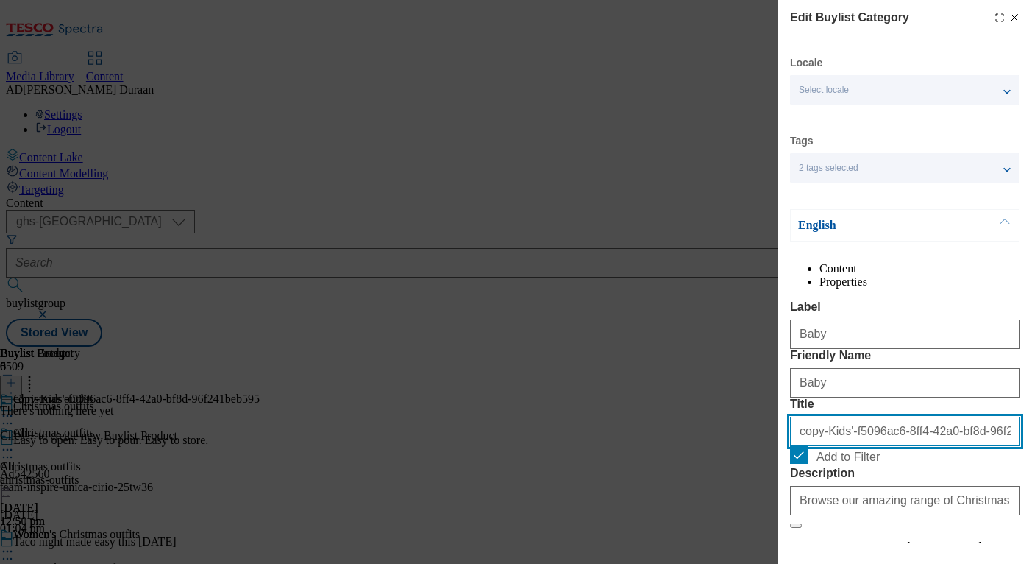
click at [854, 446] on input "copy-Kids'-f5096ac6-8ff4-42a0-bf8d-96f241beb595" at bounding box center [905, 430] width 230 height 29
paste input "Baby"
type input "Baby"
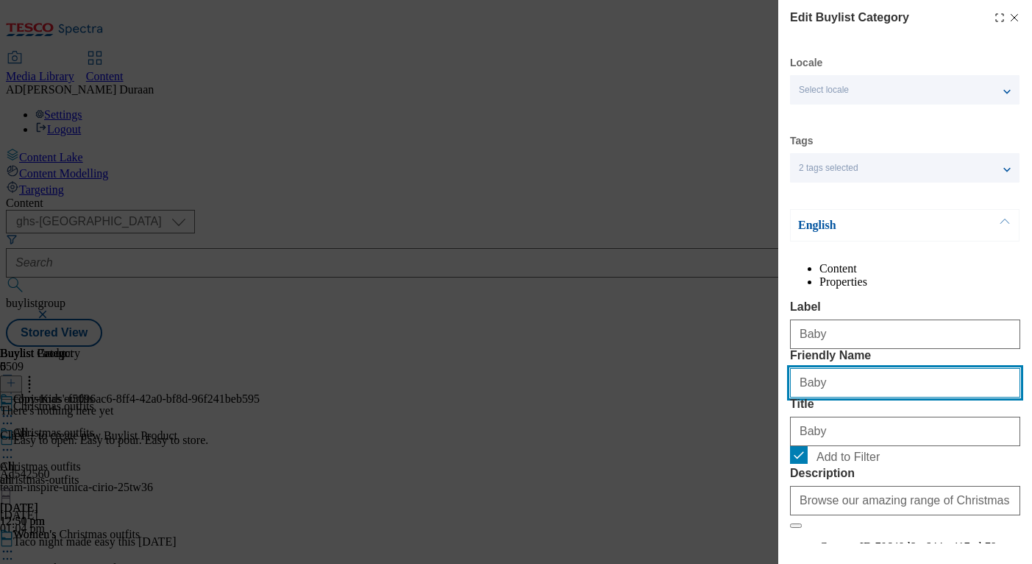
drag, startPoint x: 803, startPoint y: 436, endPoint x: 751, endPoint y: 431, distance: 51.7
click at [751, 431] on div "Edit Buylist Category Locale Select locale English Welsh Tags 2 tags selected f…" at bounding box center [516, 282] width 1032 height 564
type input "baby"
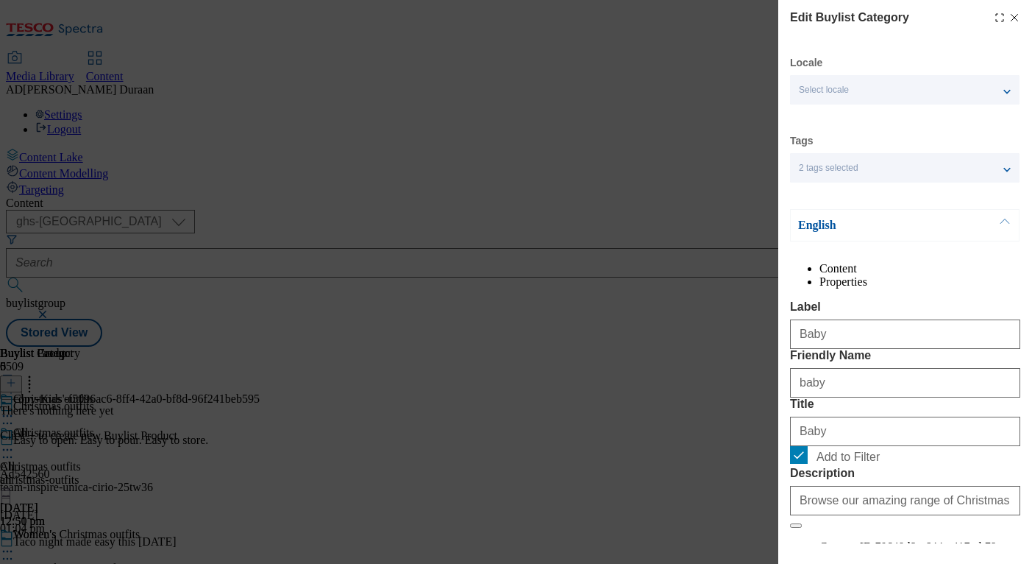
click at [894, 322] on div "Content Properties Label Baby Friendly Name baby Title Baby Add to Filter Descr…" at bounding box center [905, 447] width 230 height 371
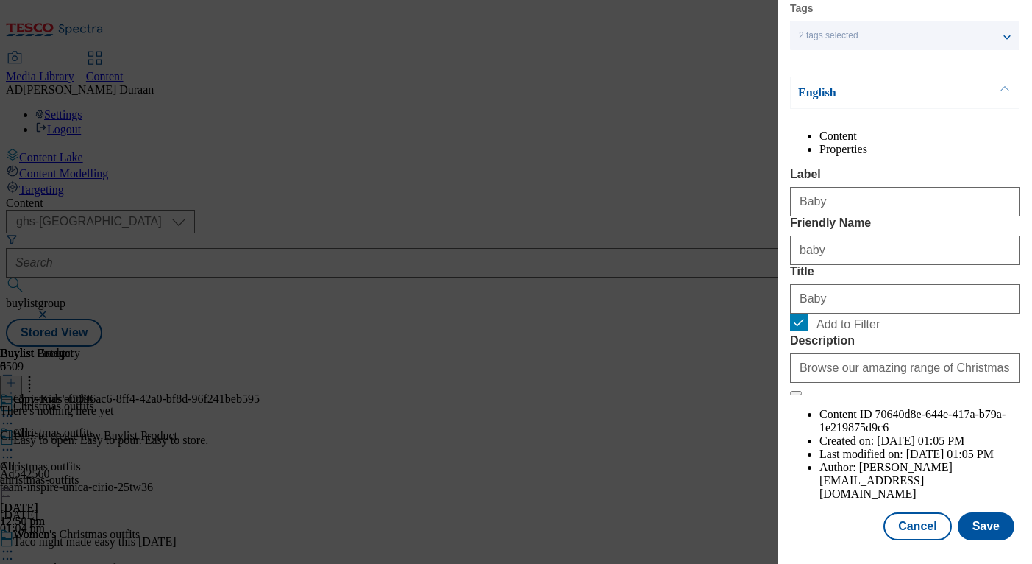
scroll to position [160, 0]
click at [997, 527] on button "Save" at bounding box center [986, 526] width 57 height 28
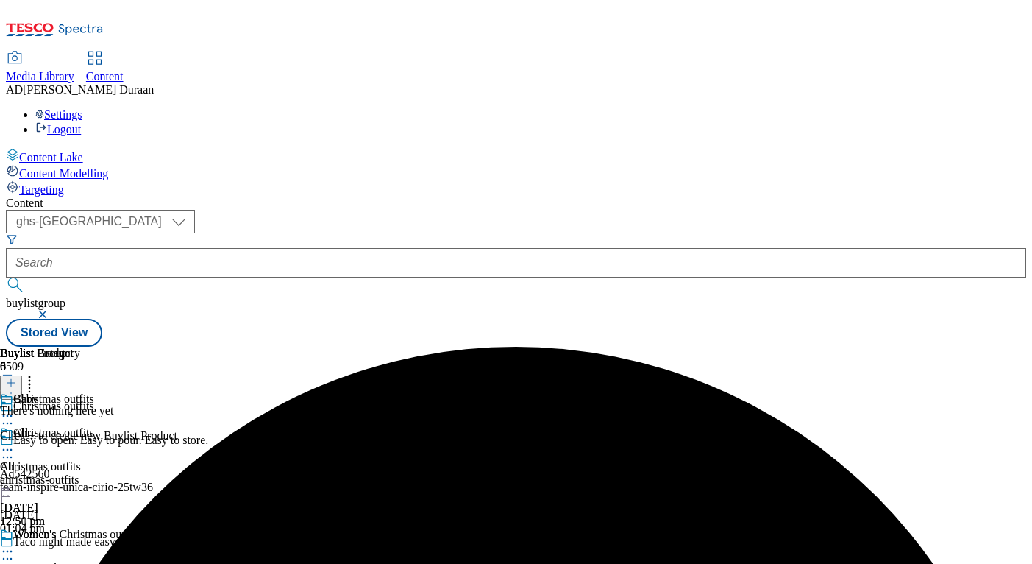
scroll to position [0, 0]
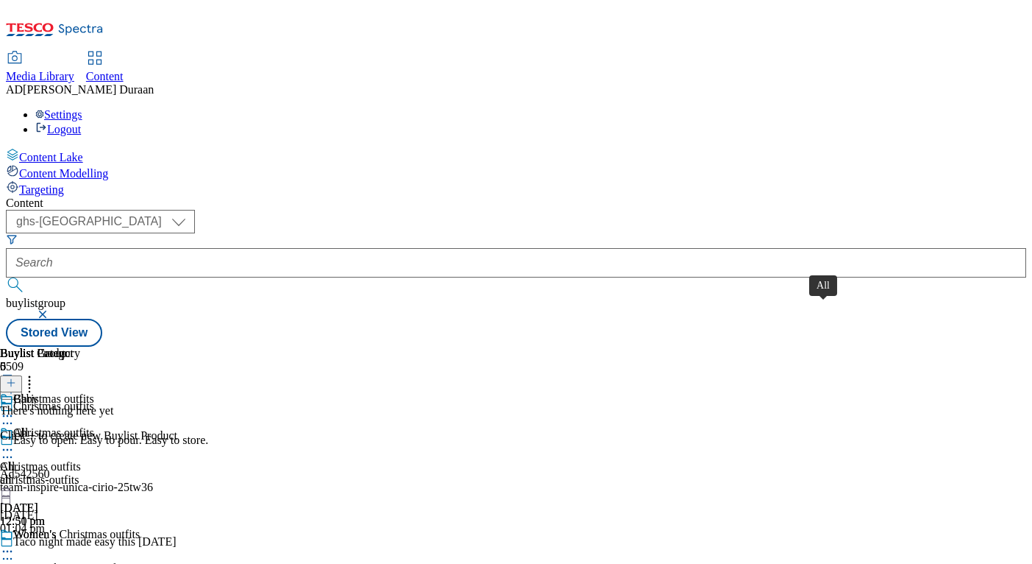
click at [15, 460] on span "All" at bounding box center [7, 466] width 15 height 13
click at [11, 379] on line at bounding box center [11, 382] width 0 height 7
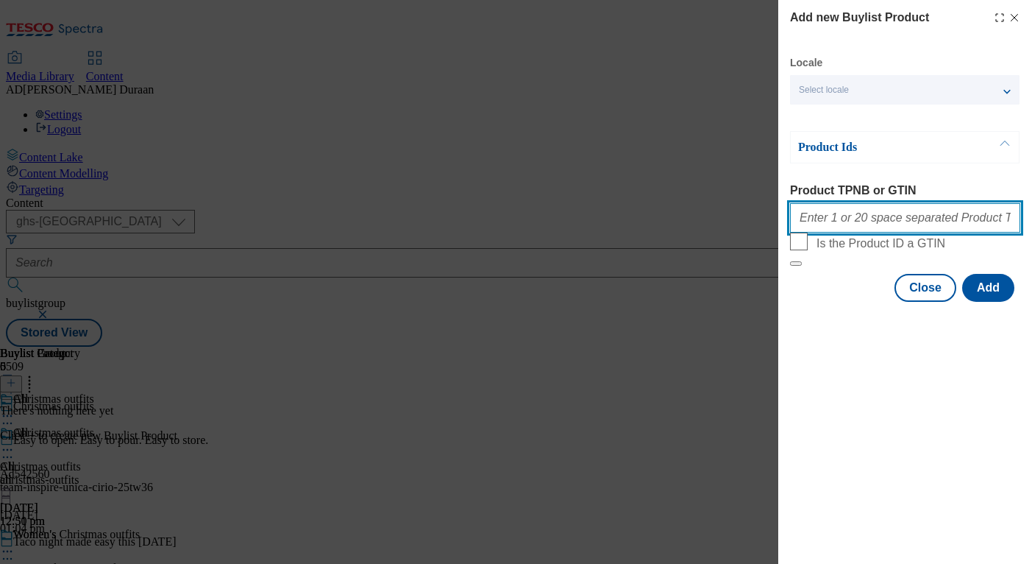
paste input "96997326 96997292 96997977 97041680 96940850 97076706 97076643 97040991 9704093…"
type input "96997326 96997292 96997977 97041680 96940850 97076706 97076643 97040991 9704093…"
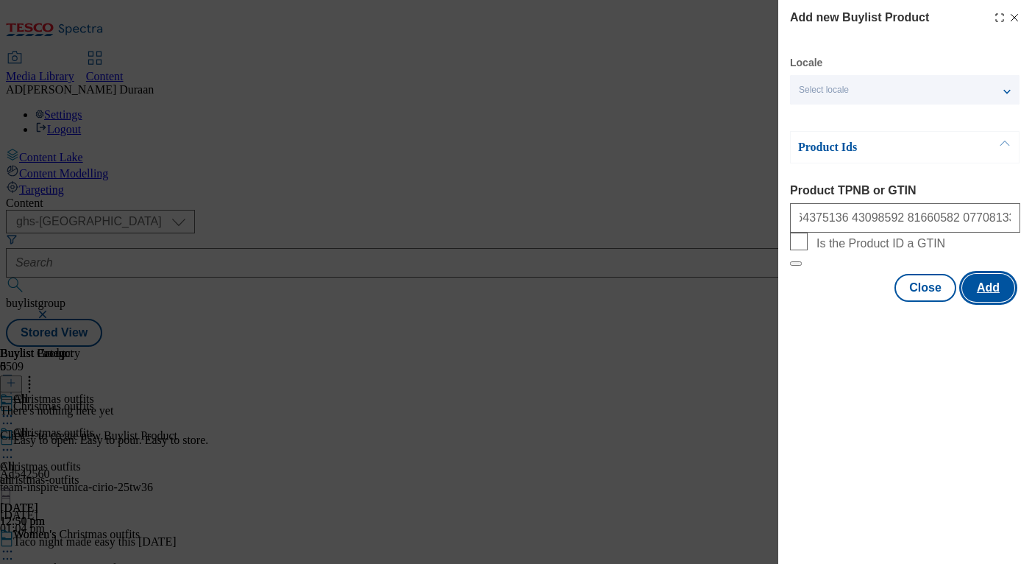
scroll to position [0, 0]
click at [990, 302] on button "Add" at bounding box center [988, 288] width 52 height 28
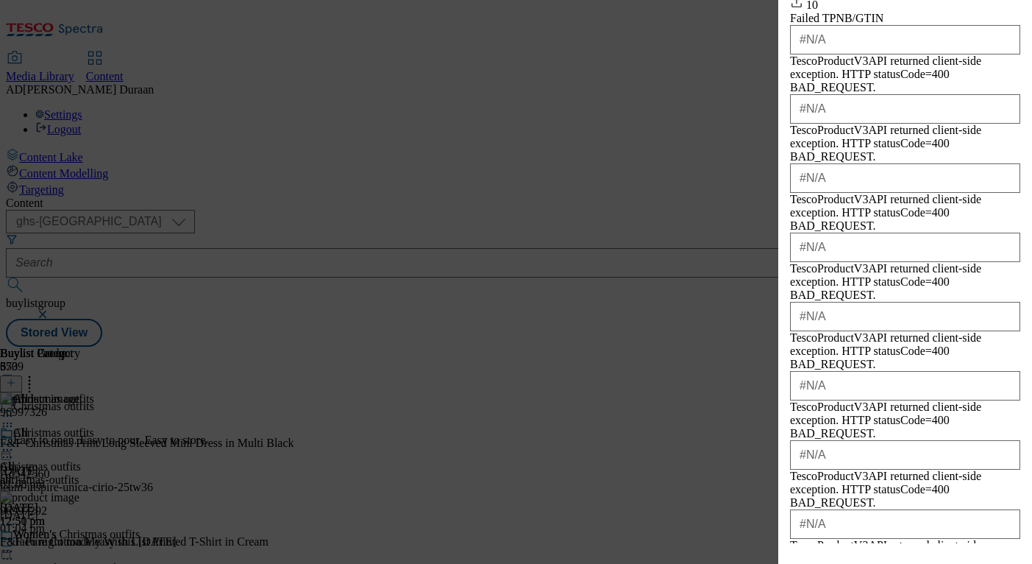
scroll to position [443, 0]
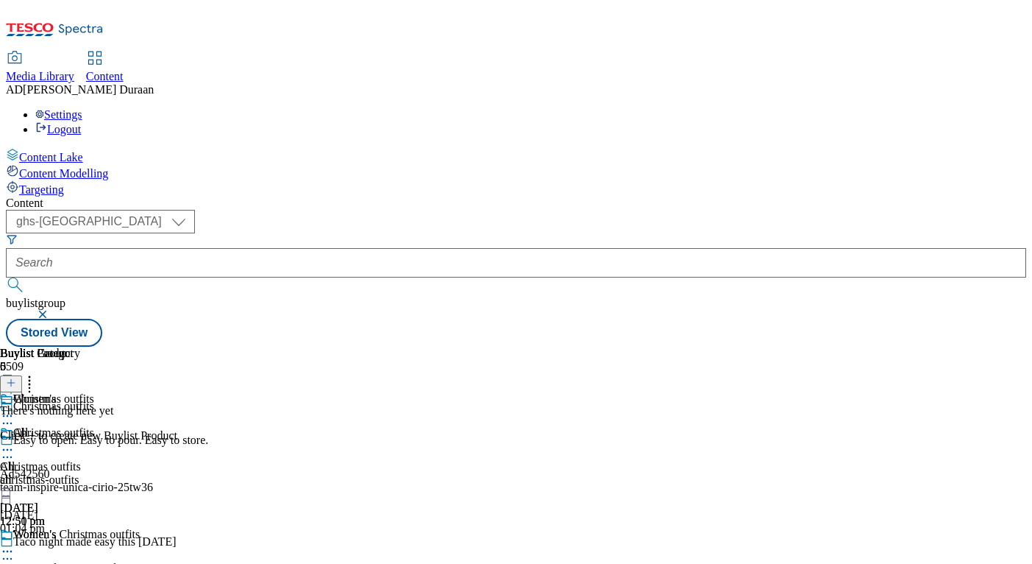
scroll to position [0, 274]
click at [15, 383] on line at bounding box center [10, 383] width 7 height 0
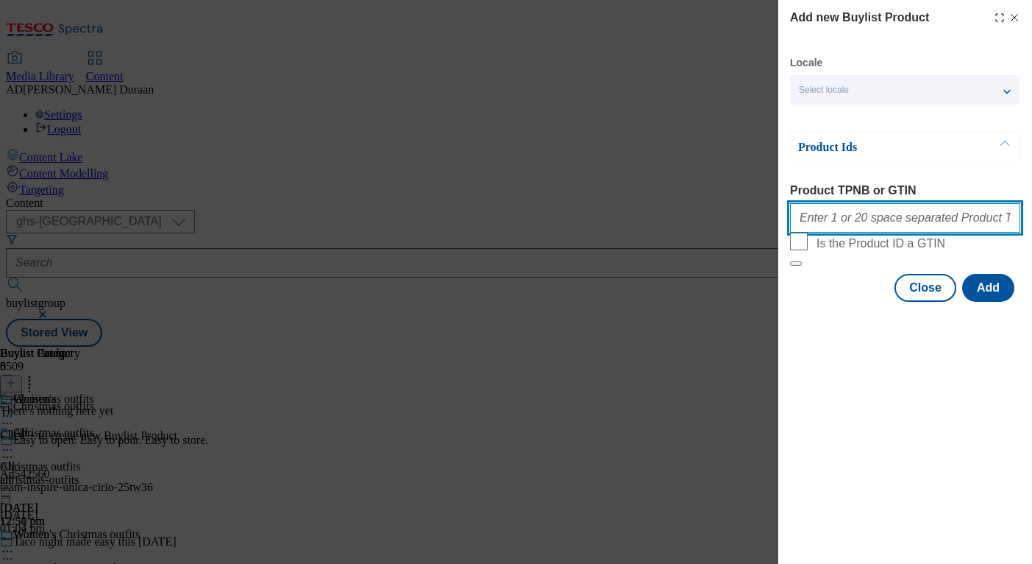
paste input "97097347 97095292 97076234 96993630 97007398 97056903 97095614 97055305 9691974…"
type input "97097347 97095292 97076234 96993630 97007398 97056903 97095614 97055305 9691974…"
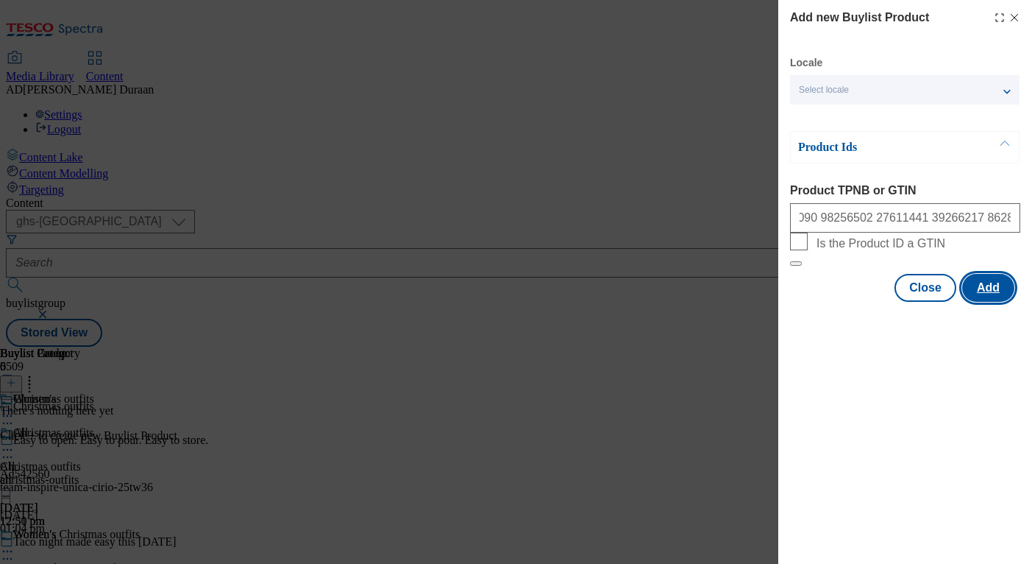
scroll to position [0, 0]
click at [994, 302] on button "Add" at bounding box center [988, 288] width 52 height 28
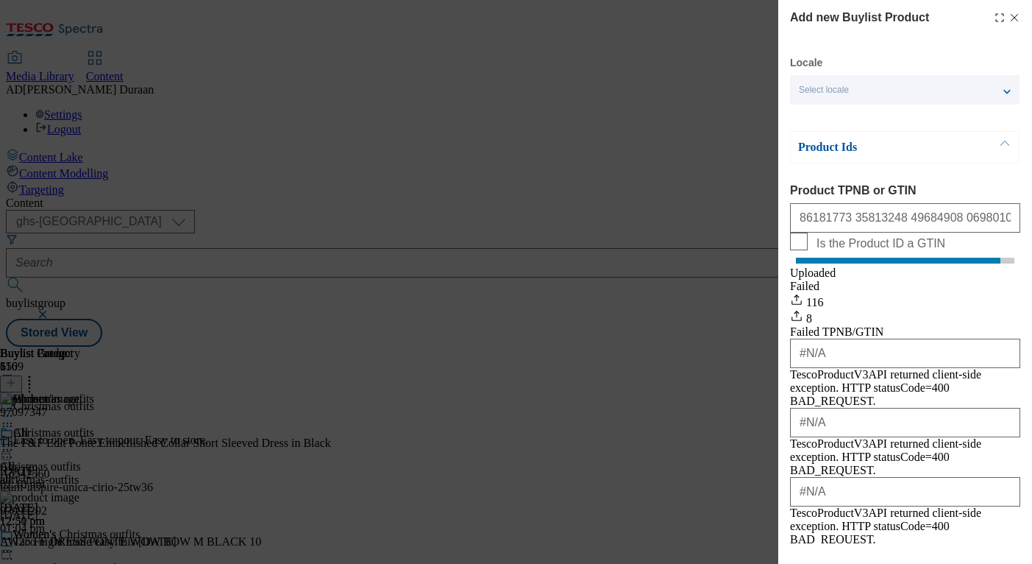
scroll to position [327, 0]
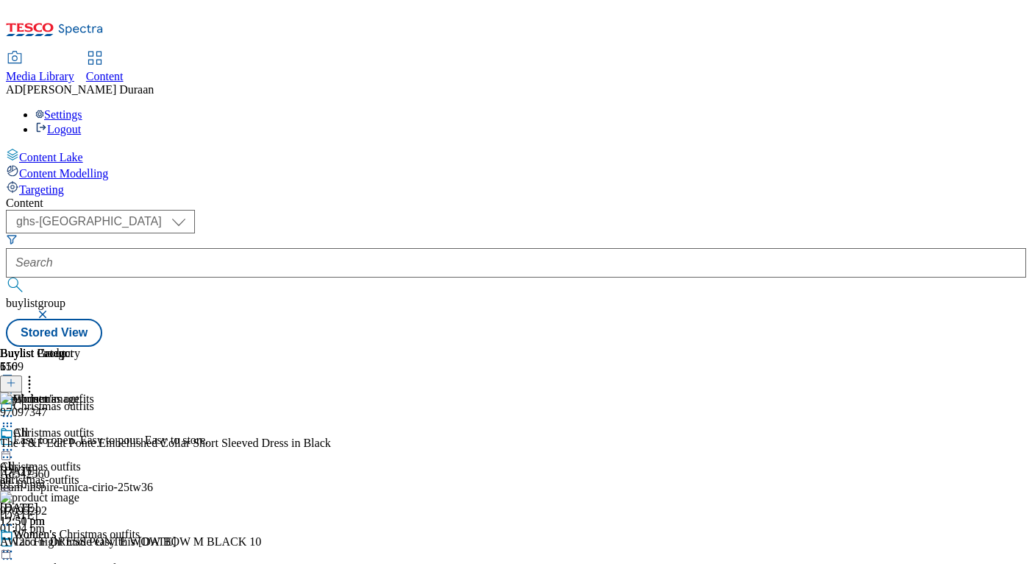
scroll to position [149, 0]
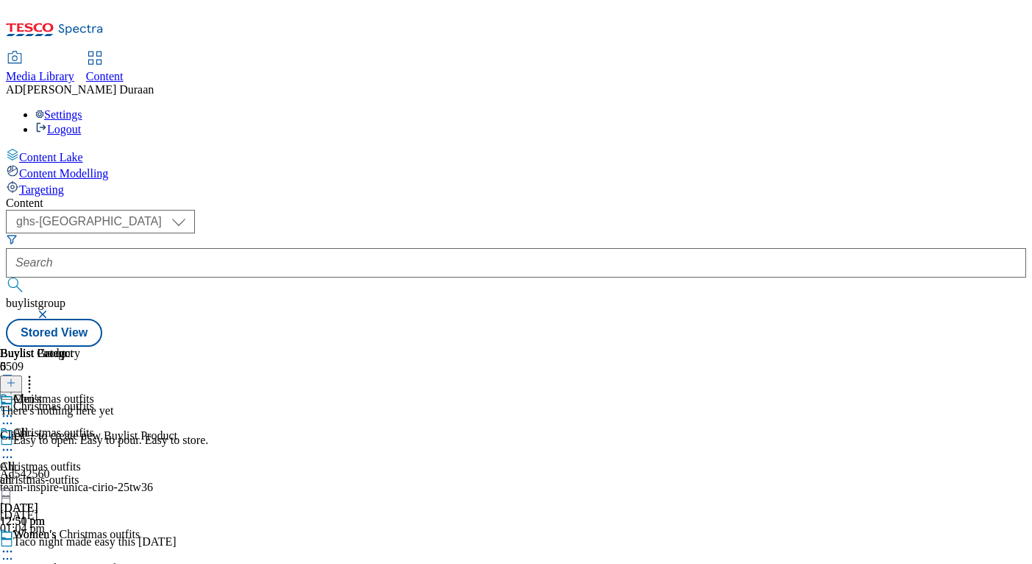
scroll to position [0, 274]
click at [11, 379] on line at bounding box center [11, 382] width 0 height 7
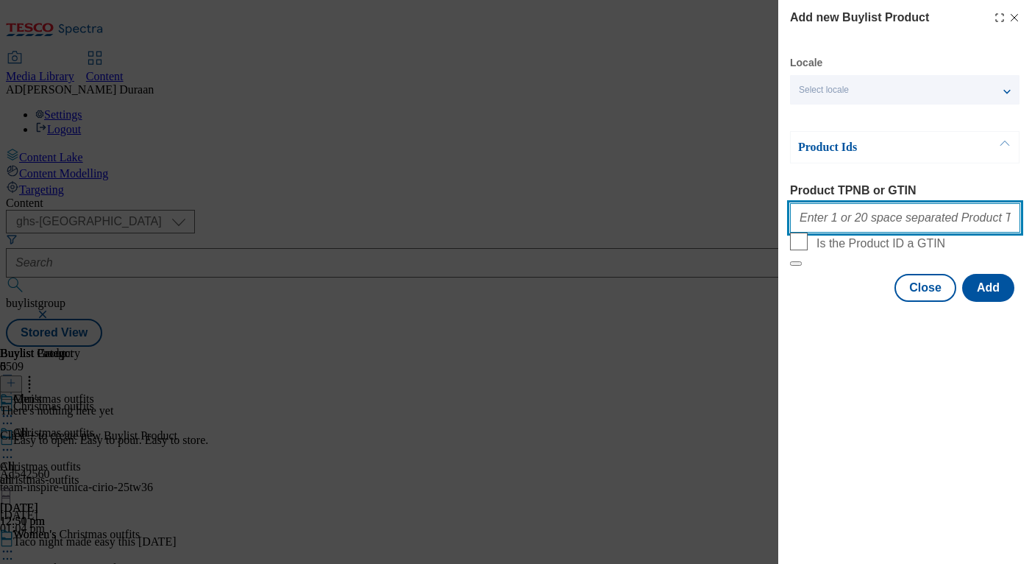
paste input "96991800 96992366 96959142 96994370 96742398 96733150 96733795 96757444 9673308…"
type input "96991800 96992366 96959142 96994370 96742398 96733150 96733795 96757444 9673308…"
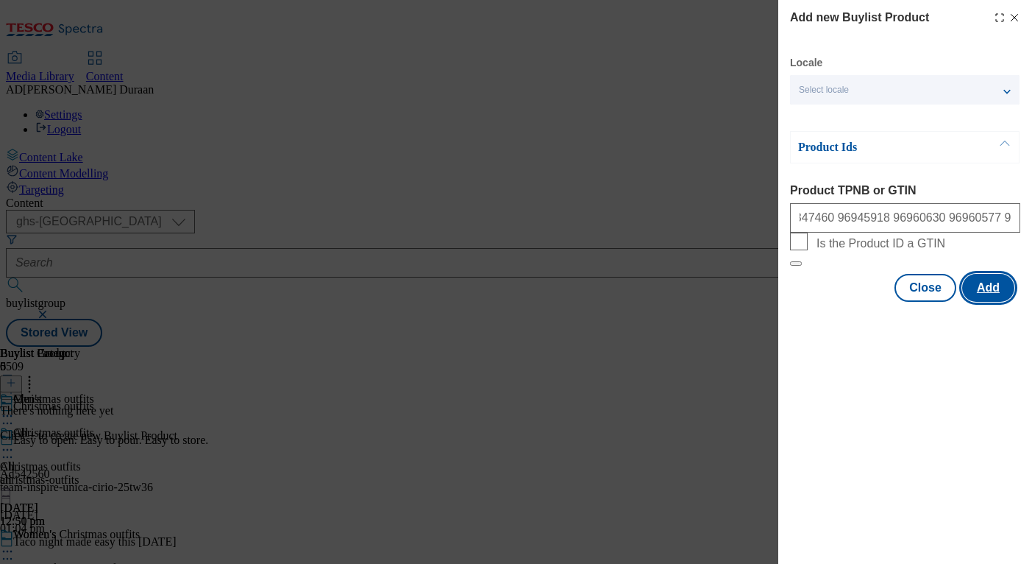
scroll to position [0, 0]
click at [989, 302] on button "Add" at bounding box center [988, 288] width 52 height 28
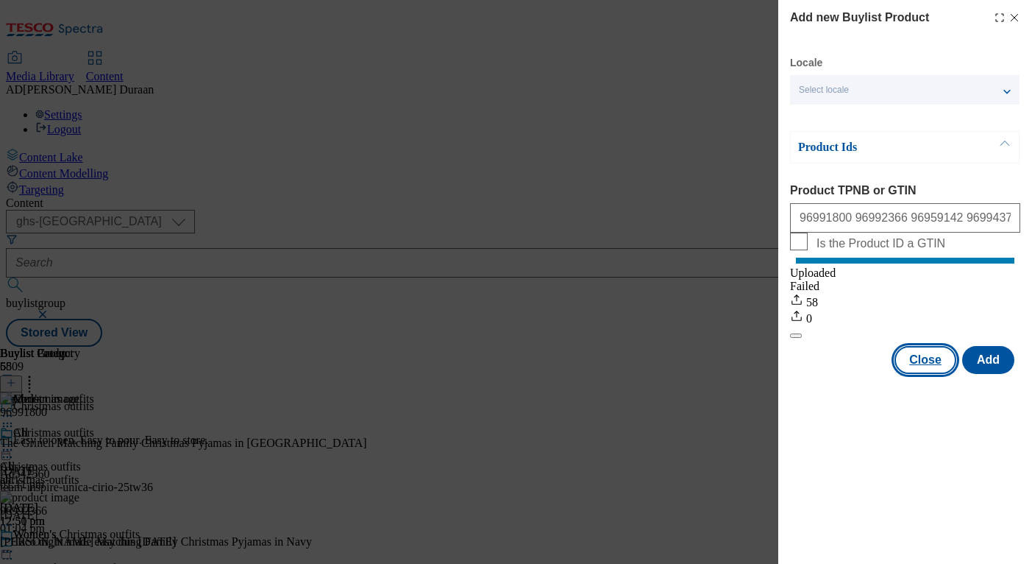
click at [915, 369] on button "Close" at bounding box center [926, 360] width 62 height 28
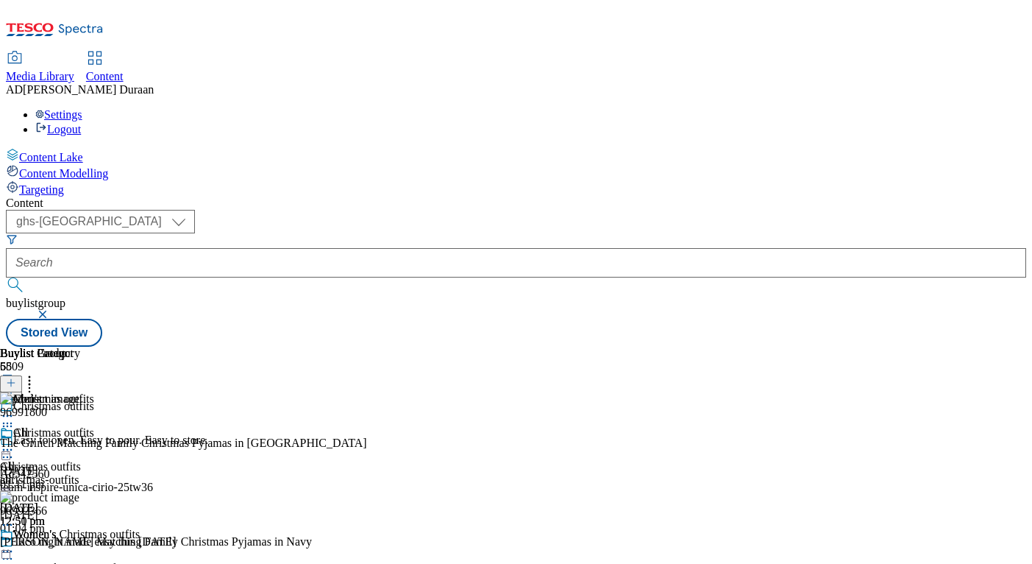
scroll to position [235, 0]
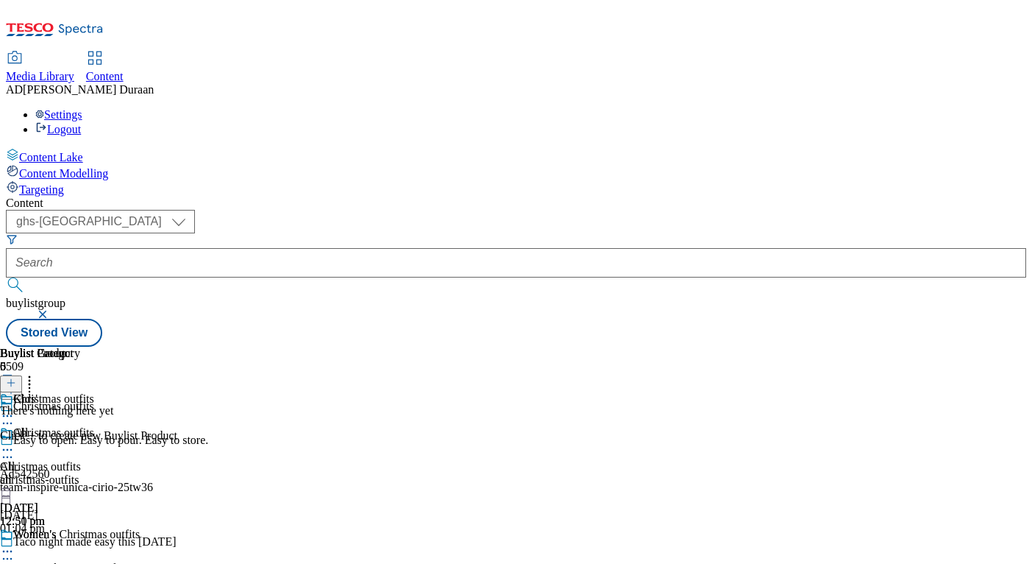
scroll to position [0, 274]
click at [15, 383] on line at bounding box center [10, 383] width 7 height 0
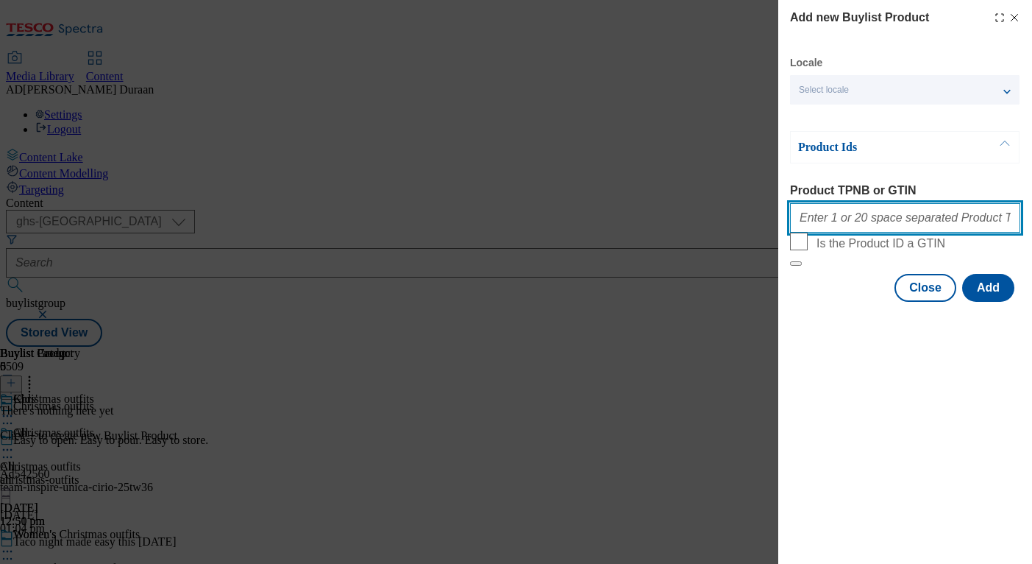
paste input "96755037 96755043 96598729 96735361 97050512 97050450 96963188 96969821 9699275…"
type input "96755037 96755043 96598729 96735361 97050512 97050450 96963188 96969821 9699275…"
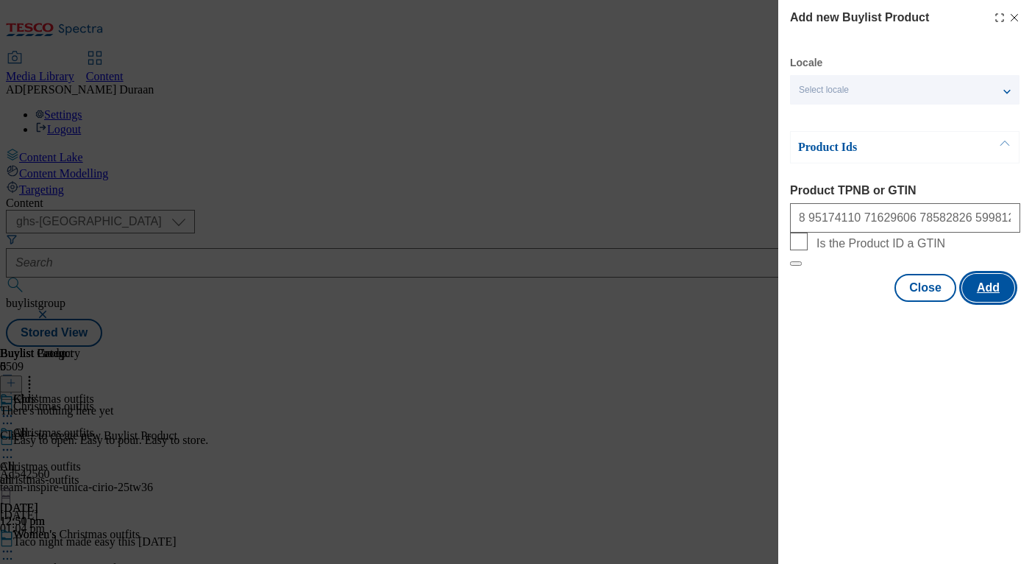
scroll to position [0, 0]
click at [993, 302] on button "Add" at bounding box center [988, 288] width 52 height 28
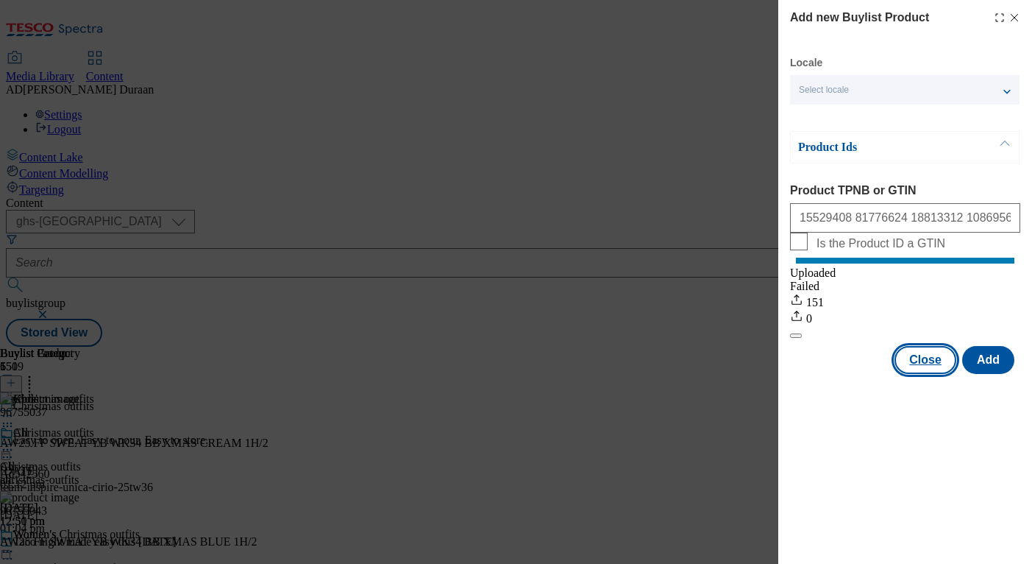
drag, startPoint x: 913, startPoint y: 376, endPoint x: 893, endPoint y: 372, distance: 20.2
click at [913, 374] on button "Close" at bounding box center [926, 360] width 62 height 28
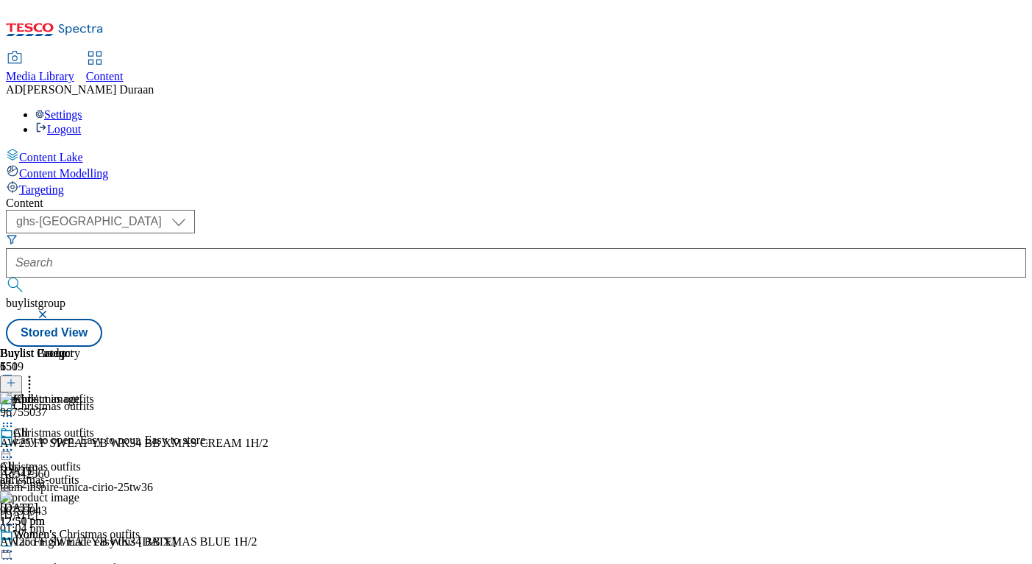
scroll to position [289, 0]
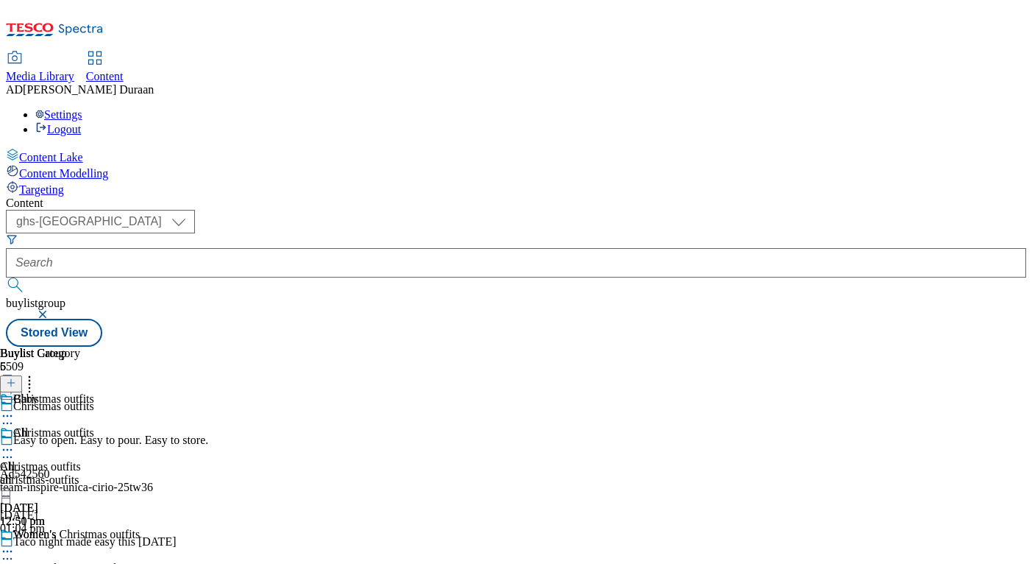
scroll to position [0, 274]
click at [11, 379] on line at bounding box center [11, 382] width 0 height 7
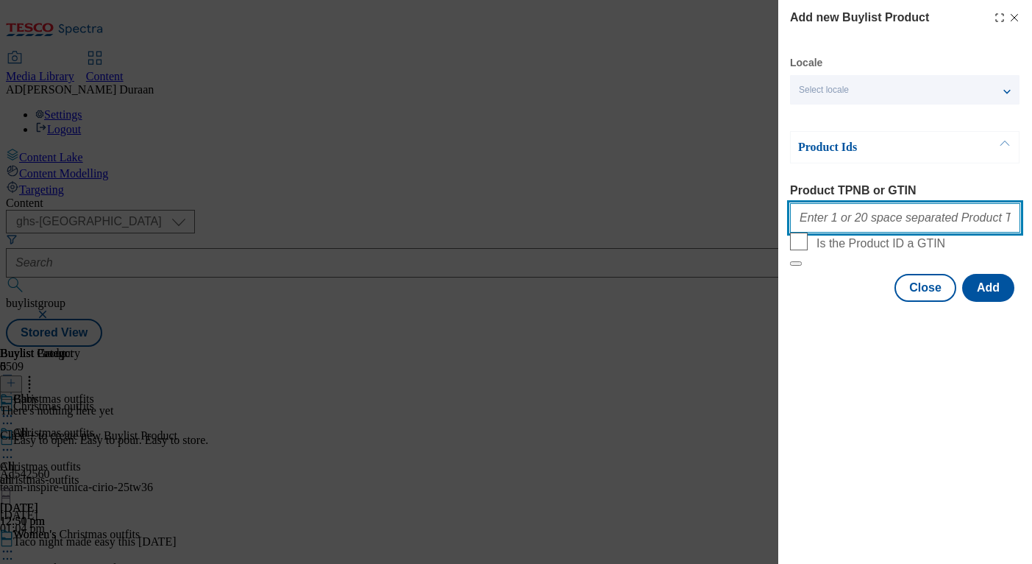
paste input "97037932 97030346 96901815 96916003 96901533 96988591 96988510 97004044 9698766…"
type input "97037932 97030346 96901815 96916003 96901533 96988591 96988510 97004044 9698766…"
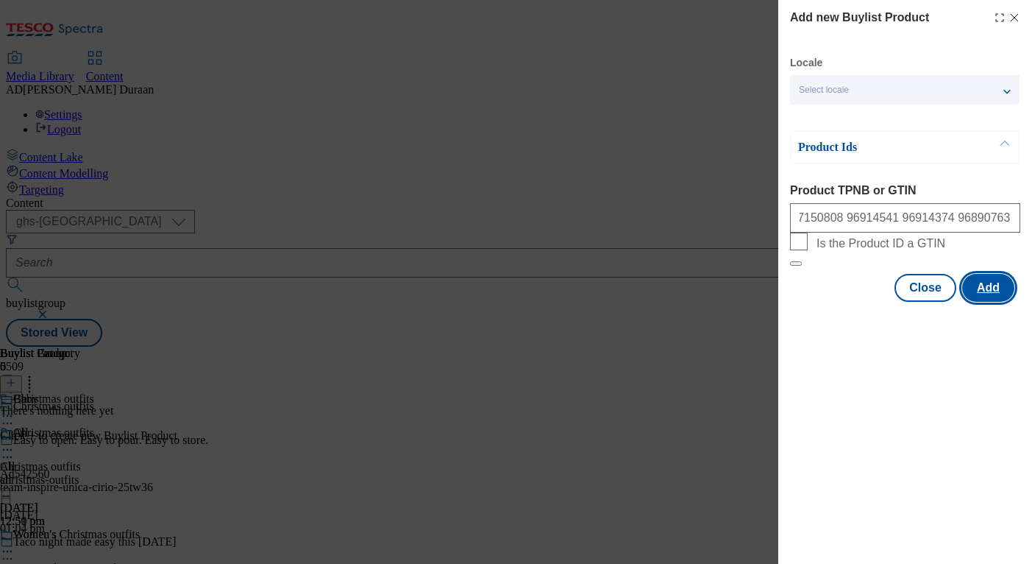
scroll to position [0, 0]
click at [993, 302] on button "Add" at bounding box center [988, 288] width 52 height 28
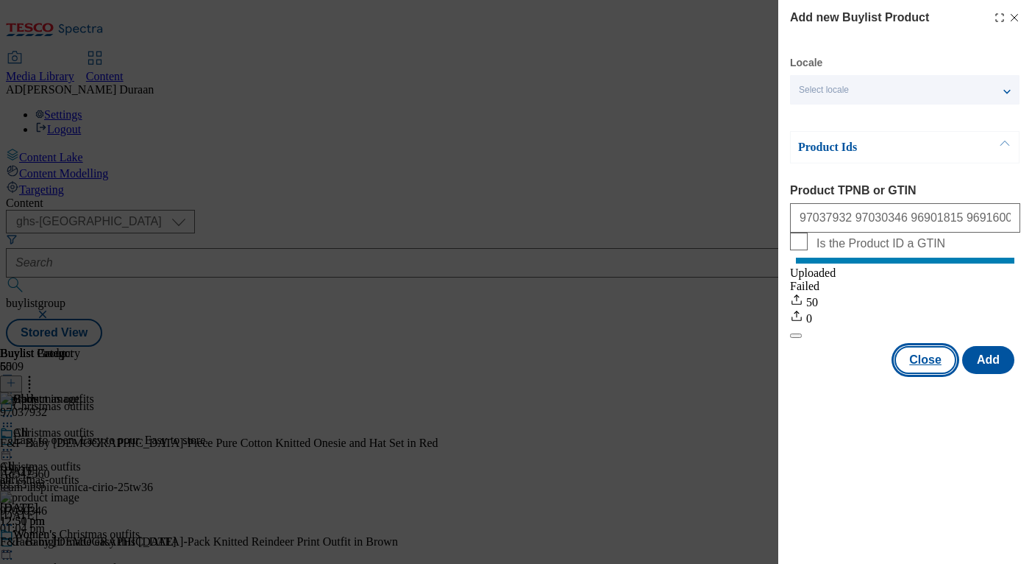
drag, startPoint x: 941, startPoint y: 380, endPoint x: 926, endPoint y: 380, distance: 14.7
click at [940, 374] on button "Close" at bounding box center [926, 360] width 62 height 28
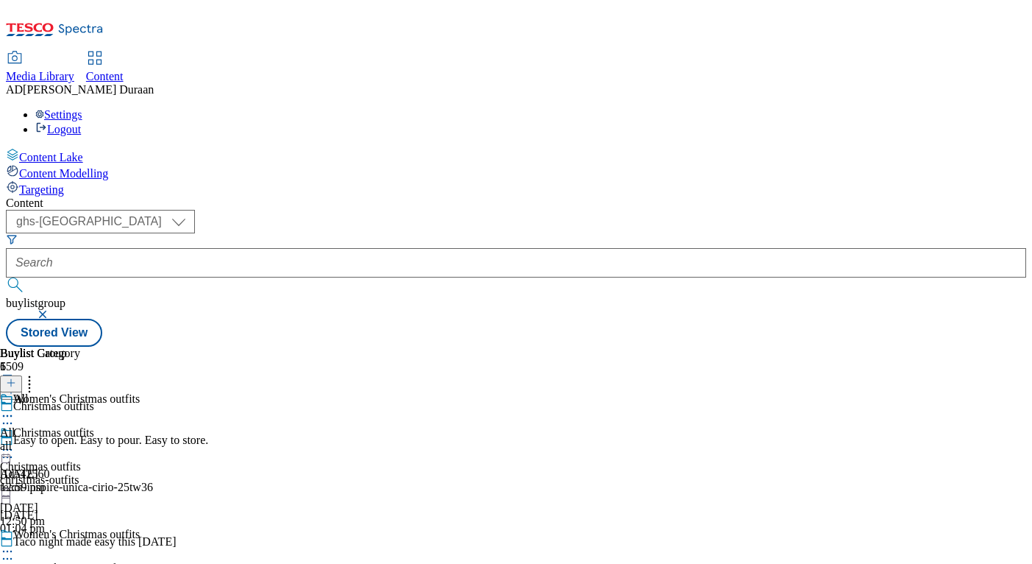
click at [80, 439] on div "all" at bounding box center [40, 445] width 80 height 13
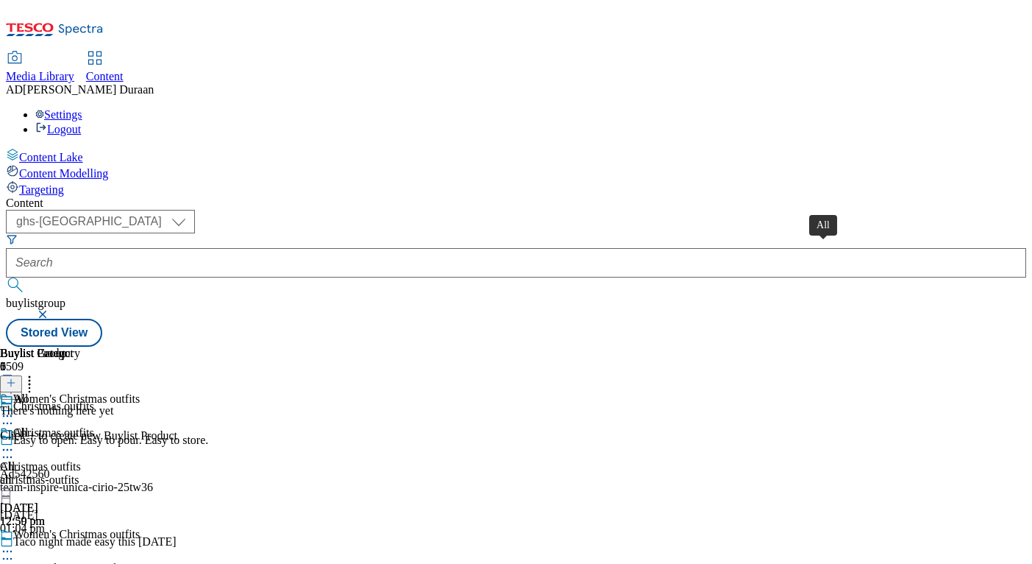
scroll to position [0, 274]
click at [16, 377] on icon at bounding box center [11, 382] width 10 height 10
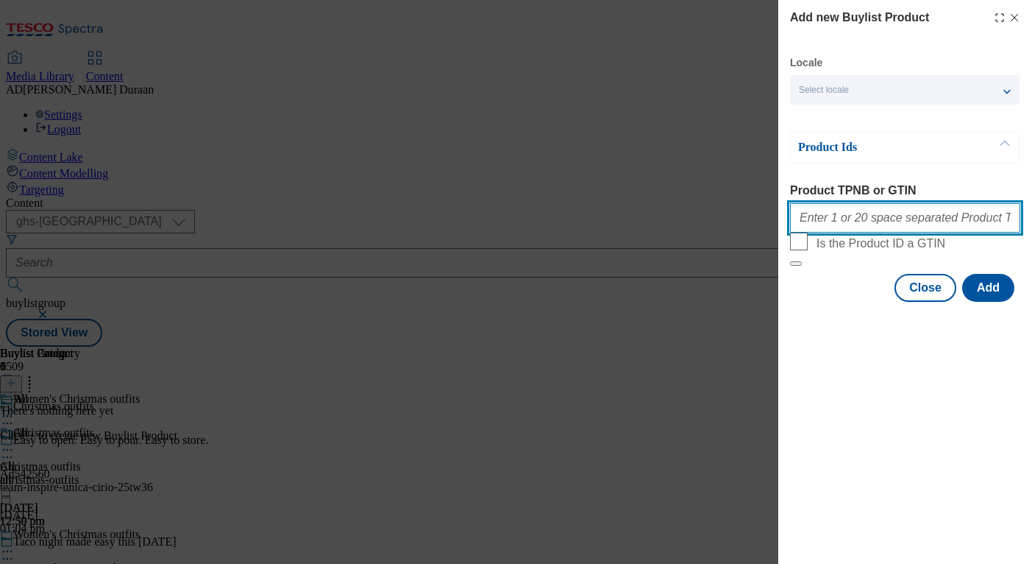
paste input "97097347 97095292 97076234 96993630 97007398 97056903 97095614 97055305 9691974…"
type input "97097347 97095292 97076234 96993630 97007398 97056903 97095614 97055305 9691974…"
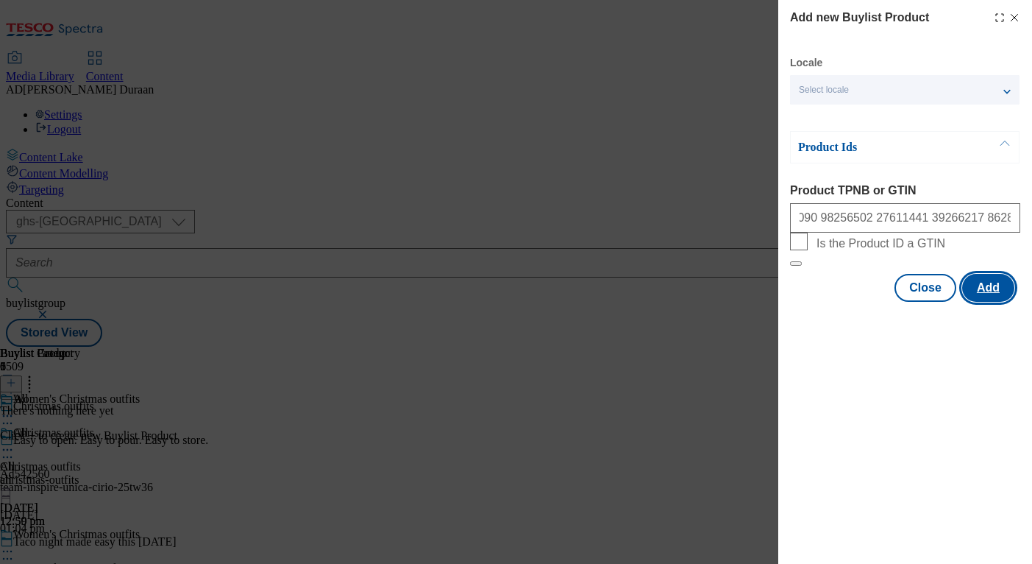
scroll to position [0, 0]
click at [993, 302] on button "Add" at bounding box center [988, 288] width 52 height 28
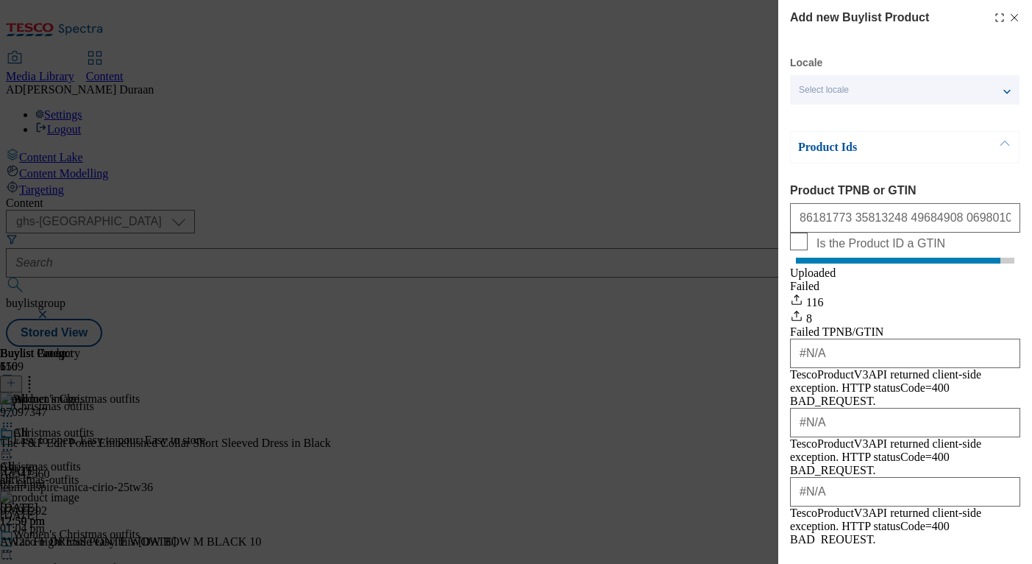
scroll to position [327, 0]
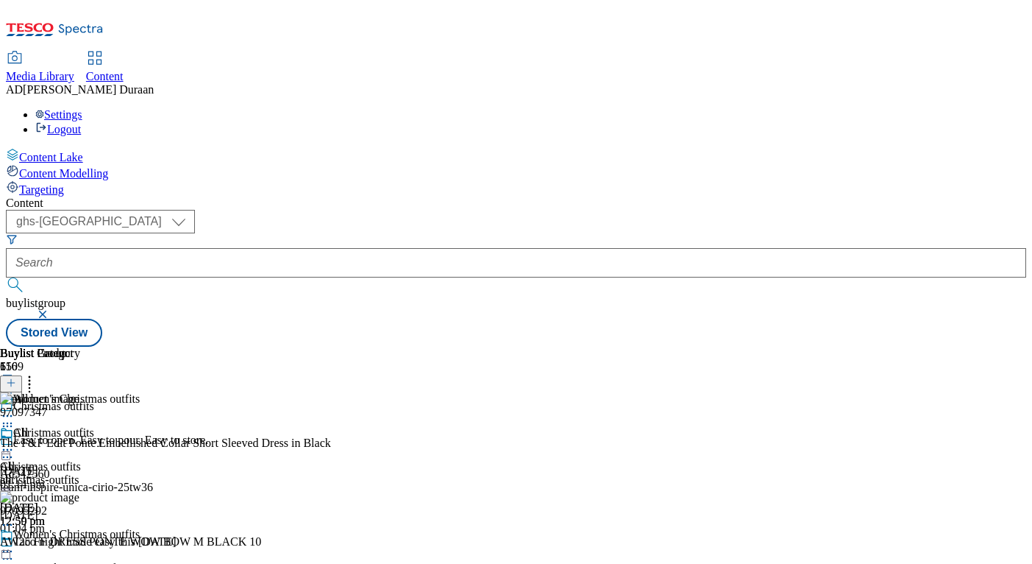
scroll to position [113, 0]
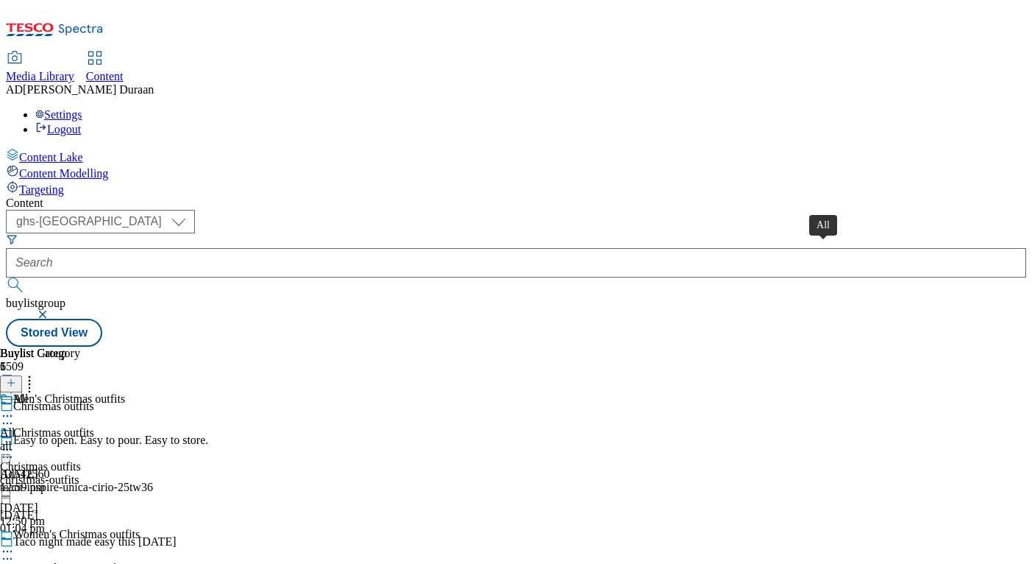
click at [15, 426] on span "All" at bounding box center [7, 432] width 15 height 13
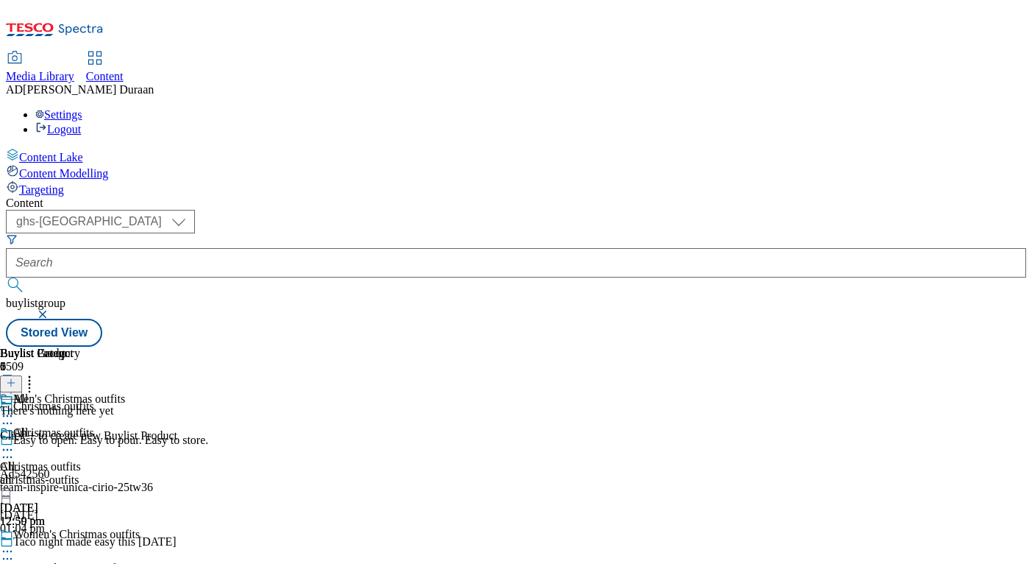
click at [16, 377] on icon at bounding box center [11, 382] width 10 height 10
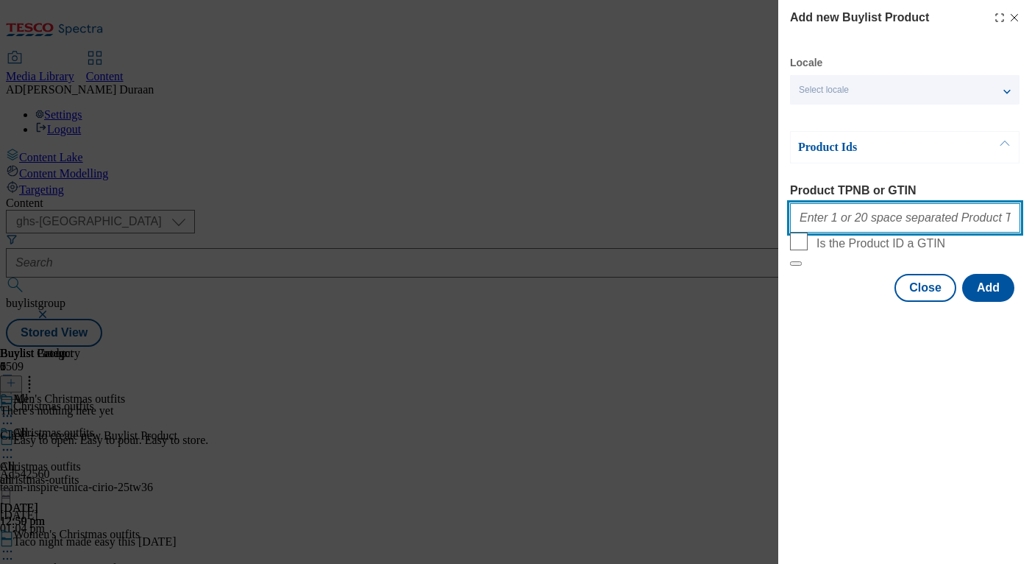
paste input "96991800 96992366 96959142 96994370 96742398 96733150 96733795 96757444 9673308…"
type input "96991800 96992366 96959142 96994370 96742398 96733150 96733795 96757444 9673308…"
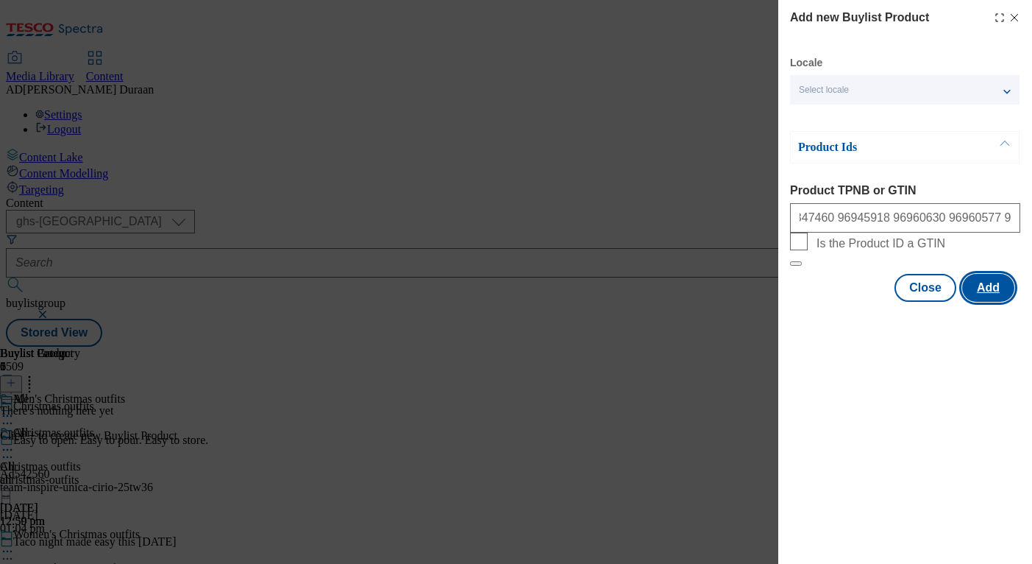
scroll to position [0, 0]
click at [994, 302] on button "Add" at bounding box center [988, 288] width 52 height 28
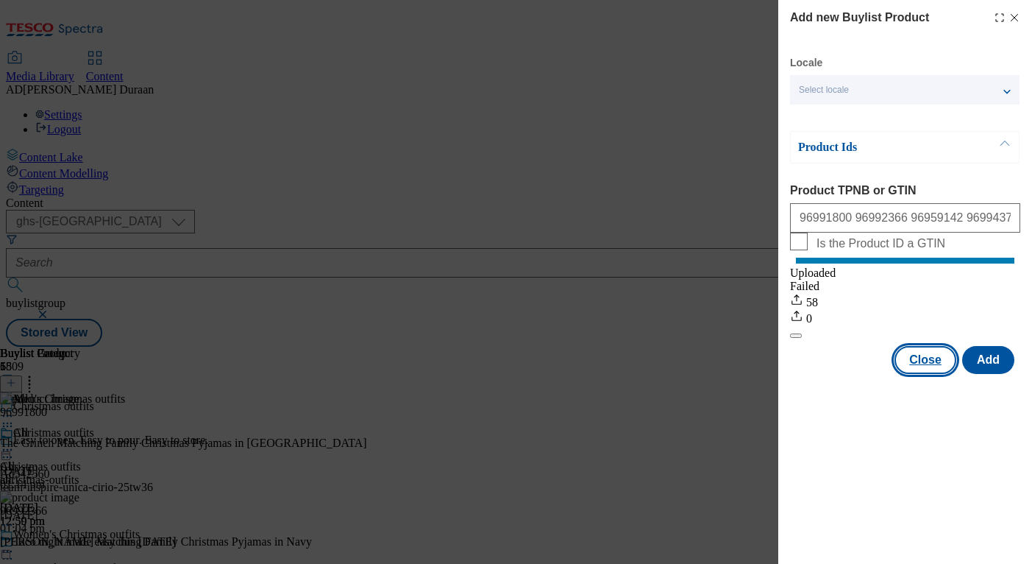
click at [929, 374] on button "Close" at bounding box center [926, 360] width 62 height 28
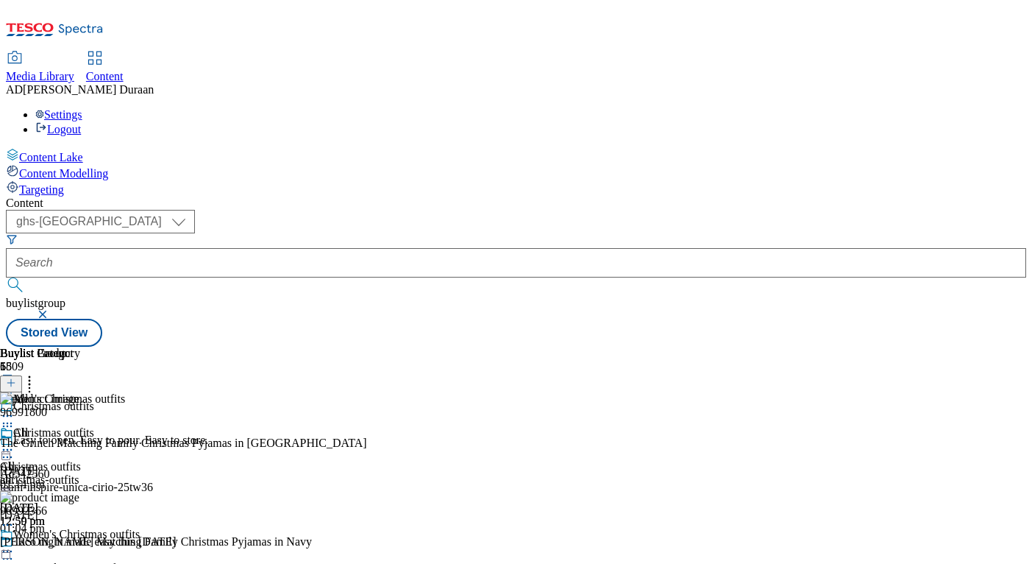
scroll to position [289, 0]
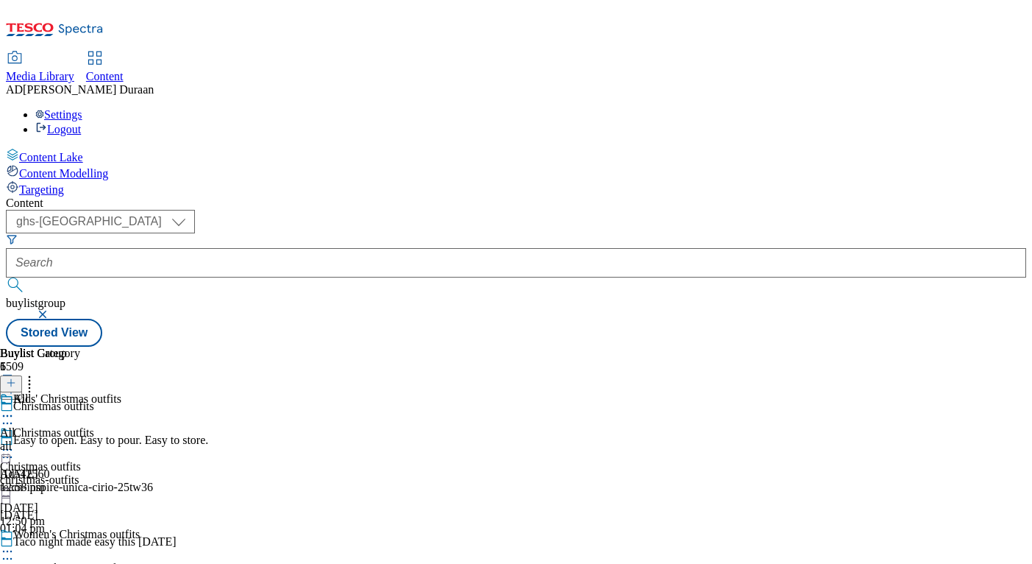
click at [80, 439] on div "all" at bounding box center [40, 445] width 80 height 13
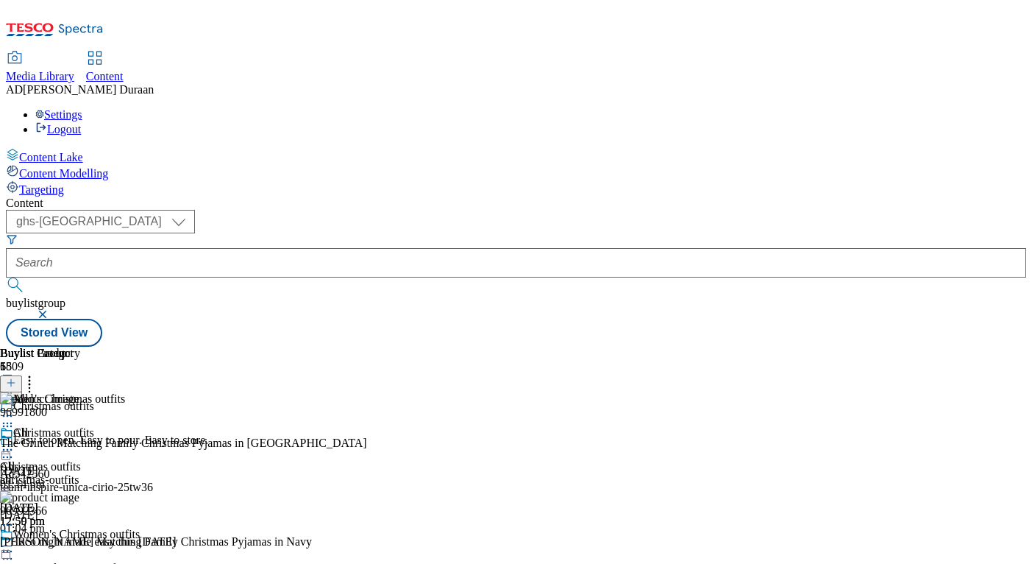
scroll to position [1021, 0]
drag, startPoint x: 292, startPoint y: 411, endPoint x: 447, endPoint y: 366, distance: 161.8
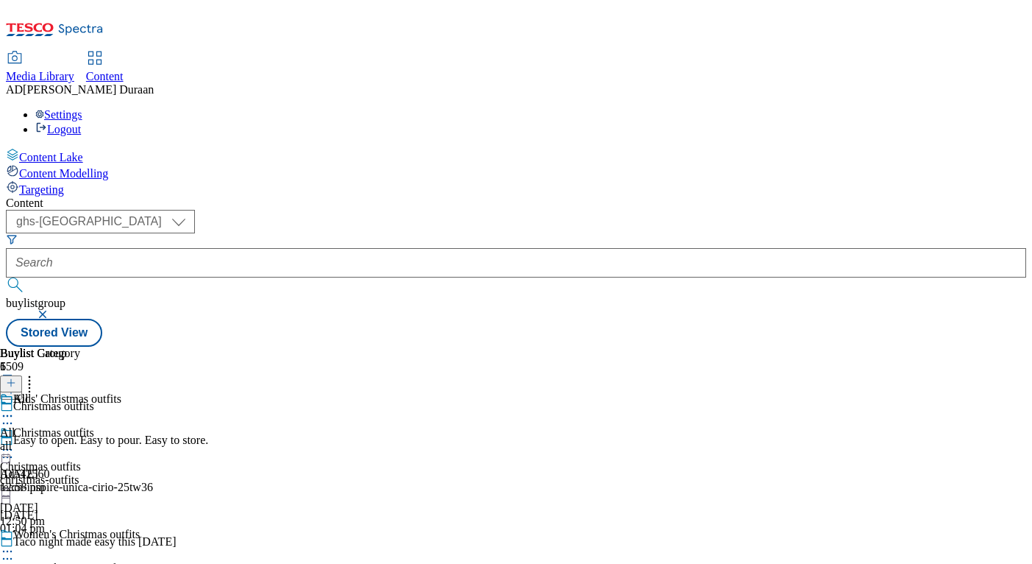
scroll to position [0, 1]
click at [80, 439] on div "all" at bounding box center [40, 445] width 80 height 13
click at [16, 377] on icon at bounding box center [11, 382] width 10 height 10
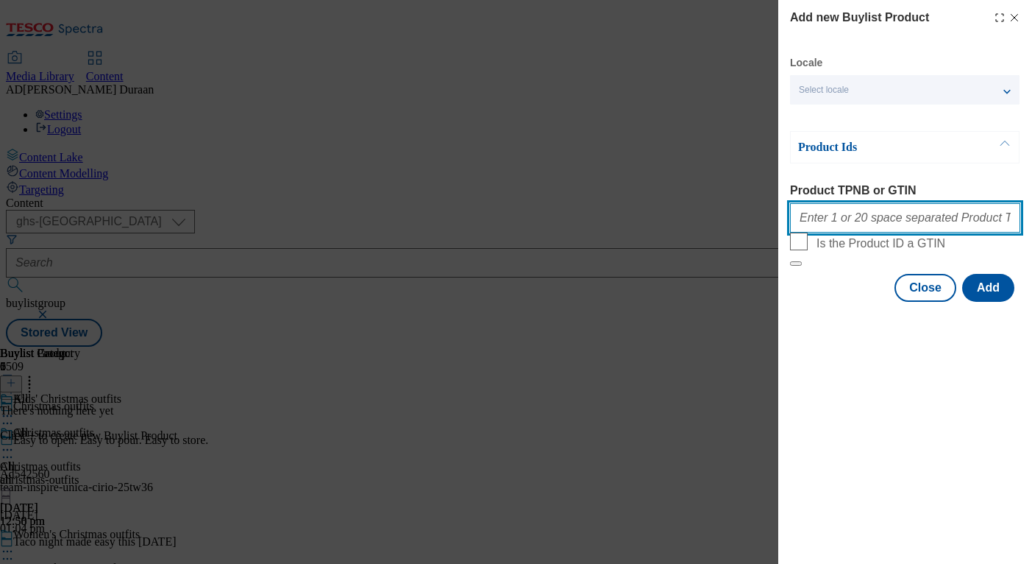
paste input "96755037 96755043 96598729 96735361 97050512 97050450 96963188 96969821 9699275…"
type input "96755037 96755043 96598729 96735361 97050512 97050450 96963188 96969821 9699275…"
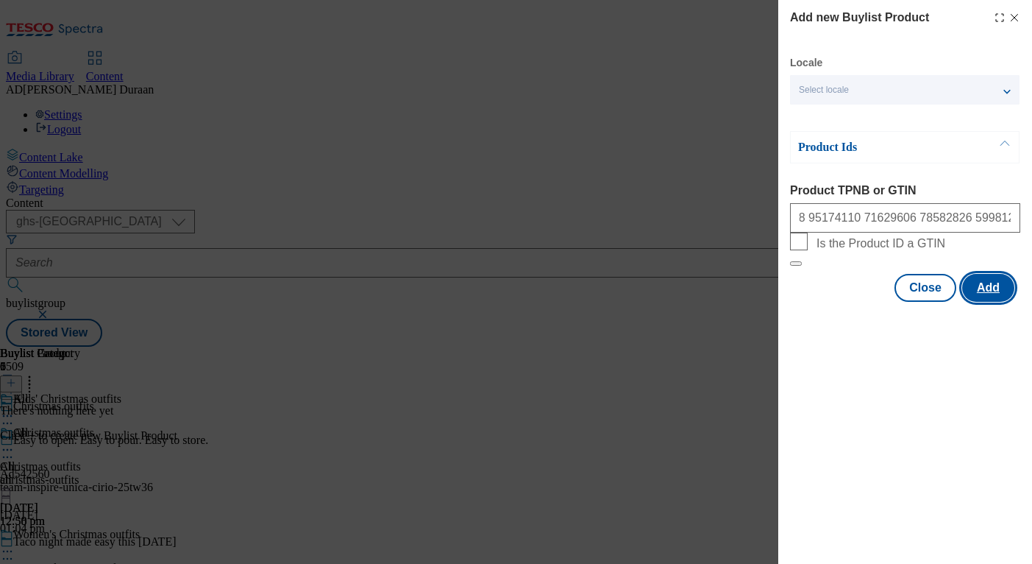
click at [986, 302] on button "Add" at bounding box center [988, 288] width 52 height 28
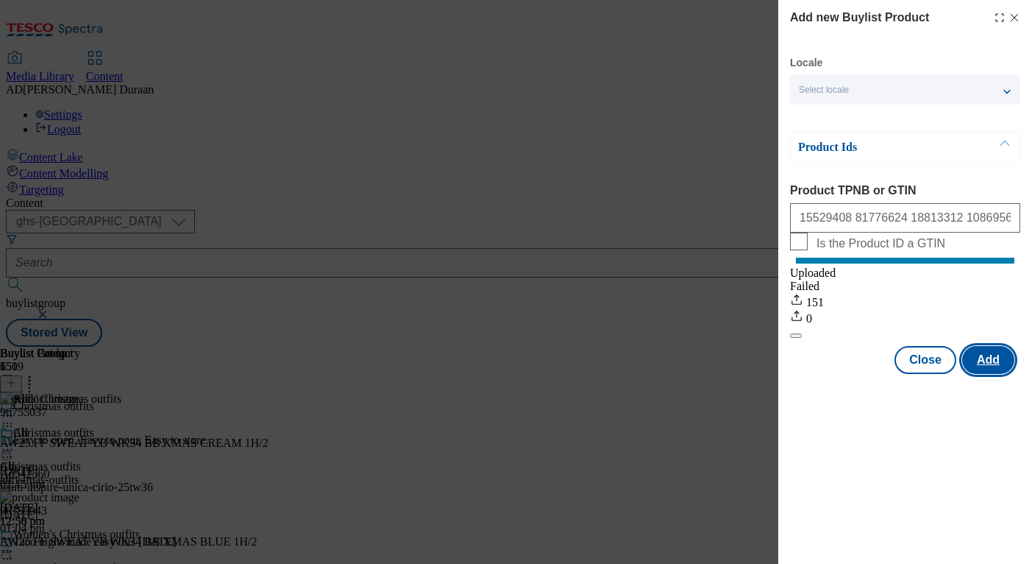
scroll to position [0, 0]
click at [936, 374] on button "Close" at bounding box center [926, 360] width 62 height 28
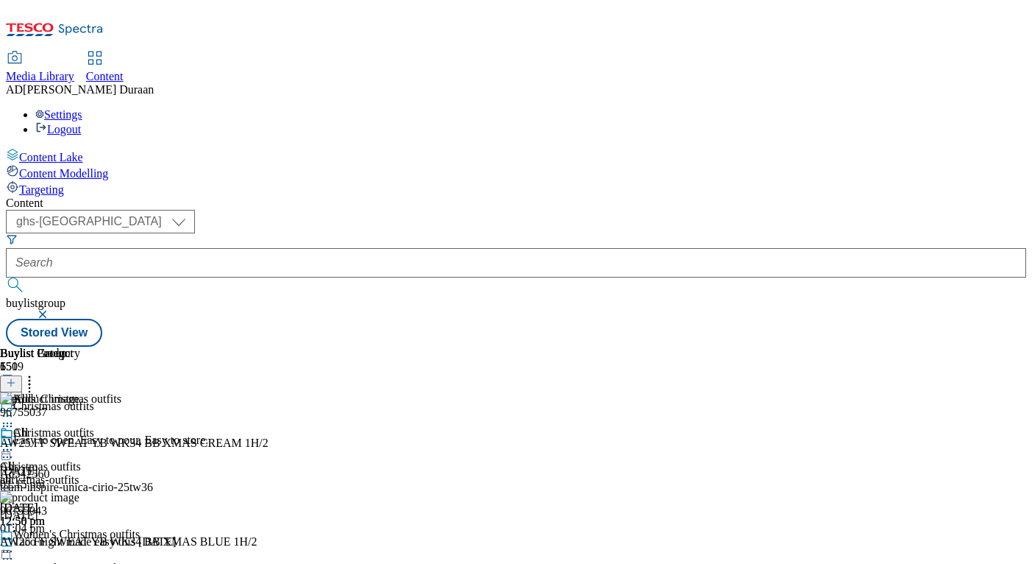
scroll to position [124, 0]
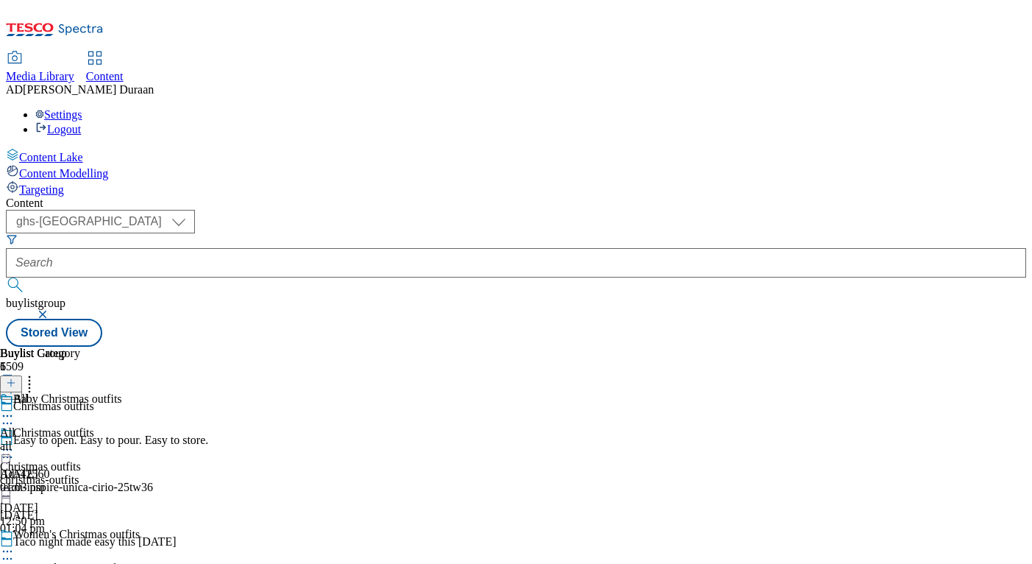
click at [80, 439] on div "all" at bounding box center [40, 445] width 80 height 13
click at [16, 377] on icon at bounding box center [11, 382] width 10 height 10
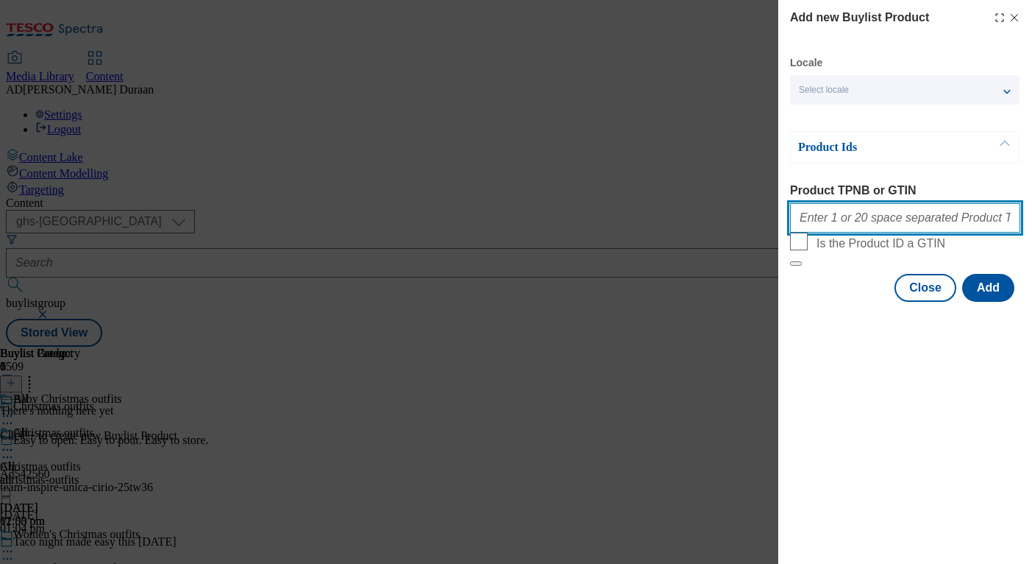
paste input "97037932 97030346 96901815 96916003 96901533 96988591 96988510 97004044 9698766…"
type input "97037932 97030346 96901815 96916003 96901533 96988591 96988510 97004044 9698766…"
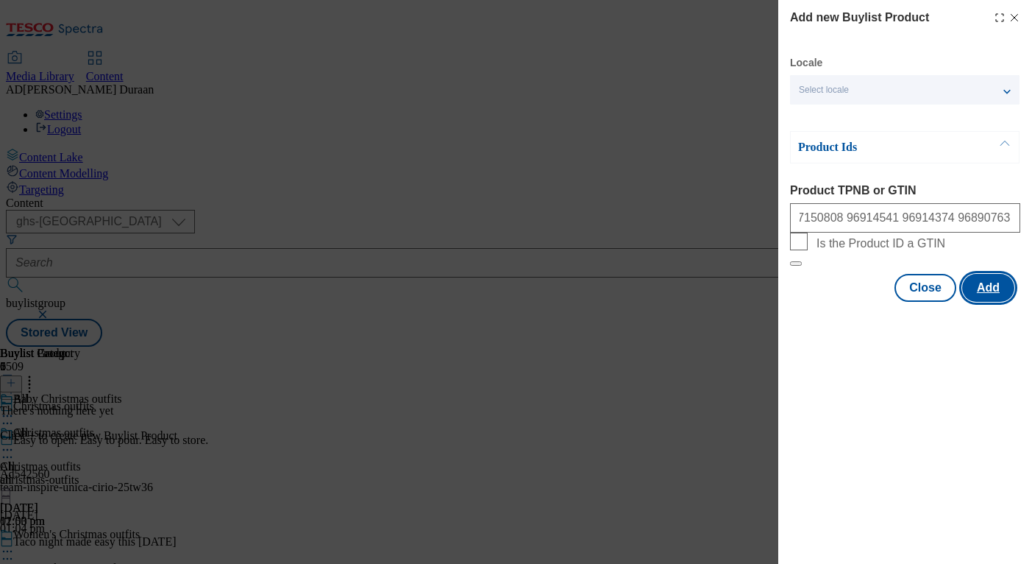
scroll to position [0, 0]
click at [991, 302] on button "Add" at bounding box center [988, 288] width 52 height 28
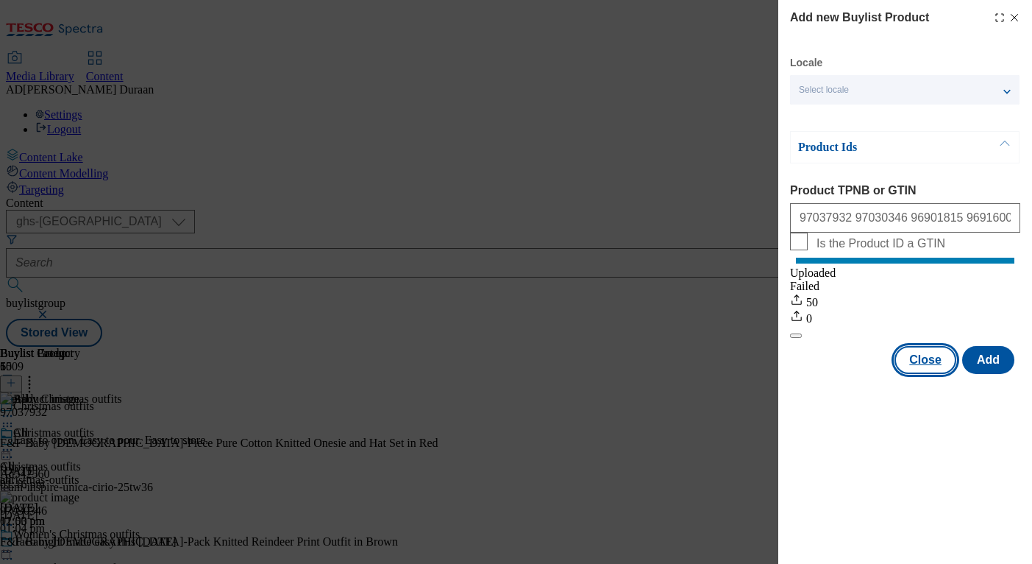
drag, startPoint x: 934, startPoint y: 375, endPoint x: 826, endPoint y: 363, distance: 108.1
click at [934, 374] on button "Close" at bounding box center [926, 360] width 62 height 28
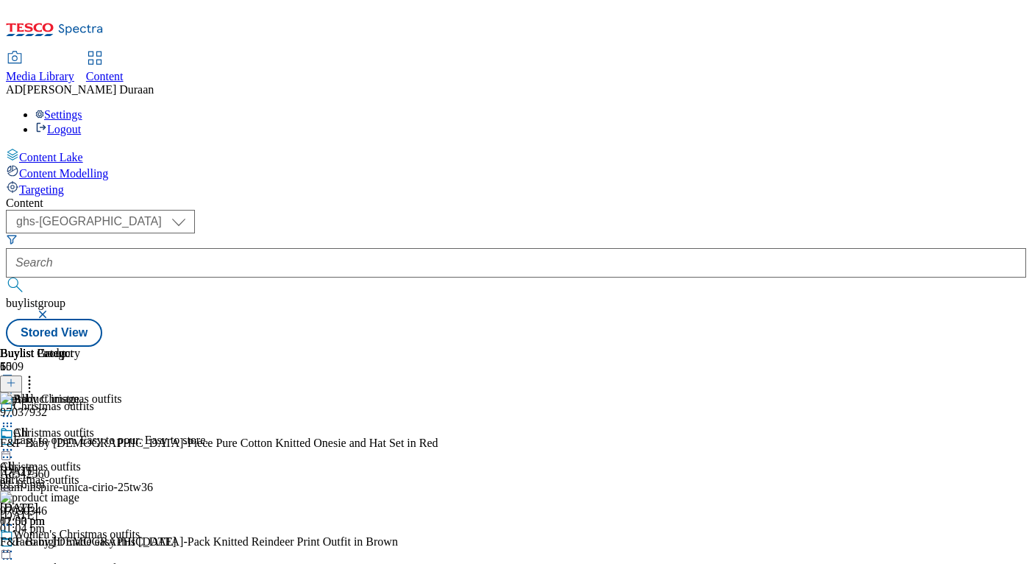
click at [15, 408] on icon at bounding box center [7, 415] width 15 height 15
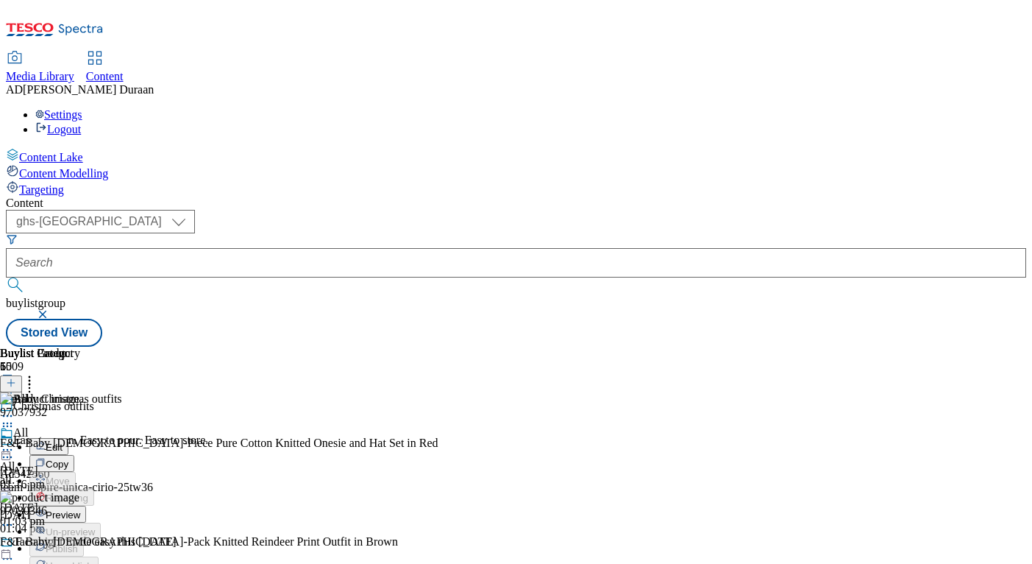
click at [80, 509] on span "Preview" at bounding box center [63, 514] width 35 height 11
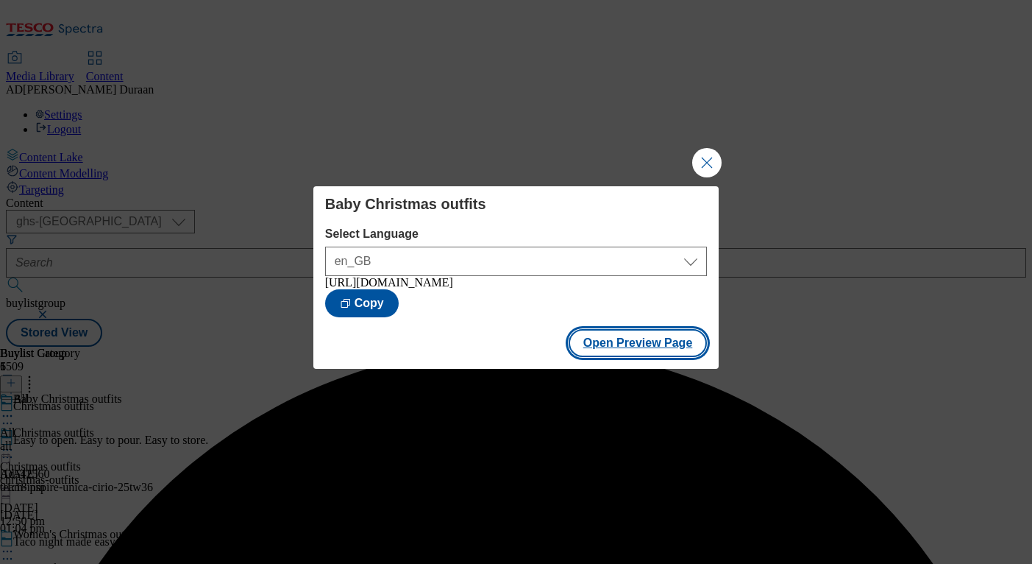
click at [655, 353] on button "Open Preview Page" at bounding box center [638, 343] width 139 height 28
drag, startPoint x: 713, startPoint y: 149, endPoint x: 682, endPoint y: 198, distance: 58.2
click at [713, 149] on button "Close Modal" at bounding box center [706, 162] width 29 height 29
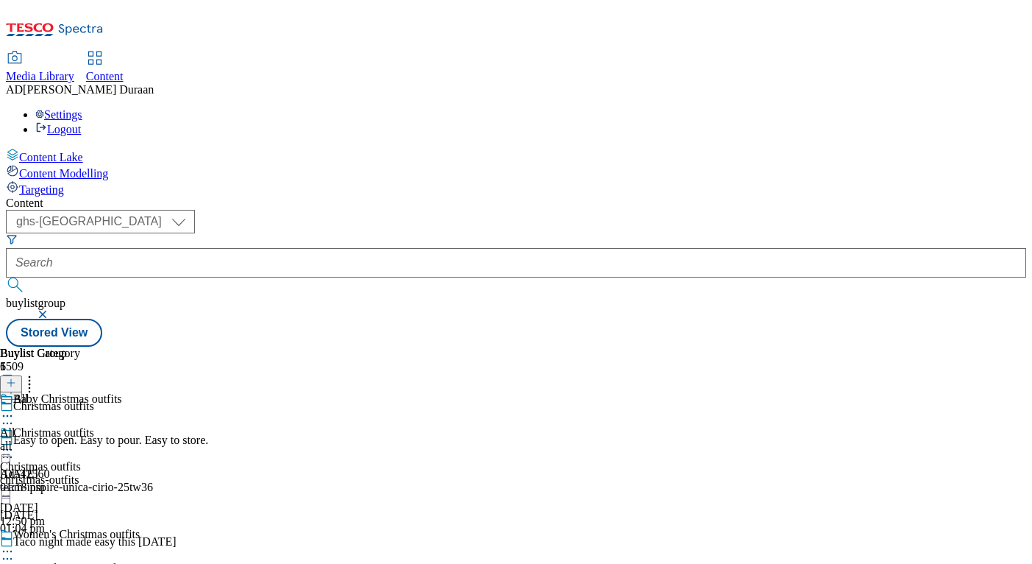
click at [15, 442] on icon at bounding box center [7, 449] width 15 height 15
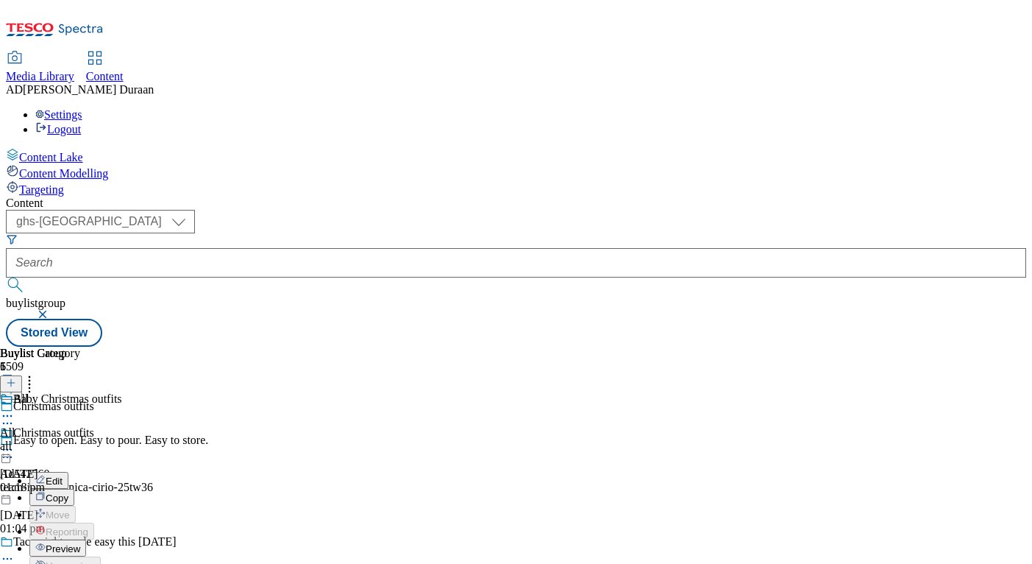
click at [80, 543] on span "Preview" at bounding box center [63, 548] width 35 height 11
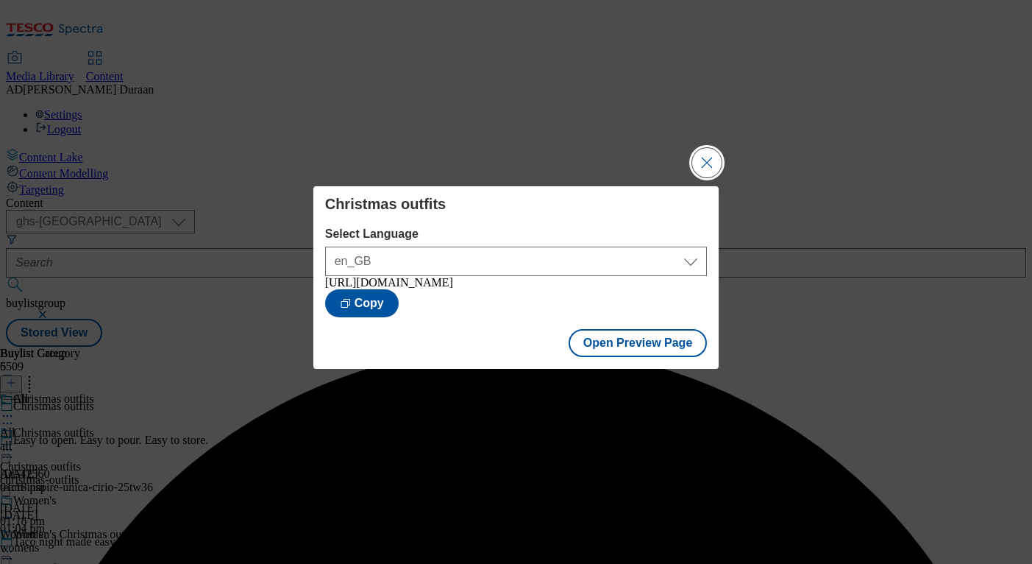
click at [707, 155] on button "Close Modal" at bounding box center [706, 162] width 29 height 29
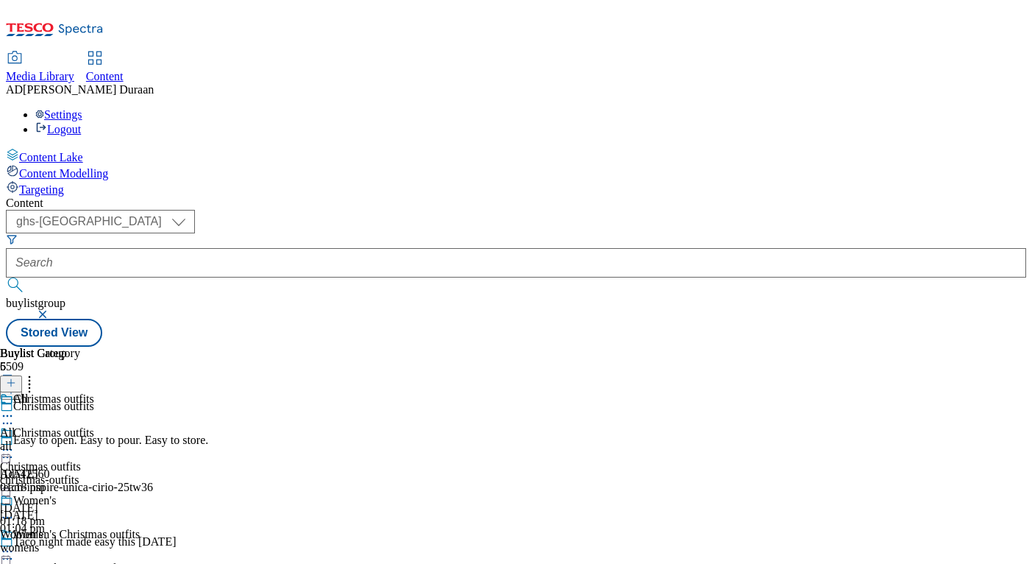
scroll to position [48, 0]
click at [15, 543] on icon at bounding box center [7, 551] width 15 height 15
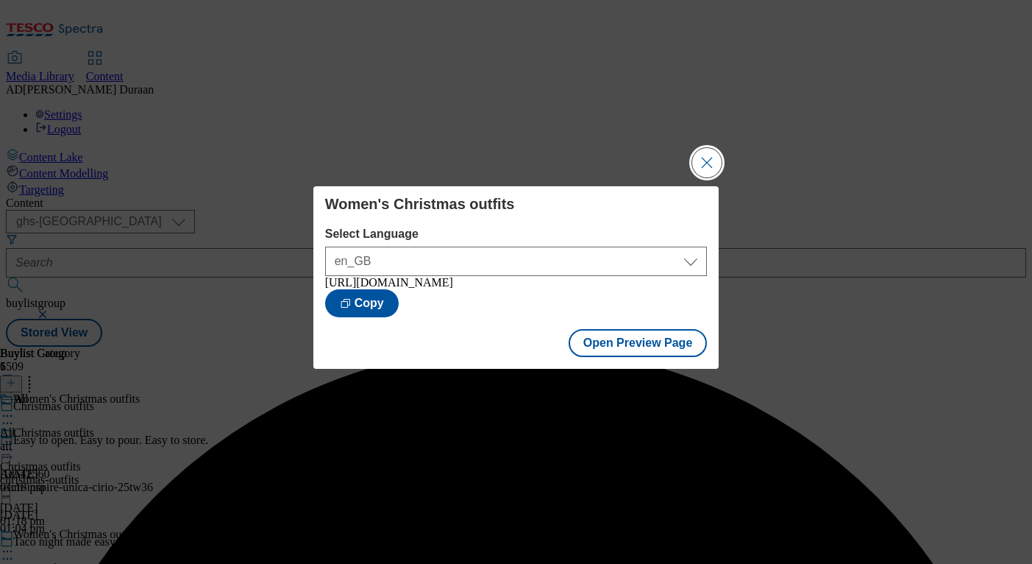
click at [707, 158] on button "Close Modal" at bounding box center [706, 162] width 29 height 29
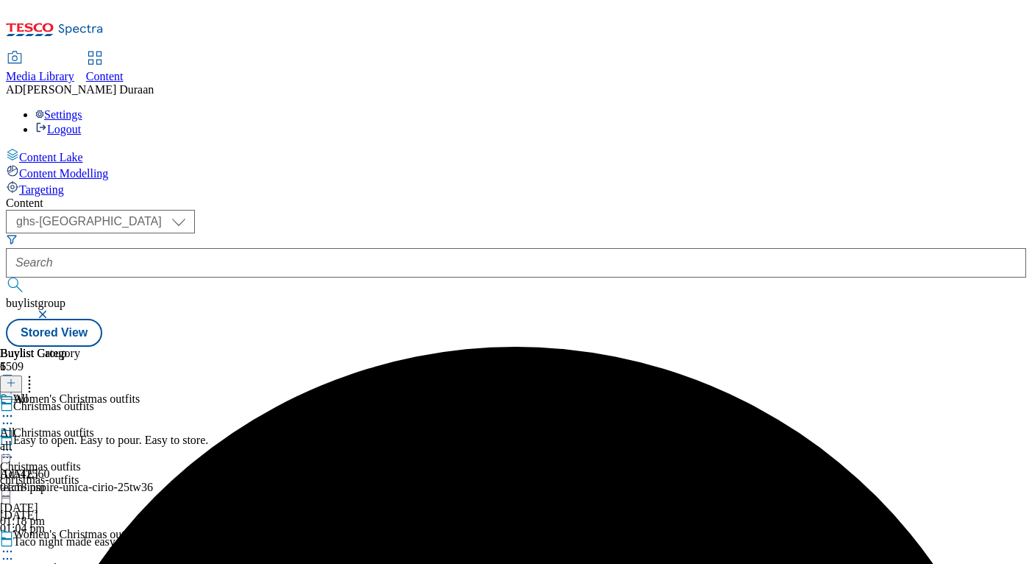
scroll to position [143, 0]
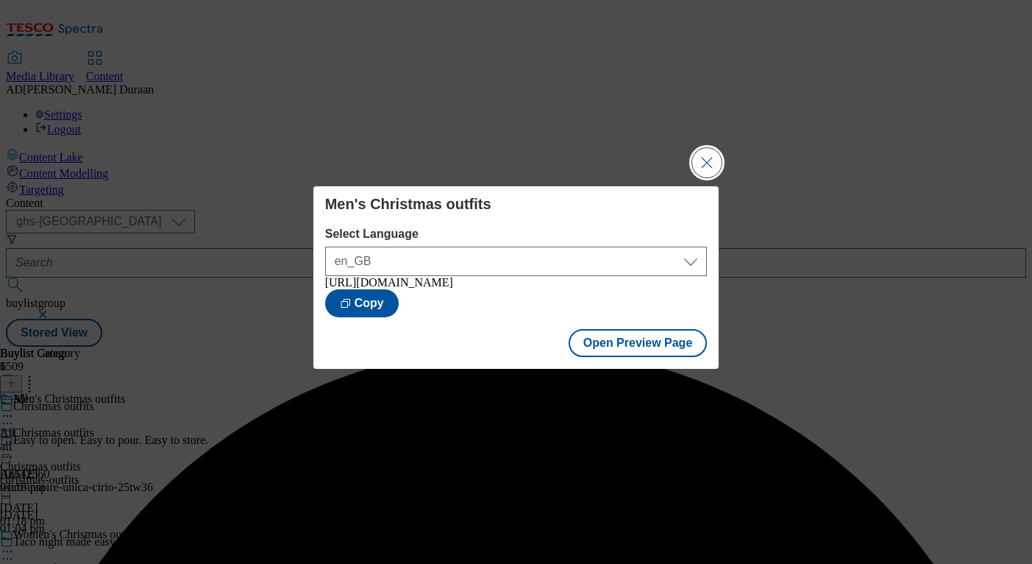
click at [705, 152] on button "Close Modal" at bounding box center [706, 162] width 29 height 29
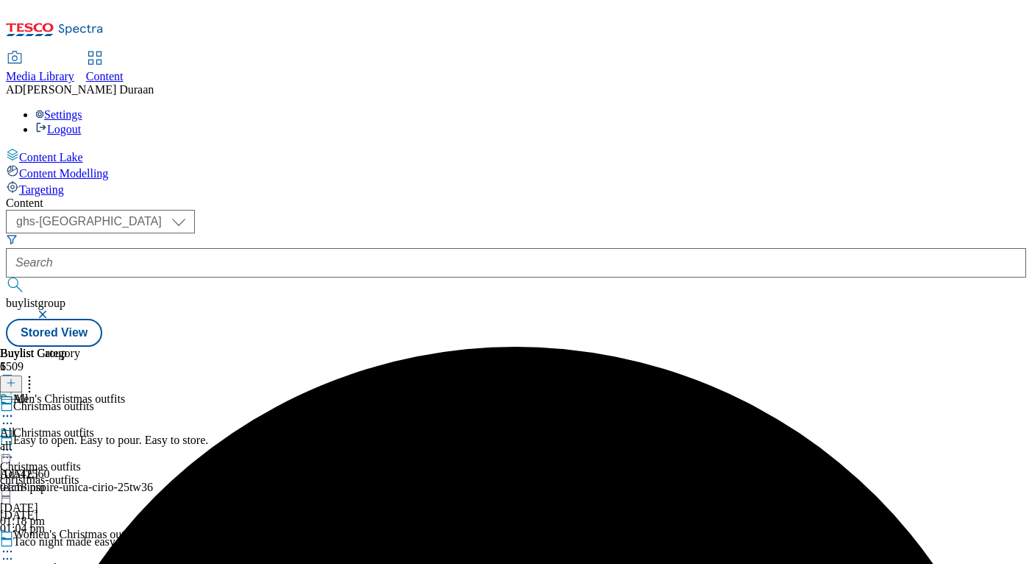
scroll to position [66, 0]
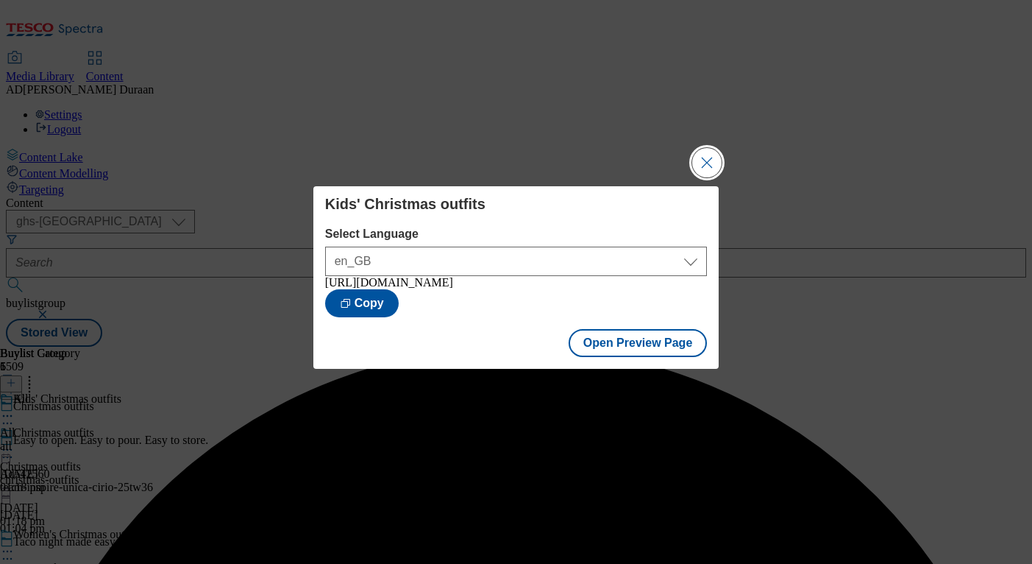
click at [701, 152] on button "Close Modal" at bounding box center [706, 162] width 29 height 29
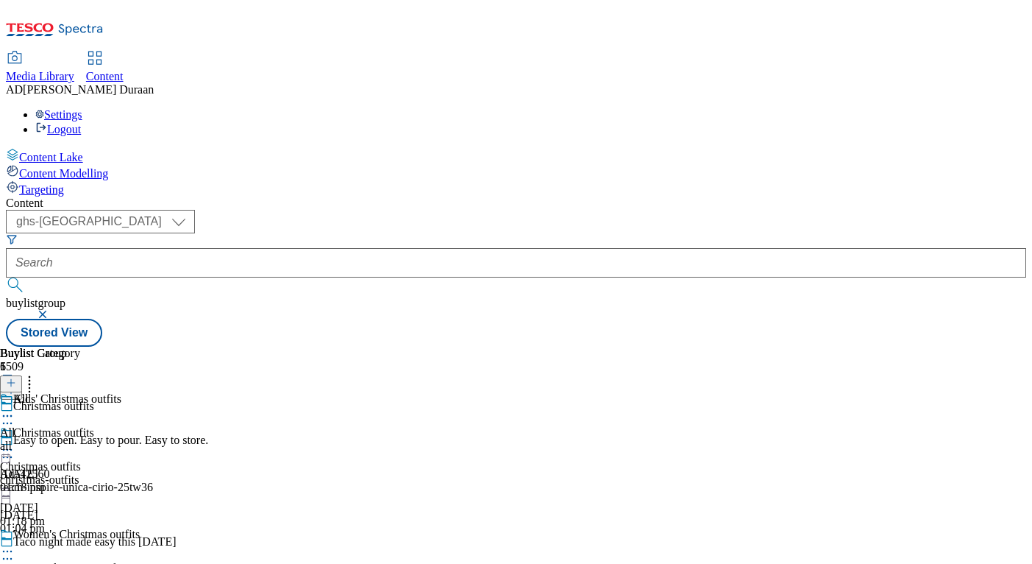
scroll to position [202, 0]
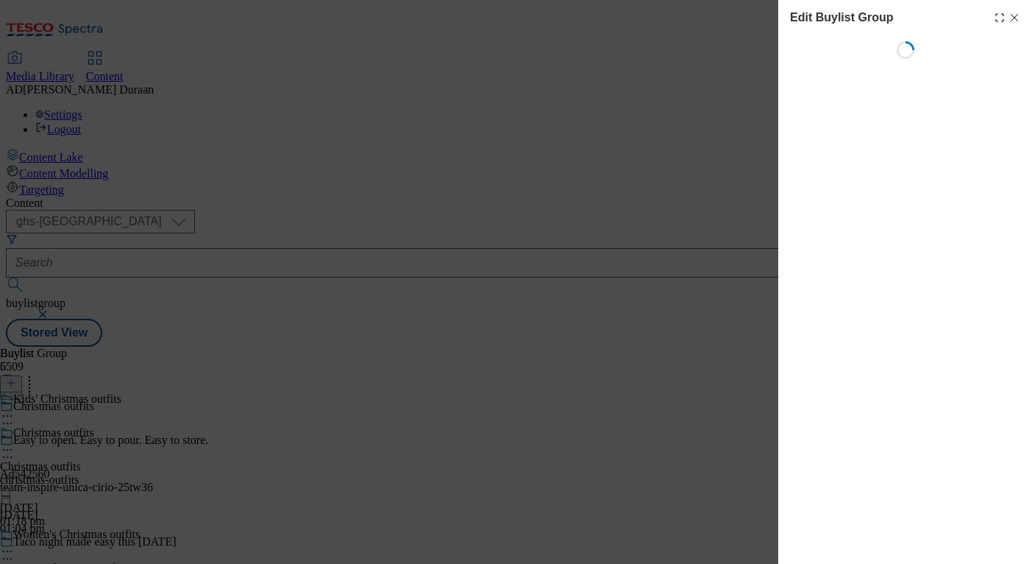
select select "fandf"
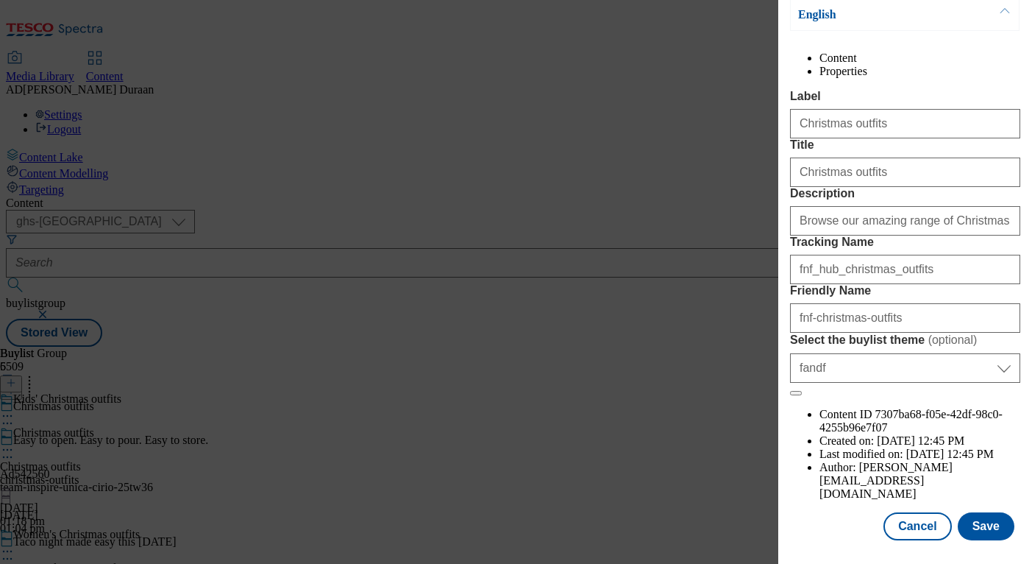
scroll to position [188, 0]
drag, startPoint x: 801, startPoint y: 174, endPoint x: 910, endPoint y: 198, distance: 111.4
click at [926, 177] on input "Christmas outfits" at bounding box center [905, 171] width 230 height 29
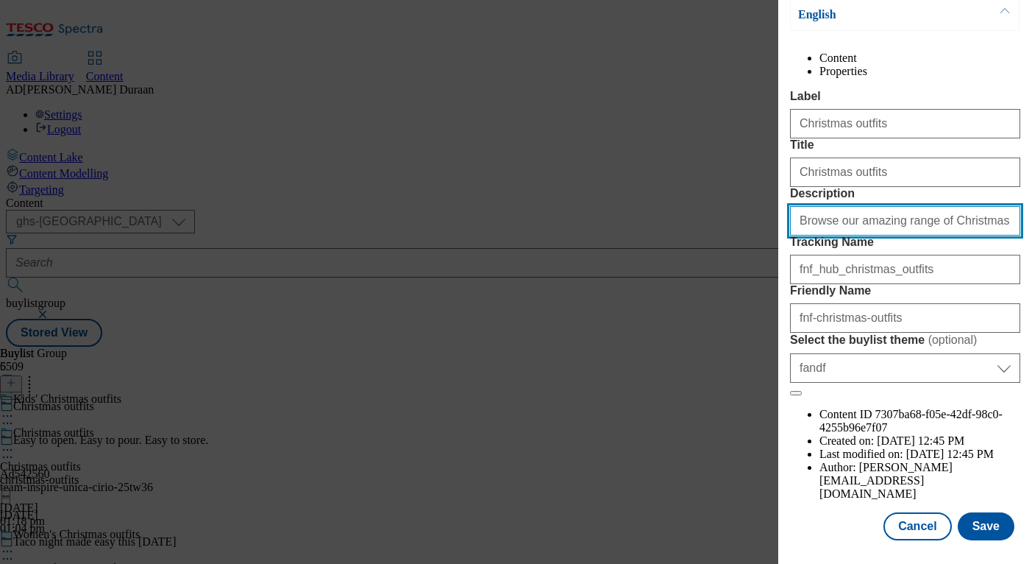
click at [858, 235] on input "Browse our amazing range of Christmas outfits, including festive outfit ideas f…" at bounding box center [905, 220] width 230 height 29
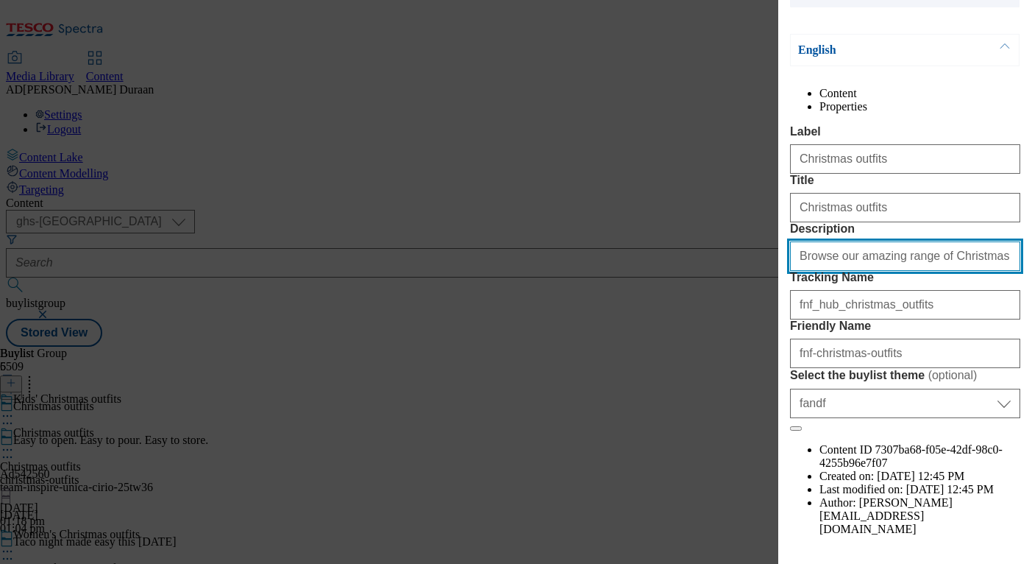
scroll to position [93, 0]
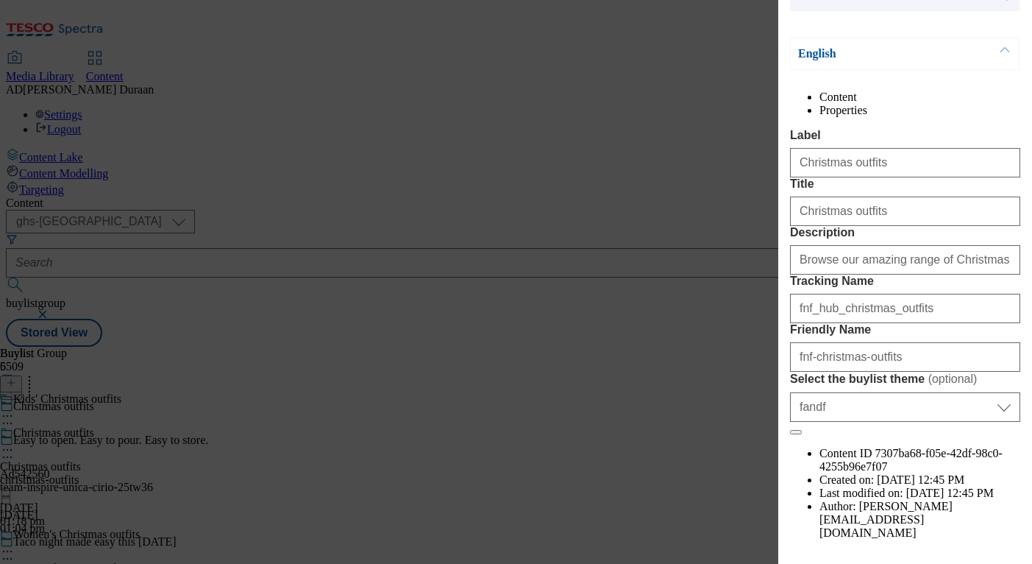
click at [913, 151] on div "Content Properties Label Christmas outfits Title Christmas outfits Description …" at bounding box center [905, 315] width 230 height 449
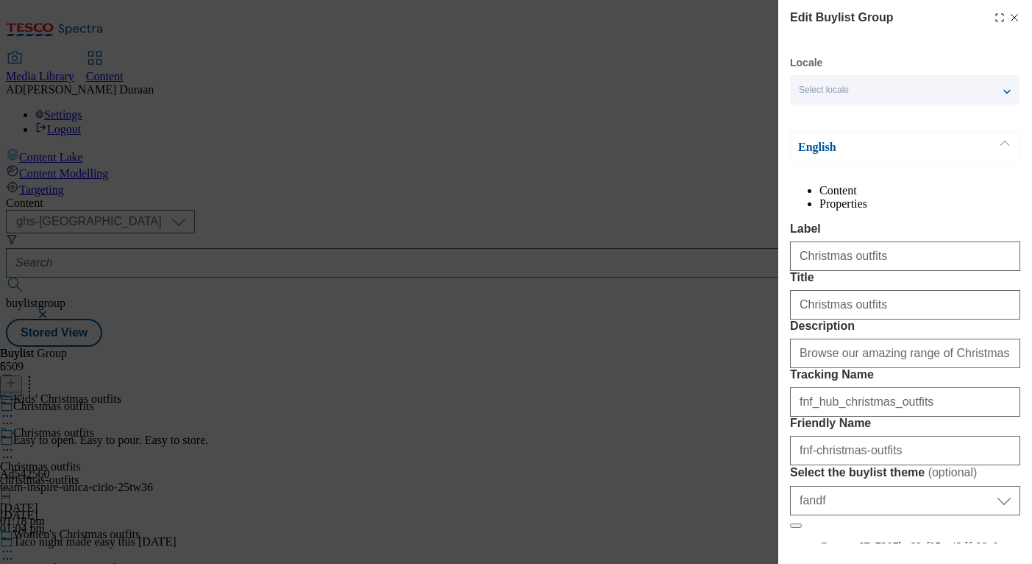
click at [1016, 16] on icon "Modal" at bounding box center [1015, 18] width 12 height 12
select select "fandf"
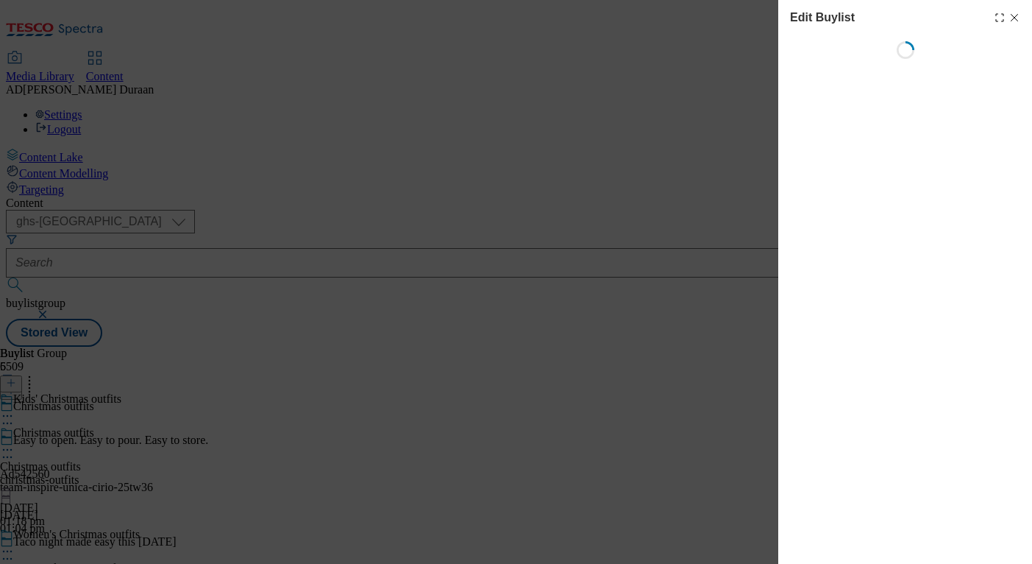
select select "seasonal"
select select "Banner"
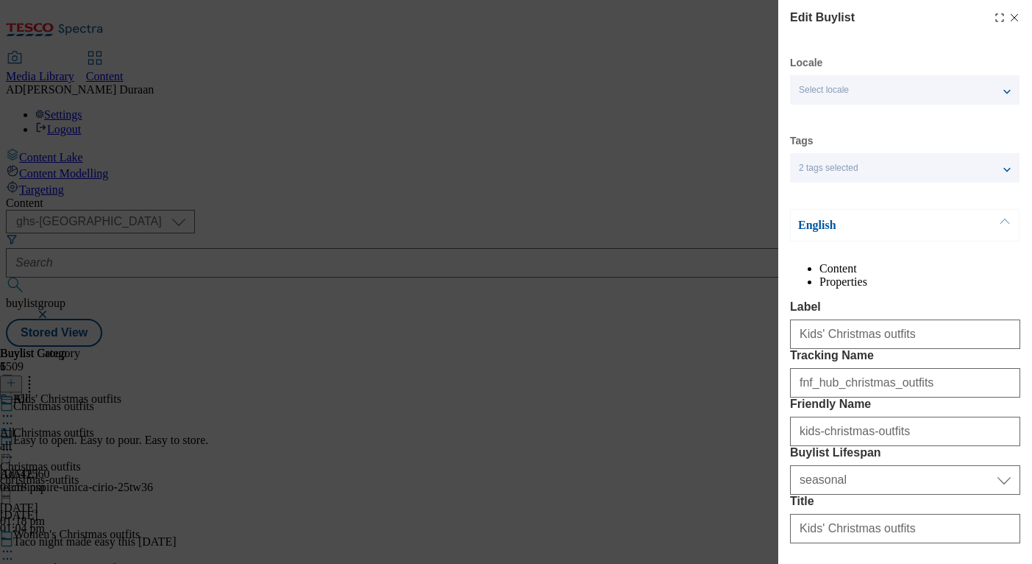
click at [1016, 16] on icon "Modal" at bounding box center [1015, 18] width 12 height 12
select select "seasonal"
select select "Banner"
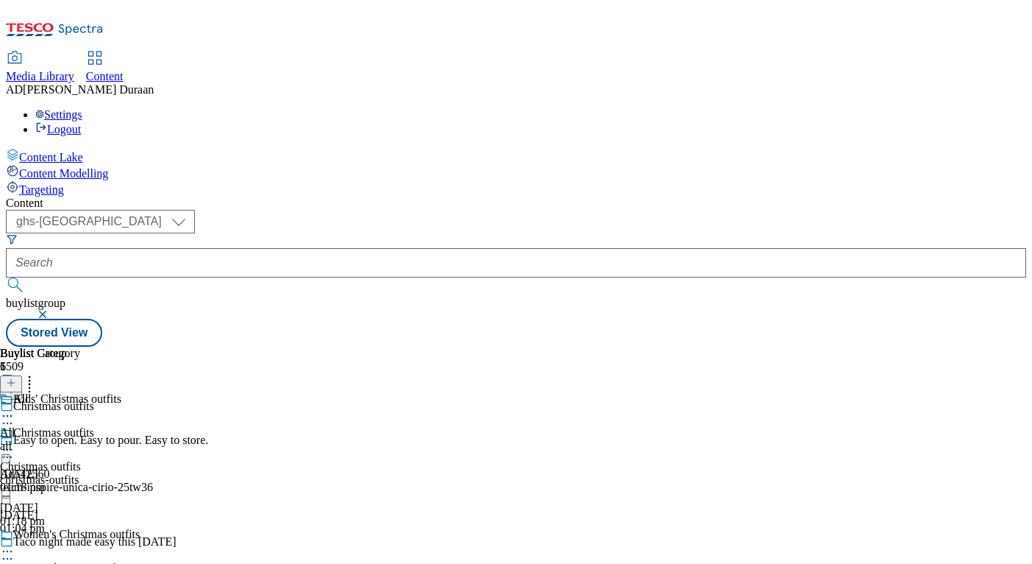
click at [52, 310] on button "button" at bounding box center [44, 314] width 15 height 9
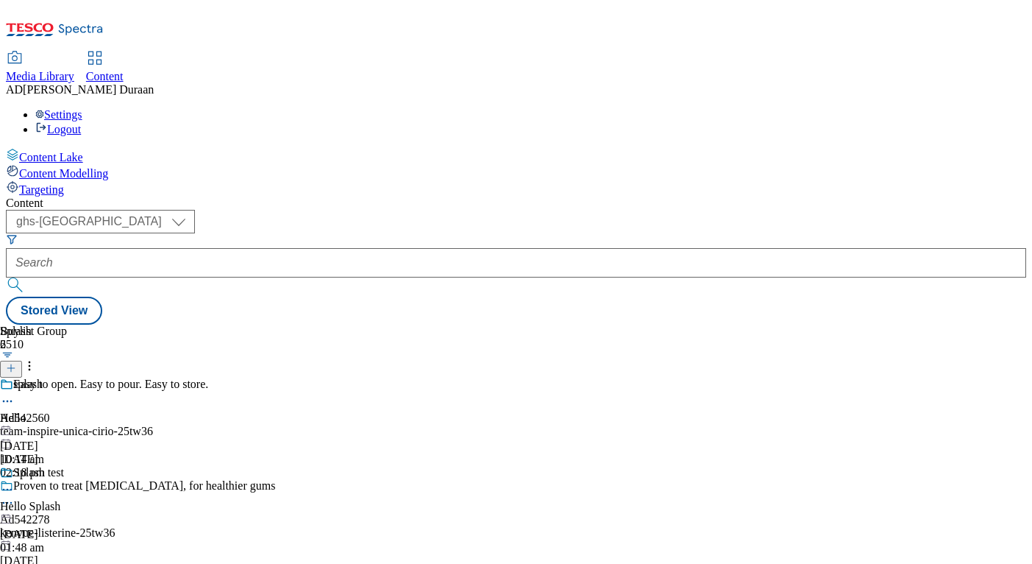
click at [15, 368] on line at bounding box center [10, 368] width 7 height 0
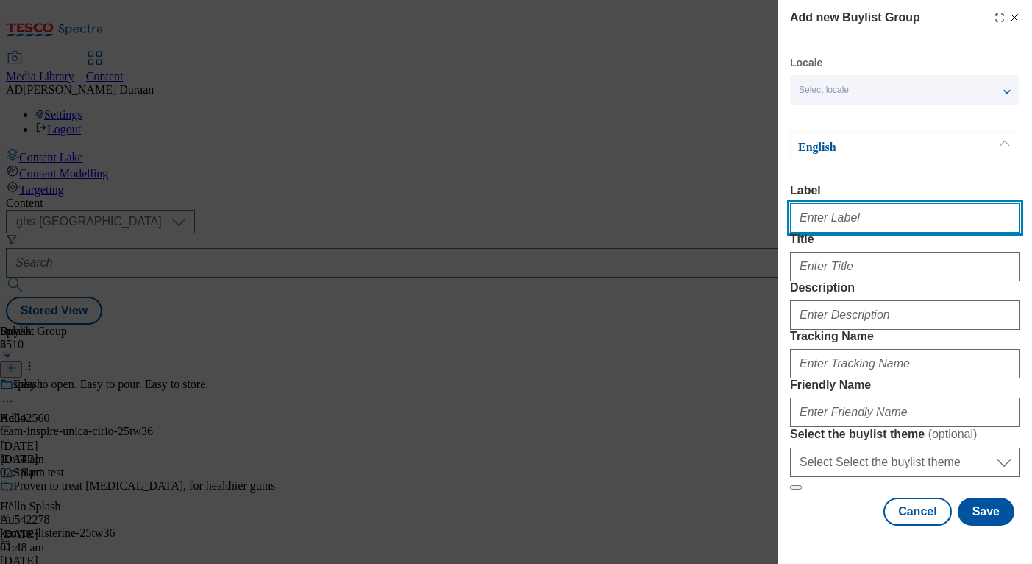
paste input "Nightwear"
drag, startPoint x: 843, startPoint y: 226, endPoint x: 801, endPoint y: 226, distance: 41.9
click at [765, 221] on div "Add new Buylist Group Locale Select locale English Welsh English Label Nightwea…" at bounding box center [516, 282] width 1032 height 564
type input "Nightwear"
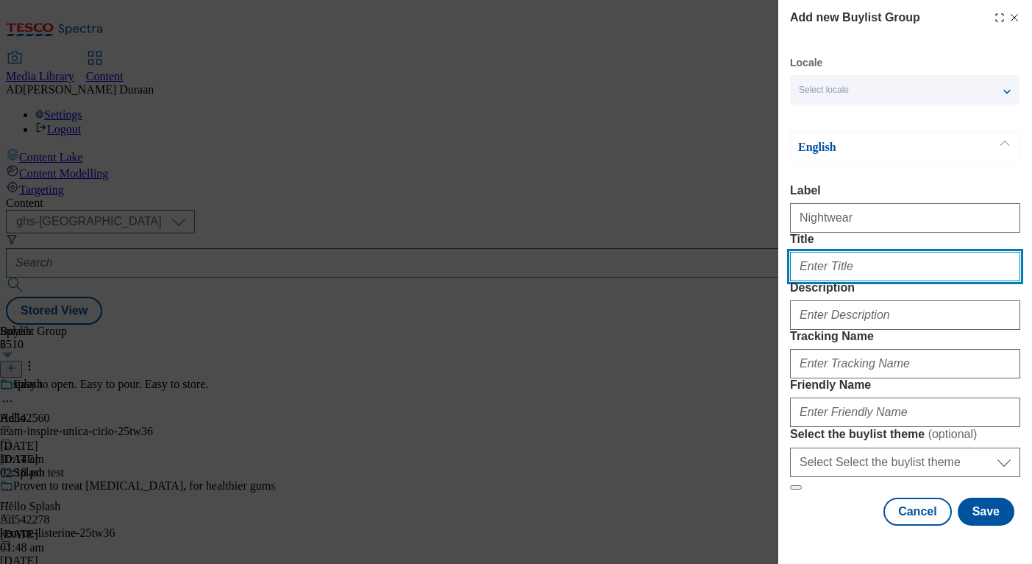
paste input "Nightwear"
type input "Nightwear"
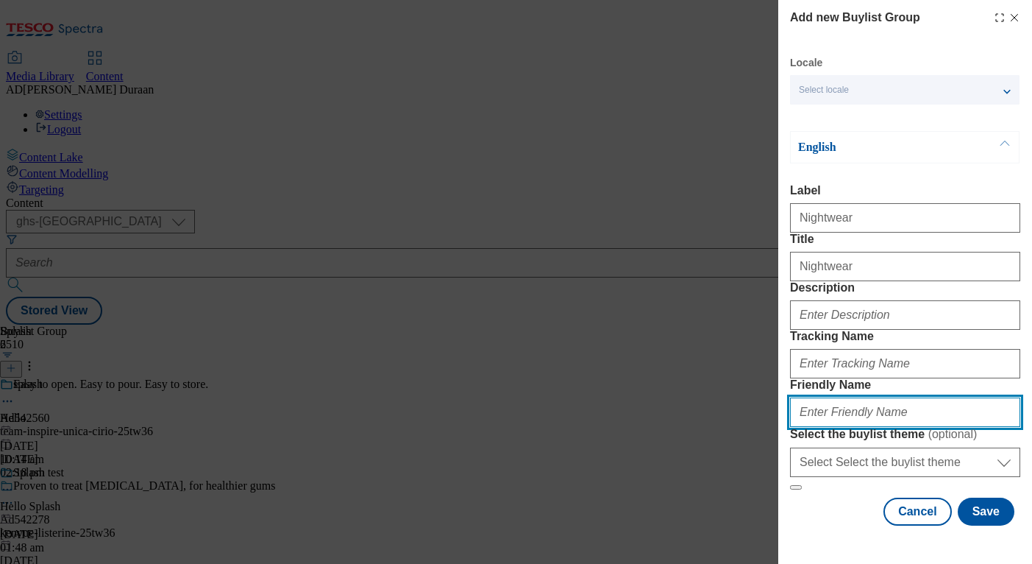
paste input "Nightwear"
type input "Nightwear"
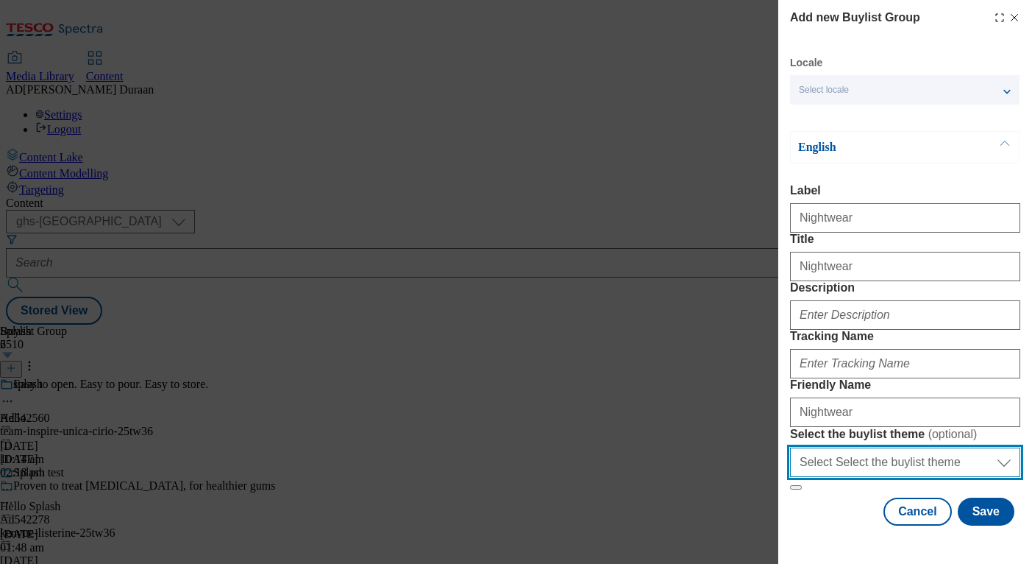
click at [844, 477] on select "Select Select the buylist theme default fandf" at bounding box center [905, 461] width 230 height 29
select select "fandf"
click at [790, 454] on select "Select Select the buylist theme default fandf" at bounding box center [905, 461] width 230 height 29
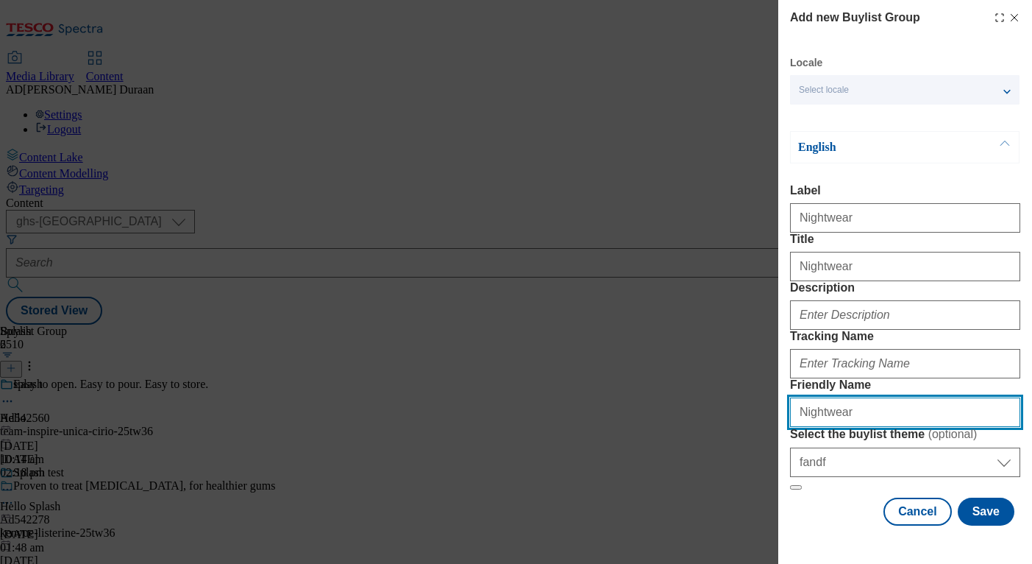
drag, startPoint x: 804, startPoint y: 394, endPoint x: 769, endPoint y: 389, distance: 35.0
click at [769, 389] on div "Add new Buylist Group Locale Select locale English Welsh English Label Nightwea…" at bounding box center [516, 282] width 1032 height 564
type input "fnf-nightwear"
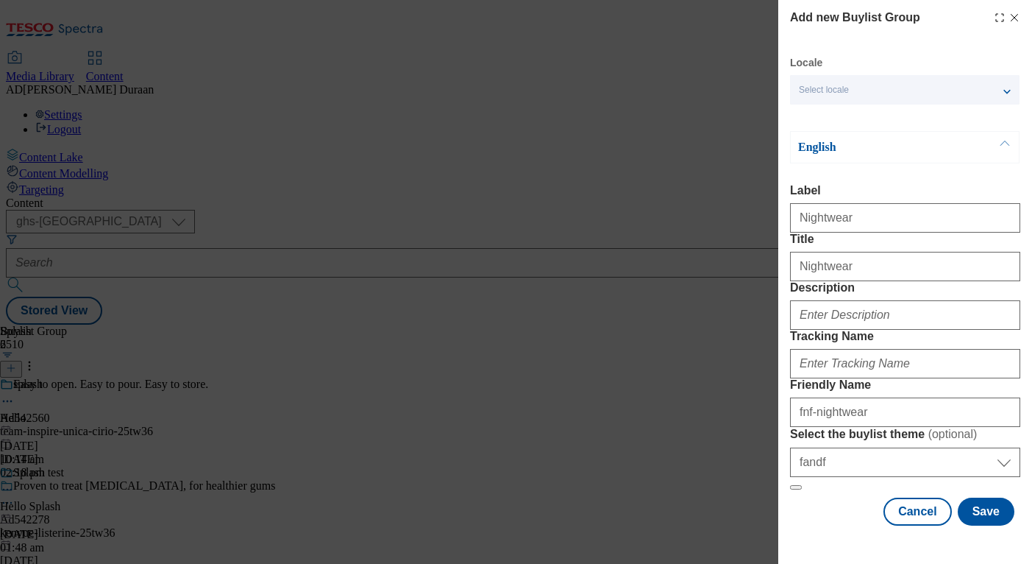
click at [829, 524] on div "Cancel Save" at bounding box center [905, 511] width 230 height 28
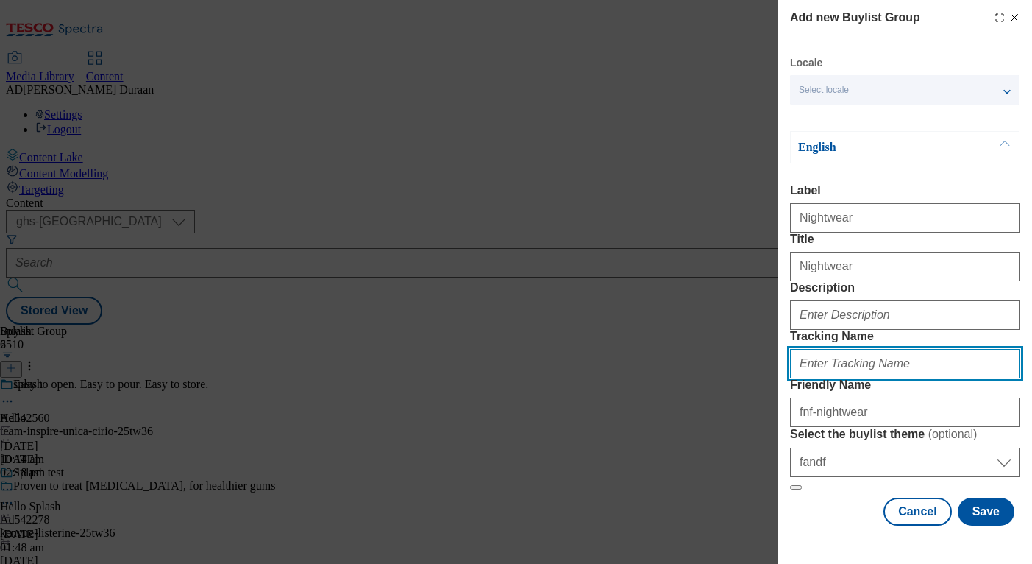
paste input "fnf_hub_christmas_nightwear"
type input "fnf_hub_christmas_nightwear"
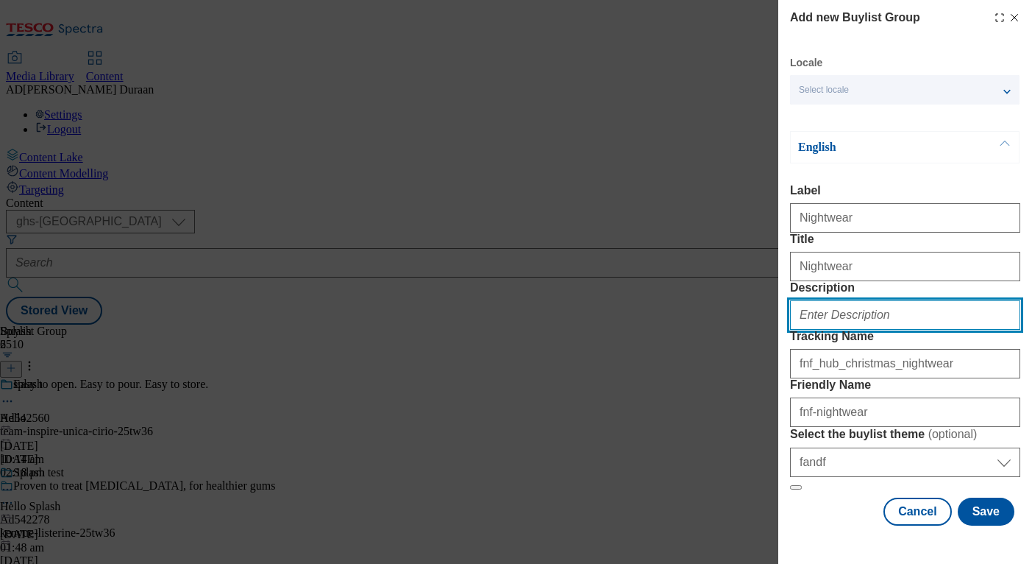
paste input "Find our range of Christmas nightwear and loungewear, including Christmas pyjam…"
click at [907, 300] on input "Find our range of Christmas nightwear and loungewear, including Christmas pyjam…" at bounding box center [905, 314] width 230 height 29
type input "Find our range of Christmas nightwear and loungewear, including Christmas pyjam…"
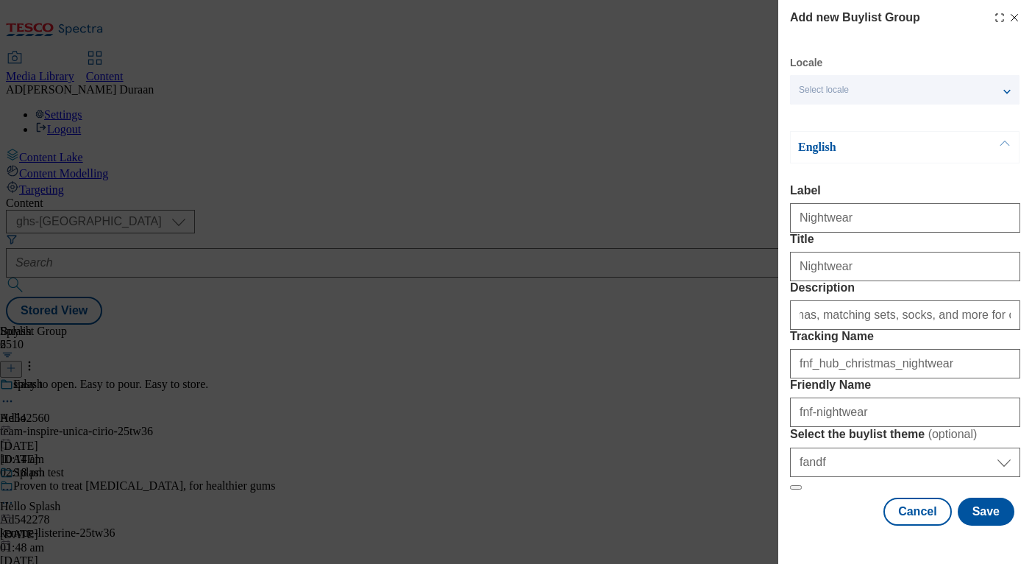
scroll to position [0, 0]
click at [902, 203] on form "Label Nightwear Title Nightwear Description Find our range of Christmas nightwe…" at bounding box center [905, 337] width 230 height 306
click at [996, 525] on button "Save" at bounding box center [986, 511] width 57 height 28
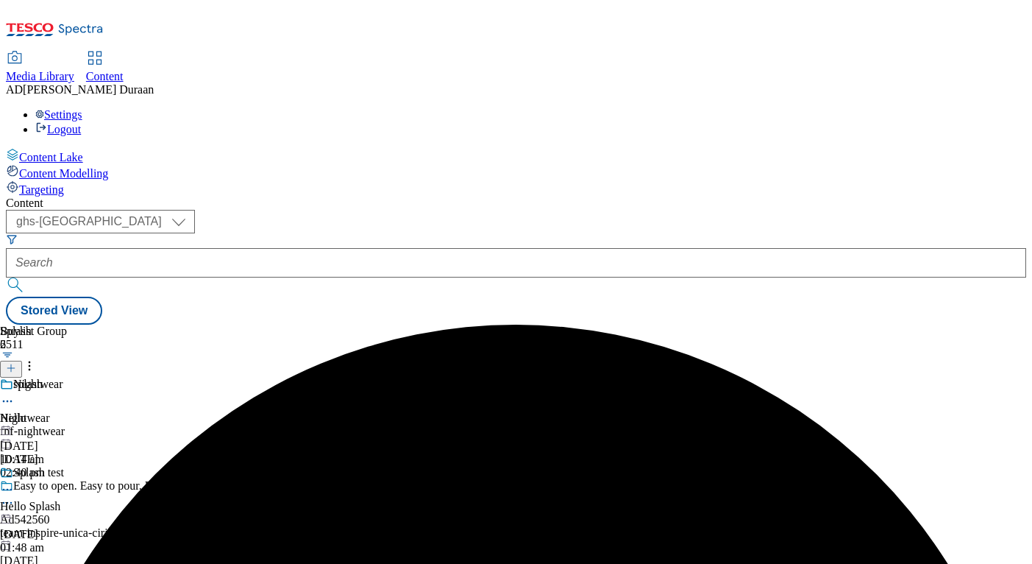
click at [334, 425] on div "fnf-nightwear" at bounding box center [181, 431] width 363 height 13
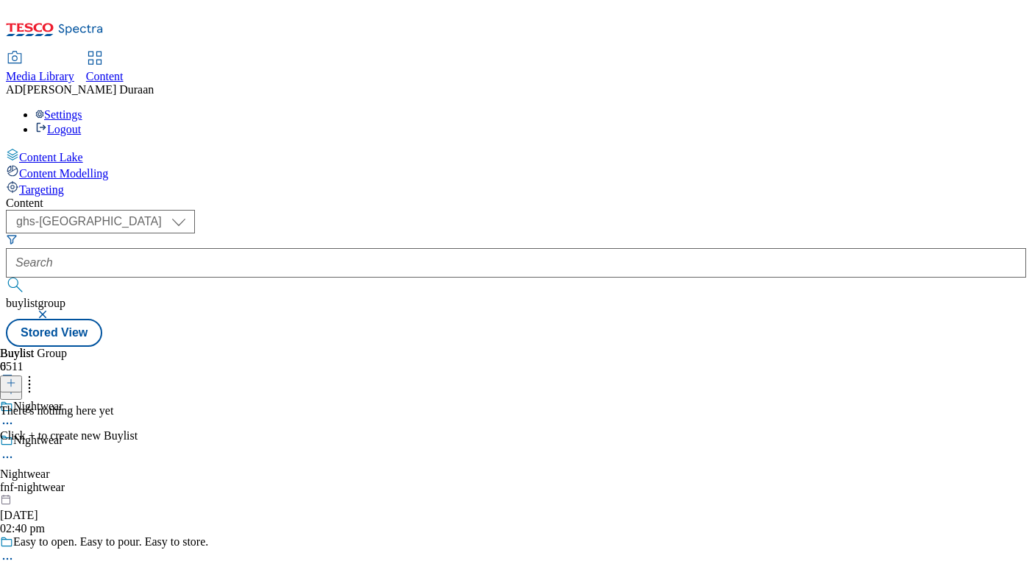
click at [11, 379] on line at bounding box center [11, 382] width 0 height 7
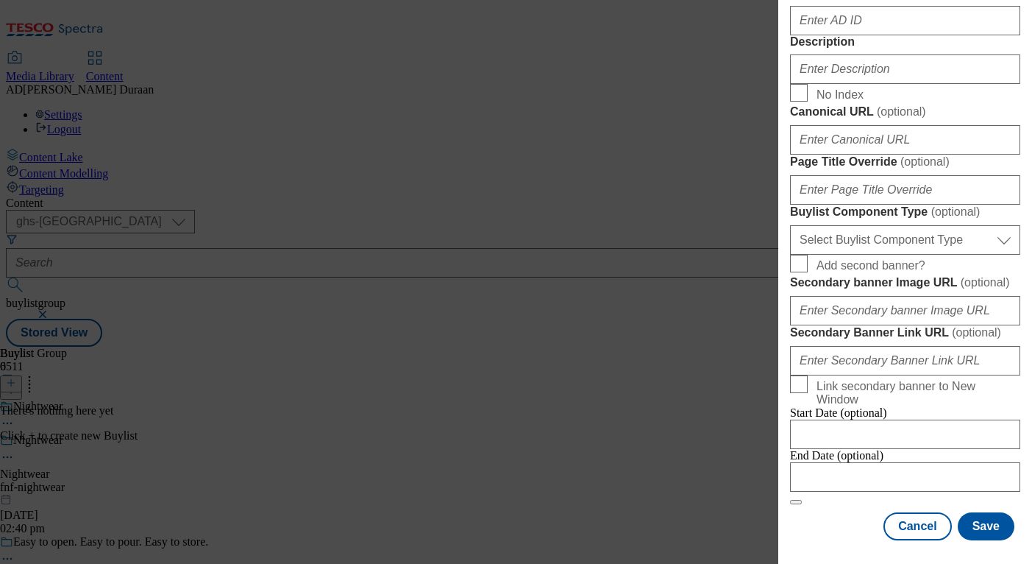
scroll to position [1033, 0]
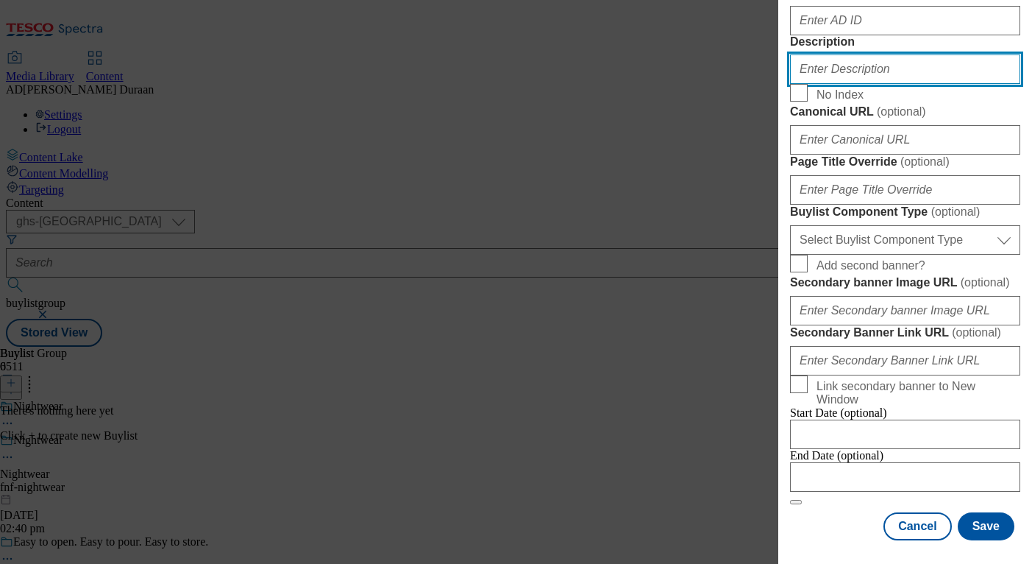
paste input "Find our range of Christmas nightwear and loungewear, including Christmas pyjam…"
type input "Find our range of Christmas nightwear and loungewear, including Christmas pyjam…"
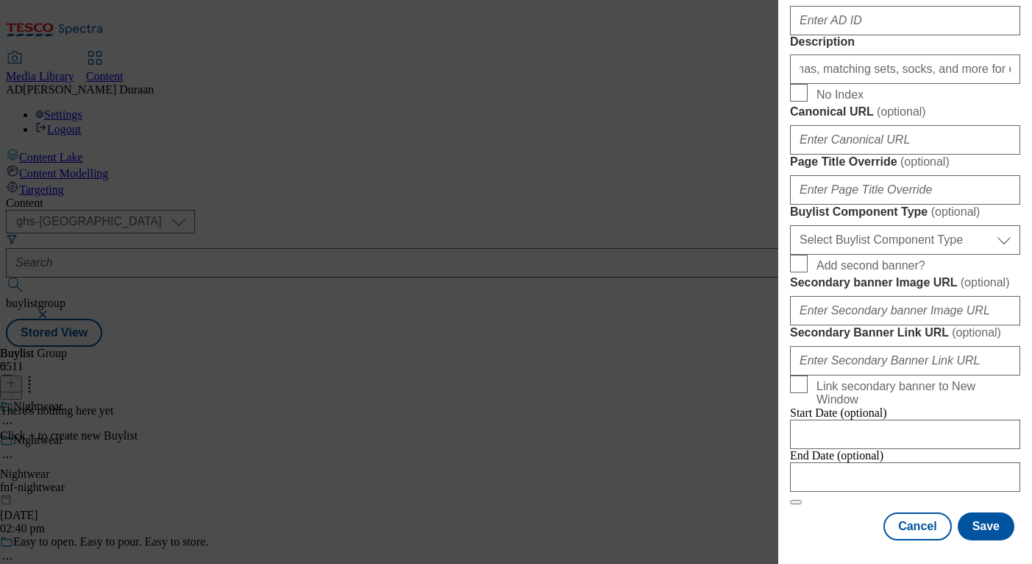
scroll to position [0, 0]
click at [954, 155] on div "Modal" at bounding box center [905, 136] width 230 height 35
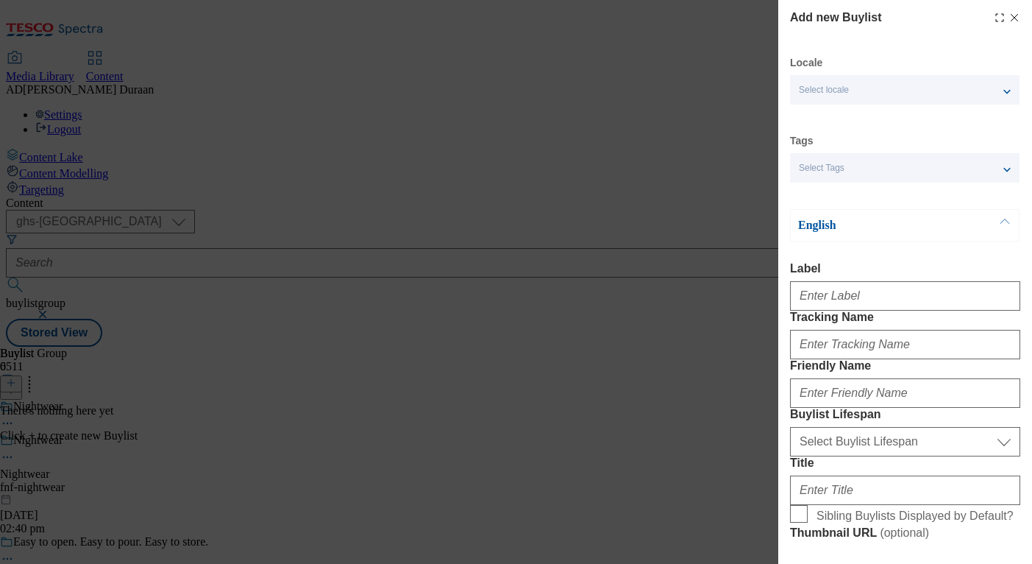
click at [878, 169] on div "Select Tags" at bounding box center [905, 167] width 230 height 29
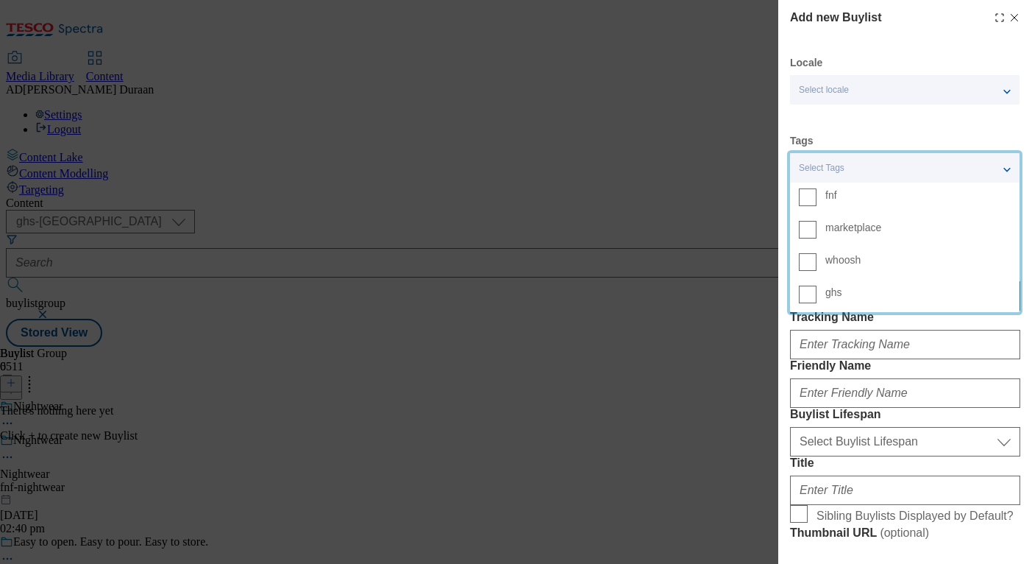
click at [863, 199] on span "fnf" at bounding box center [918, 194] width 185 height 13
click at [817, 199] on input "fnf" at bounding box center [808, 197] width 18 height 18
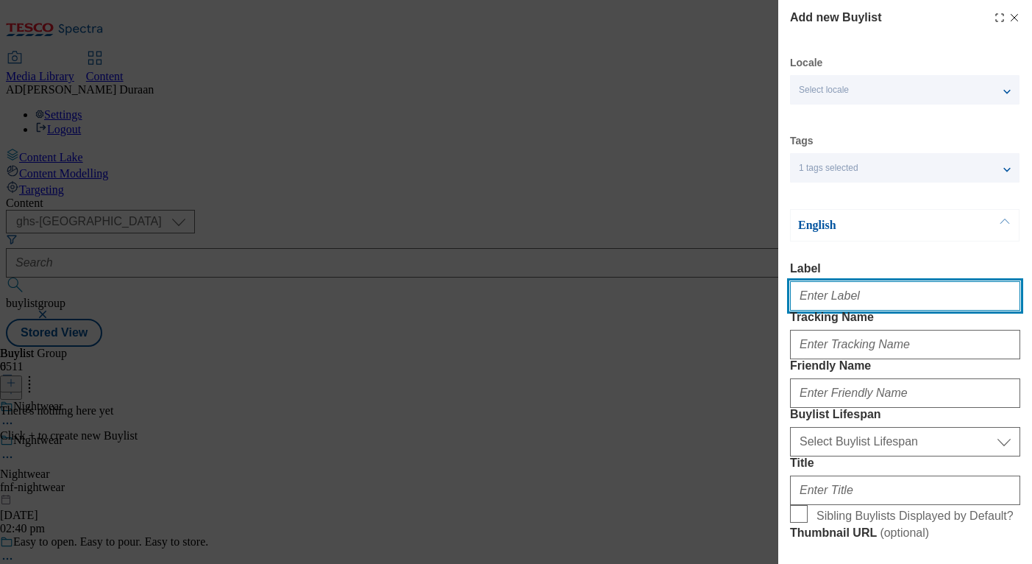
paste input "Nightwear"
drag, startPoint x: 849, startPoint y: 302, endPoint x: 820, endPoint y: 298, distance: 28.9
click at [761, 291] on div "Add new Buylist Locale Select locale English Welsh Tags 1 tags selected fnf mar…" at bounding box center [516, 282] width 1032 height 564
click at [829, 302] on input "Nightwear" at bounding box center [905, 295] width 230 height 29
drag, startPoint x: 843, startPoint y: 299, endPoint x: 709, endPoint y: 285, distance: 135.4
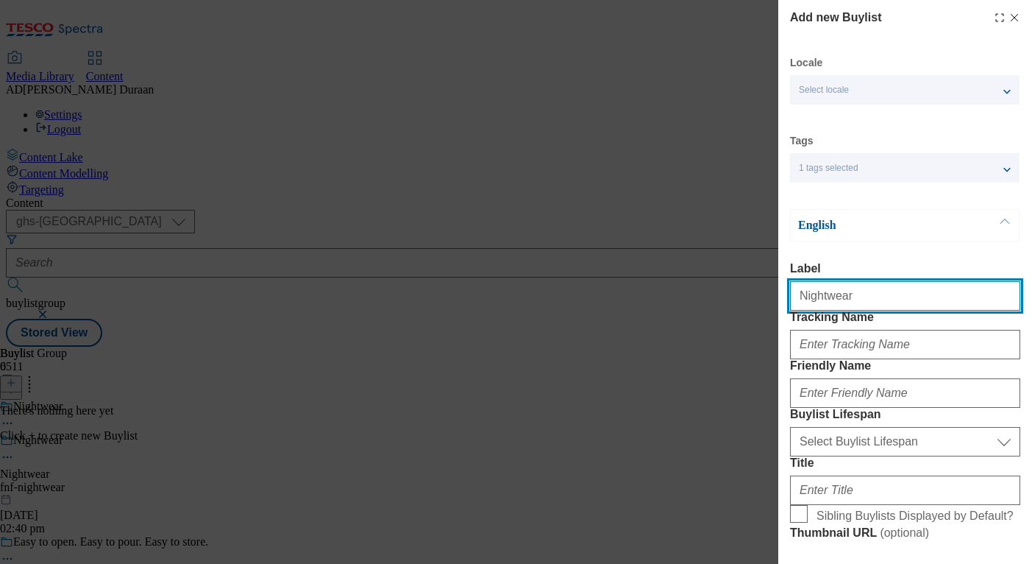
click at [709, 285] on div "Add new Buylist Locale Select locale English Welsh Tags 1 tags selected fnf mar…" at bounding box center [516, 282] width 1032 height 564
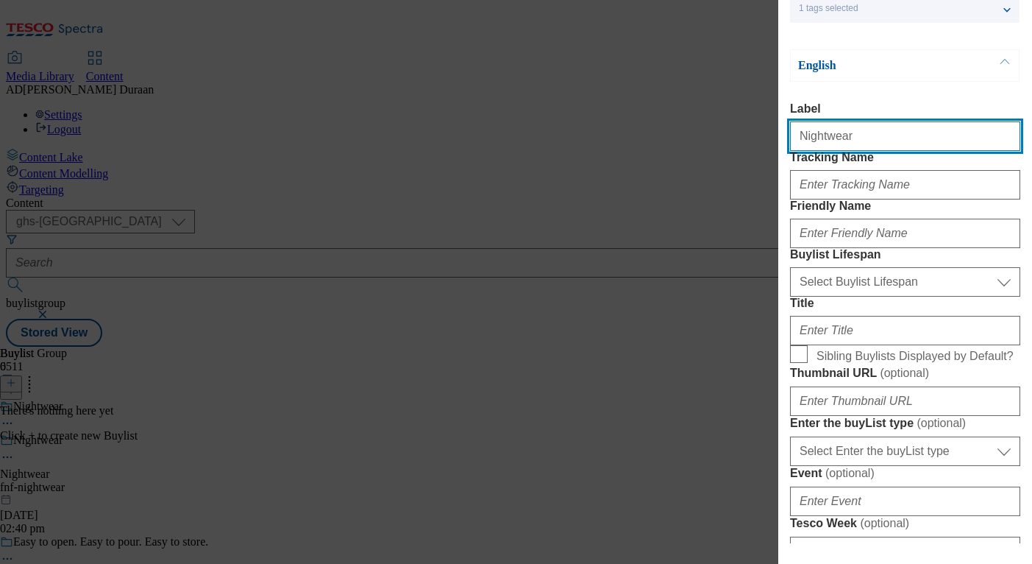
scroll to position [168, 0]
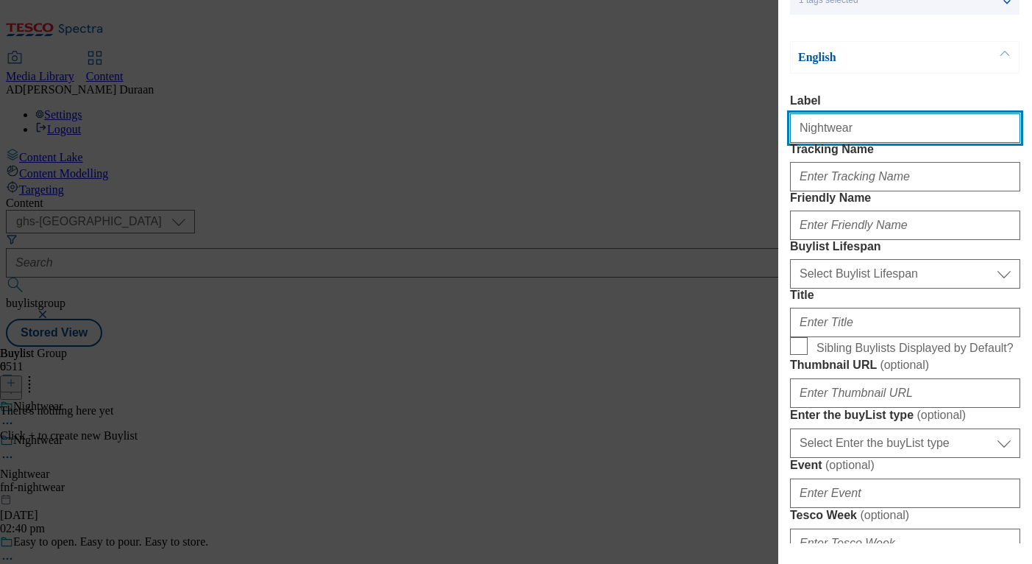
type input "Nightwear"
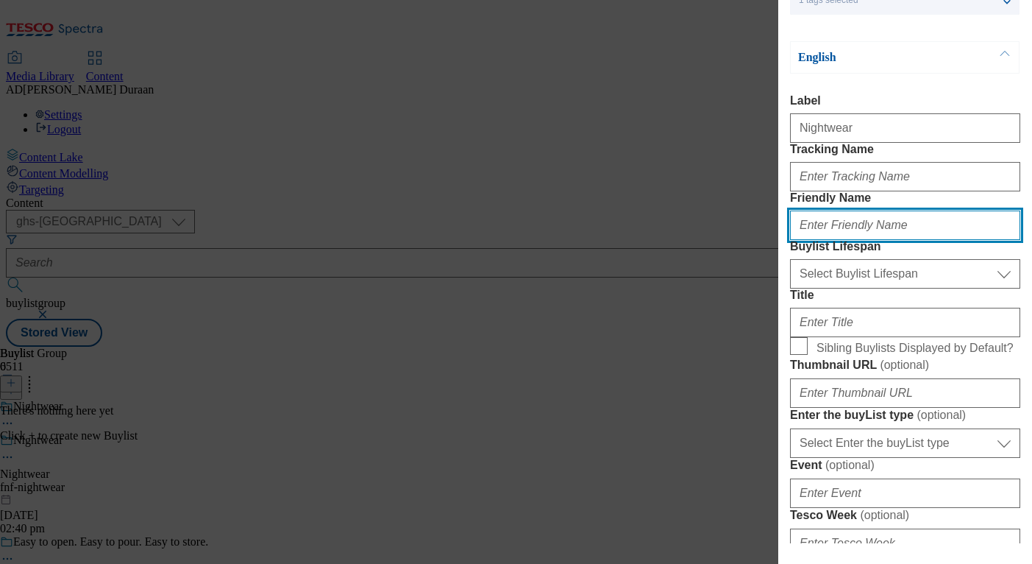
paste input "Nightwear"
type input "Nightwear"
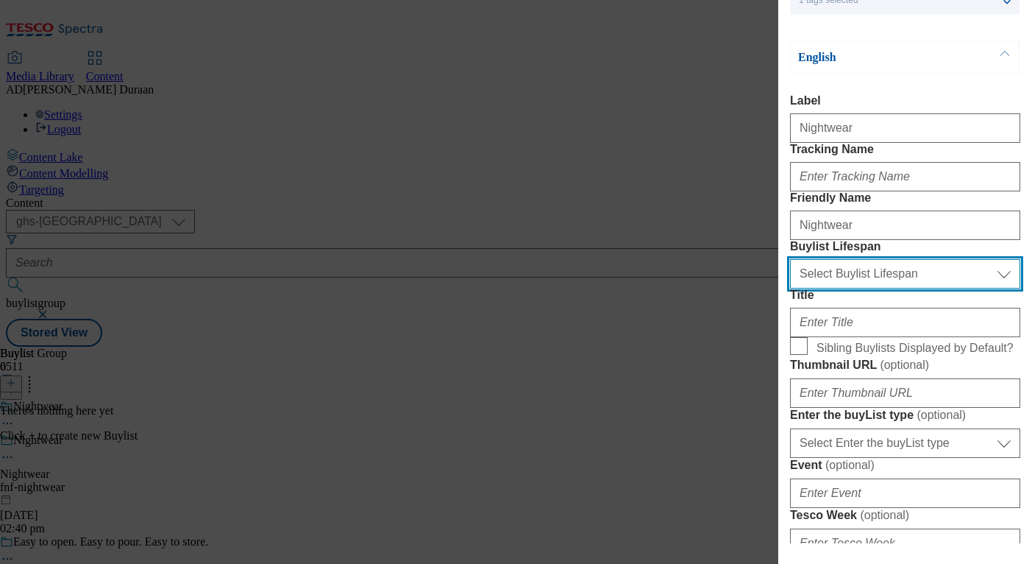
click at [824, 288] on select "Select Buylist Lifespan evergreen seasonal tactical" at bounding box center [905, 273] width 230 height 29
click at [790, 288] on select "Select Buylist Lifespan evergreen seasonal tactical" at bounding box center [905, 273] width 230 height 29
click at [841, 288] on select "Select Buylist Lifespan evergreen seasonal tactical" at bounding box center [905, 273] width 230 height 29
select select "evergreen"
click at [790, 288] on select "Select Buylist Lifespan evergreen seasonal tactical" at bounding box center [905, 273] width 230 height 29
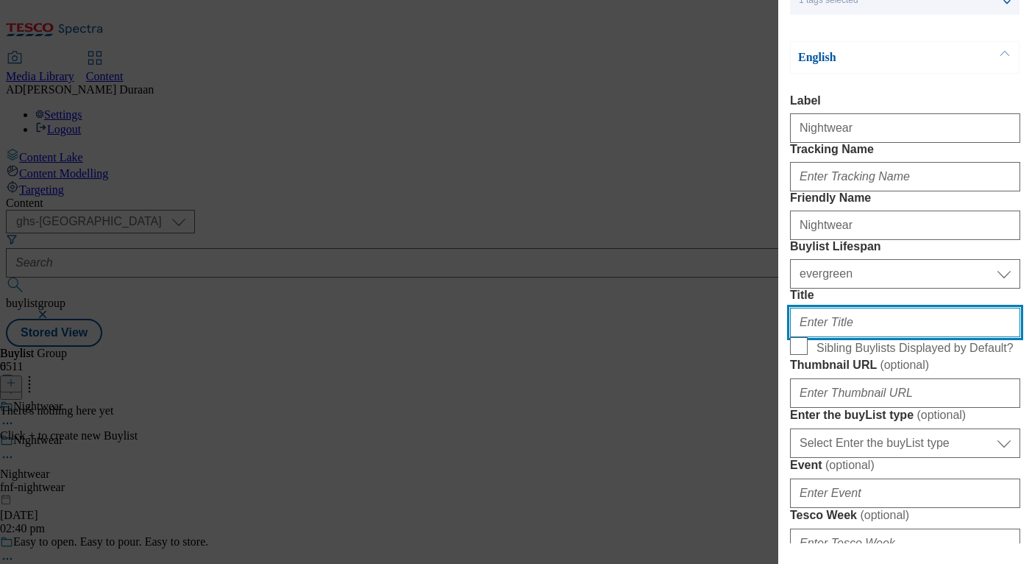
paste input "Nightwear"
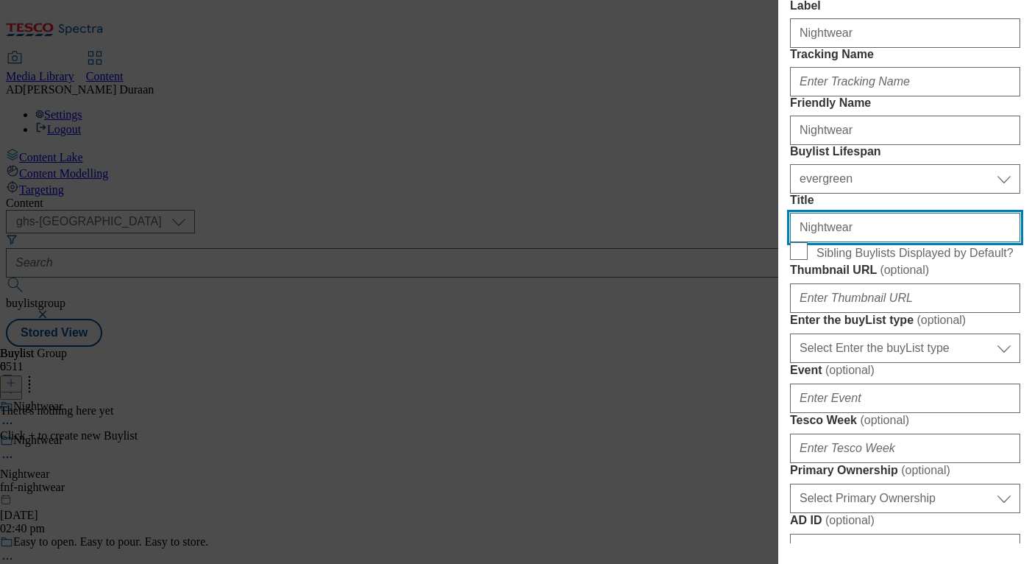
scroll to position [283, 0]
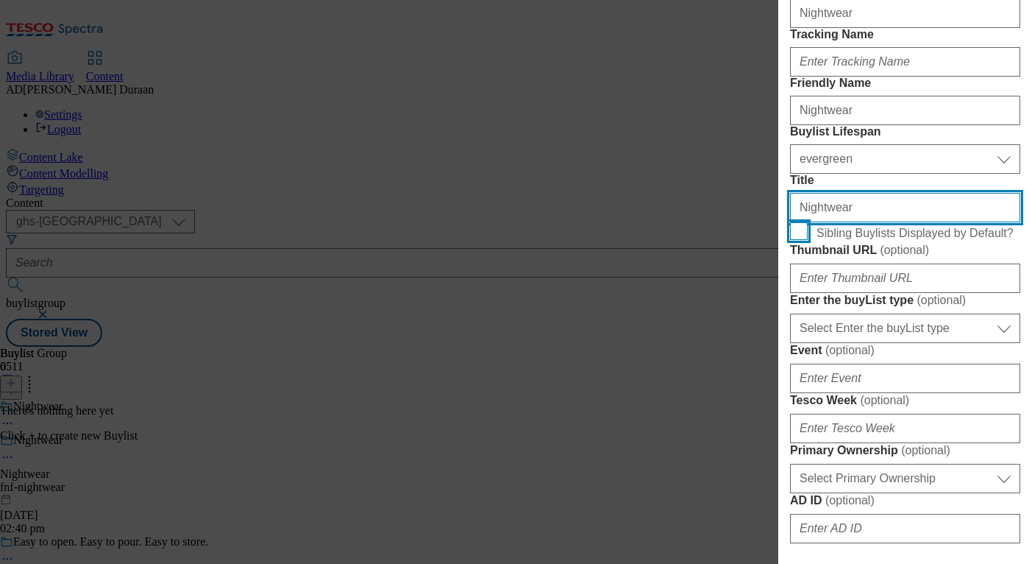
type input "Nightwear"
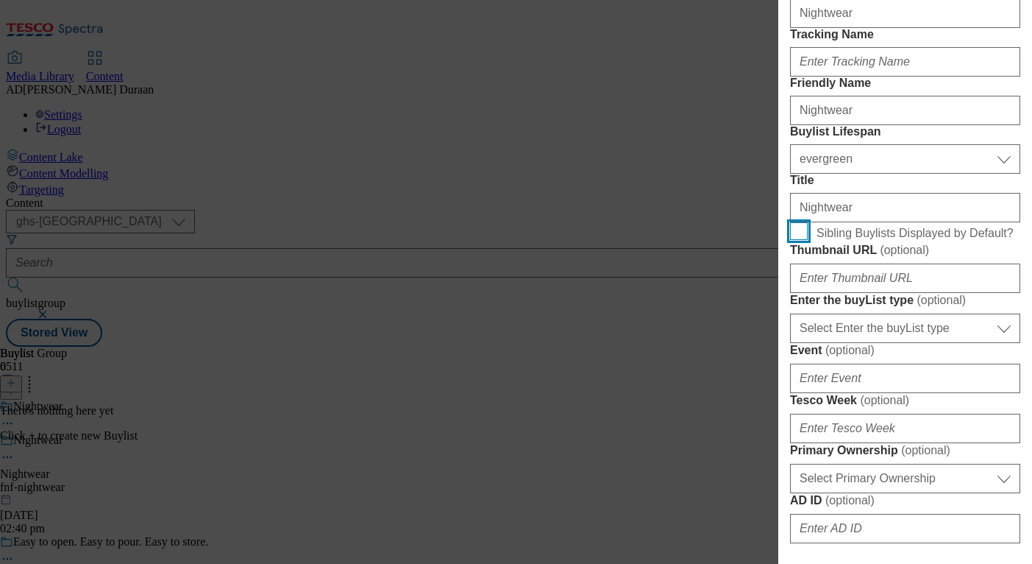
click at [800, 240] on input "Sibling Buylists Displayed by Default?" at bounding box center [799, 231] width 18 height 18
checkbox input "true"
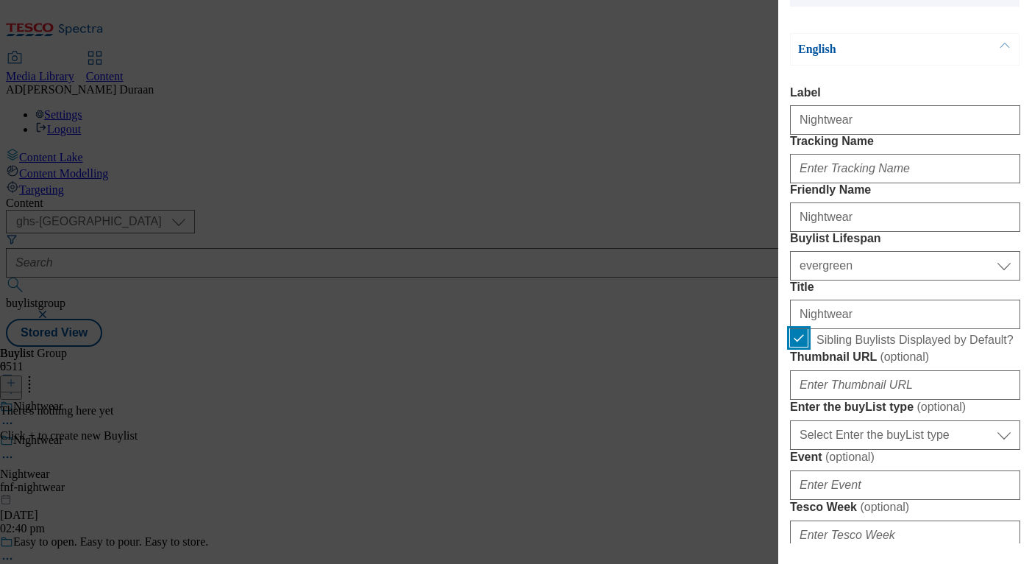
scroll to position [142, 0]
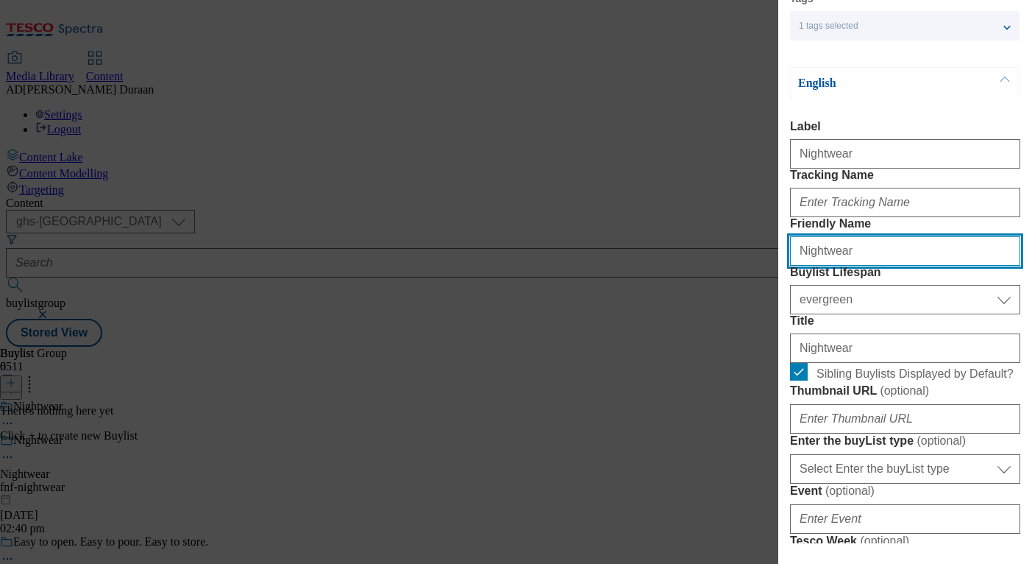
drag, startPoint x: 803, startPoint y: 305, endPoint x: 789, endPoint y: 303, distance: 14.2
click at [789, 303] on div "Add new Buylist Locale Select locale English Welsh Tags 1 tags selected fnf mar…" at bounding box center [905, 271] width 254 height 543
type input "nightwear"
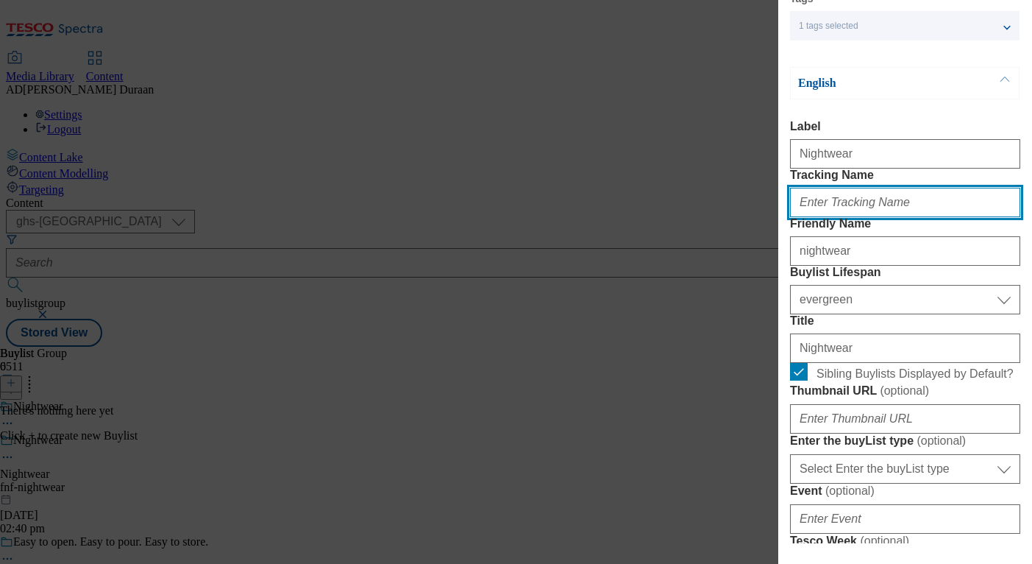
paste input "fnf_hub_christmas_nightwear"
type input "fnf_hub_christmas_nightwear"
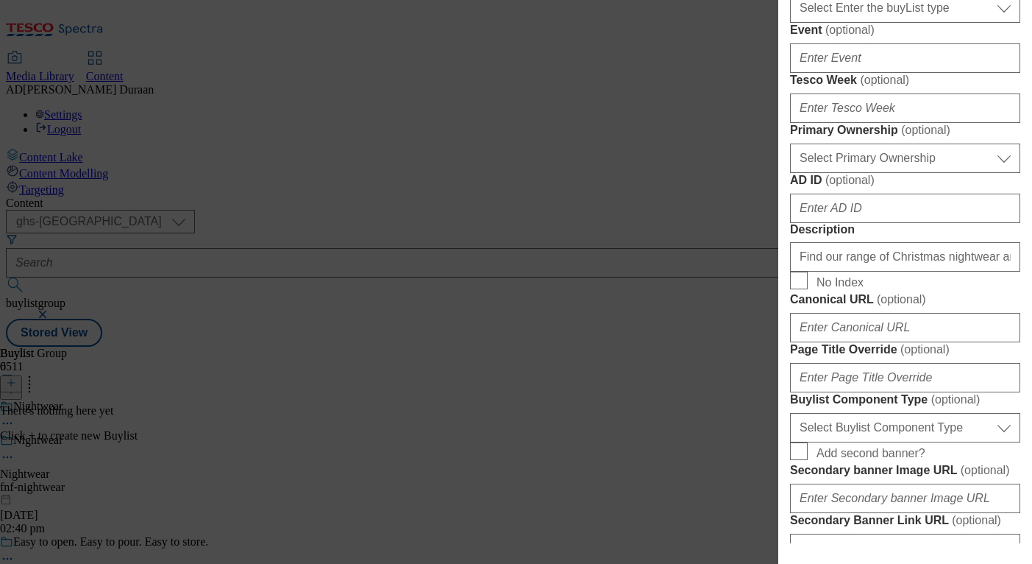
scroll to position [609, 0]
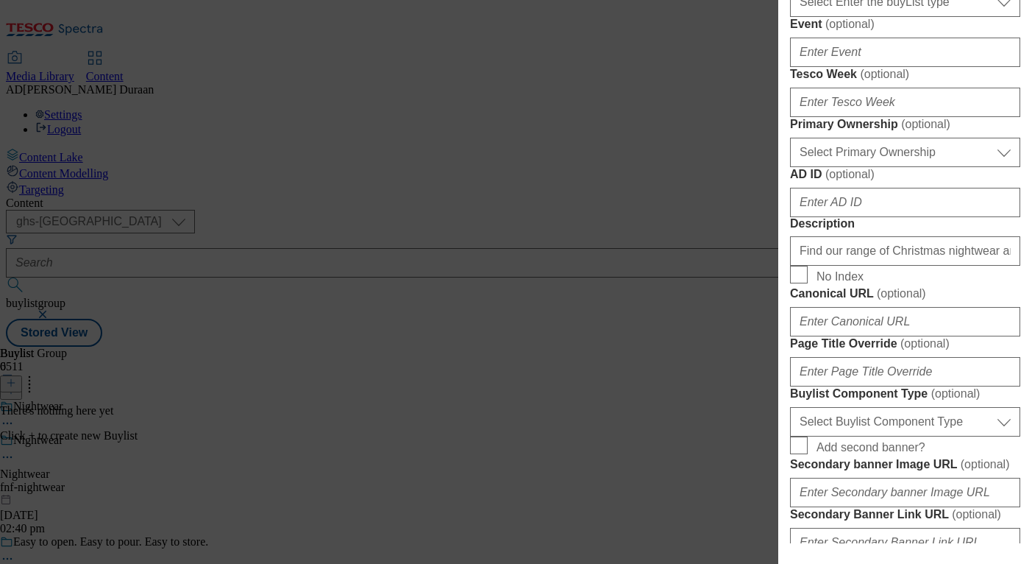
paste input "https://digitalcontent.api.tesco.com/v2/media/ghs-mktg/373f5d1a-786e-42d7-a8df-…"
type input "https://digitalcontent.api.tesco.com/v2/media/ghs-mktg/373f5d1a-786e-42d7-a8df-…"
click at [1011, 32] on label "Event ( optional )" at bounding box center [905, 24] width 230 height 15
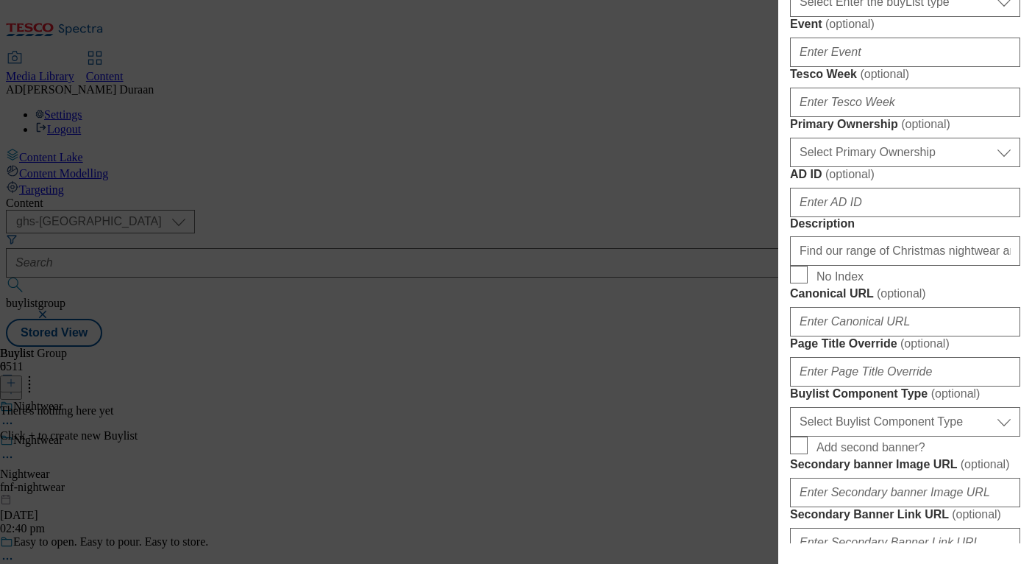
click at [1011, 67] on input "Event ( optional )" at bounding box center [905, 52] width 230 height 29
click at [791, 204] on form "Label Nightwear Tracking Name fnf_hub_christmas_nightwear Friendly Name nightwe…" at bounding box center [905, 169] width 230 height 1033
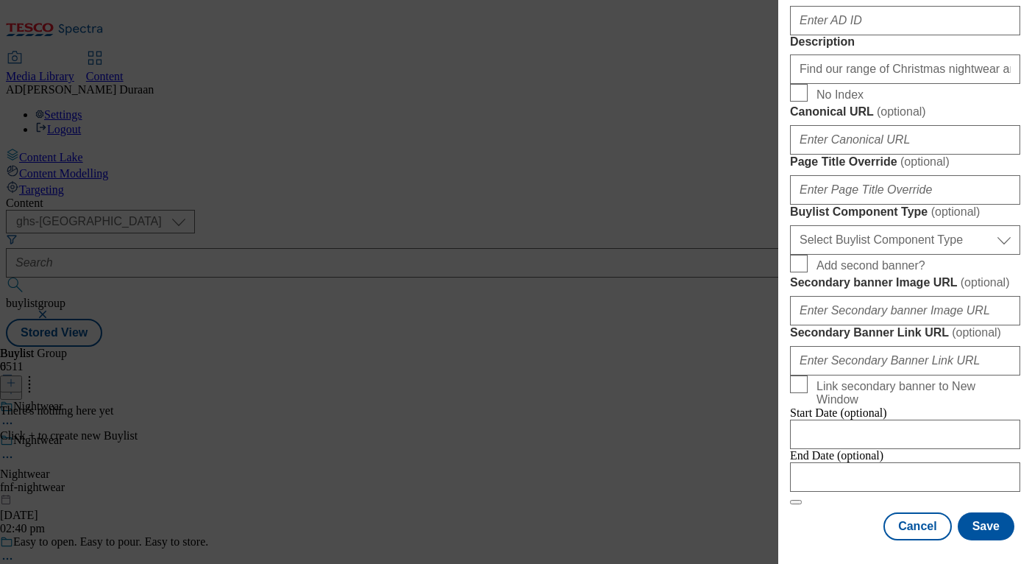
scroll to position [1247, 0]
click at [901, 225] on select "Select Buylist Component Type Banner Competition Header Meal" at bounding box center [905, 239] width 230 height 29
select select "Banner"
click at [790, 225] on select "Select Buylist Component Type Banner Competition Header Meal" at bounding box center [905, 239] width 230 height 29
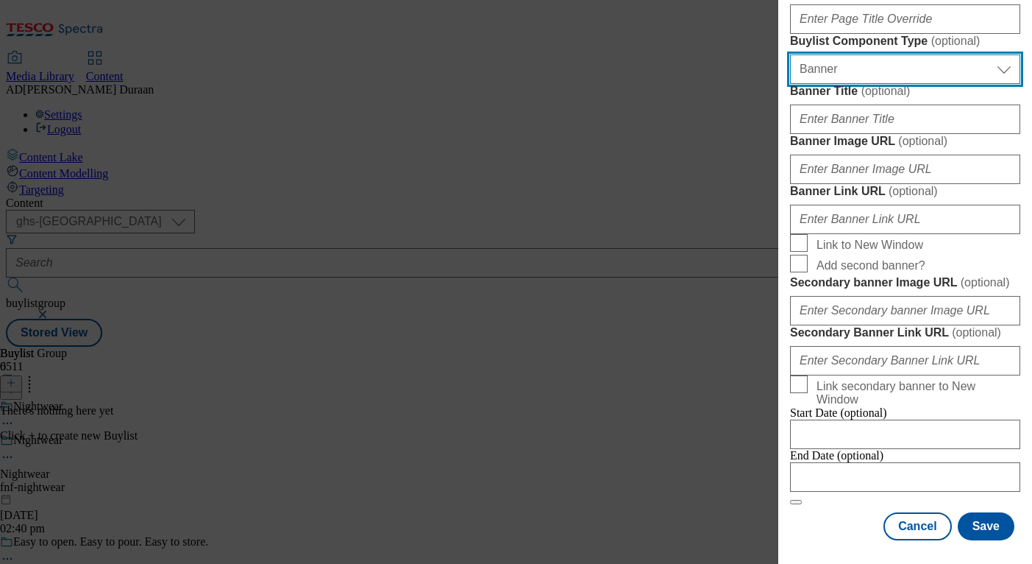
scroll to position [1349, 0]
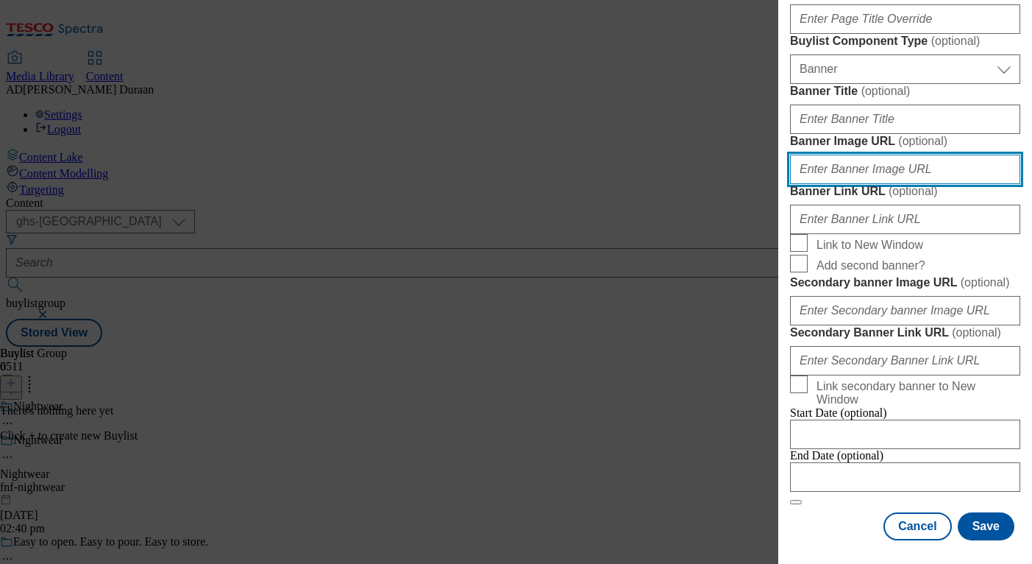
paste input "https://digitalcontent.api.tesco.com/v2/media/ghs-mktg/dd134b3e-76d0-4647-bafe-…"
type input "https://digitalcontent.api.tesco.com/v2/media/ghs-mktg/dd134b3e-76d0-4647-bafe-…"
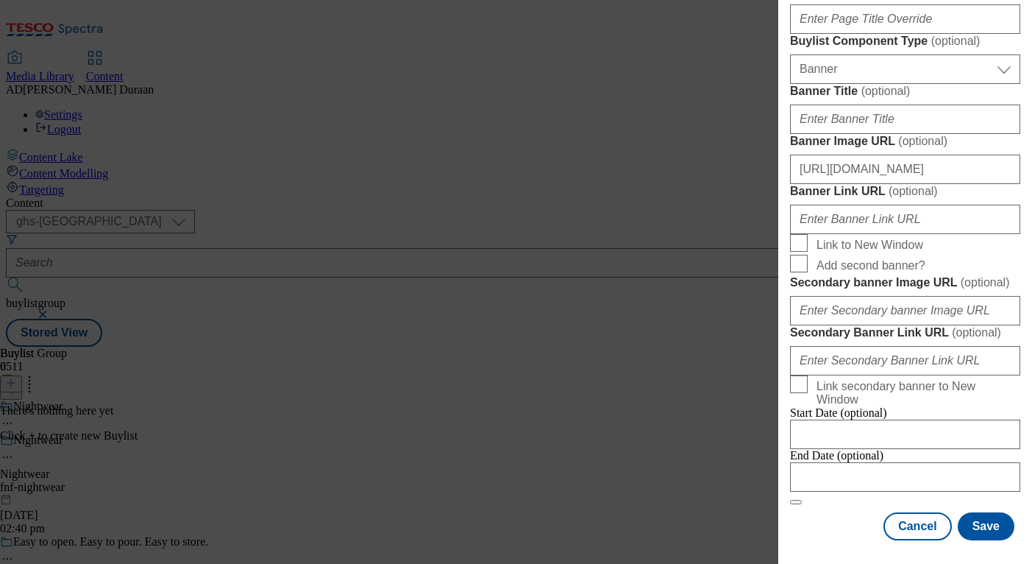
scroll to position [0, 0]
paste input "https://www.tesco.com/shop/en-GB/landing/f-f"
click at [996, 234] on input "https://www.tesco.com/shop/en-GB/landing/f-f?icid=" at bounding box center [905, 219] width 230 height 29
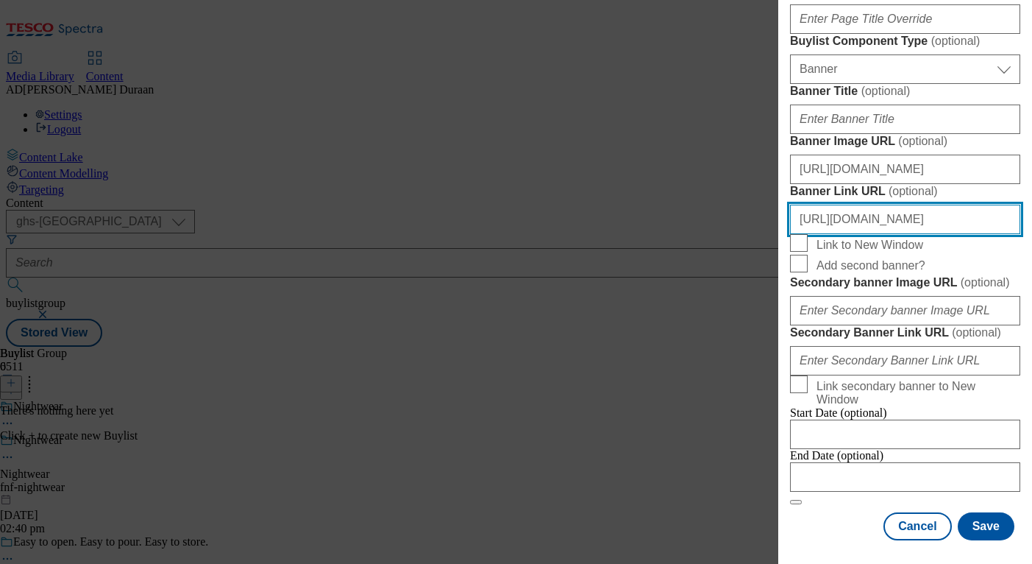
click at [1012, 234] on input "https://www.tesco.com/shop/en-GB/landing/f-f?icid=" at bounding box center [905, 219] width 230 height 29
paste input "fnf_hub_christmas_nightwear"
type input "https://www.tesco.com/shop/en-GB/landing/f-f?icid=fnf_hub_christmas_nightwear"
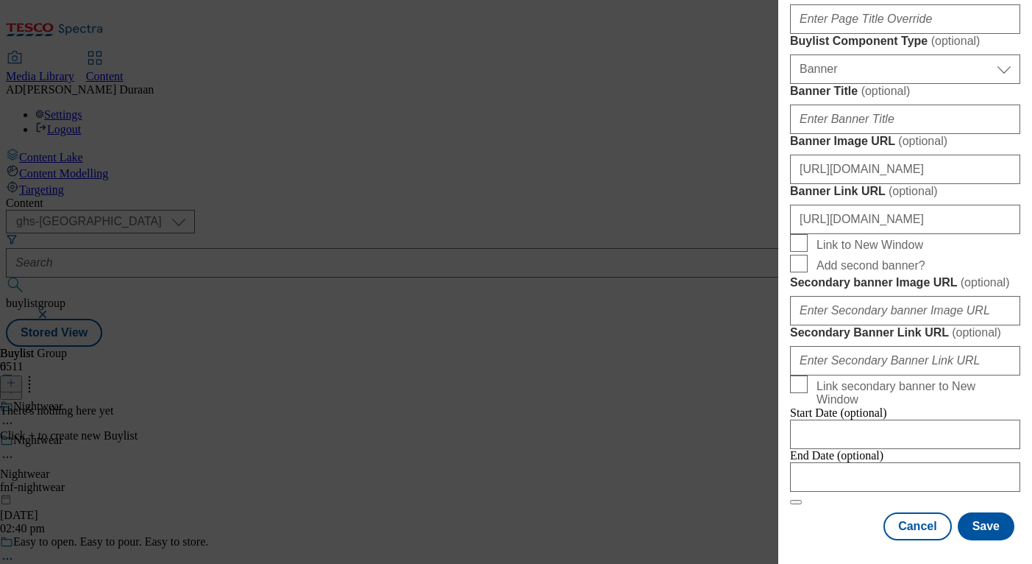
click at [1025, 240] on div "Add new Buylist Locale Select locale English Welsh Tags 1 tags selected fnf mar…" at bounding box center [905, 271] width 254 height 543
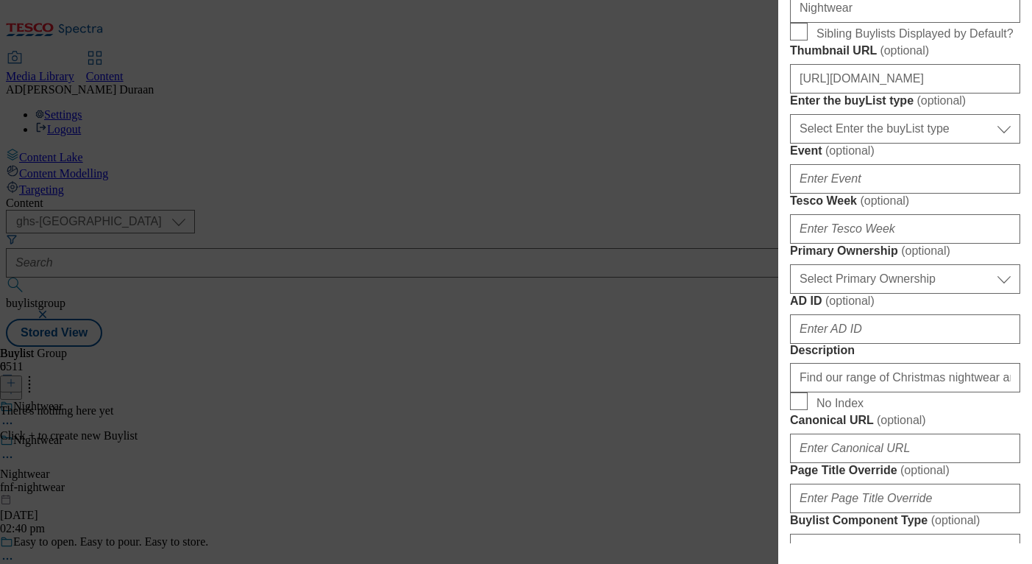
scroll to position [484, 0]
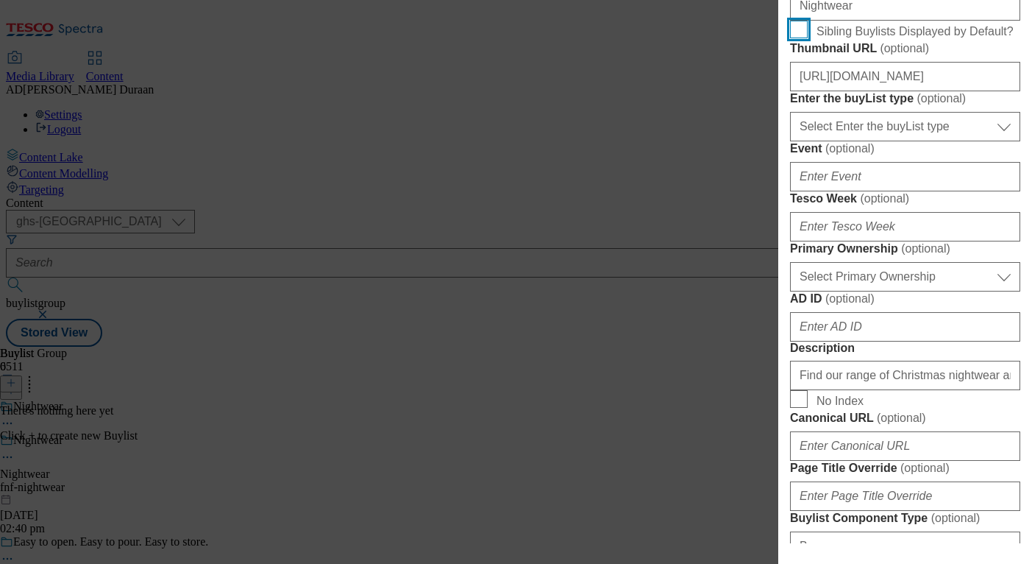
click at [802, 38] on input "Sibling Buylists Displayed by Default?" at bounding box center [799, 30] width 18 height 18
checkbox input "true"
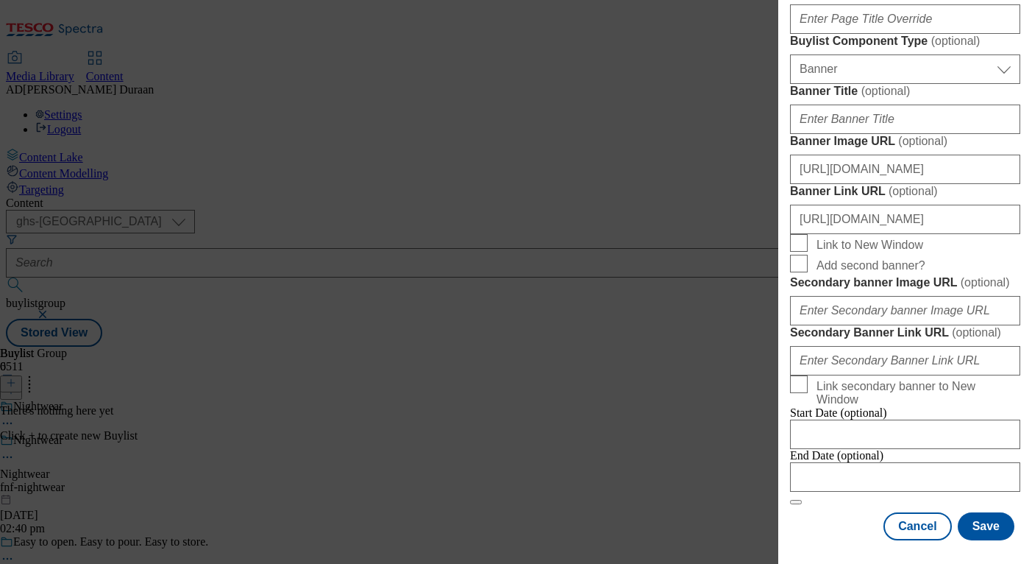
scroll to position [1580, 0]
click at [991, 527] on button "Save" at bounding box center [986, 526] width 57 height 28
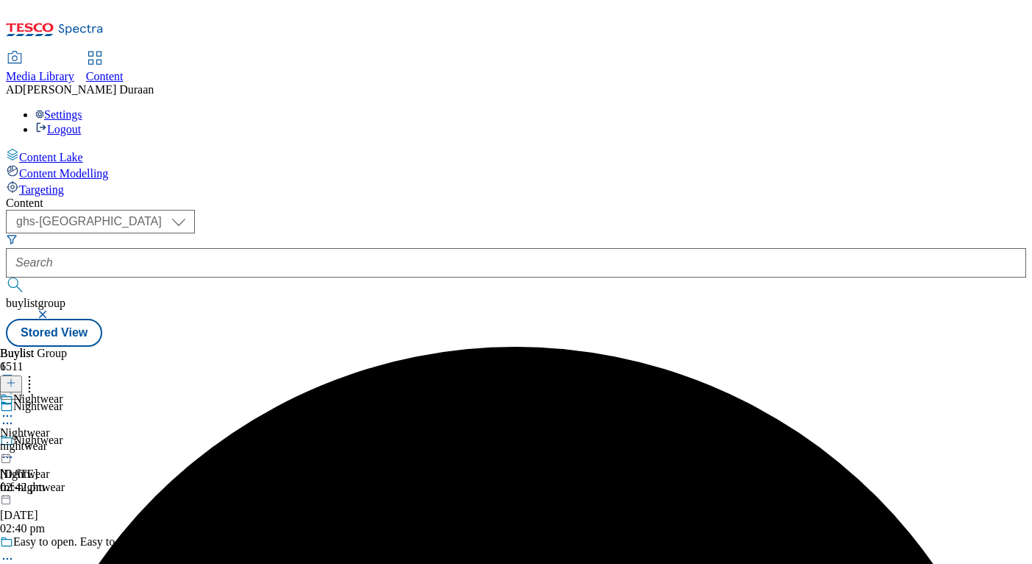
click at [63, 392] on div "Nightwear Nightwear nightwear 13 Oct 2025 02:42 pm" at bounding box center [31, 443] width 63 height 102
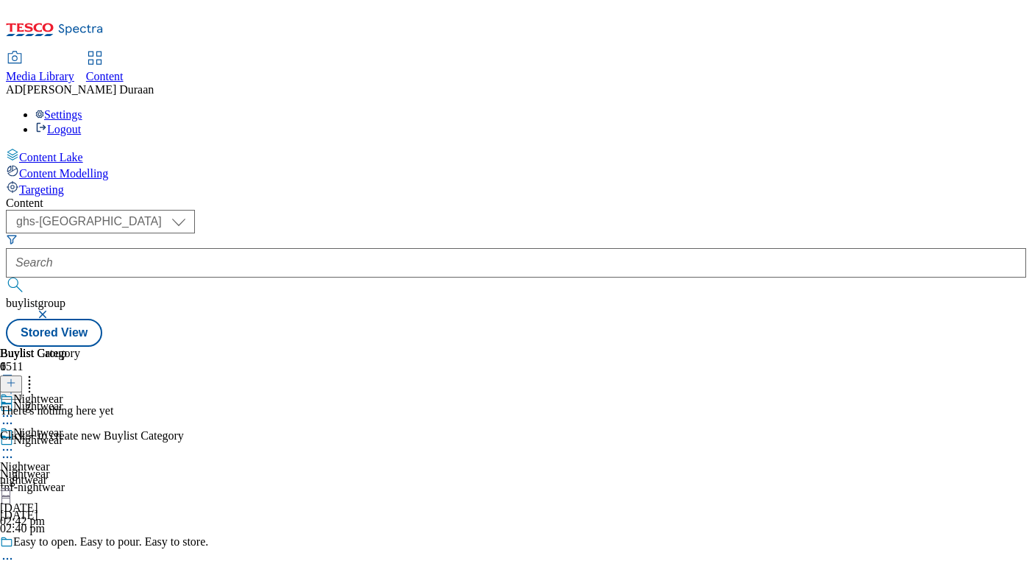
click at [11, 379] on line at bounding box center [11, 382] width 0 height 7
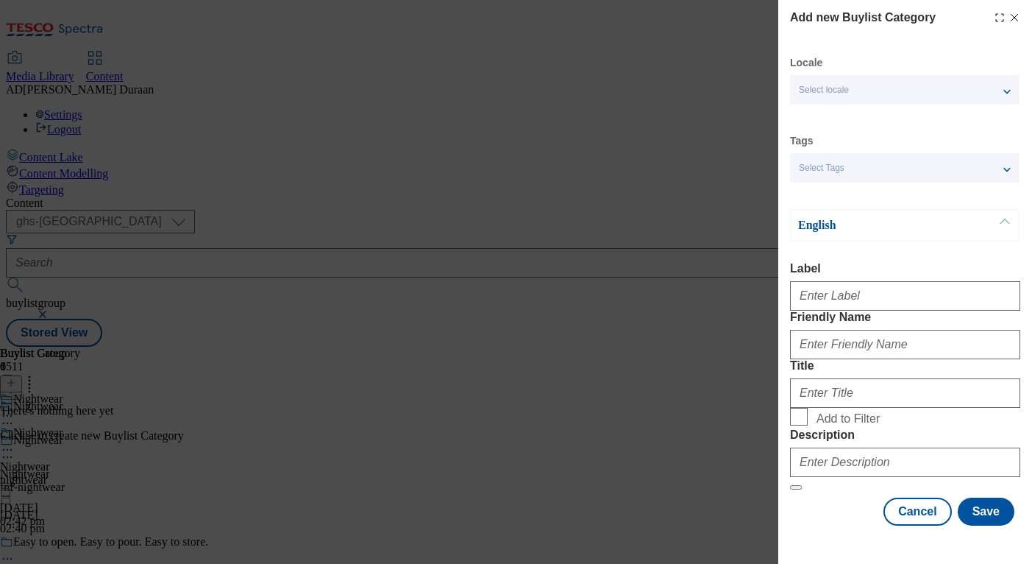
click at [854, 171] on div "Select Tags" at bounding box center [905, 167] width 230 height 29
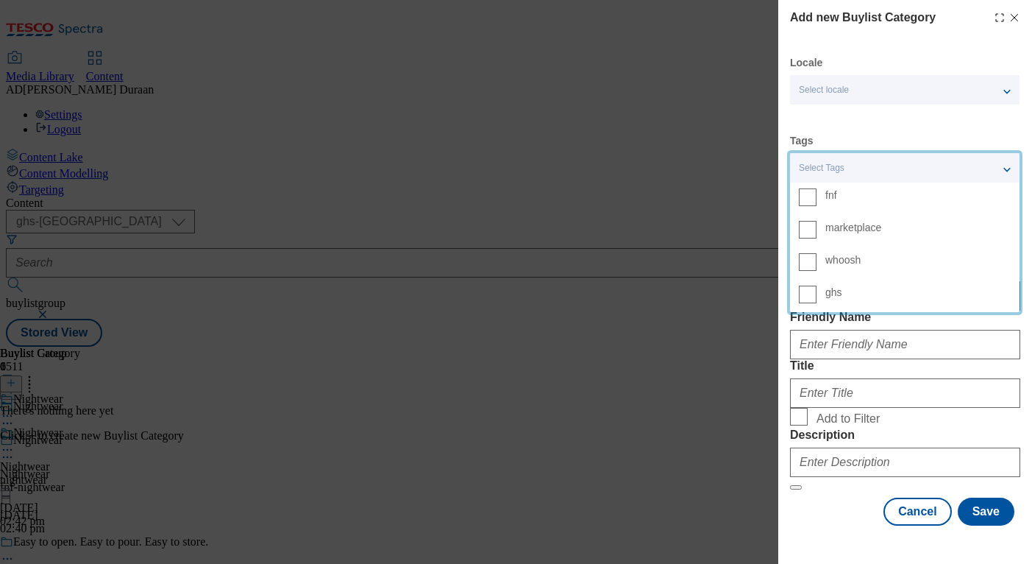
click at [837, 196] on span "fnf" at bounding box center [832, 195] width 12 height 8
click at [817, 196] on input "fnf" at bounding box center [808, 197] width 18 height 18
click at [871, 132] on div "Locale Select locale English Welsh Tags 1 tags selected fnf marketplace whoosh …" at bounding box center [905, 290] width 230 height 469
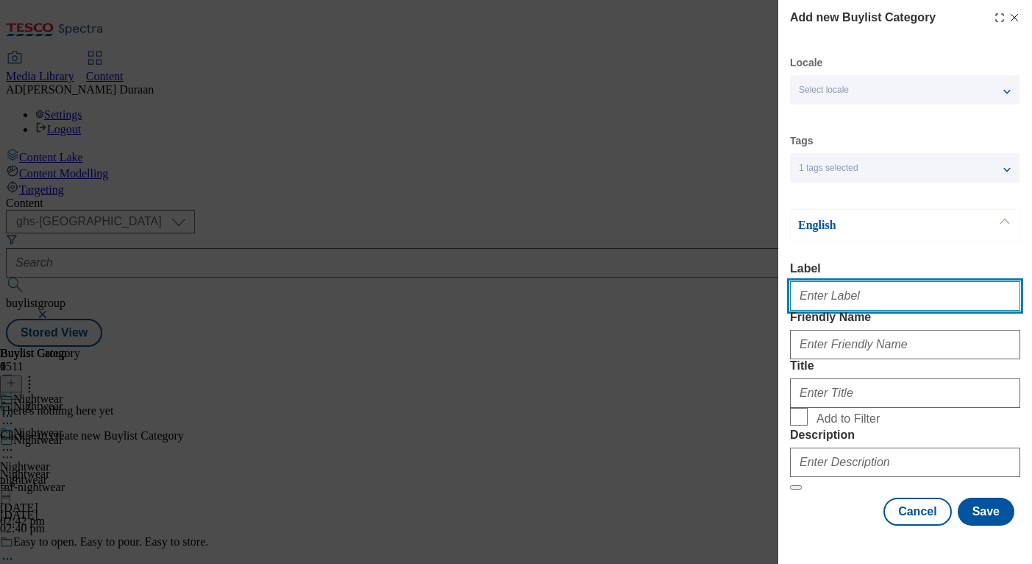
click at [867, 303] on input "Label" at bounding box center [905, 295] width 230 height 29
type input "All products"
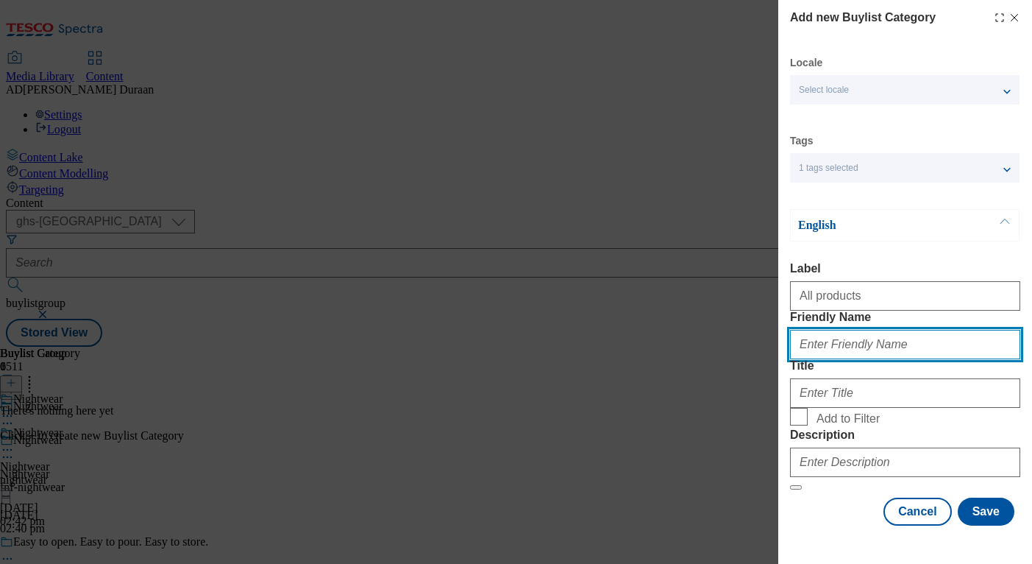
click at [832, 330] on input "Friendly Name" at bounding box center [905, 344] width 230 height 29
type input "all"
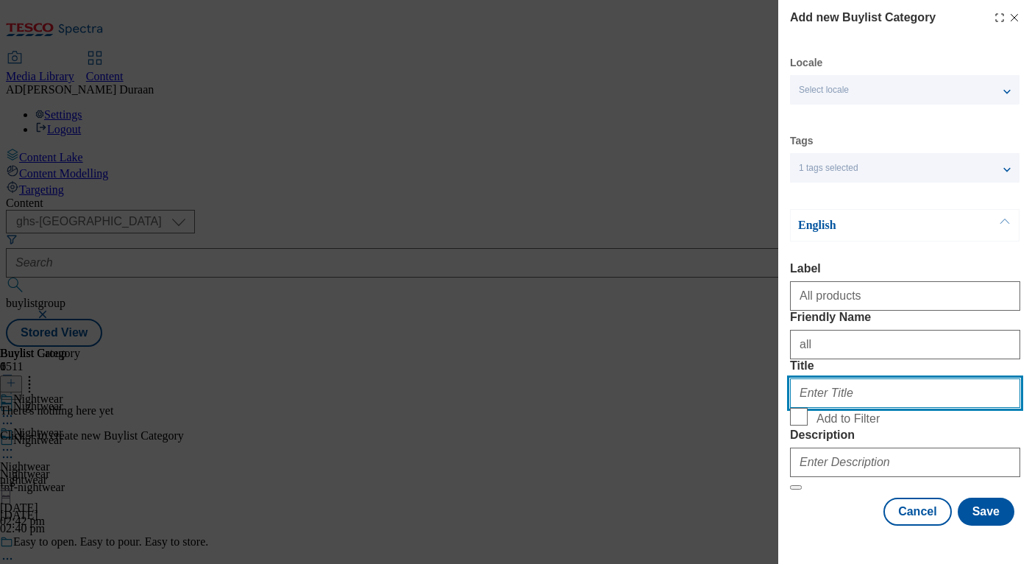
click at [807, 378] on input "Title" at bounding box center [905, 392] width 230 height 29
type input "All products"
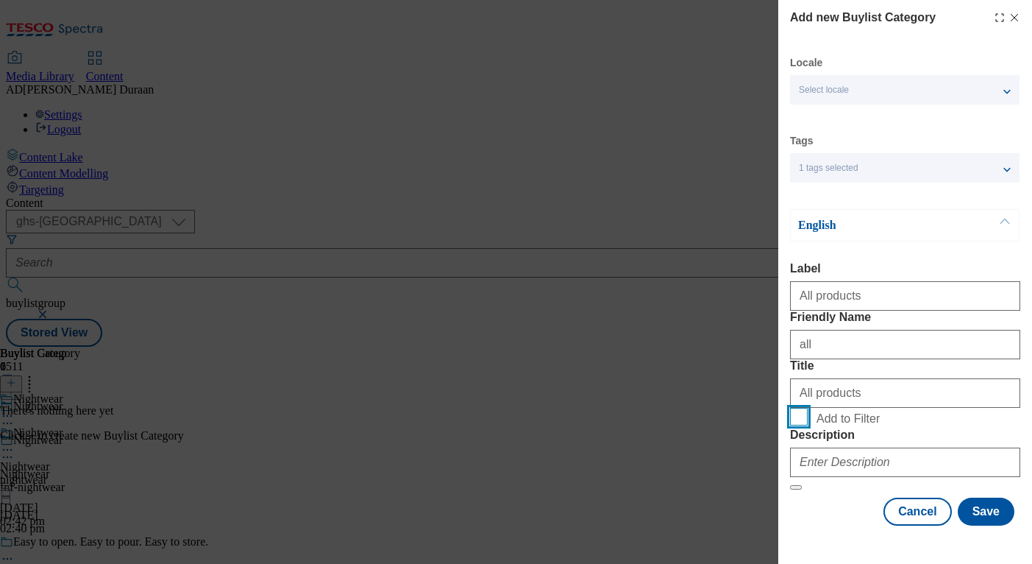
click at [798, 408] on input "Add to Filter" at bounding box center [799, 417] width 18 height 18
checkbox input "true"
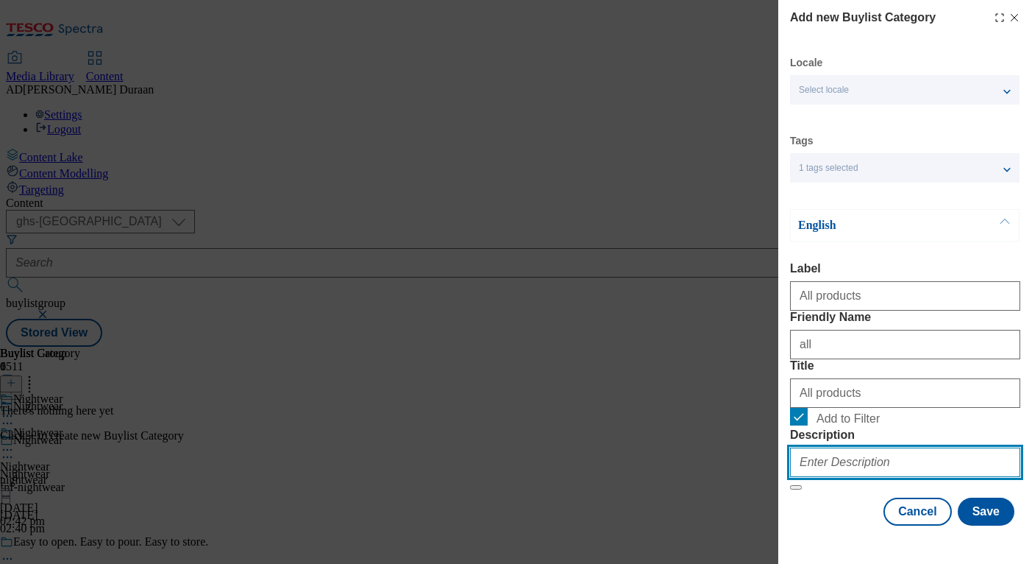
paste input "Find our range of Christmas nightwear and loungewear, including Christmas pyjam…"
type input "Find our range of Christmas nightwear and loungewear, including Christmas pyjam…"
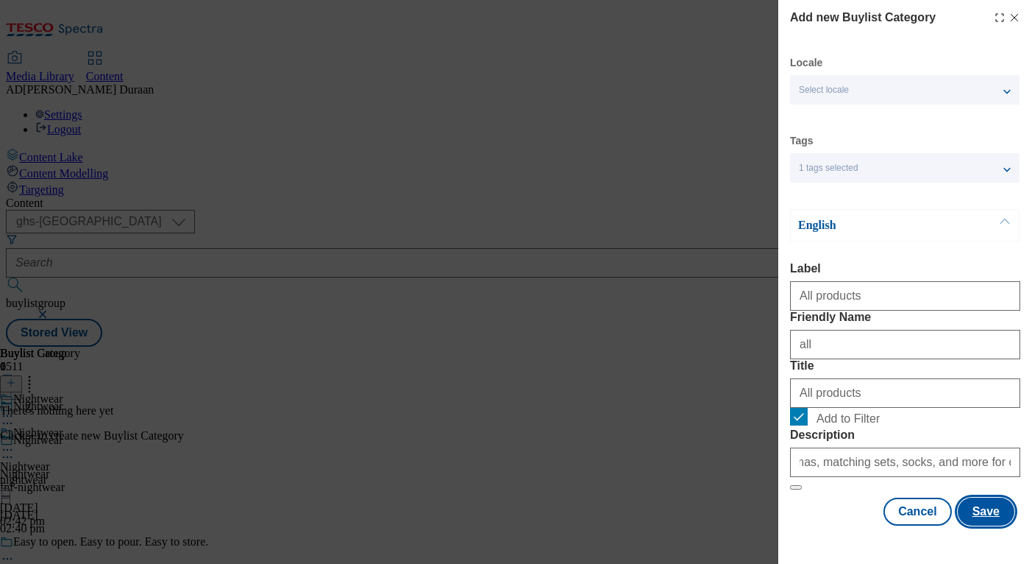
scroll to position [0, 0]
click at [980, 525] on button "Save" at bounding box center [986, 511] width 57 height 28
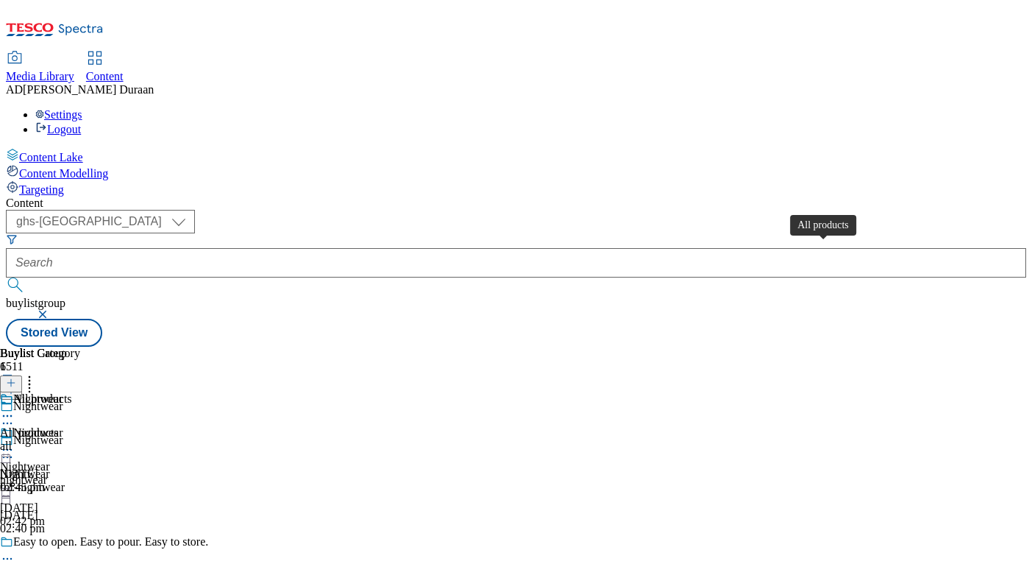
click at [59, 426] on span "All products" at bounding box center [29, 432] width 59 height 13
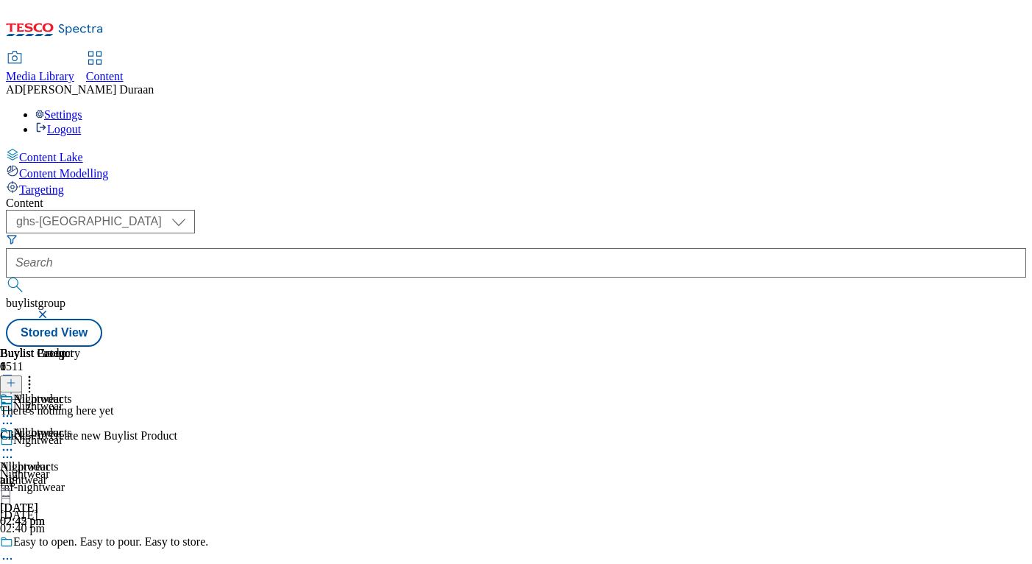
scroll to position [0, 274]
click at [15, 442] on icon at bounding box center [7, 449] width 15 height 15
click at [68, 492] on span "Copy" at bounding box center [57, 497] width 23 height 11
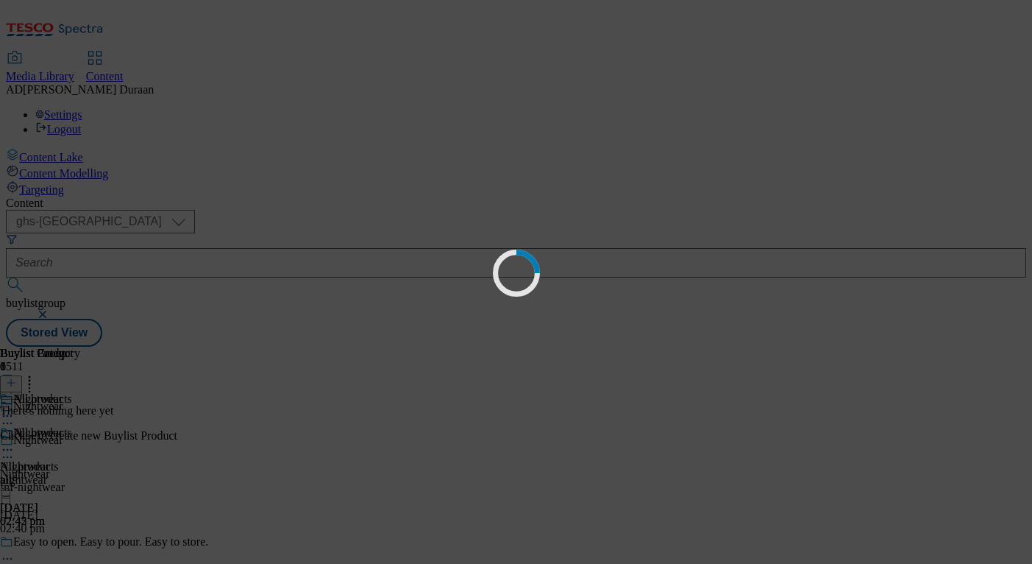
scroll to position [0, 0]
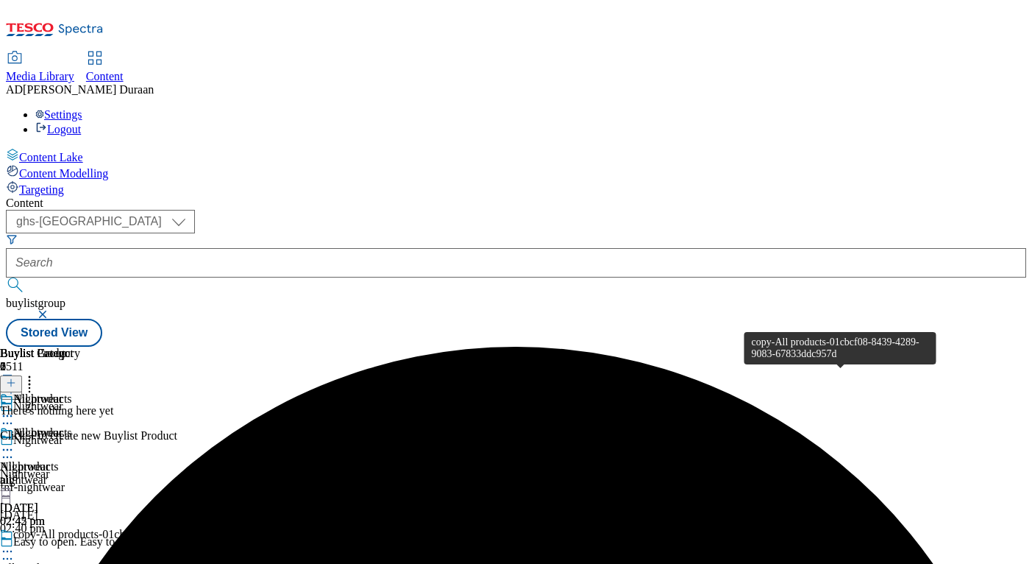
click at [302, 528] on span "copy-All products-01cbcf08-8439-4289-9083-67833ddc957d" at bounding box center [157, 536] width 289 height 16
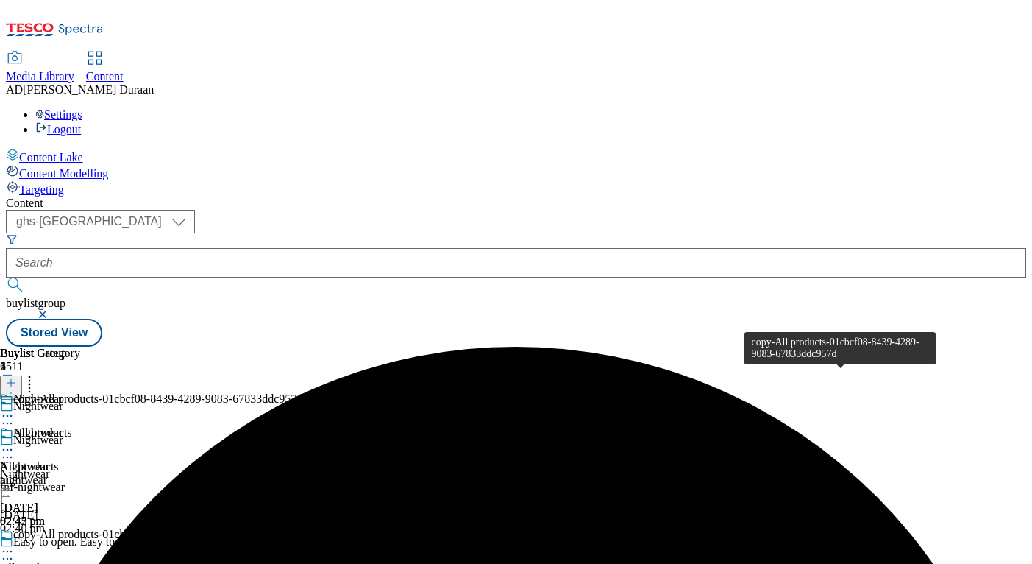
scroll to position [0, 274]
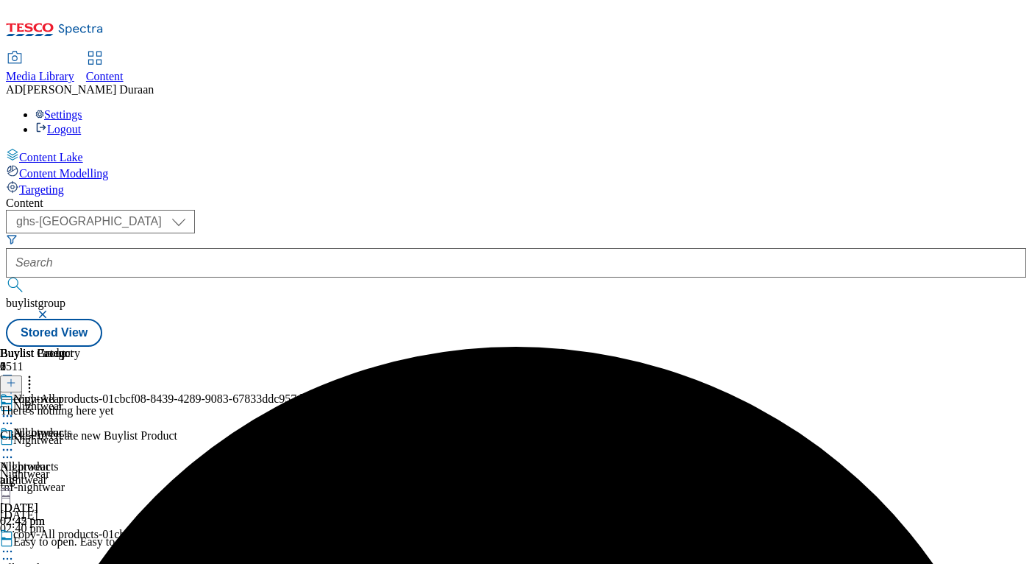
click at [15, 543] on icon at bounding box center [7, 551] width 15 height 15
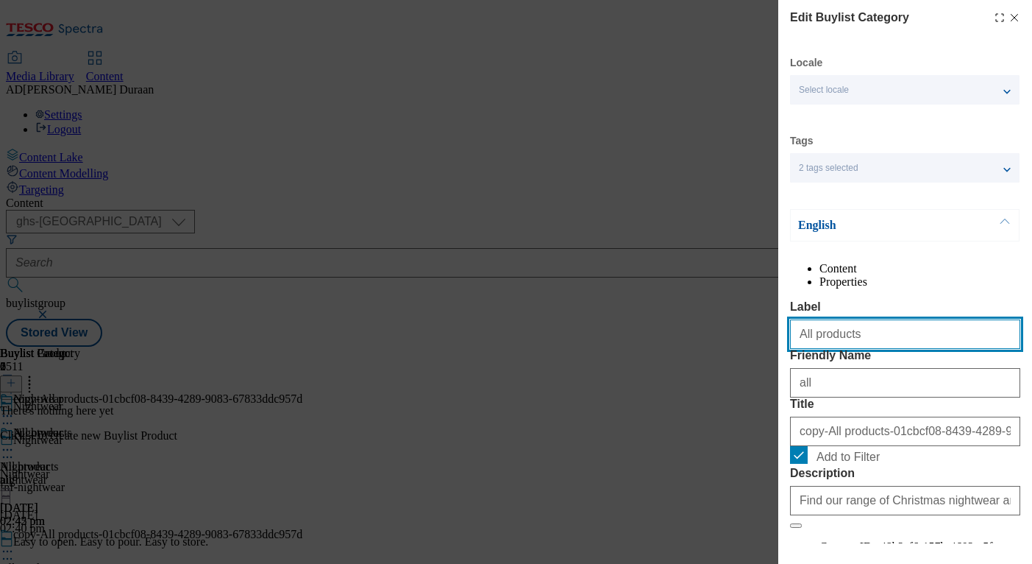
drag, startPoint x: 664, startPoint y: 357, endPoint x: 749, endPoint y: 362, distance: 85.5
click at [652, 355] on div "Edit Buylist Category Locale Select locale English Welsh Tags 2 tags selected f…" at bounding box center [516, 282] width 1032 height 564
paste input "Women'"
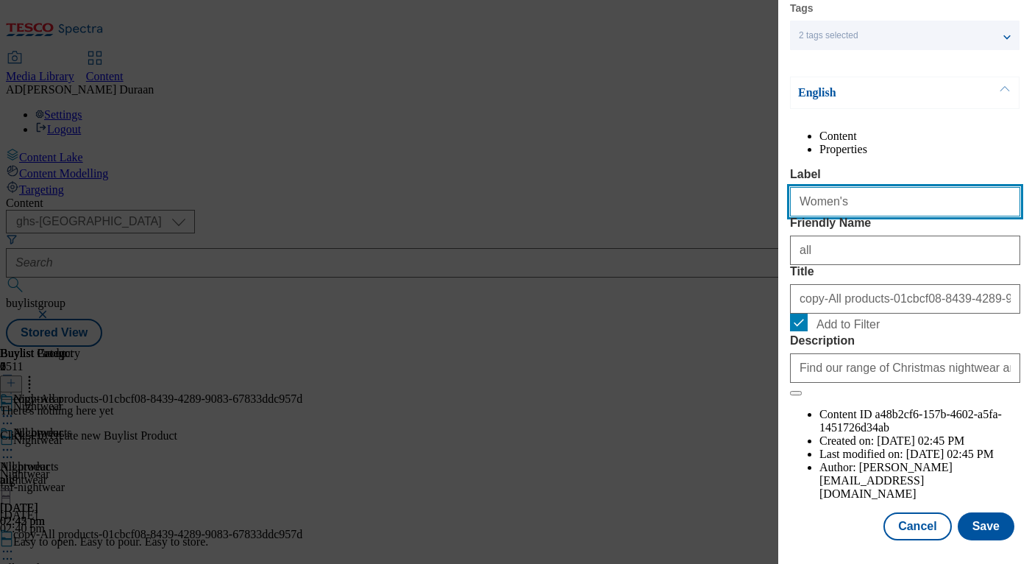
scroll to position [160, 0]
type input "Women's"
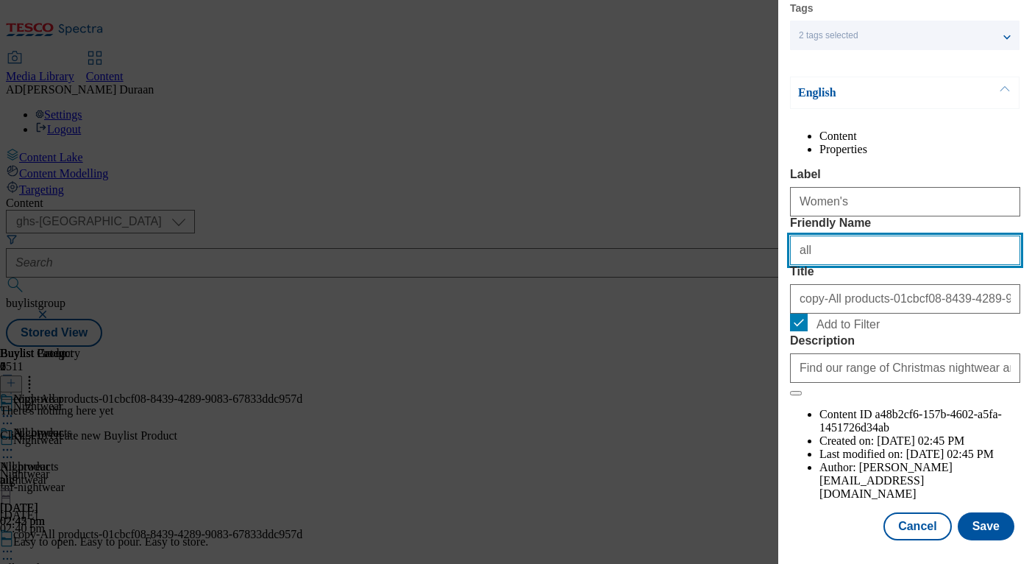
click at [814, 265] on input "all" at bounding box center [905, 249] width 230 height 29
drag, startPoint x: 818, startPoint y: 278, endPoint x: 792, endPoint y: 277, distance: 25.8
click at [778, 275] on div "Edit Buylist Category Locale Select locale English Welsh Tags 2 tags selected f…" at bounding box center [905, 271] width 254 height 543
paste input "Women's"
type input "Women's"
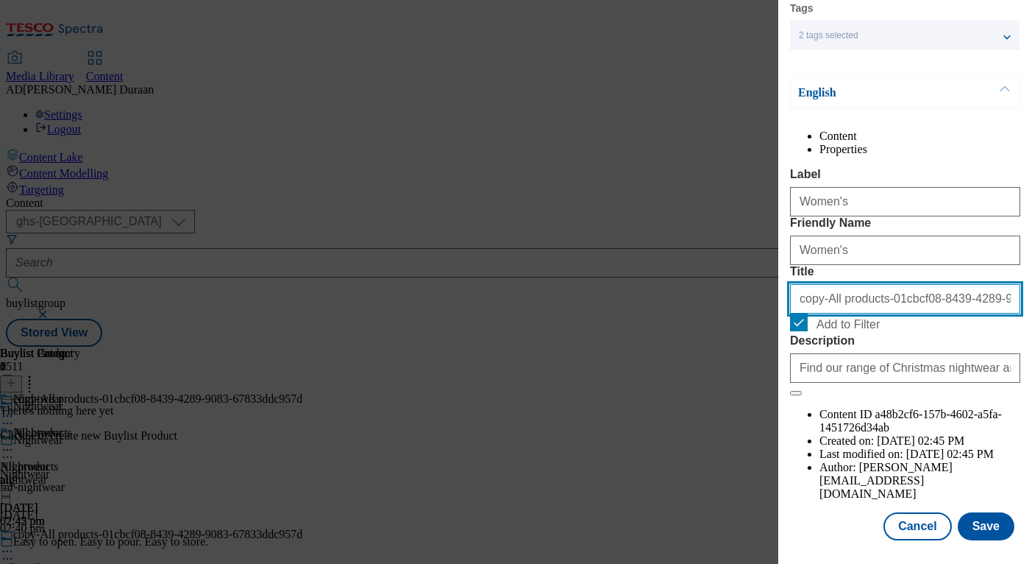
click at [815, 313] on input "copy-All products-01cbcf08-8439-4289-9083-67833ddc957d" at bounding box center [905, 298] width 230 height 29
paste input "Women's"
type input "Women's"
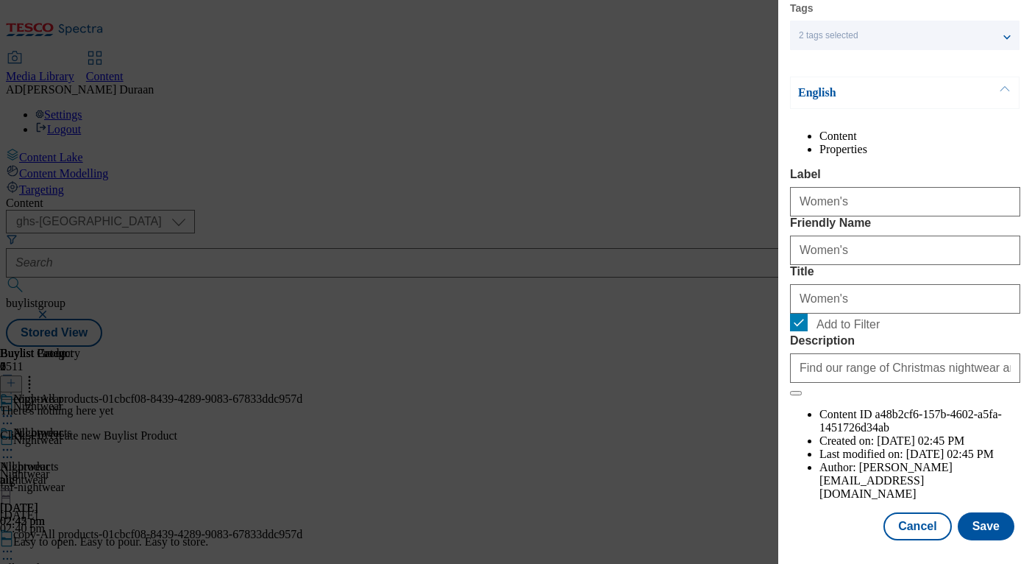
click at [914, 300] on form "Label Women's Friendly Name Women's Title Women's Add to Filter Description Fin…" at bounding box center [905, 282] width 230 height 228
click at [791, 265] on input "Women's" at bounding box center [905, 249] width 230 height 29
drag, startPoint x: 807, startPoint y: 276, endPoint x: 764, endPoint y: 269, distance: 43.9
click at [764, 269] on div "Edit Buylist Category Locale Select locale English Welsh Tags 2 tags selected f…" at bounding box center [516, 282] width 1032 height 564
type input "women"
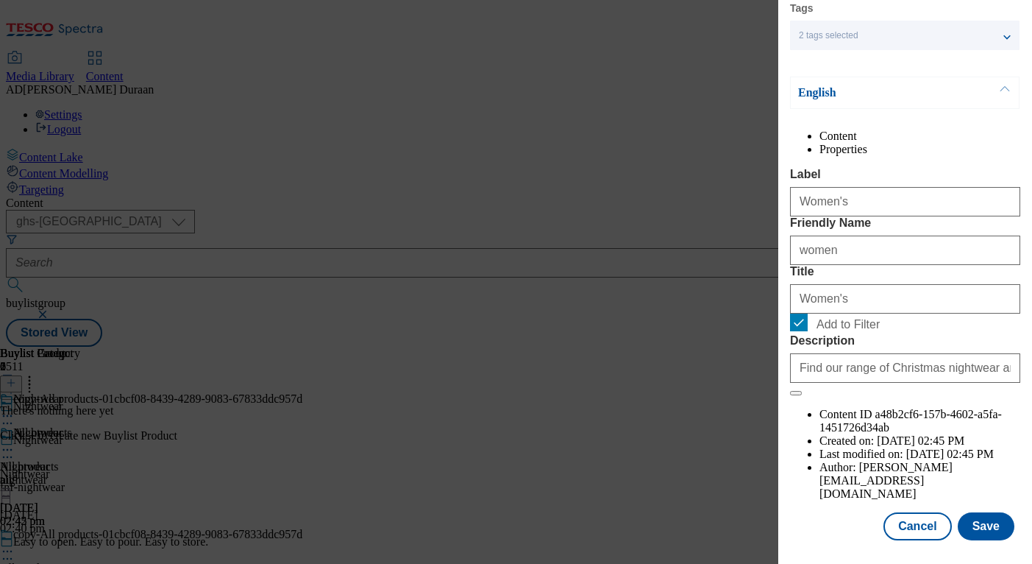
click at [838, 528] on div "Cancel Save" at bounding box center [905, 526] width 230 height 28
click at [989, 529] on button "Save" at bounding box center [986, 526] width 57 height 28
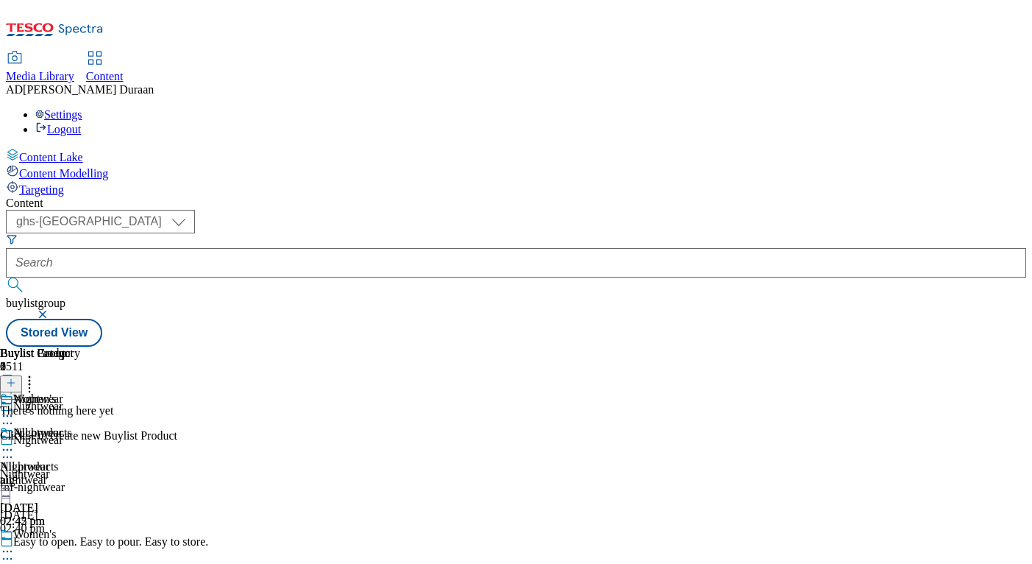
scroll to position [122, 0]
click at [15, 543] on icon at bounding box center [7, 551] width 15 height 15
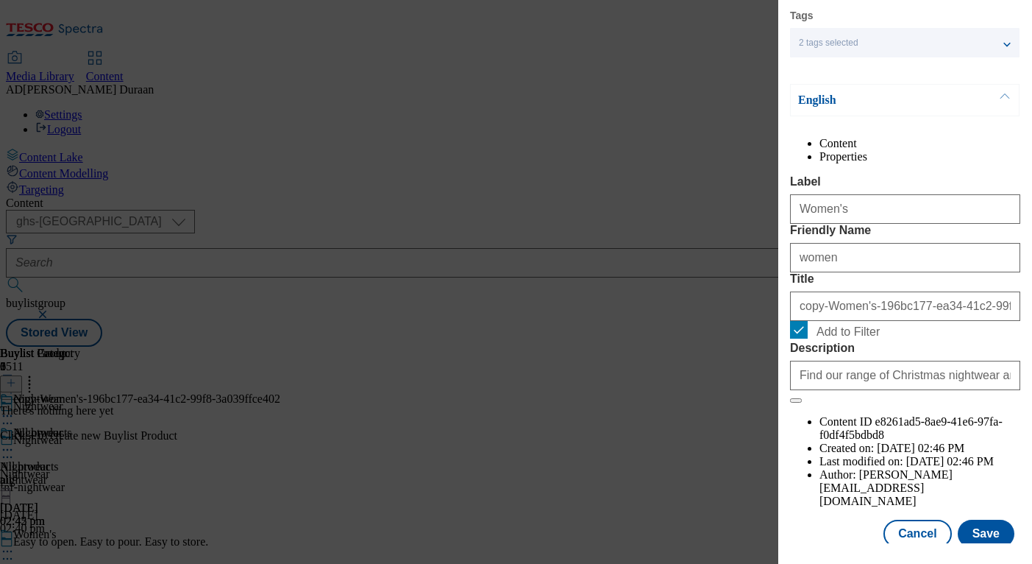
scroll to position [160, 0]
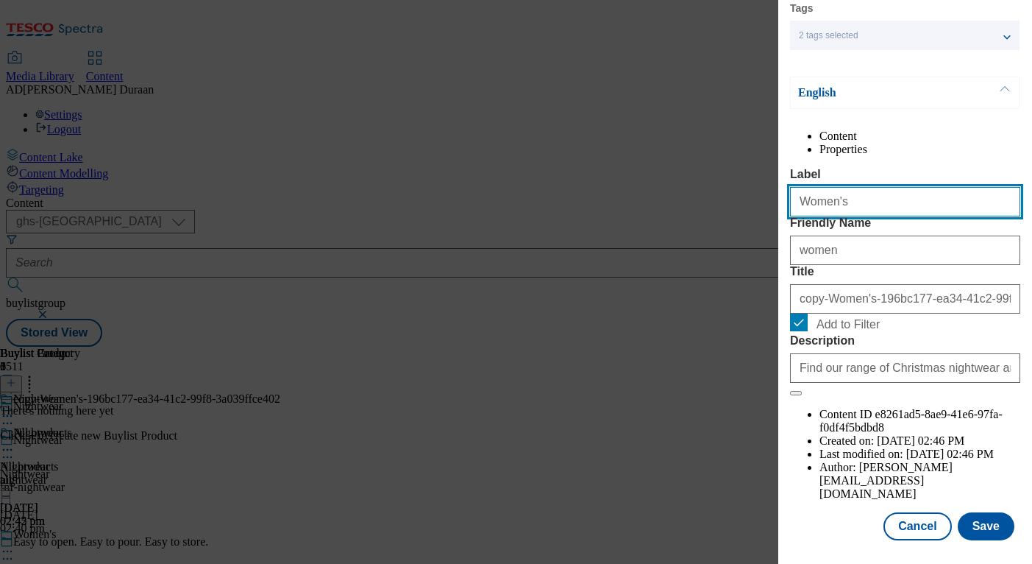
drag, startPoint x: 808, startPoint y: 209, endPoint x: 741, endPoint y: 204, distance: 67.2
click at [741, 204] on div "Edit Buylist Category Locale Select locale English Welsh Tags 2 tags selected f…" at bounding box center [516, 282] width 1032 height 564
paste input "M"
type input "Men's"
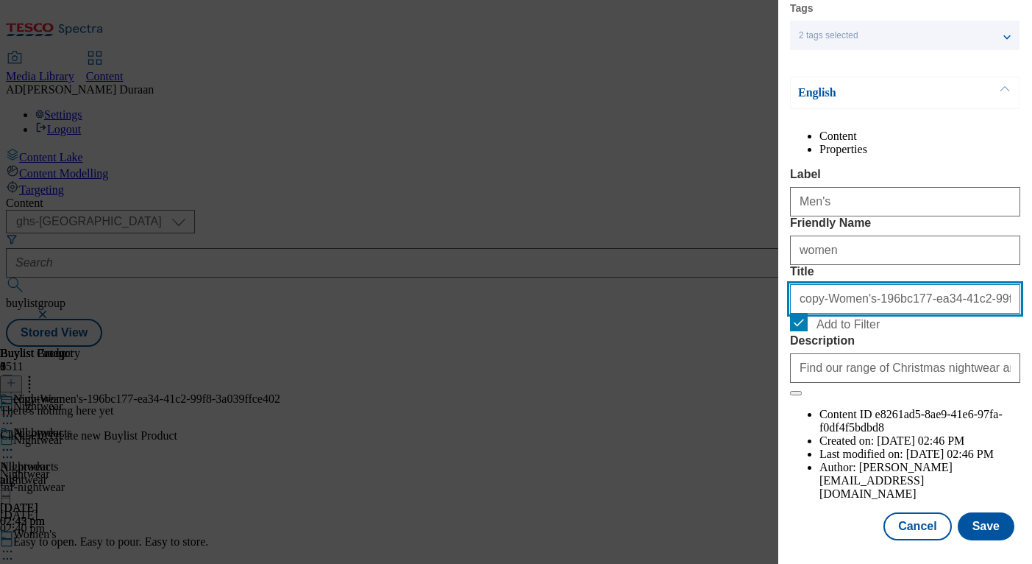
click at [815, 313] on input "copy-Women's-196bc177-ea34-41c2-99f8-3a039ffce402" at bounding box center [905, 298] width 230 height 29
paste input "Men's"
type input "Men's"
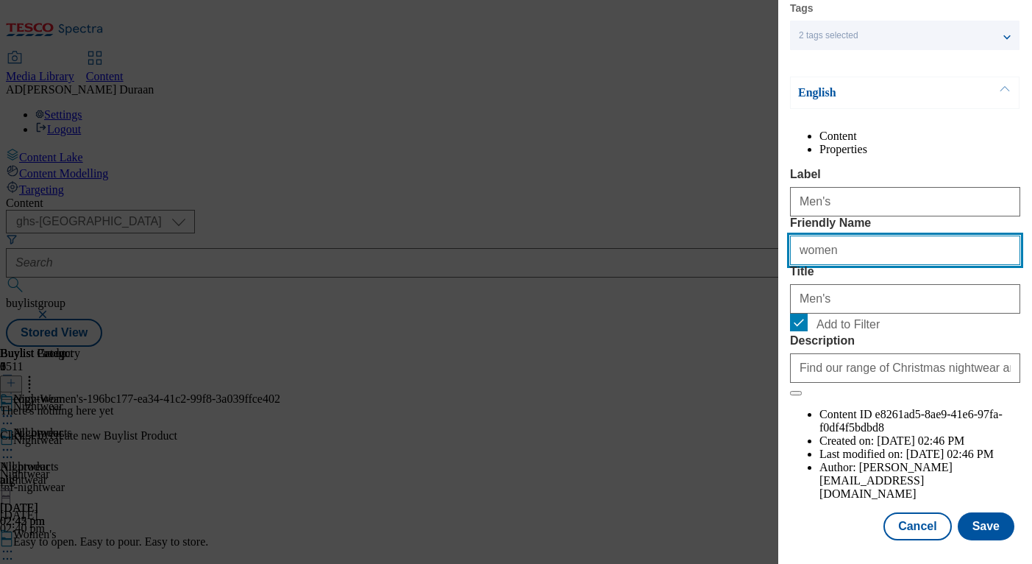
drag, startPoint x: 809, startPoint y: 278, endPoint x: 726, endPoint y: 280, distance: 83.9
click at [726, 280] on div "Edit Buylist Category Locale Select locale English Welsh Tags 2 tags selected f…" at bounding box center [516, 282] width 1032 height 564
type input "men"
click at [825, 165] on div "Content Properties Label Men's Friendly Name men Title Men's Add to Filter Desc…" at bounding box center [905, 315] width 230 height 371
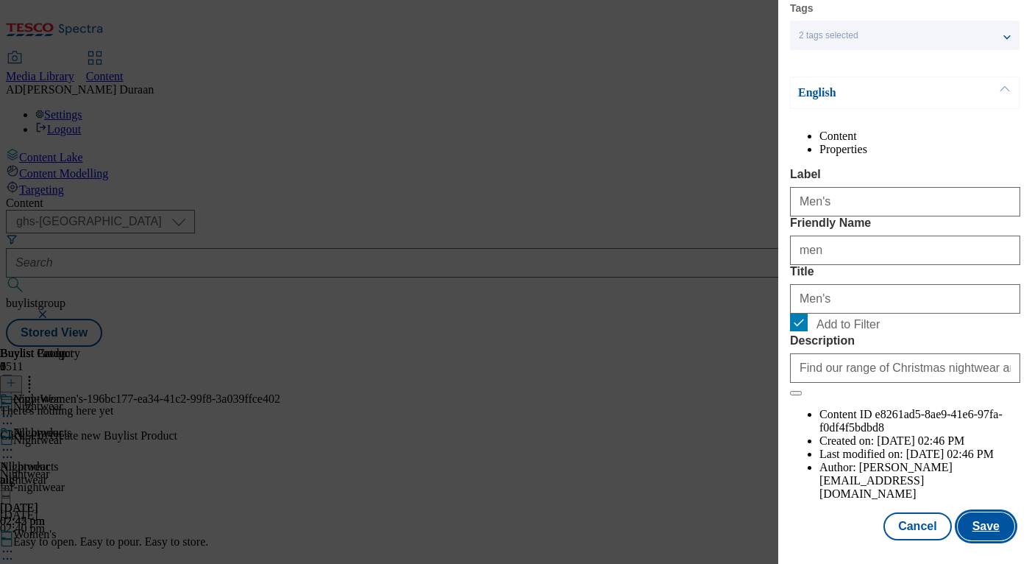
click at [995, 527] on button "Save" at bounding box center [986, 526] width 57 height 28
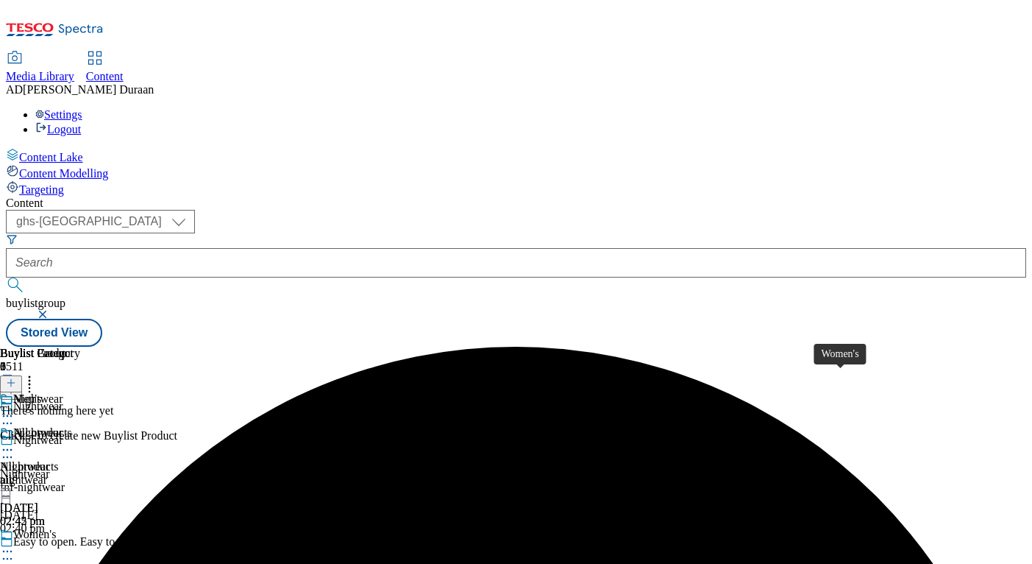
scroll to position [124, 0]
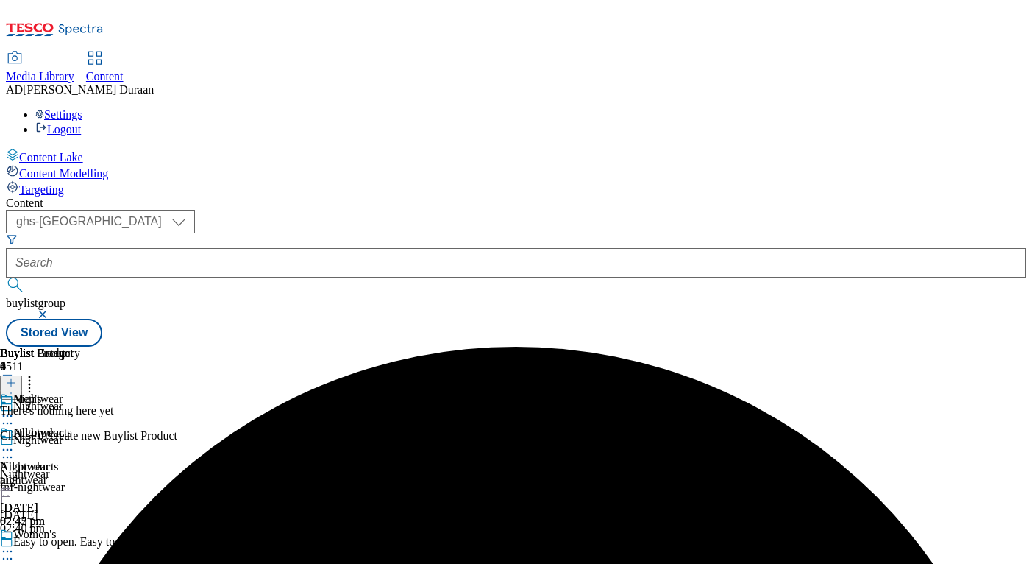
drag, startPoint x: 960, startPoint y: 425, endPoint x: 927, endPoint y: 427, distance: 32.4
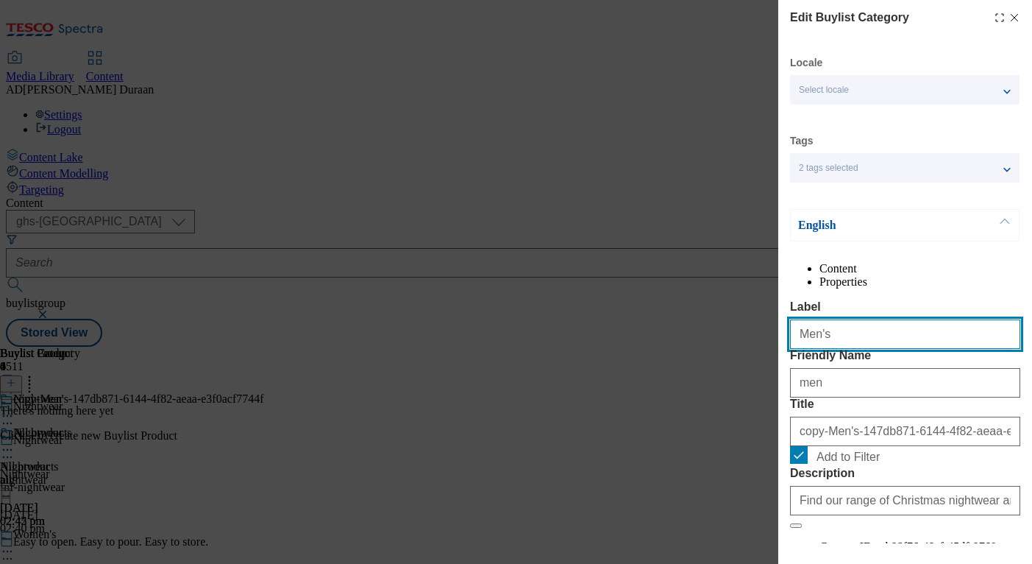
drag, startPoint x: 809, startPoint y: 364, endPoint x: 765, endPoint y: 362, distance: 44.2
click at [762, 361] on div "Edit Buylist Category Locale Select locale English Welsh Tags 2 tags selected f…" at bounding box center [516, 282] width 1032 height 564
paste input "Kids'"
type input "Kids'"
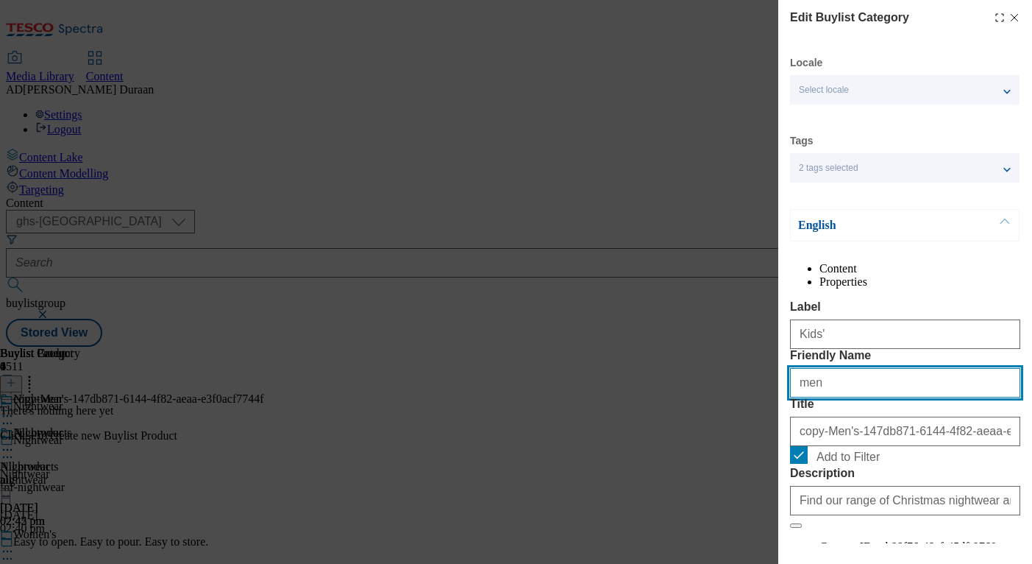
drag, startPoint x: 821, startPoint y: 443, endPoint x: 773, endPoint y: 437, distance: 48.9
click at [773, 437] on div "Edit Buylist Category Locale Select locale English Welsh Tags 2 tags selected f…" at bounding box center [516, 282] width 1032 height 564
paste input "Kids'"
type input "Kids'"
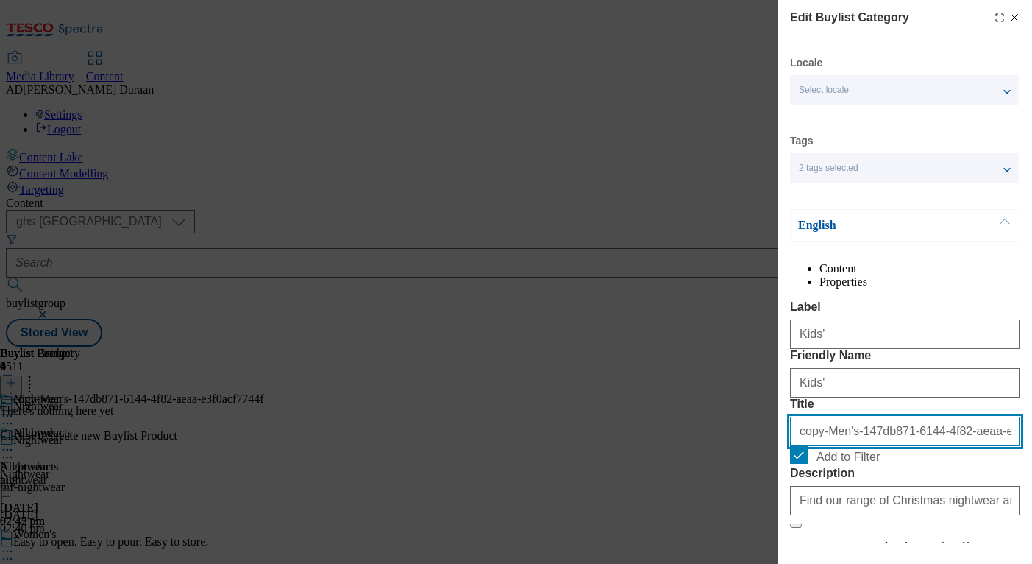
click at [832, 446] on input "copy-Men's-147db871-6144-4f82-aeaa-e3f0acf7744f" at bounding box center [905, 430] width 230 height 29
paste input "Kids'"
type input "Kids'"
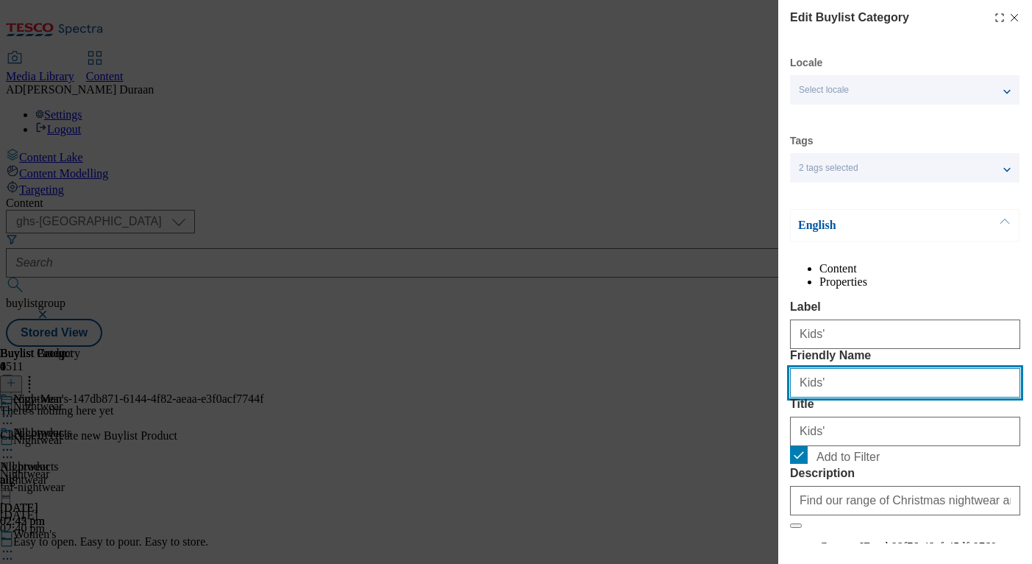
click at [830, 397] on input "Kids'" at bounding box center [905, 382] width 230 height 29
type input "kids"
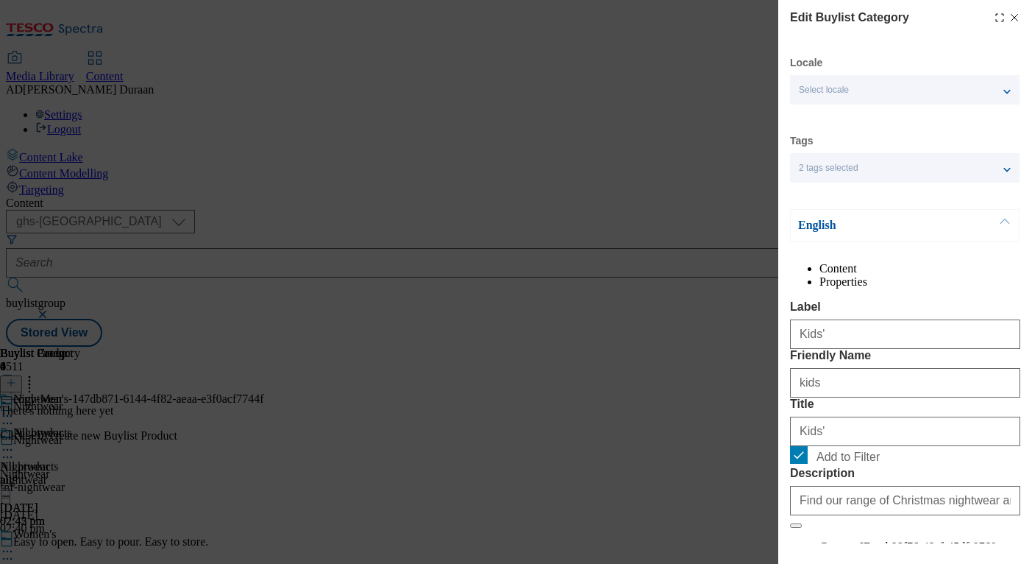
click at [896, 324] on div "Content Properties Label Kids' Friendly Name kids Title Kids' Add to Filter Des…" at bounding box center [905, 447] width 230 height 371
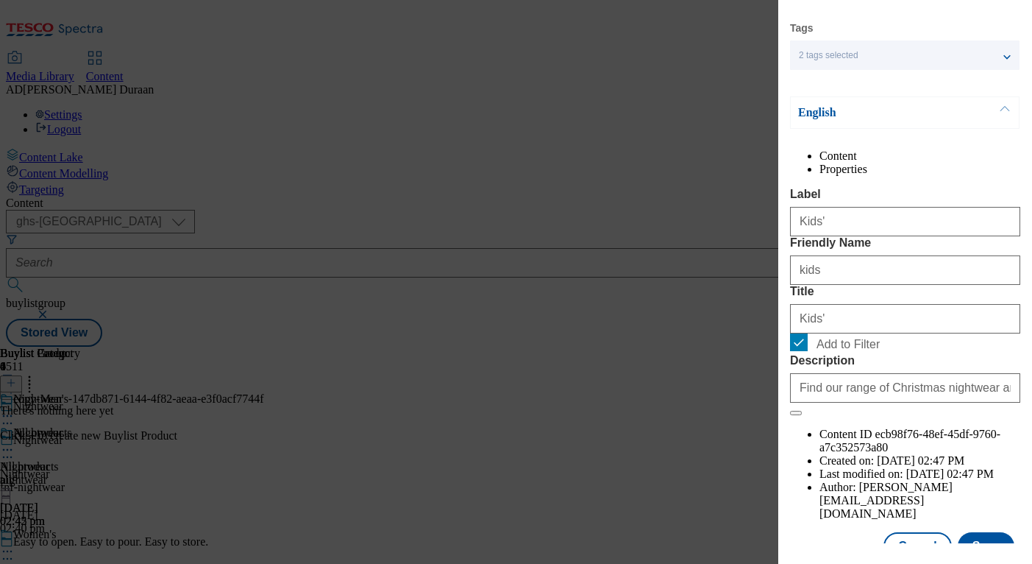
scroll to position [160, 0]
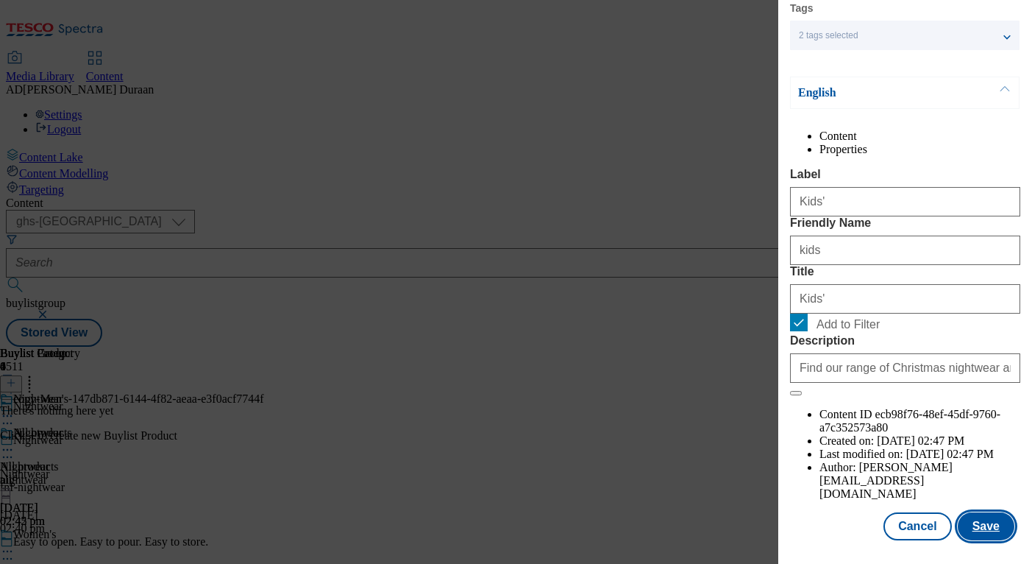
click at [988, 525] on button "Save" at bounding box center [986, 526] width 57 height 28
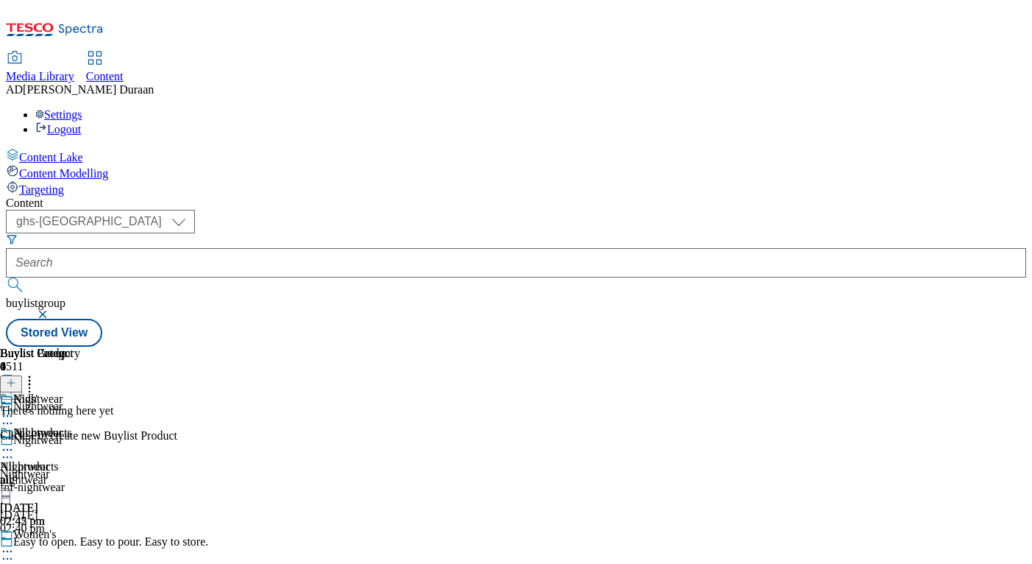
scroll to position [124, 0]
click at [63, 426] on div "Nightwear Nightwear nightwear 13 Oct 2025 02:42 pm" at bounding box center [31, 477] width 63 height 102
click at [11, 379] on line at bounding box center [11, 382] width 0 height 7
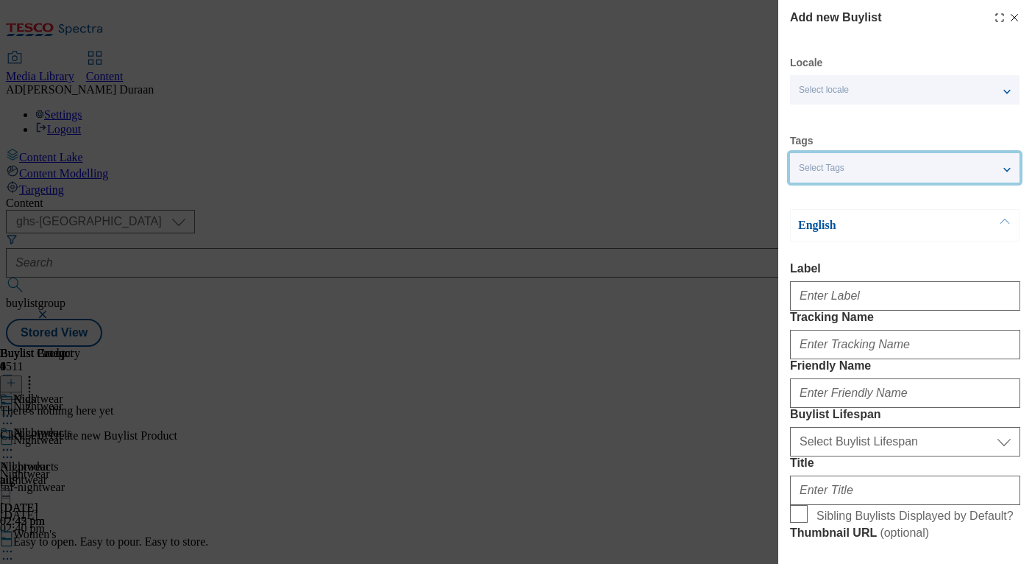
click at [822, 173] on span "Select Tags" at bounding box center [822, 168] width 46 height 11
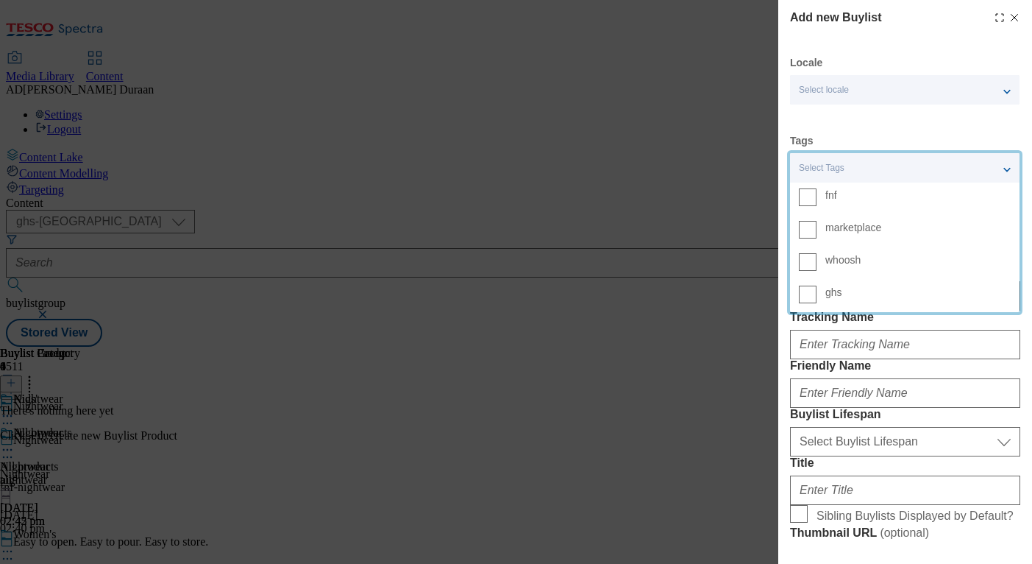
click at [832, 199] on span "fnf" at bounding box center [832, 195] width 12 height 8
click at [817, 202] on input "fnf" at bounding box center [808, 197] width 18 height 18
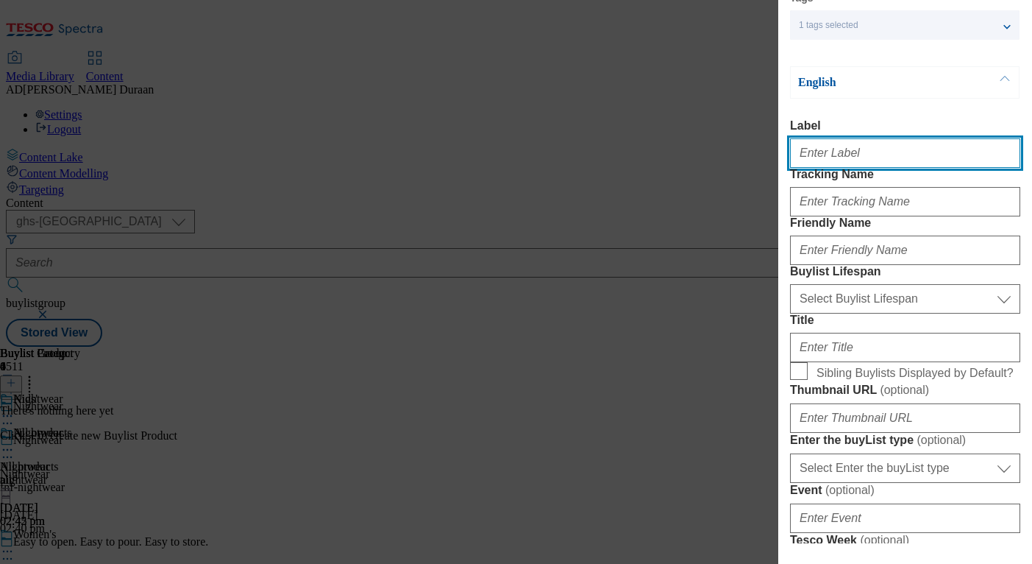
scroll to position [149, 0]
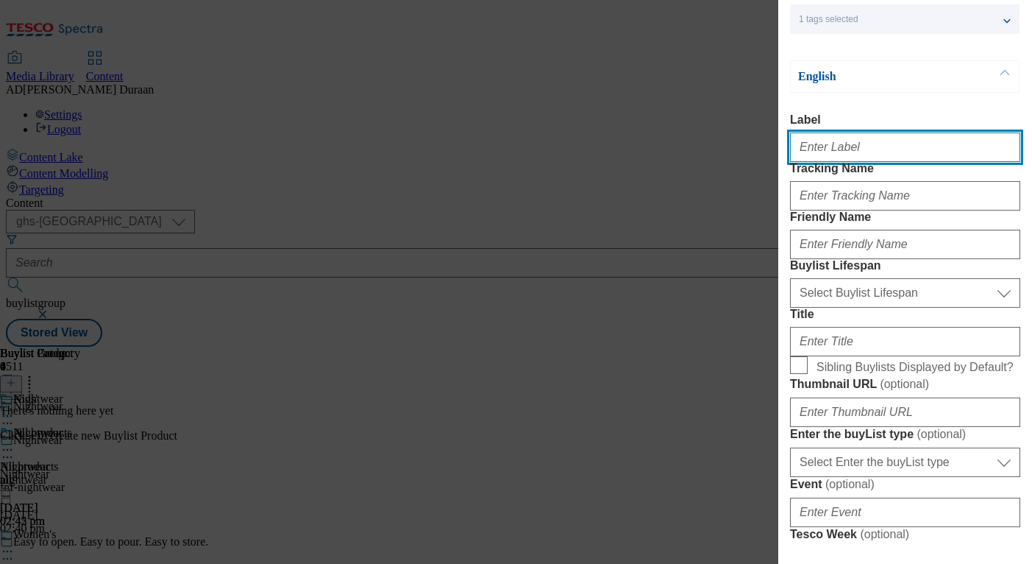
paste input "Matching Christmas pyjamas"
drag, startPoint x: 912, startPoint y: 151, endPoint x: 700, endPoint y: 136, distance: 212.4
click at [700, 136] on div "Add new Buylist Locale Select locale English Welsh Tags 1 tags selected fnf mar…" at bounding box center [516, 282] width 1032 height 564
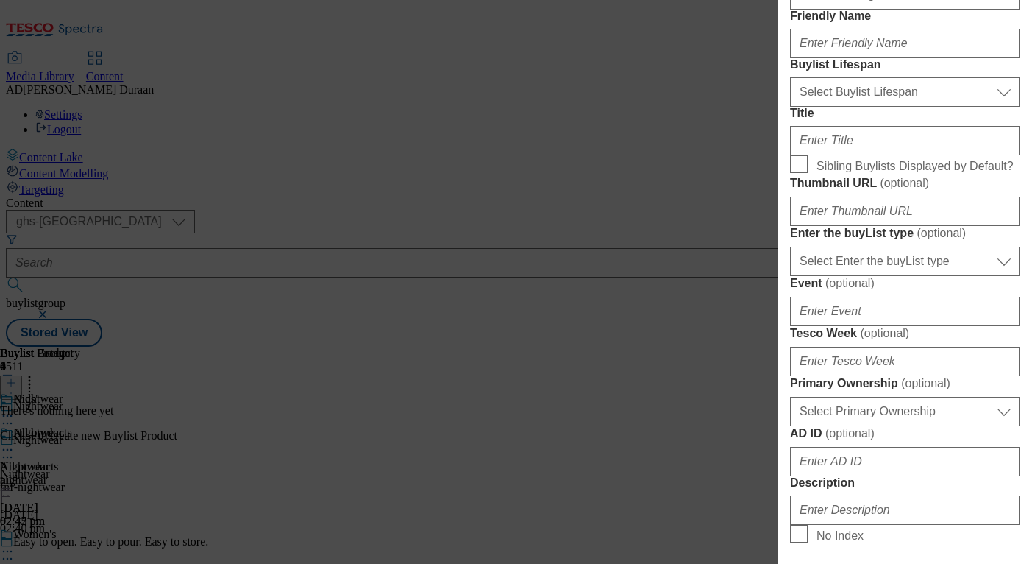
scroll to position [355, 0]
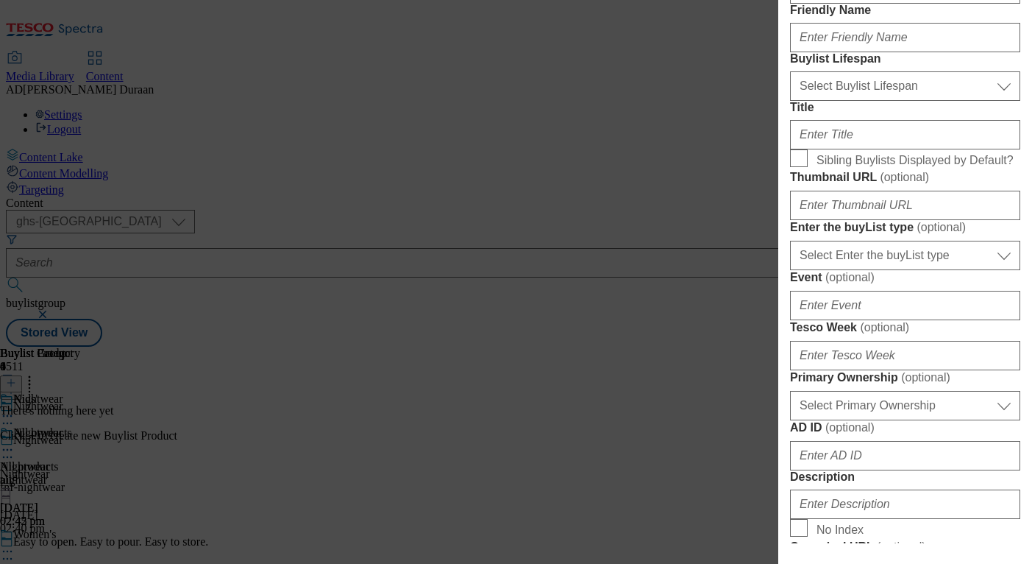
type input "Matching Christmas pyjamas"
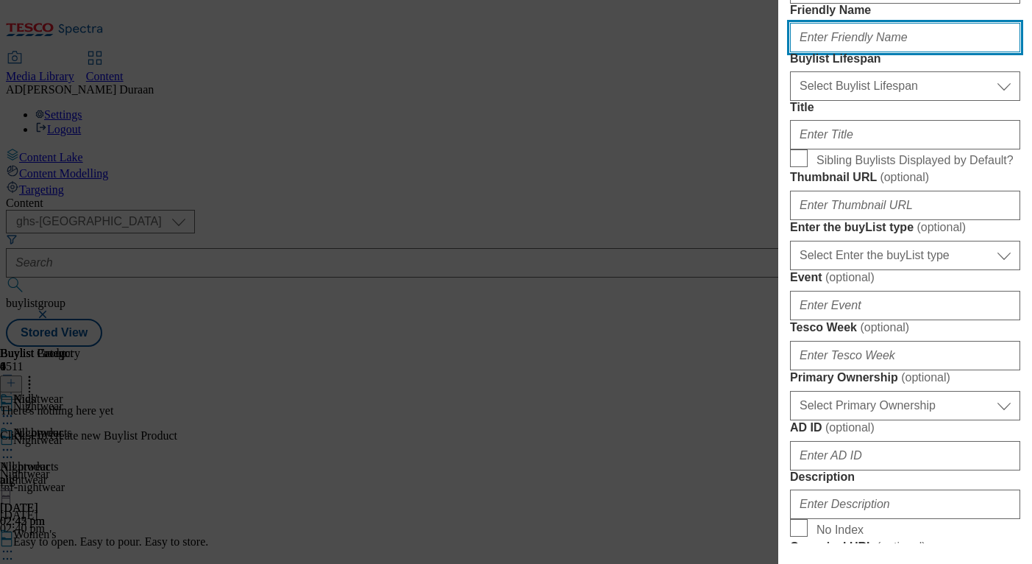
paste input "Matching Christmas pyjamas"
type input "Matching Christmas pyjamas"
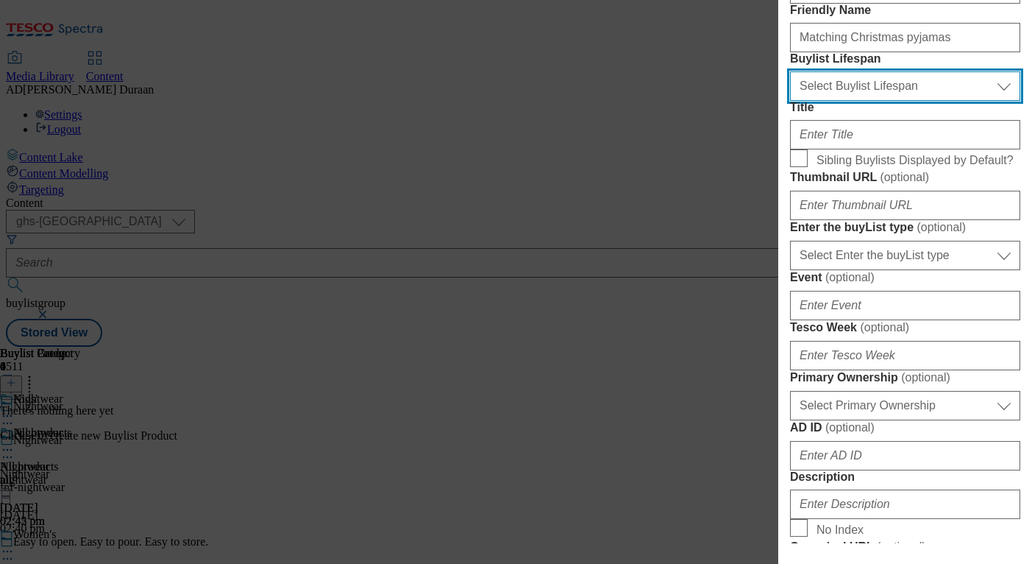
click at [815, 101] on select "Select Buylist Lifespan evergreen seasonal tactical" at bounding box center [905, 85] width 230 height 29
select select "seasonal"
click at [790, 101] on select "Select Buylist Lifespan evergreen seasonal tactical" at bounding box center [905, 85] width 230 height 29
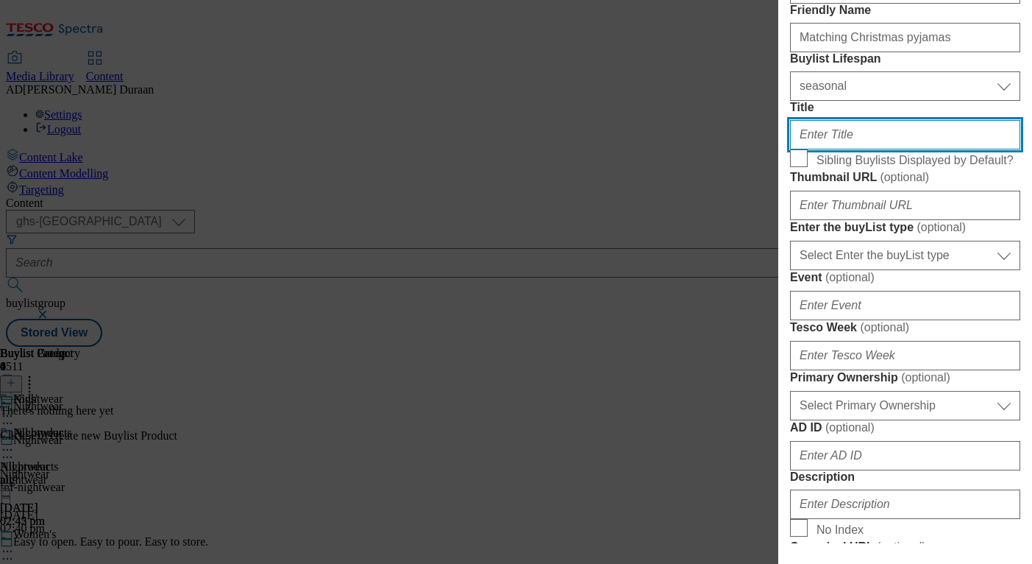
paste input "Matching Christmas pyjamas"
type input "Matching Christmas pyjamas"
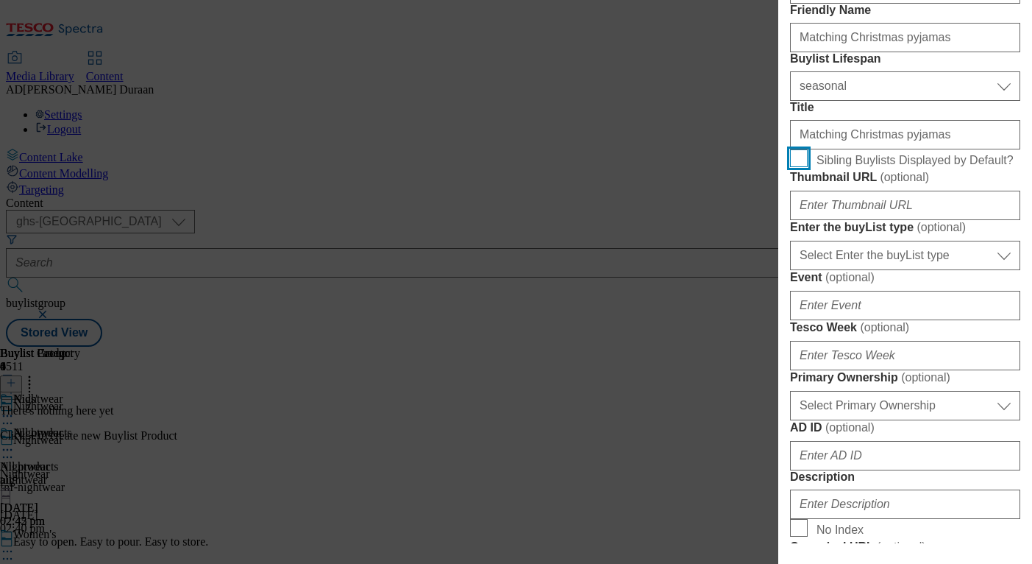
click at [798, 167] on input "Sibling Buylists Displayed by Default?" at bounding box center [799, 158] width 18 height 18
checkbox input "true"
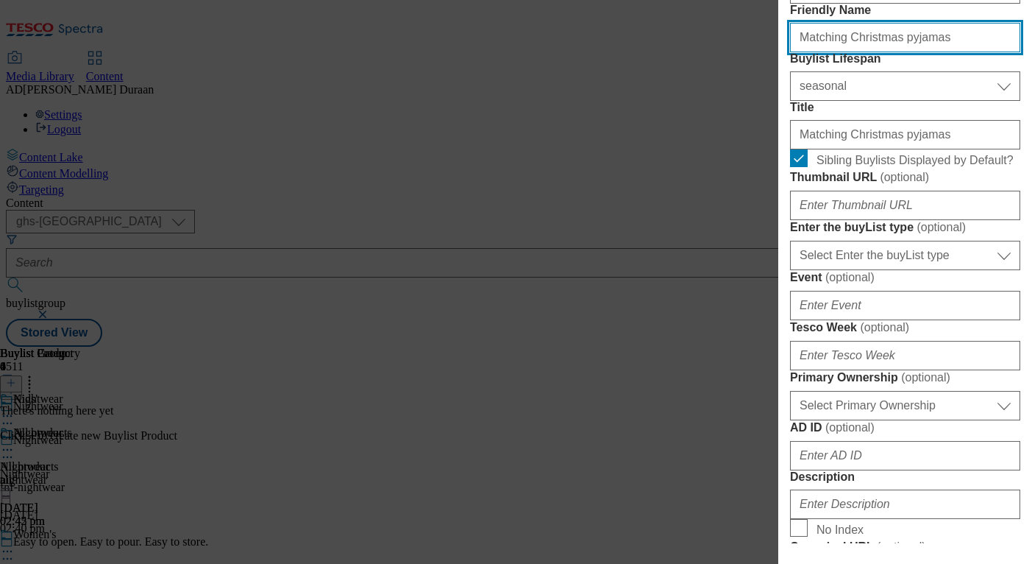
drag, startPoint x: 804, startPoint y: 93, endPoint x: 738, endPoint y: 85, distance: 65.9
click at [738, 85] on div "Add new Buylist Locale Select locale English Welsh Tags 1 tags selected fnf mar…" at bounding box center [516, 282] width 1032 height 564
type input "matching-christmas-pyjamas"
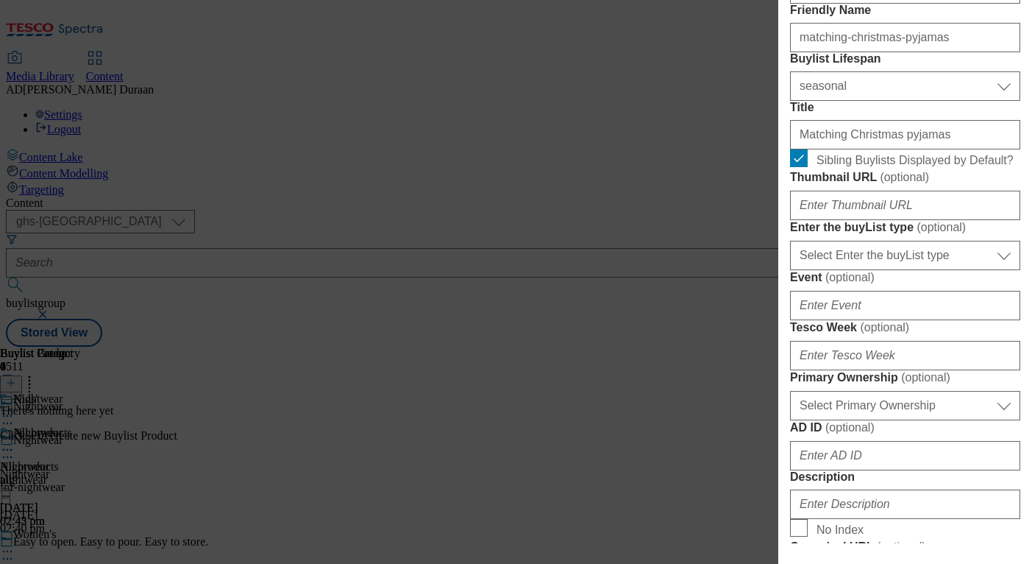
click at [929, 54] on form "Label Matching Christmas pyjamas Tracking Name Friendly Name matching-christmas…" at bounding box center [905, 423] width 230 height 1033
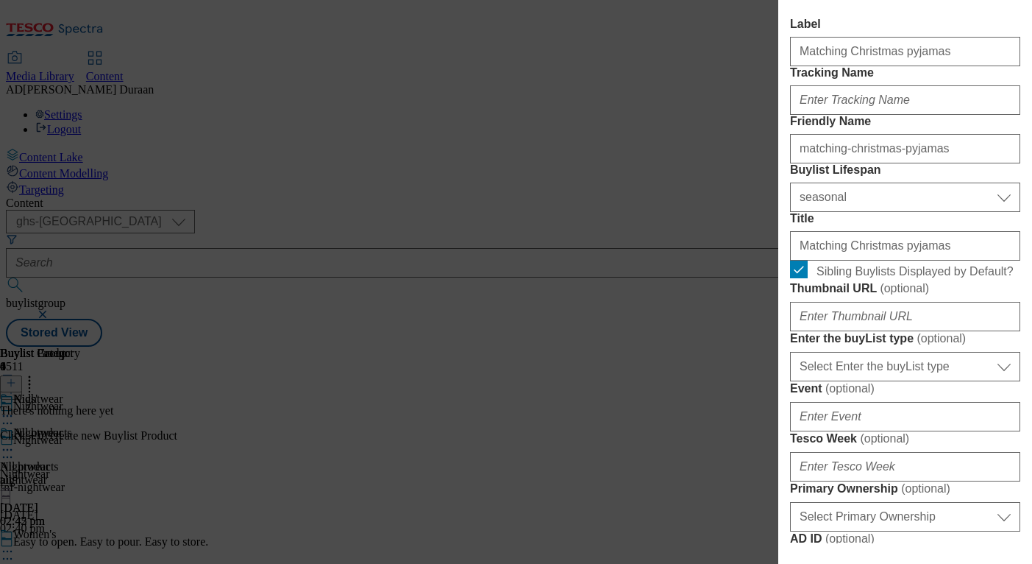
scroll to position [263, 0]
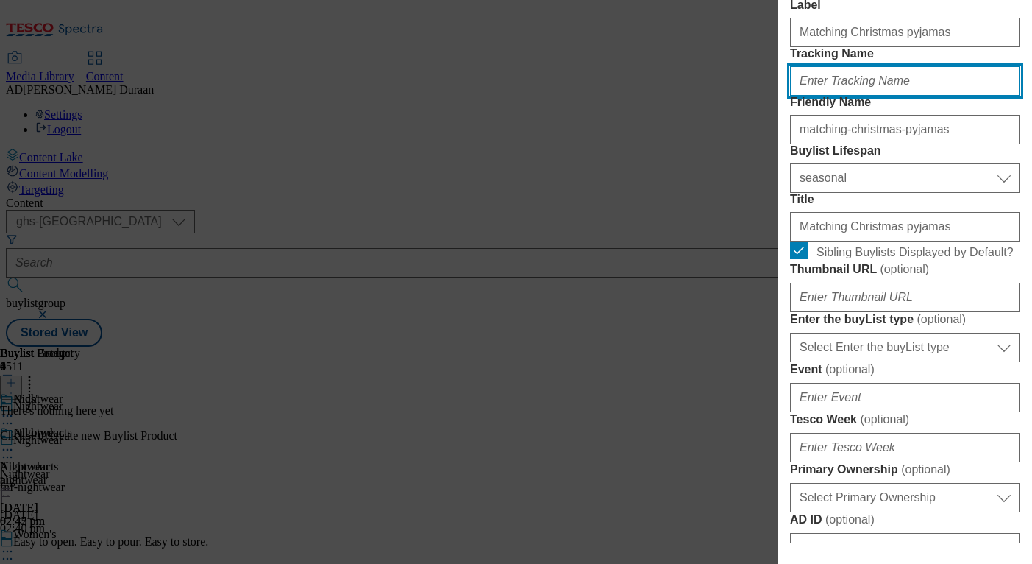
paste input "fnf_hub_christmas_nightwear"
type input "fnf_hub_christmas_nightwear"
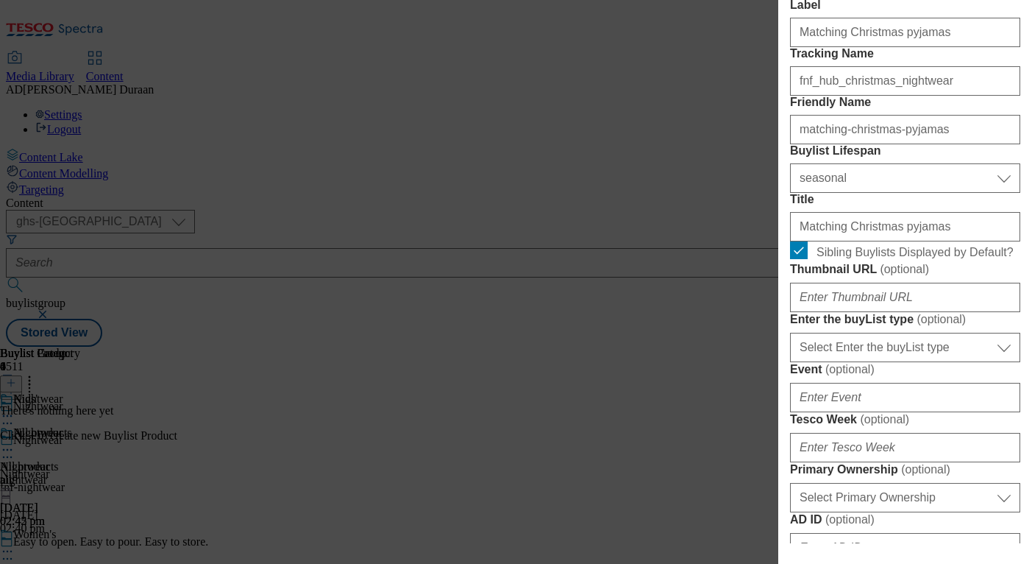
click at [856, 60] on label "Tracking Name" at bounding box center [905, 53] width 230 height 13
click at [856, 79] on input "fnf_hub_christmas_nightwear" at bounding box center [905, 80] width 230 height 29
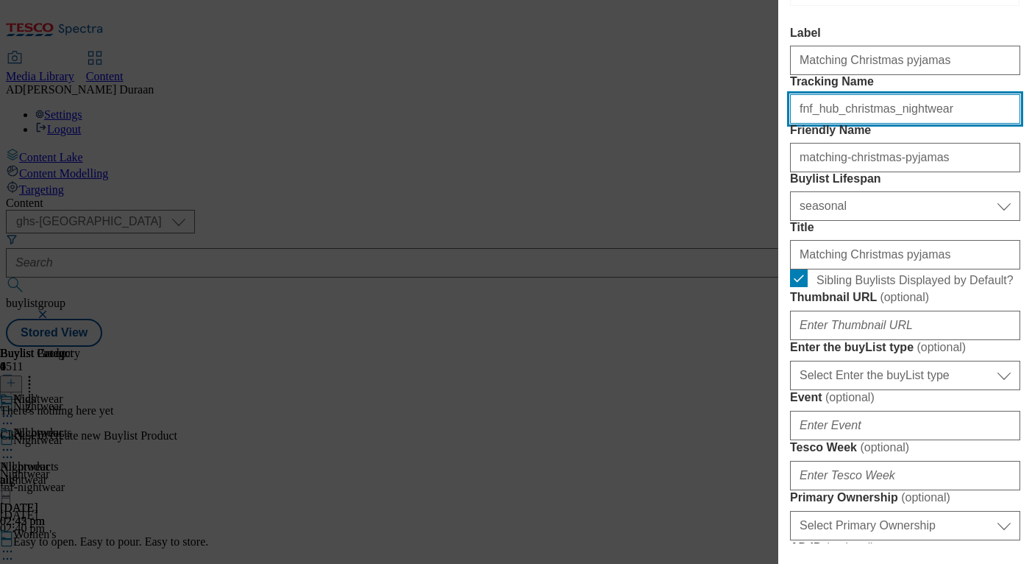
scroll to position [230, 0]
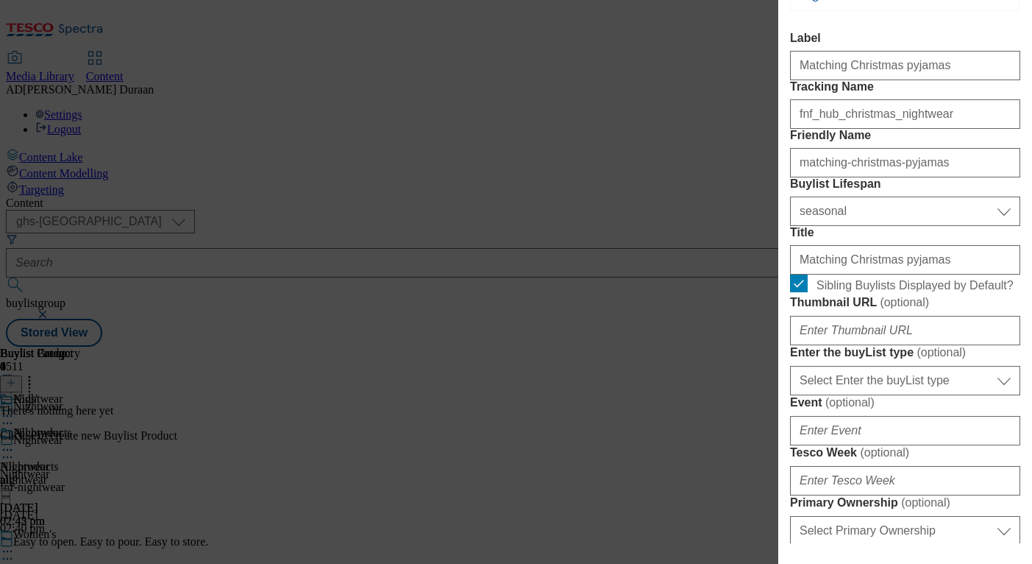
click at [1021, 182] on div "Add new Buylist Locale Select locale English Welsh Tags 1 tags selected fnf mar…" at bounding box center [905, 271] width 254 height 543
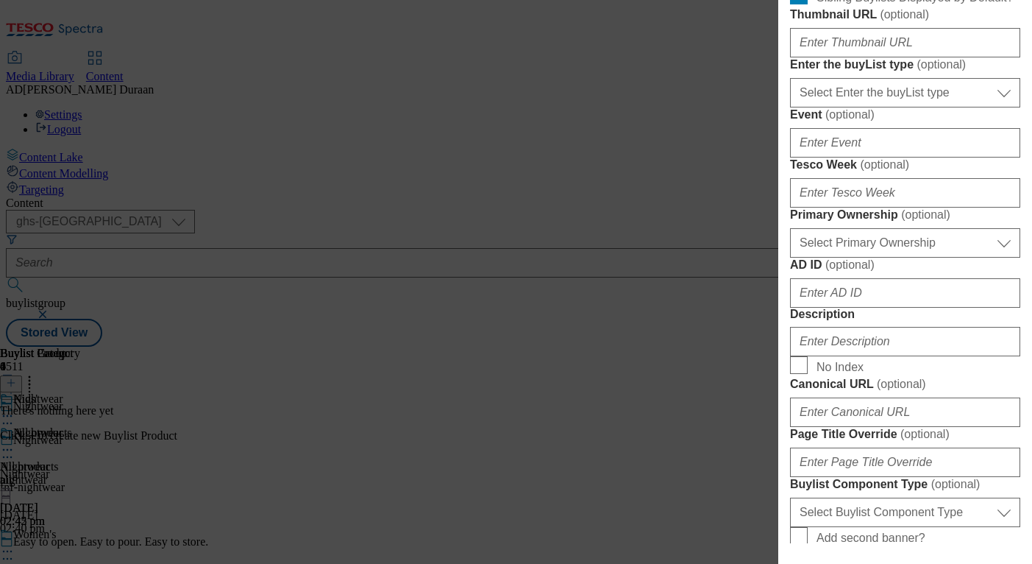
scroll to position [528, 0]
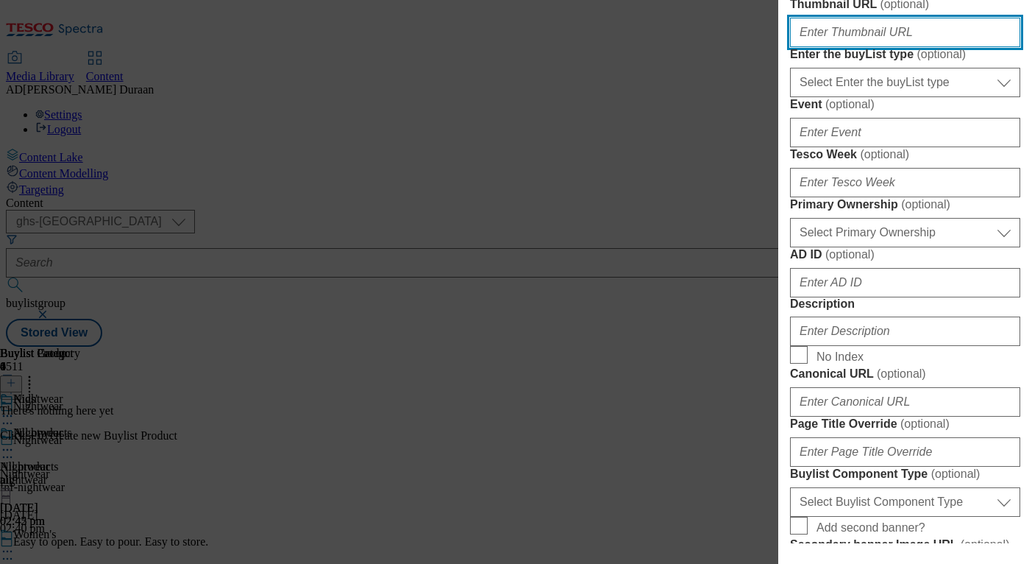
paste input "https://digitalcontent.api.tesco.com/v2/media/ghs-mktg/0d7a541e-ce60-40ee-8641-…"
type input "https://digitalcontent.api.tesco.com/v2/media/ghs-mktg/0d7a541e-ce60-40ee-8641-…"
click at [1012, 211] on form "Label Matching Christmas pyjamas Tracking Name fnf_hub_christmas_nightwear Frie…" at bounding box center [905, 250] width 230 height 1033
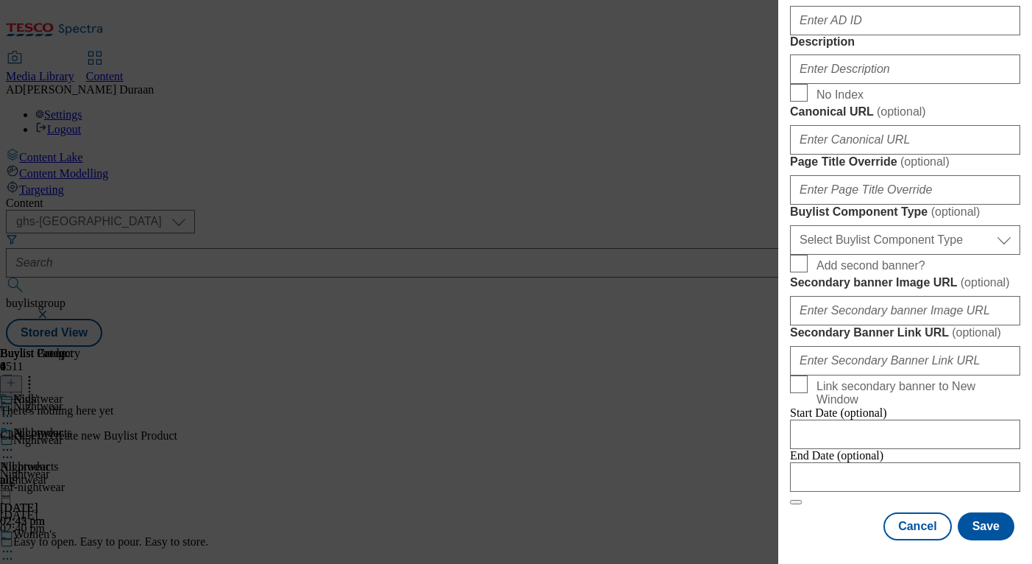
scroll to position [1043, 0]
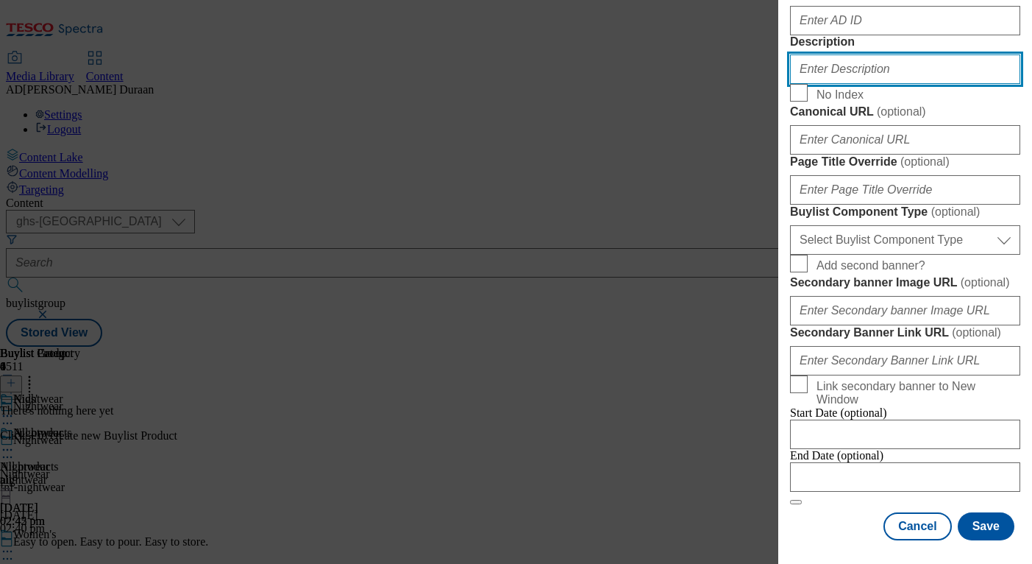
paste input "Explore our range of matching Christmas pyjamas. Find the perfect matching fami…"
type input "Explore our range of matching Christmas pyjamas. Find the perfect matching fami…"
click at [890, 84] on input "Explore our range of matching Christmas pyjamas. Find the perfect matching fami…" at bounding box center [905, 68] width 230 height 29
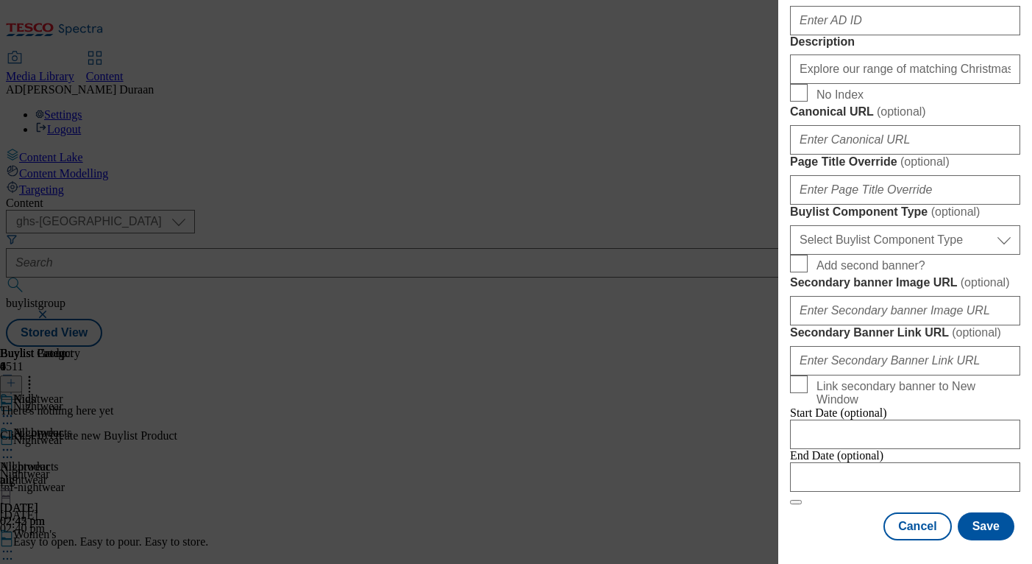
click at [1018, 104] on label "No Index" at bounding box center [905, 94] width 230 height 21
click at [808, 102] on input "No Index" at bounding box center [799, 93] width 18 height 18
click at [801, 102] on input "No Index" at bounding box center [799, 93] width 18 height 18
checkbox input "false"
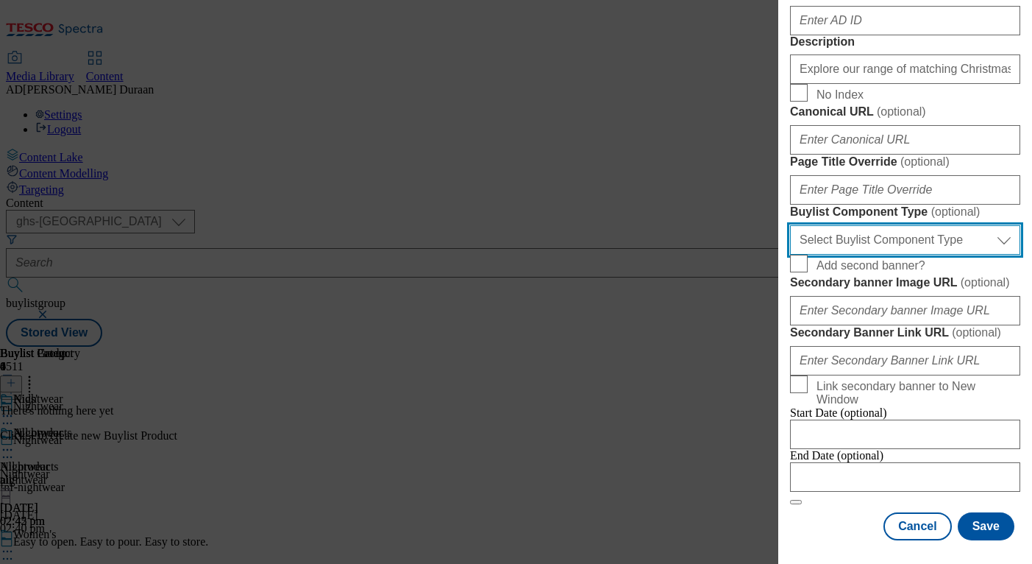
click at [932, 225] on select "Select Buylist Component Type Banner Competition Header Meal" at bounding box center [905, 239] width 230 height 29
select select "Banner"
click at [790, 225] on select "Select Buylist Component Type Banner Competition Header Meal" at bounding box center [905, 239] width 230 height 29
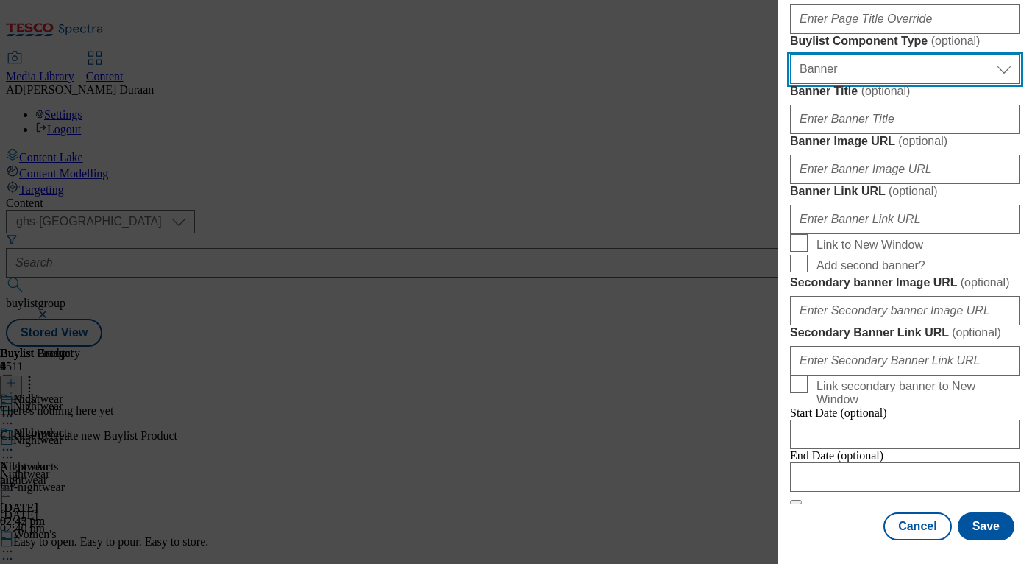
scroll to position [1447, 0]
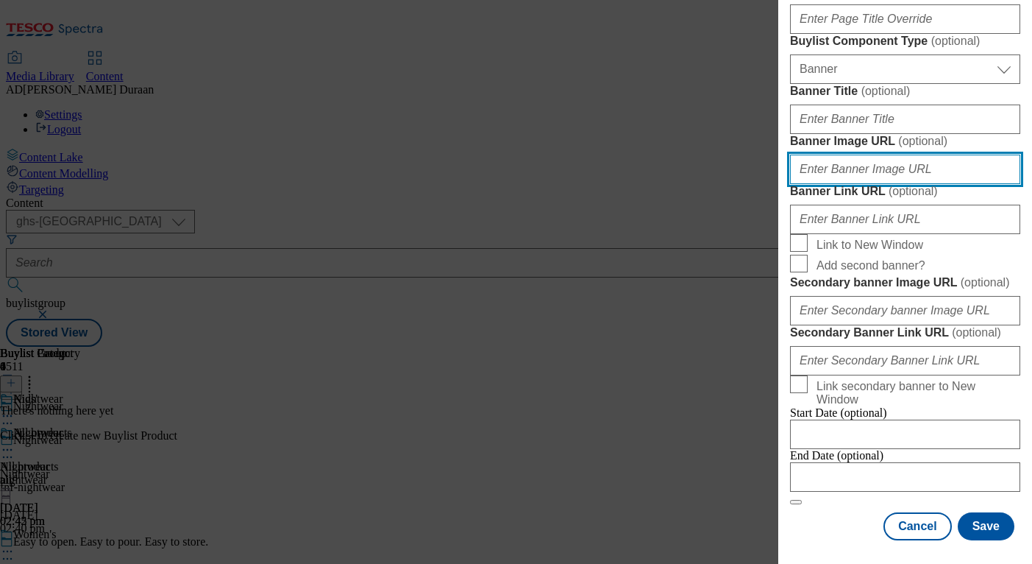
paste input "https://digitalcontent.api.tesco.com/v2/media/ghs-mktg/dd134b3e-76d0-4647-bafe-…"
type input "https://digitalcontent.api.tesco.com/v2/media/ghs-mktg/dd134b3e-76d0-4647-bafe-…"
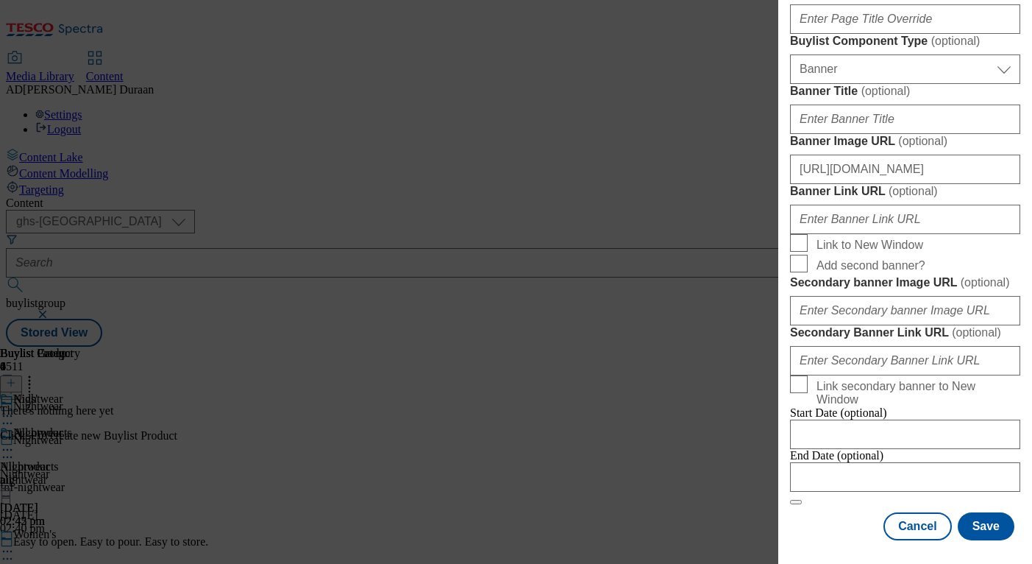
paste input "https://www.tesco.com/shop/en-GB/landing/f-f"
paste input "fnf_hub_christmas_nightwear"
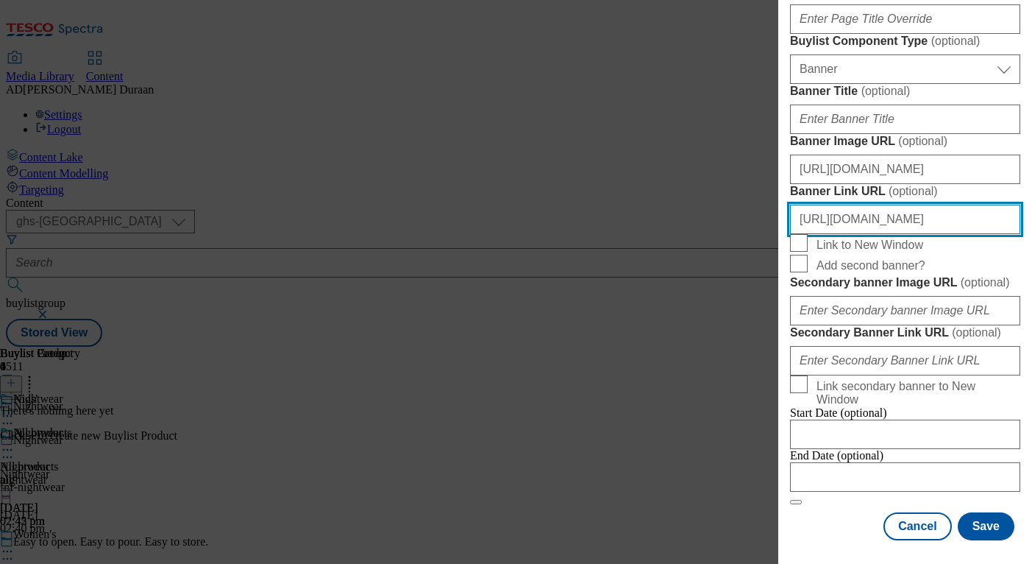
scroll to position [0, 127]
type input "https://www.tesco.com/shop/en-GB/landing/f-f?icid=fnf_hub_christmas_nightwear"
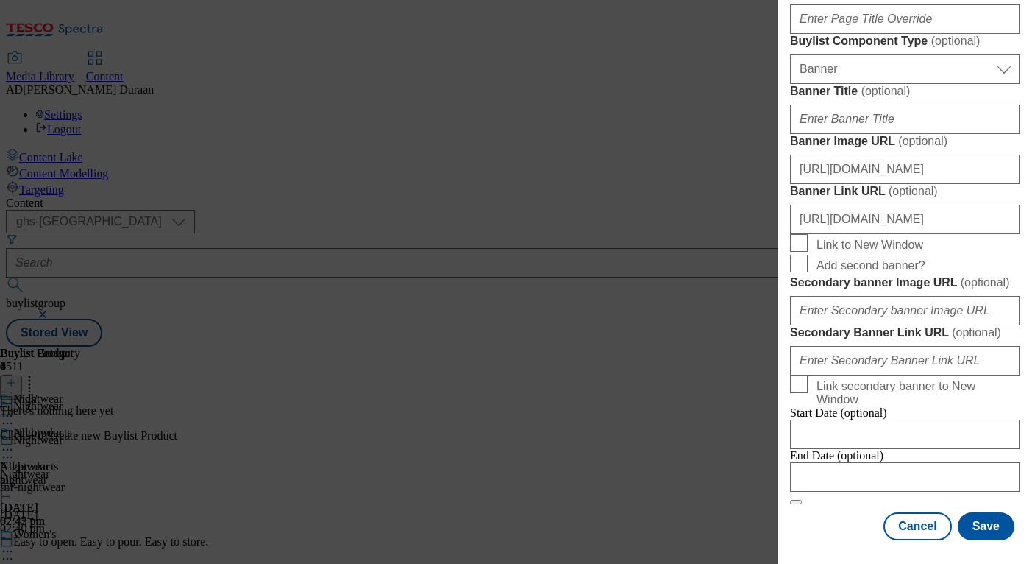
click at [996, 528] on button "Save" at bounding box center [986, 526] width 57 height 28
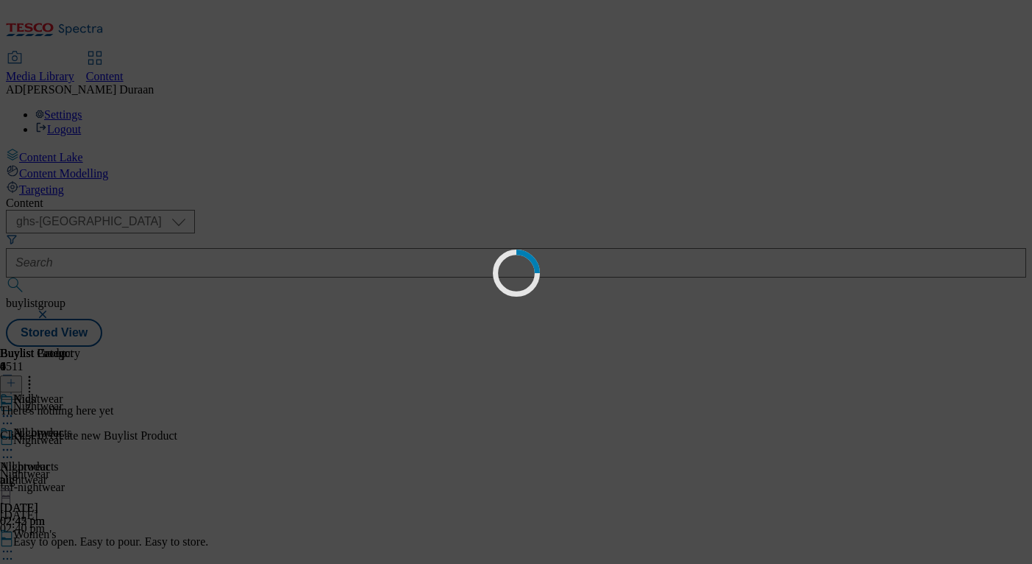
scroll to position [0, 0]
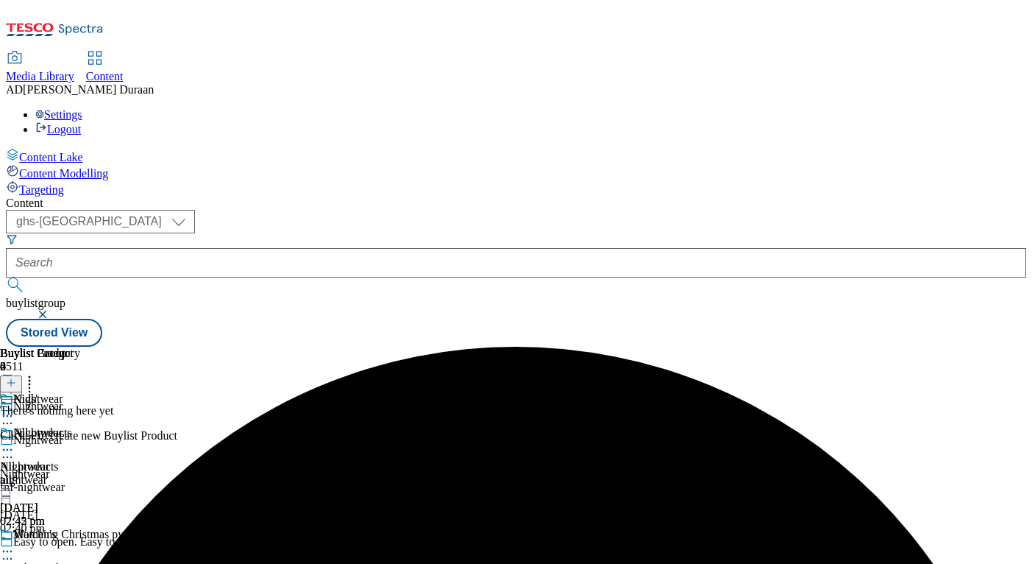
click at [16, 377] on icon at bounding box center [11, 382] width 10 height 10
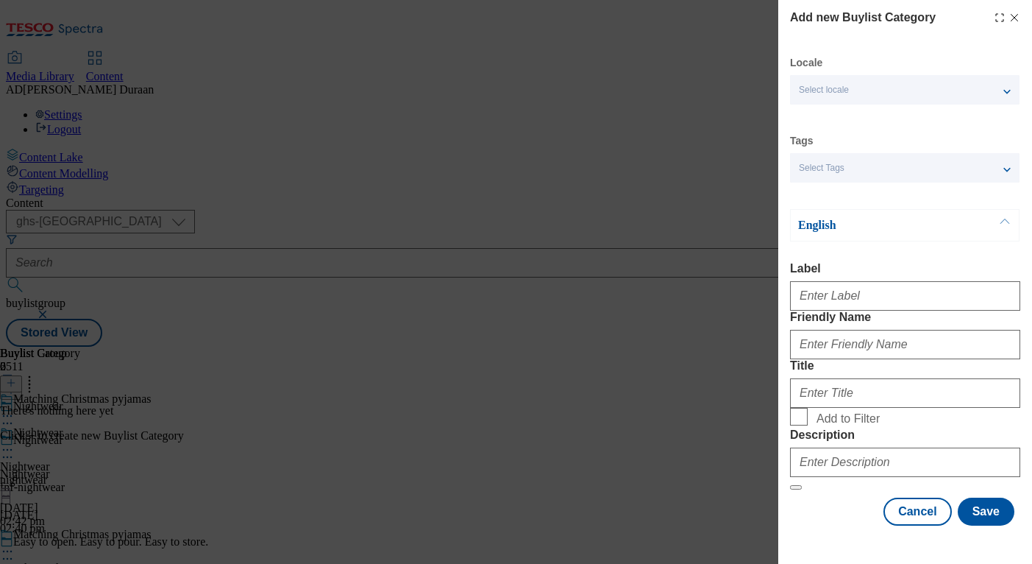
click at [912, 170] on div "Select Tags" at bounding box center [905, 167] width 230 height 29
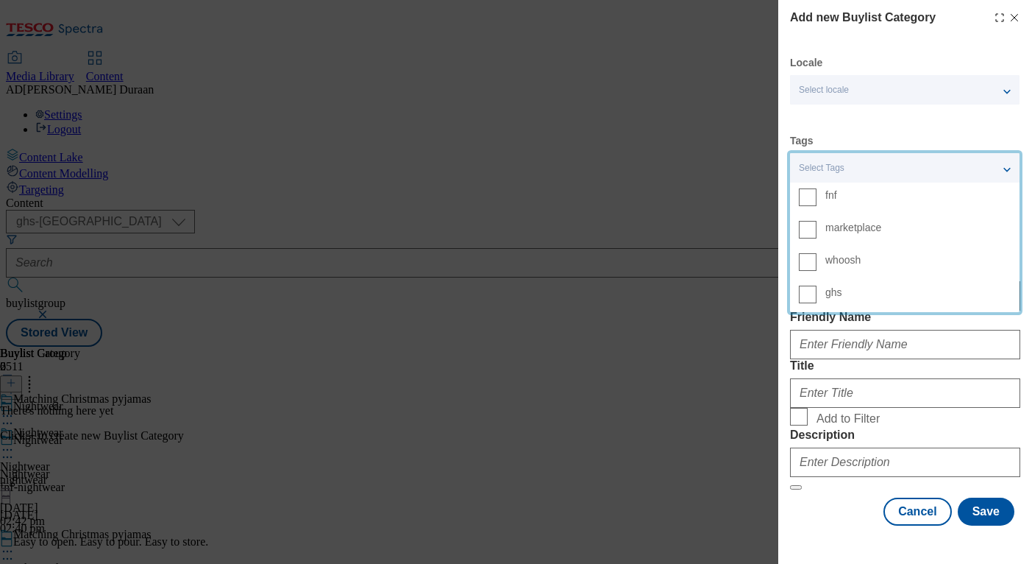
click at [880, 202] on span "fnf" at bounding box center [918, 194] width 185 height 13
click at [817, 202] on input "fnf" at bounding box center [808, 197] width 18 height 18
click at [890, 127] on div "Locale Select locale English Welsh Tags 1 tags selected fnf marketplace whoosh …" at bounding box center [905, 290] width 230 height 469
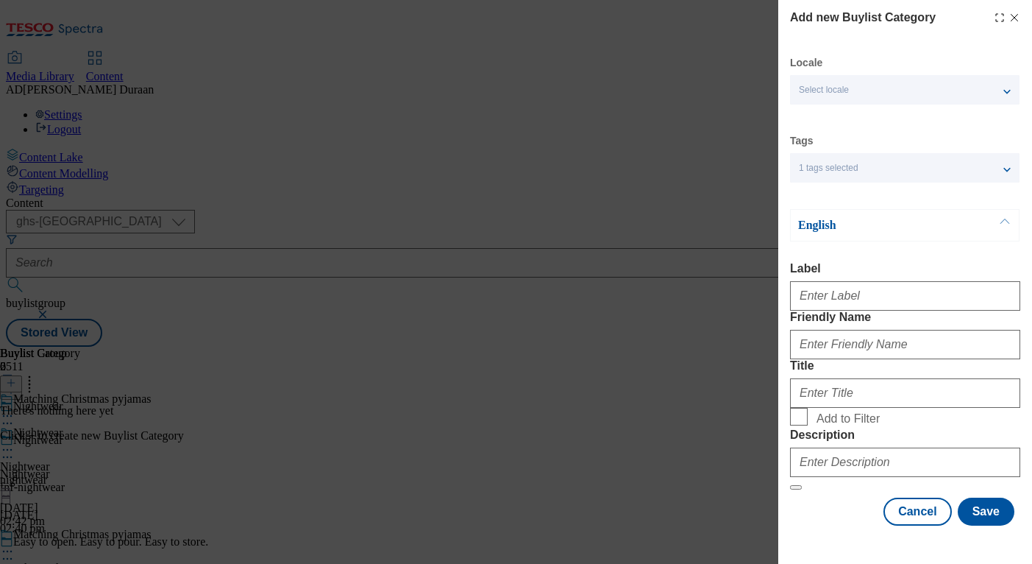
scroll to position [81, 0]
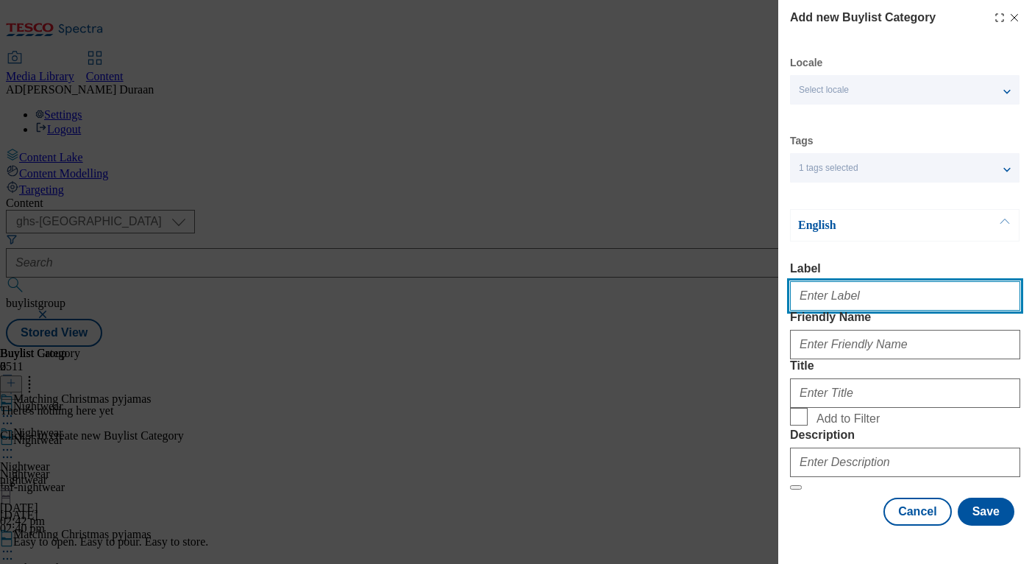
click at [862, 281] on input "Label" at bounding box center [905, 295] width 230 height 29
type input "All products"
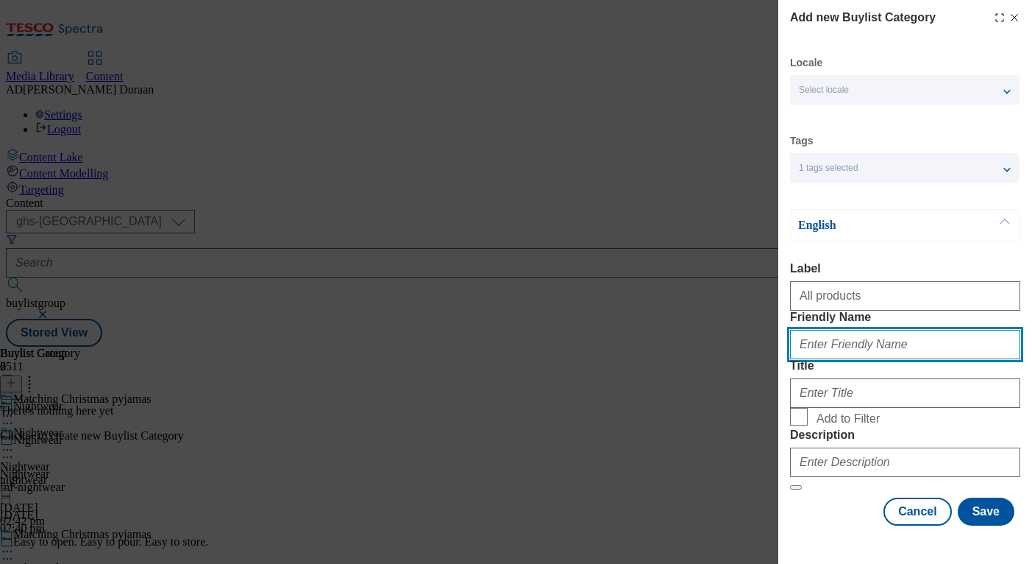
click at [841, 330] on input "Friendly Name" at bounding box center [905, 344] width 230 height 29
type input "all-products"
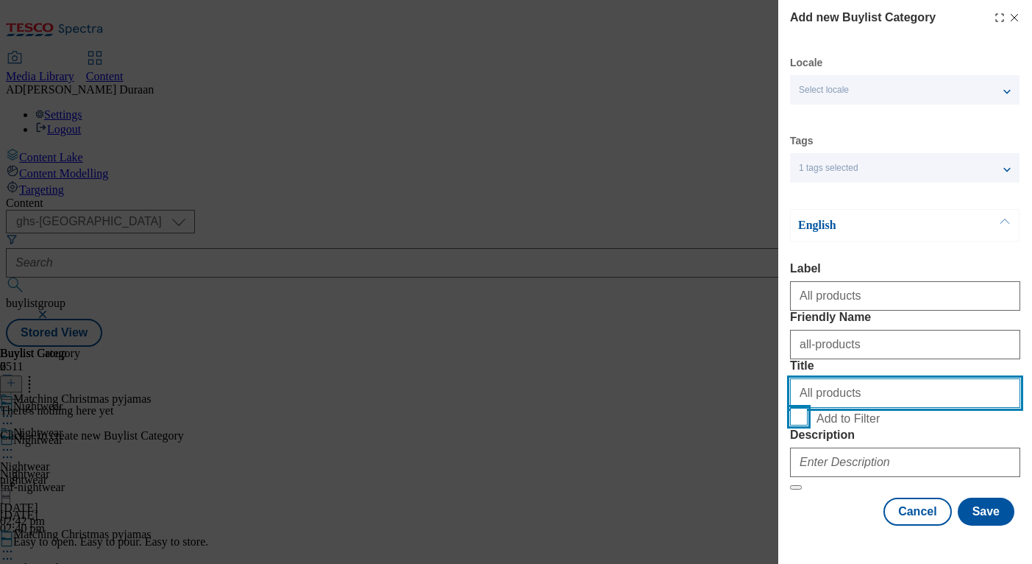
type input "All products"
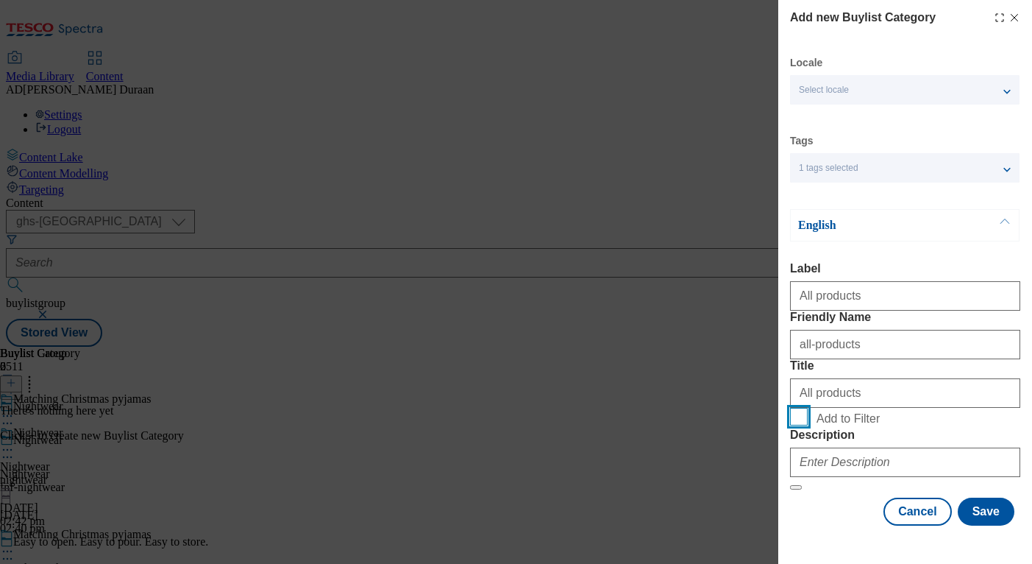
drag, startPoint x: 796, startPoint y: 414, endPoint x: 804, endPoint y: 419, distance: 9.6
click at [796, 414] on input "Add to Filter" at bounding box center [799, 417] width 18 height 18
click at [799, 408] on input "Add to Filter" at bounding box center [799, 417] width 18 height 18
checkbox input "false"
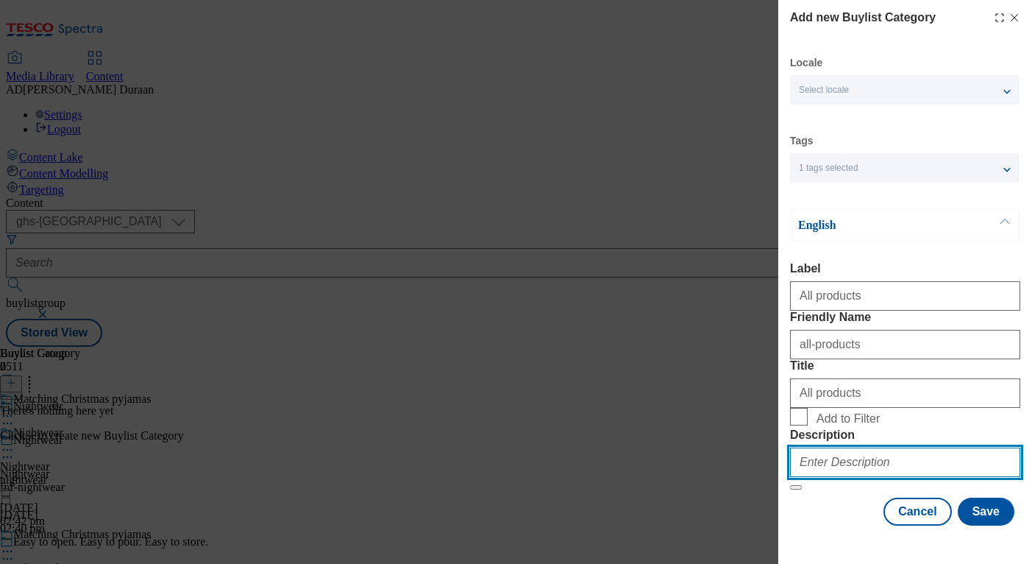
paste input "Explore our range of matching Christmas pyjamas. Find the perfect matching fami…"
type input "Explore our range of matching Christmas pyjamas. Find the perfect matching fami…"
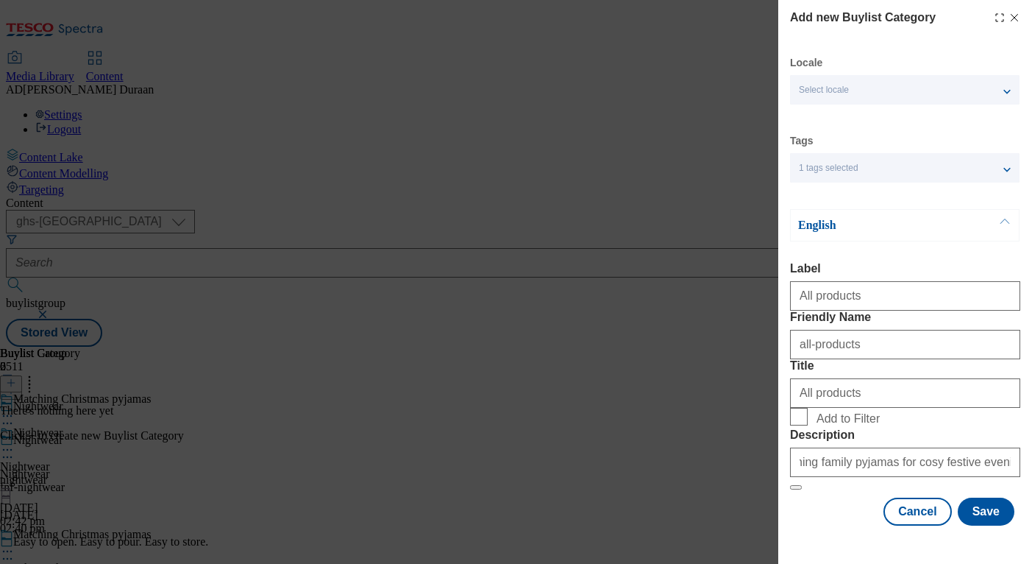
click at [829, 519] on div "Cancel Save" at bounding box center [905, 511] width 230 height 28
click at [999, 525] on button "Save" at bounding box center [986, 511] width 57 height 28
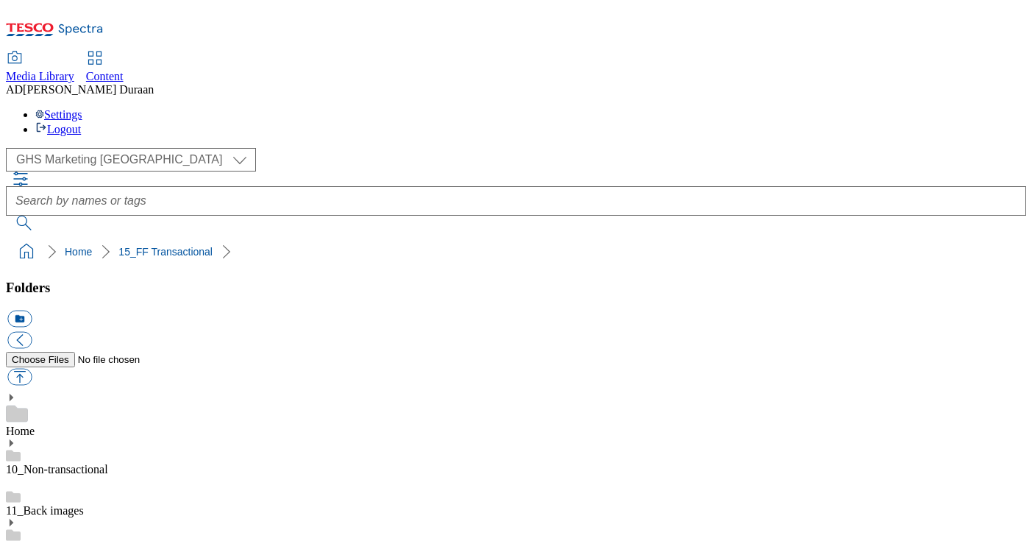
select select "flare-ghs-mktg"
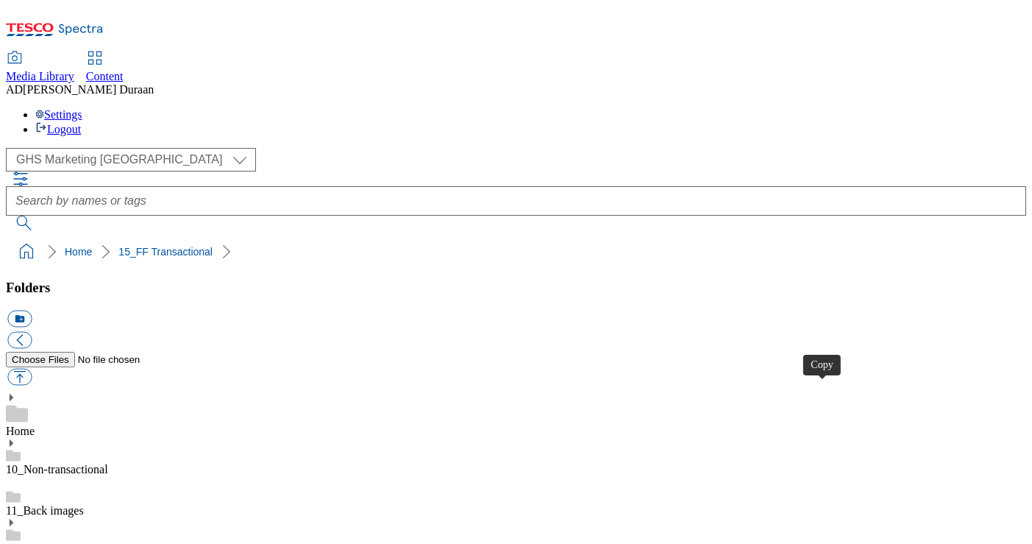
drag, startPoint x: 823, startPoint y: 391, endPoint x: 663, endPoint y: 315, distance: 177.7
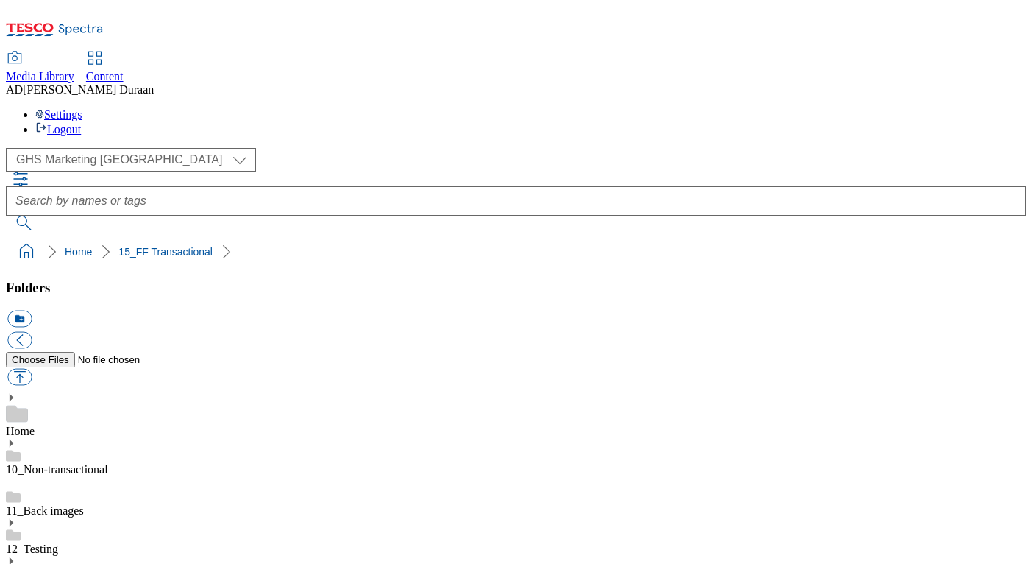
scroll to position [467, 0]
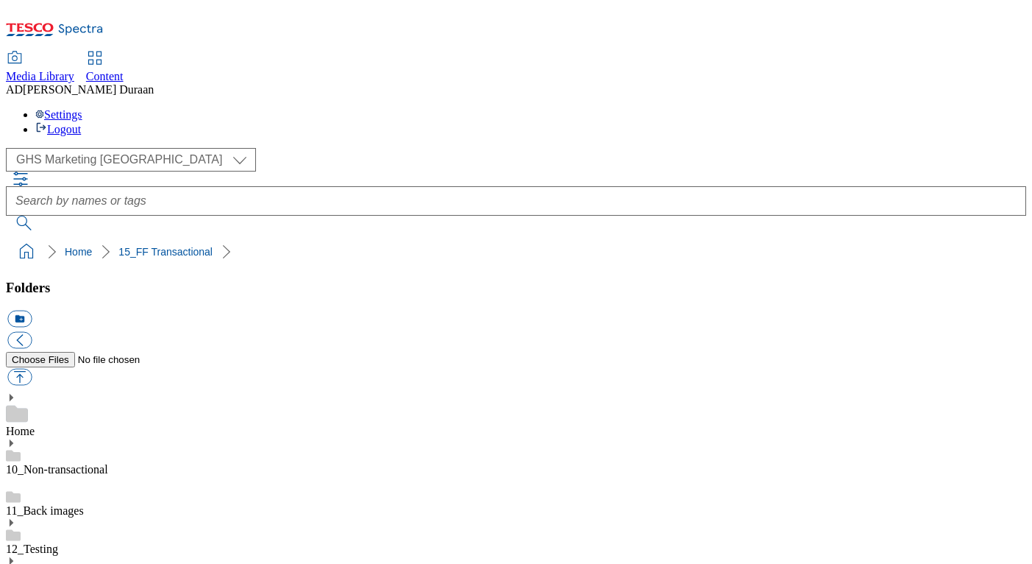
select select "flare-ghs-mktg"
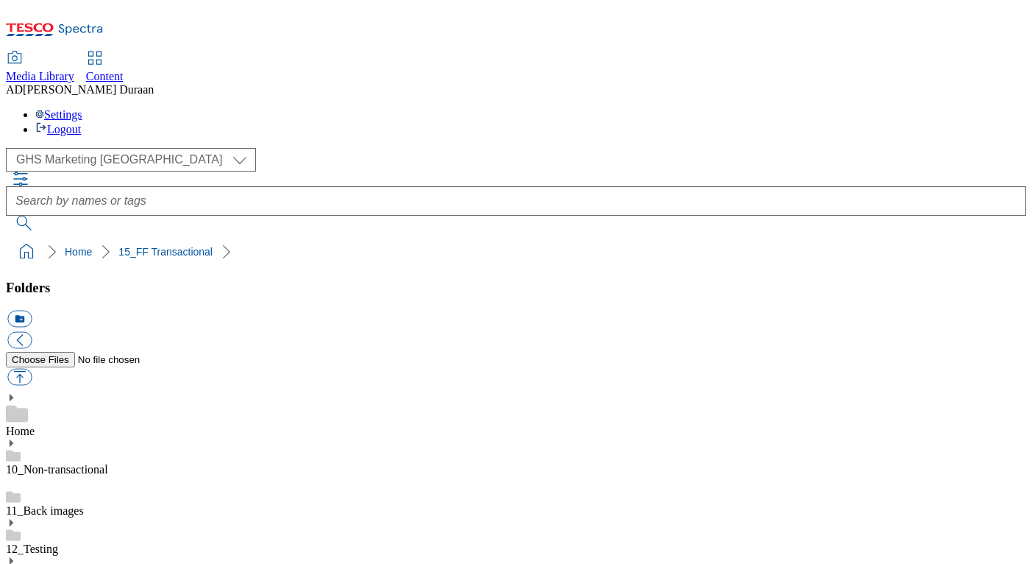
scroll to position [255, 0]
